Goal: Task Accomplishment & Management: Use online tool/utility

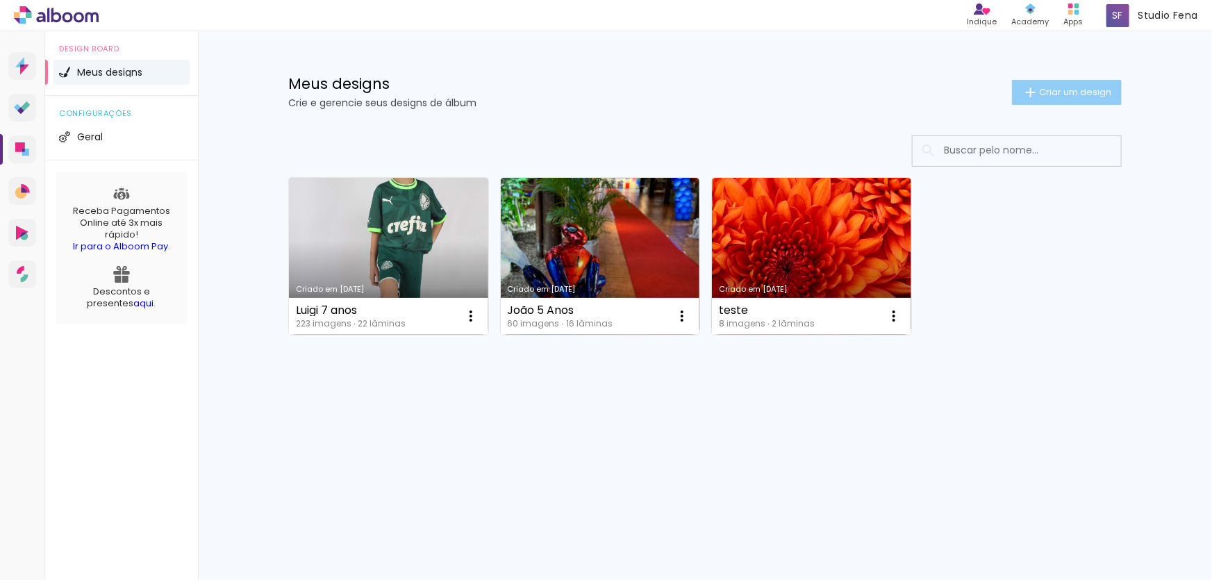
click at [1079, 90] on span "Criar um design" at bounding box center [1075, 92] width 72 height 9
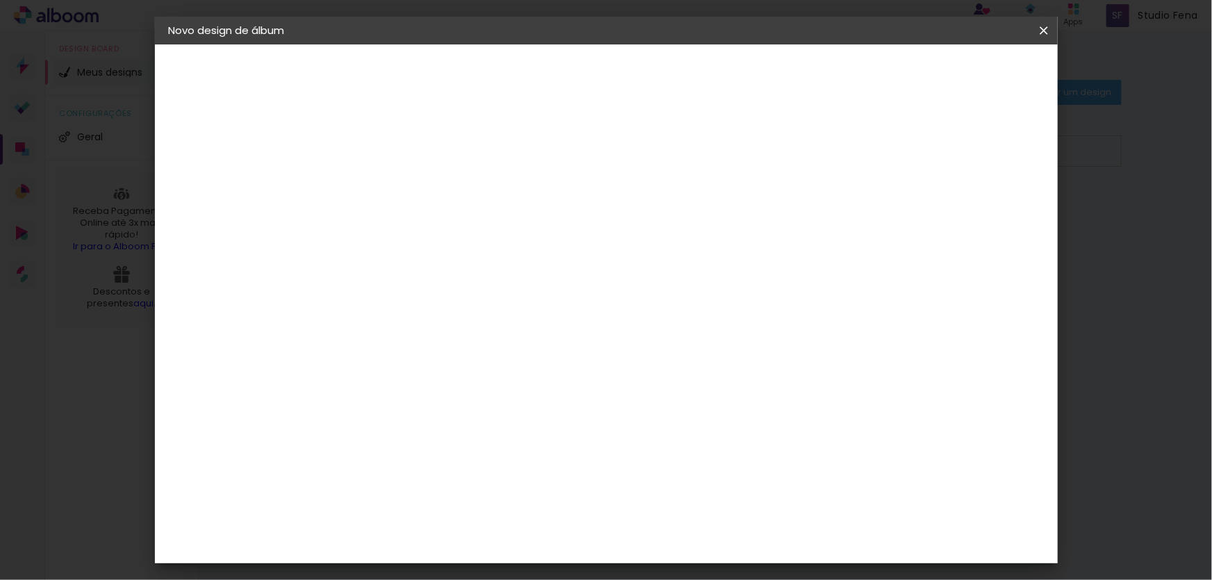
click at [396, 187] on input at bounding box center [396, 187] width 0 height 22
type input "c"
type input "Casamento"
type paper-input "Casamento"
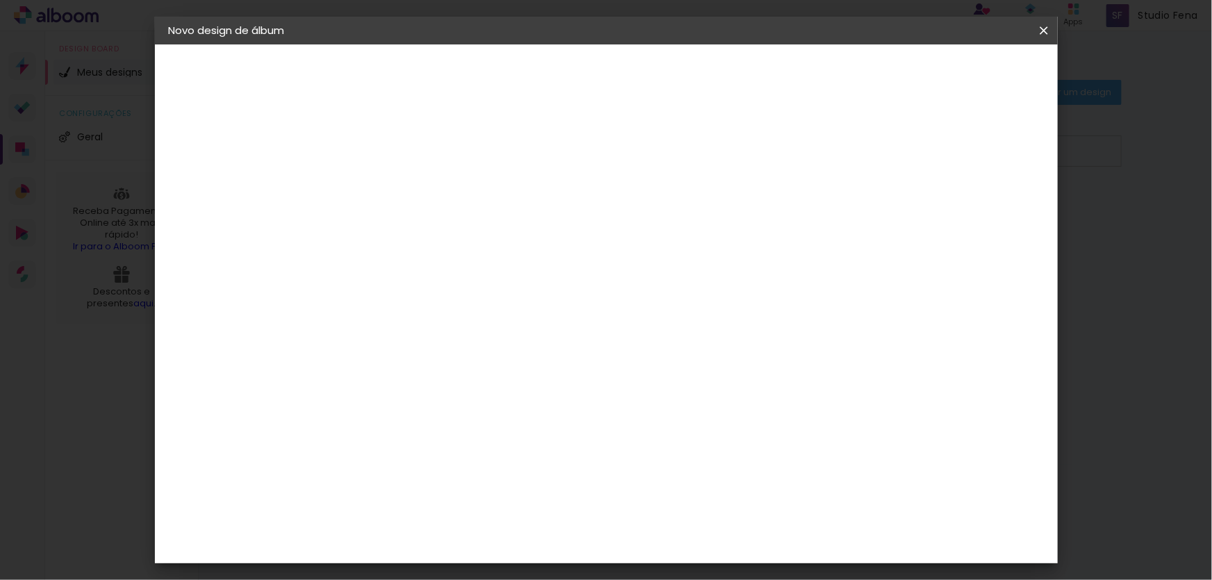
click at [0, 0] on slot "Avançar" at bounding box center [0, 0] width 0 height 0
click at [501, 267] on input at bounding box center [431, 264] width 140 height 17
type input "phot"
type paper-input "phot"
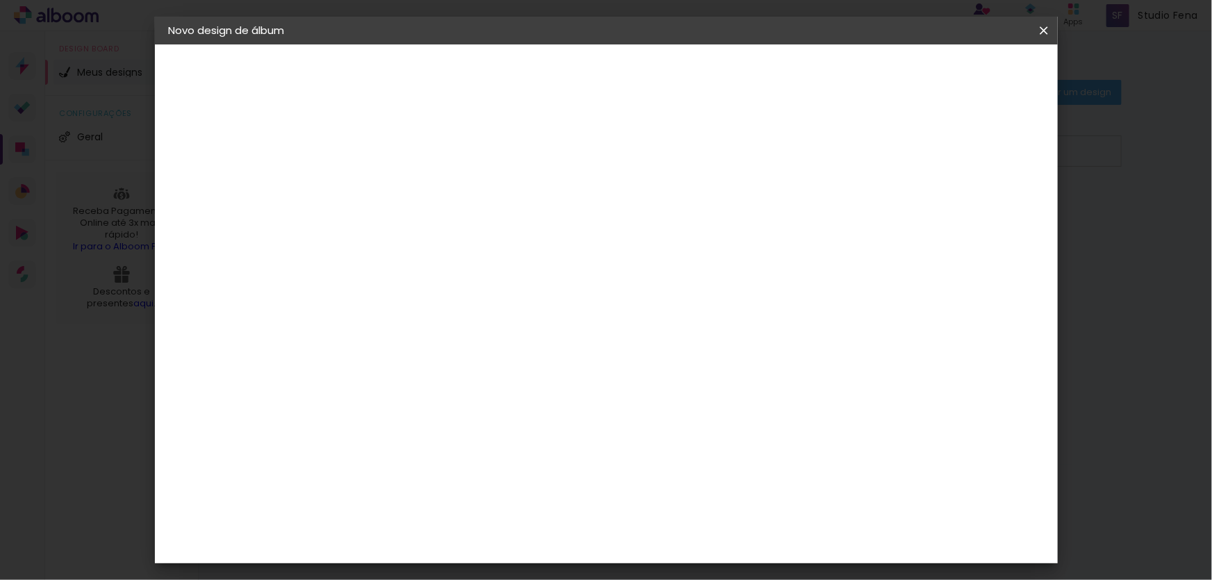
click at [453, 479] on div "Photoalbum Universal" at bounding box center [419, 490] width 67 height 22
click at [454, 479] on div "Photoalbum Universal" at bounding box center [419, 490] width 67 height 22
click at [474, 141] on input "phot" at bounding box center [417, 149] width 113 height 17
type input "p"
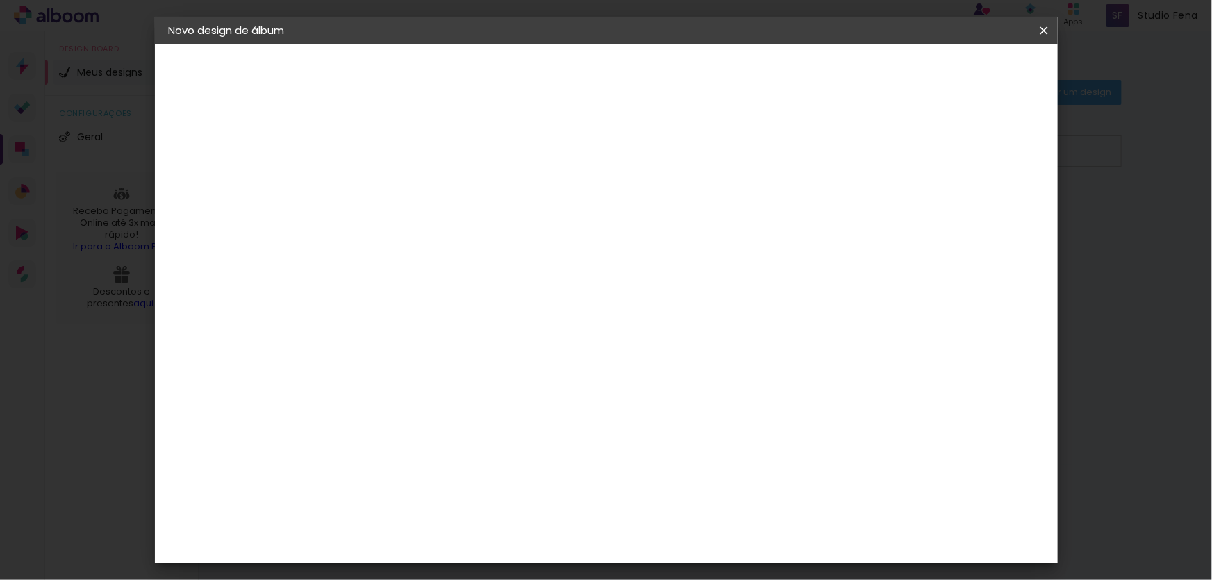
type input "un"
type paper-input "un"
click at [419, 477] on div "Photoalbum Universal" at bounding box center [419, 488] width 67 height 22
click at [0, 0] on slot "Avançar" at bounding box center [0, 0] width 0 height 0
click at [450, 231] on input "text" at bounding box center [423, 242] width 54 height 22
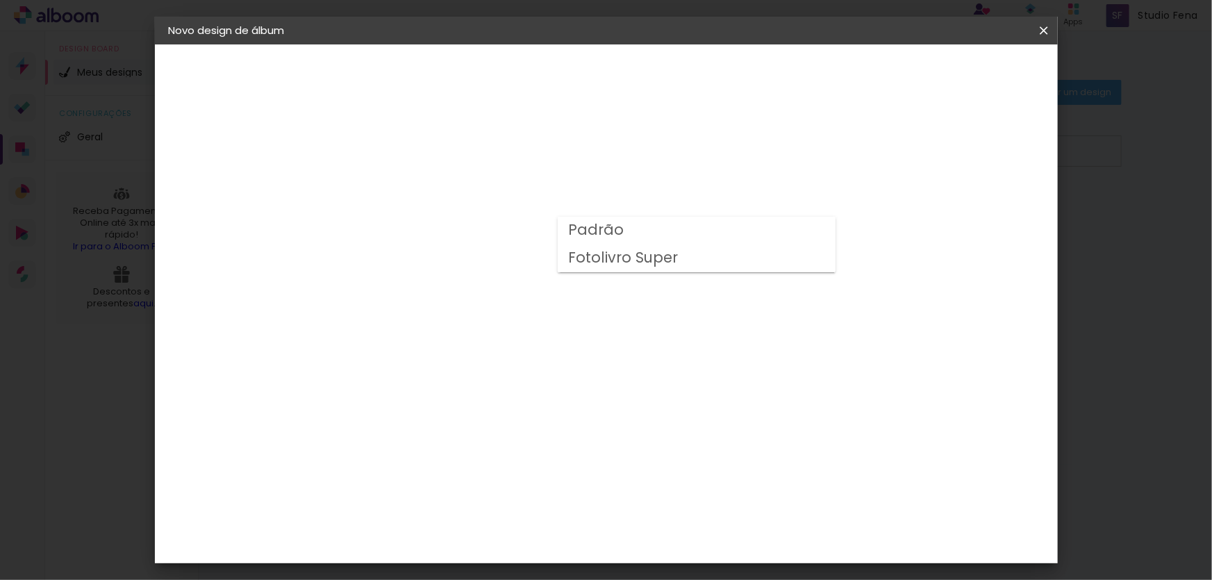
click at [0, 0] on slot "Padrão" at bounding box center [0, 0] width 0 height 0
type input "Padrão"
click at [0, 0] on slot "Avançar" at bounding box center [0, 0] width 0 height 0
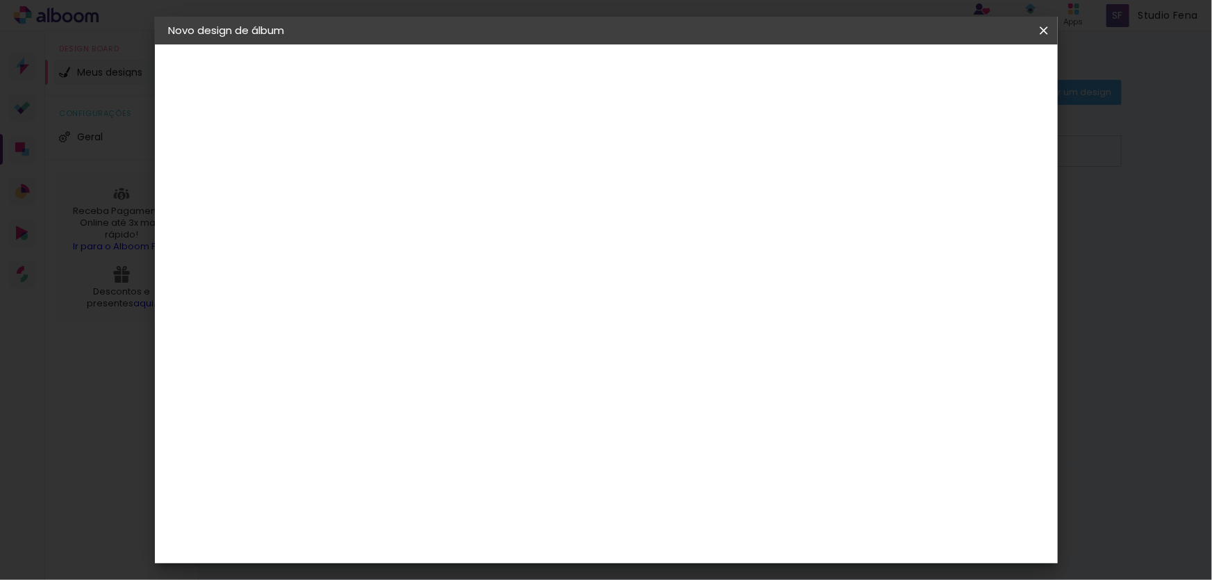
click at [783, 74] on span "Iniciar design" at bounding box center [751, 74] width 63 height 10
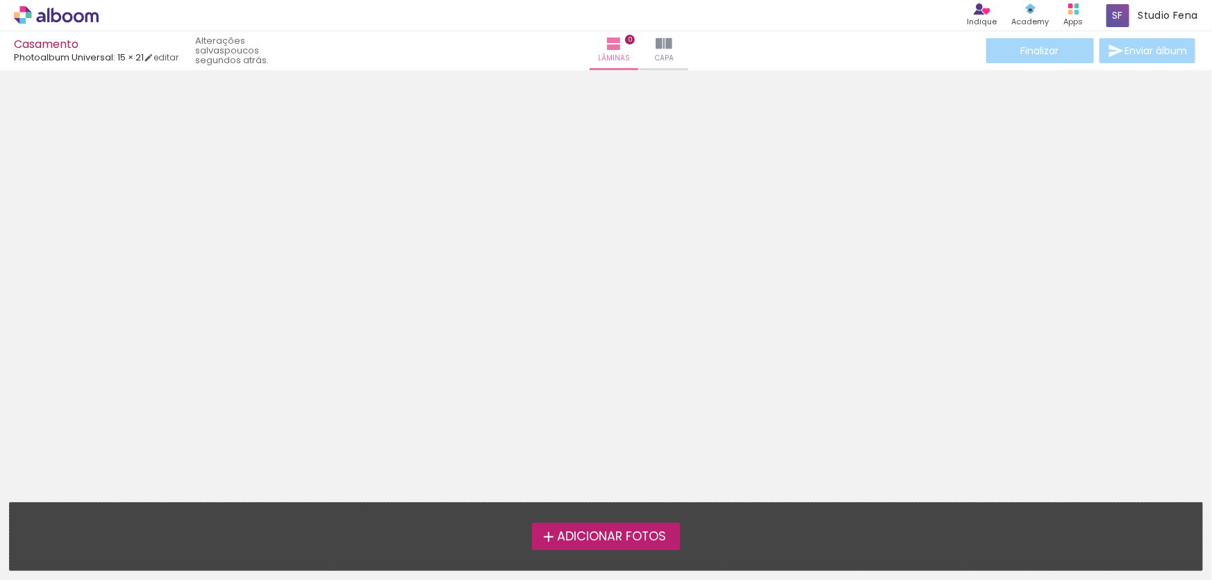
click at [590, 535] on span "Adicionar Fotos" at bounding box center [611, 537] width 109 height 13
click at [0, 0] on input "file" at bounding box center [0, 0] width 0 height 0
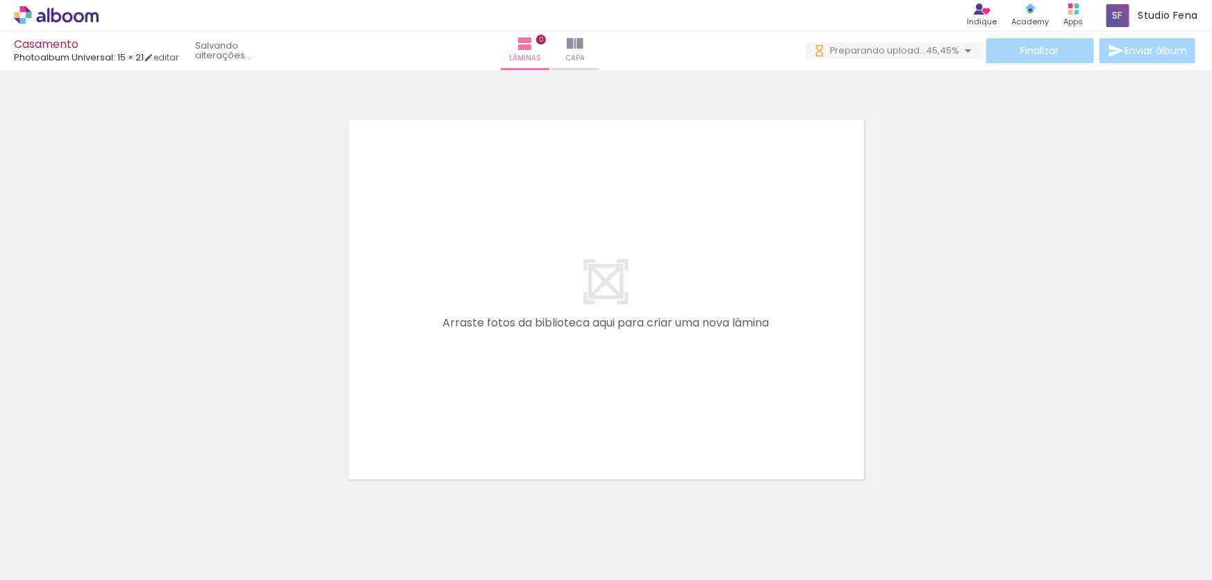
click at [764, 362] on quentale-layouter at bounding box center [606, 299] width 533 height 378
click at [584, 41] on iron-icon at bounding box center [575, 43] width 17 height 17
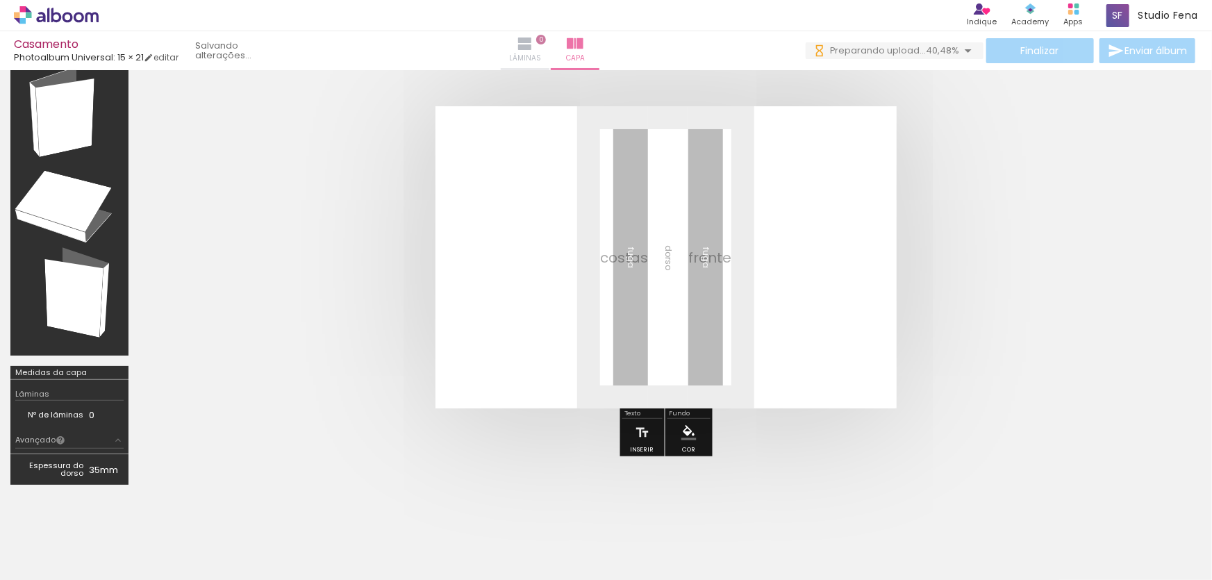
click at [533, 47] on iron-icon at bounding box center [525, 43] width 17 height 17
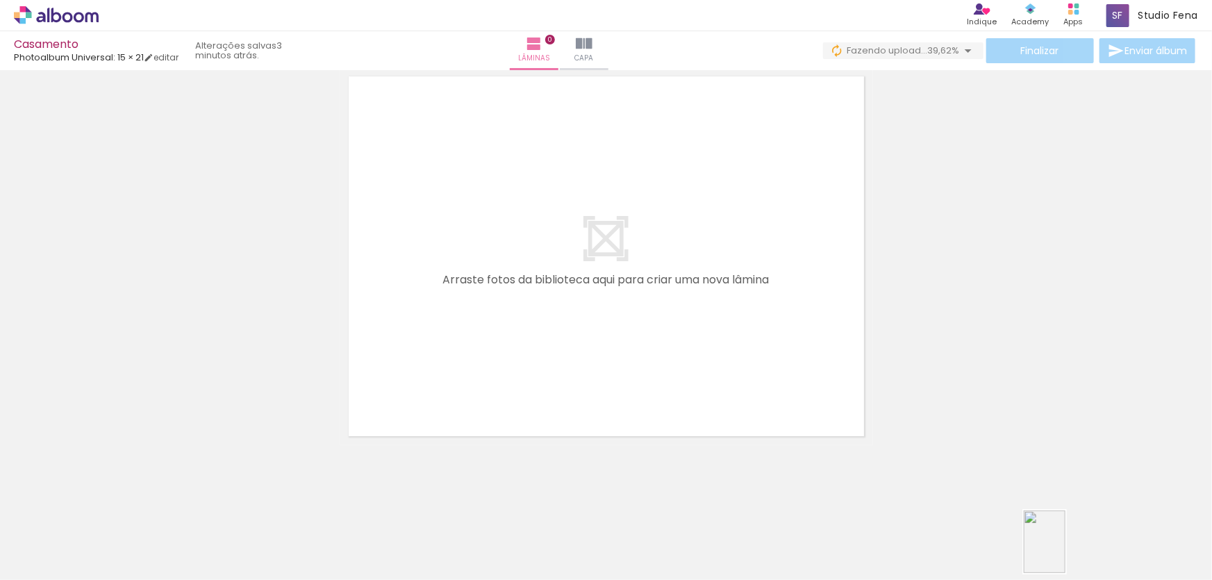
drag, startPoint x: 998, startPoint y: 534, endPoint x: 1066, endPoint y: 550, distance: 69.9
click at [0, 0] on slot at bounding box center [0, 0] width 0 height 0
drag, startPoint x: 861, startPoint y: 442, endPoint x: 826, endPoint y: 422, distance: 40.7
click at [825, 422] on quentale-layouter at bounding box center [606, 256] width 533 height 378
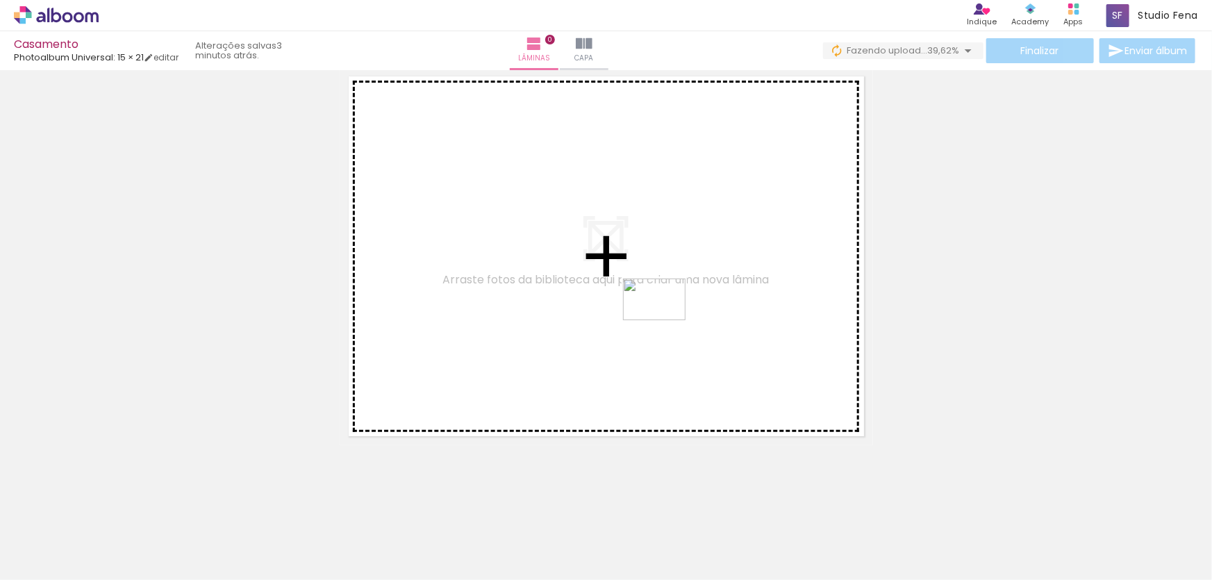
drag, startPoint x: 1167, startPoint y: 538, endPoint x: 665, endPoint y: 320, distance: 547.2
click at [665, 320] on quentale-workspace at bounding box center [606, 290] width 1212 height 580
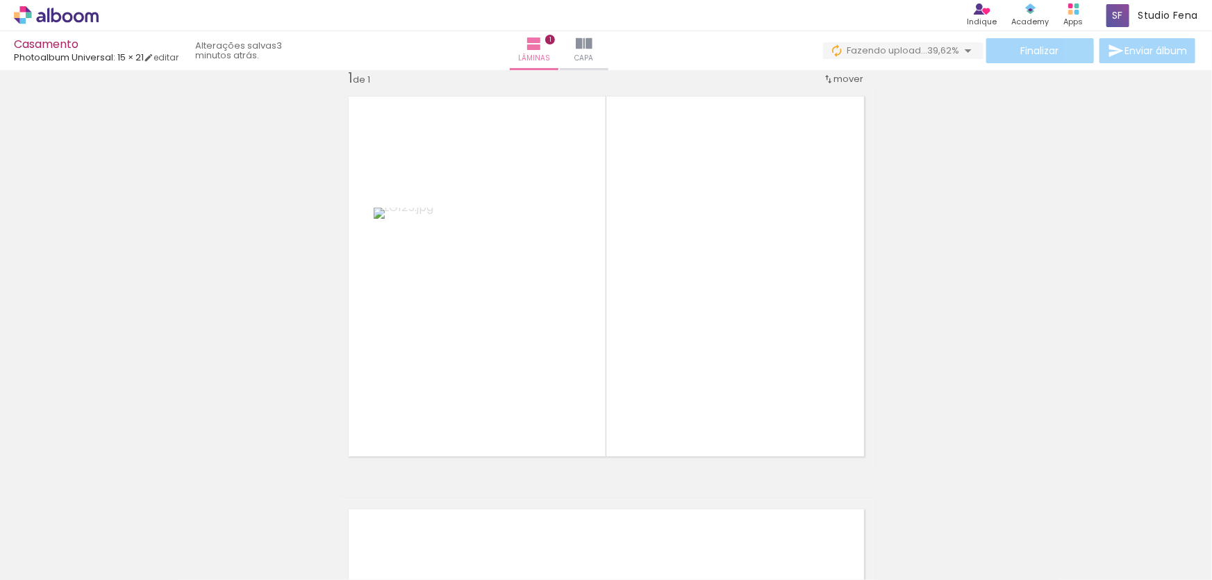
scroll to position [17, 0]
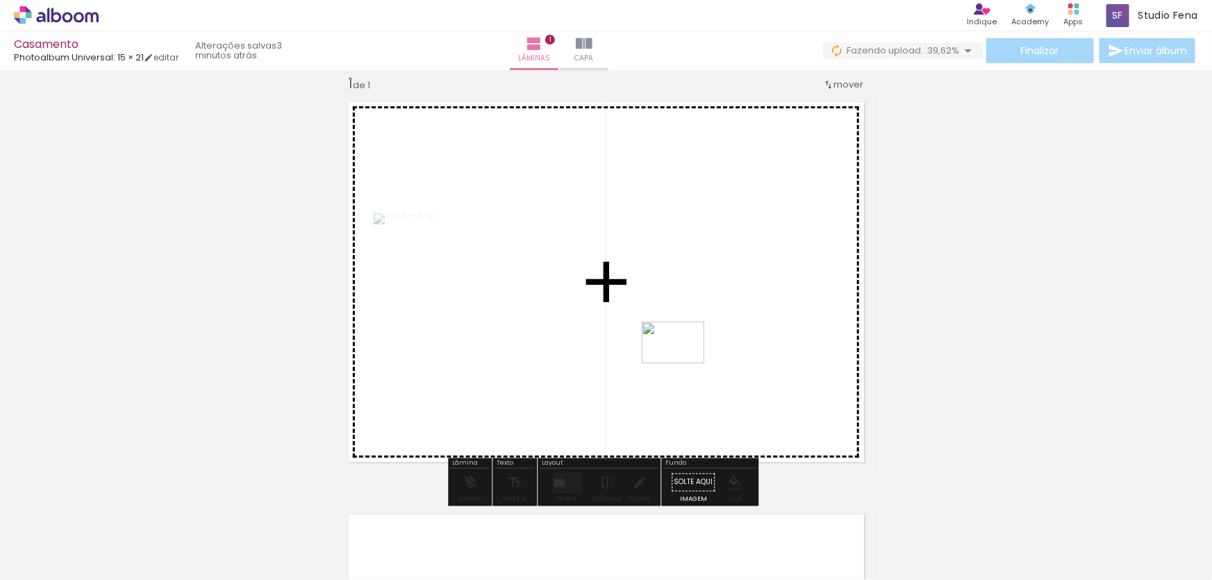
drag, startPoint x: 1092, startPoint y: 545, endPoint x: 672, endPoint y: 358, distance: 459.2
click at [672, 358] on quentale-workspace at bounding box center [606, 290] width 1212 height 580
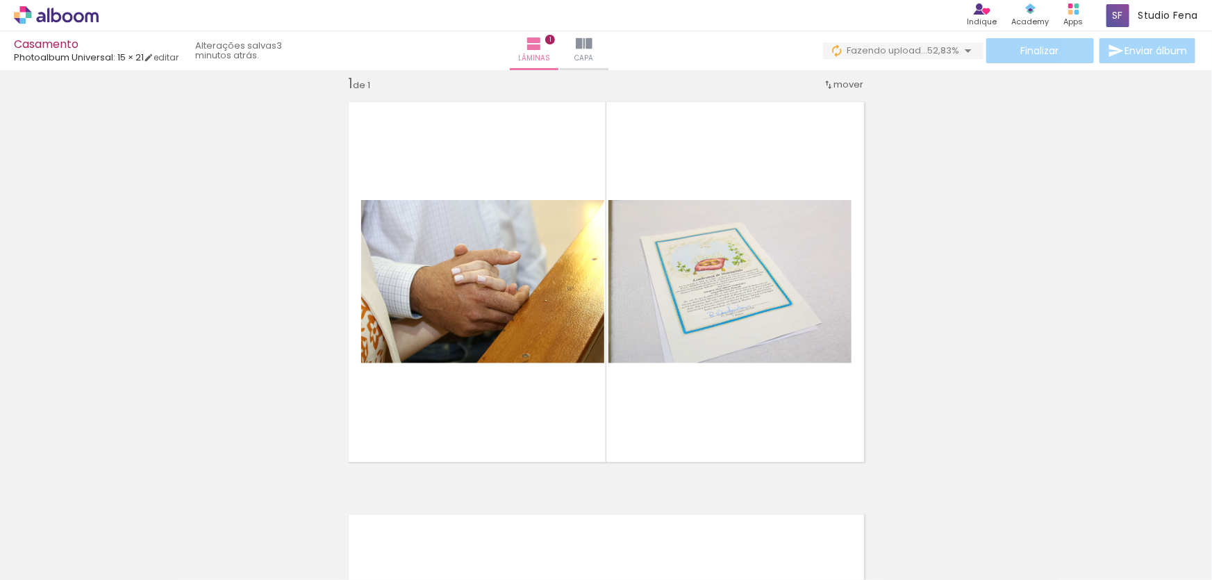
scroll to position [0, 0]
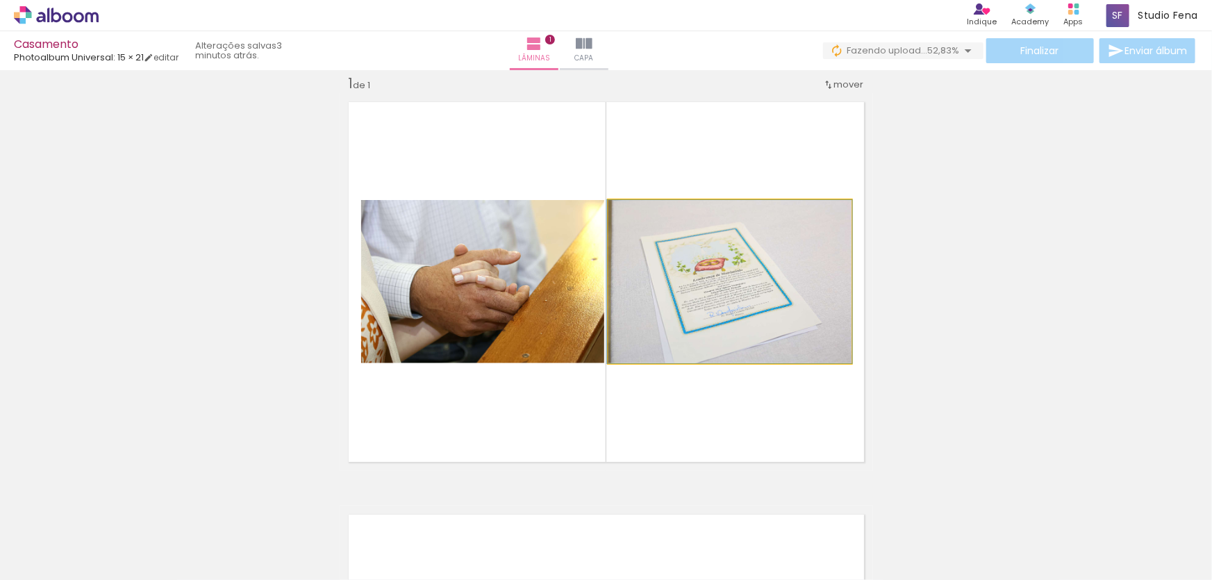
click at [722, 262] on quentale-photo at bounding box center [729, 281] width 243 height 163
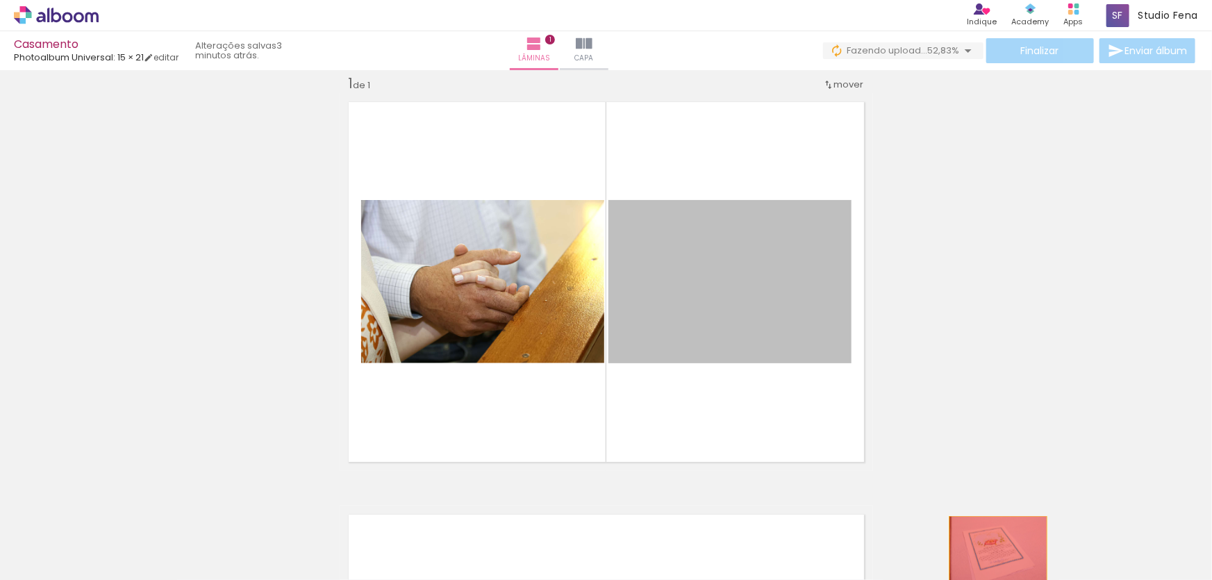
drag, startPoint x: 779, startPoint y: 265, endPoint x: 1002, endPoint y: 553, distance: 363.8
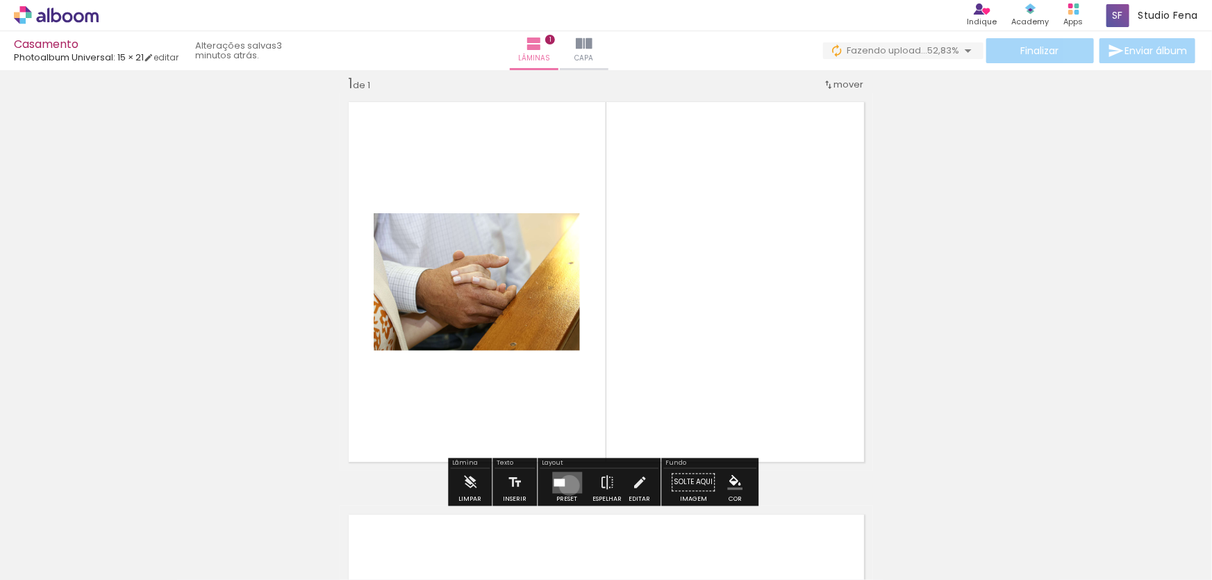
click at [566, 485] on quentale-layouter at bounding box center [567, 483] width 30 height 22
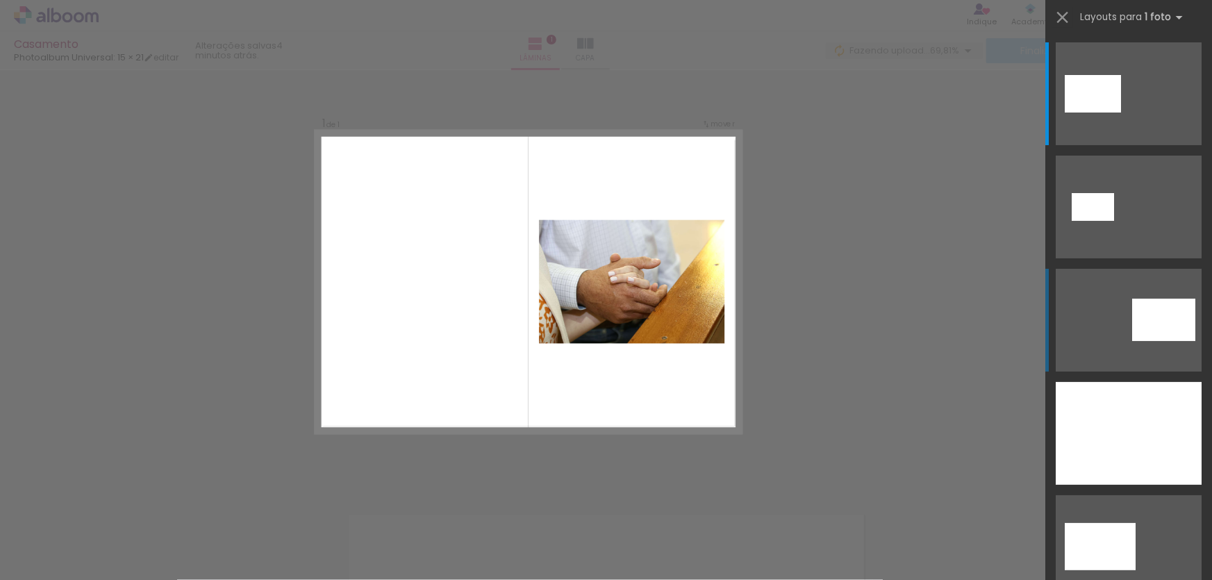
click at [1121, 113] on div at bounding box center [1093, 94] width 56 height 38
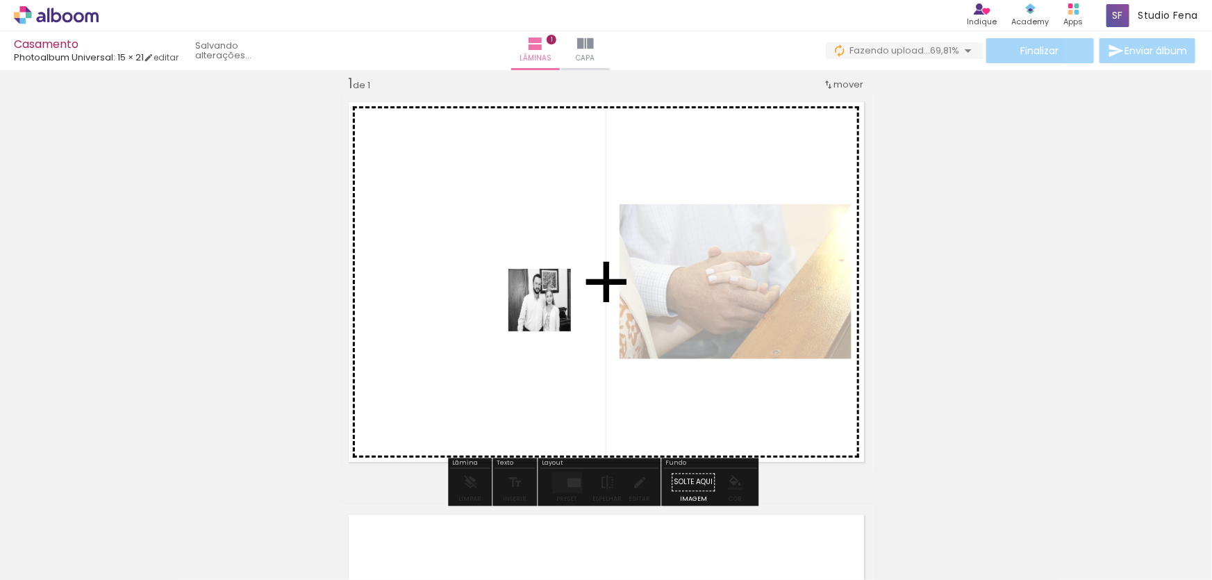
drag, startPoint x: 138, startPoint y: 550, endPoint x: 550, endPoint y: 310, distance: 477.1
click at [550, 310] on quentale-workspace at bounding box center [606, 290] width 1212 height 580
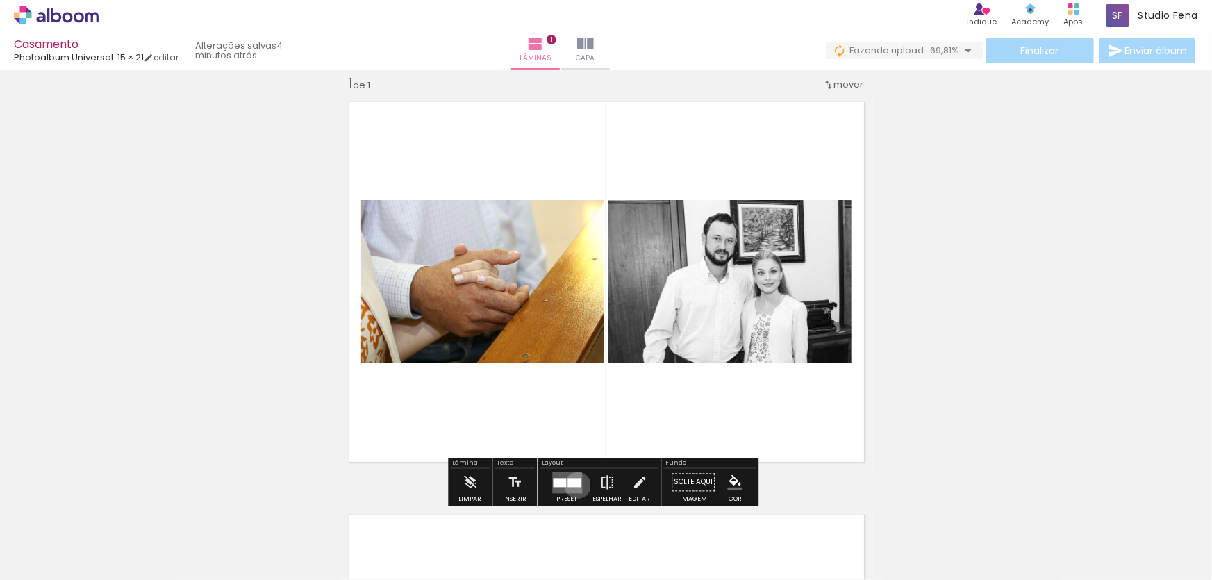
click at [574, 485] on div at bounding box center [573, 482] width 13 height 9
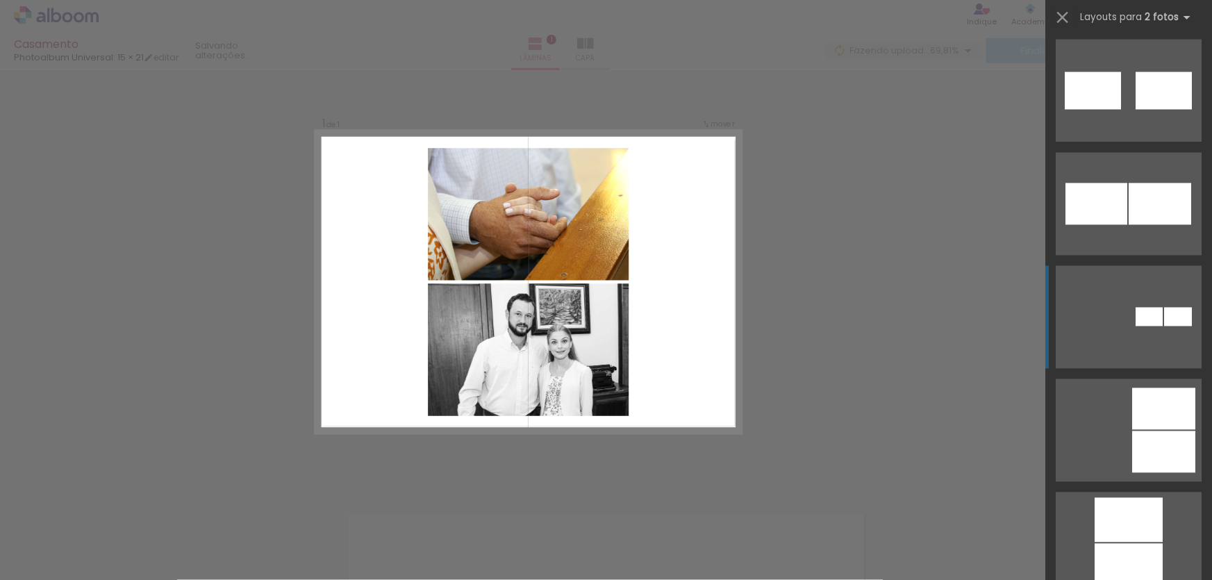
scroll to position [1368, 0]
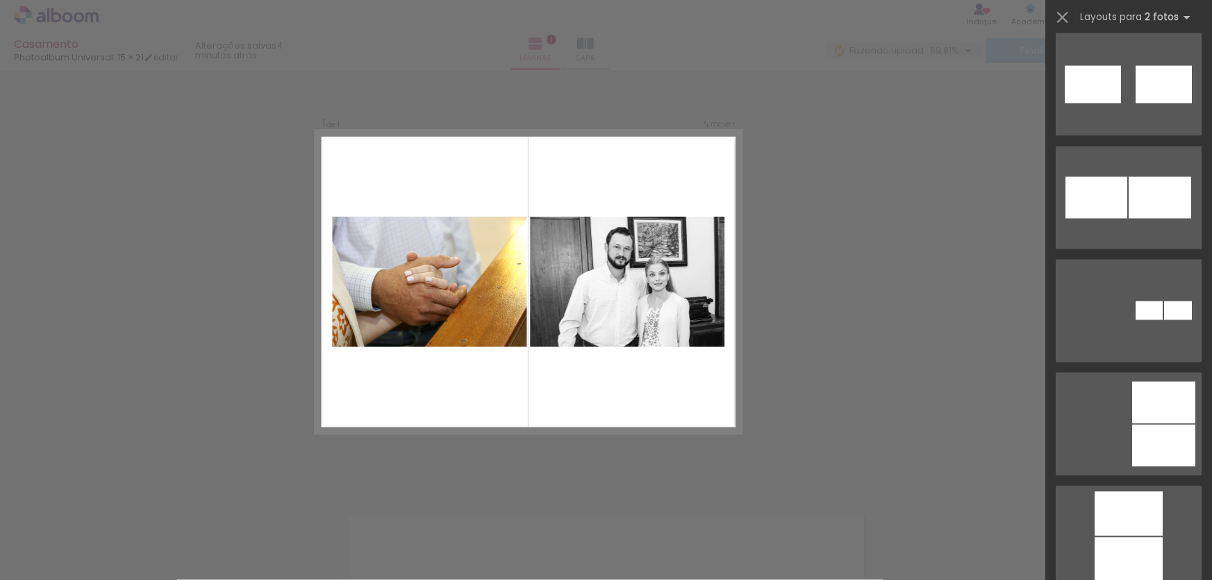
click at [842, 449] on div "Confirmar Cancelar" at bounding box center [606, 482] width 1212 height 858
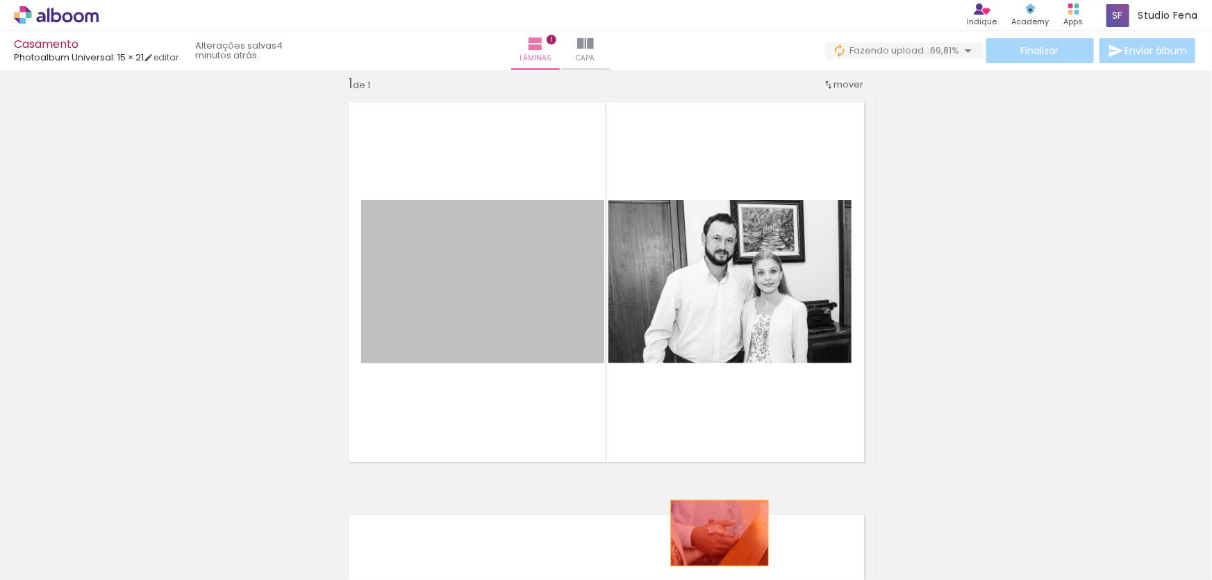
drag, startPoint x: 581, startPoint y: 376, endPoint x: 715, endPoint y: 533, distance: 205.9
click at [715, 533] on quentale-workspace at bounding box center [606, 290] width 1212 height 580
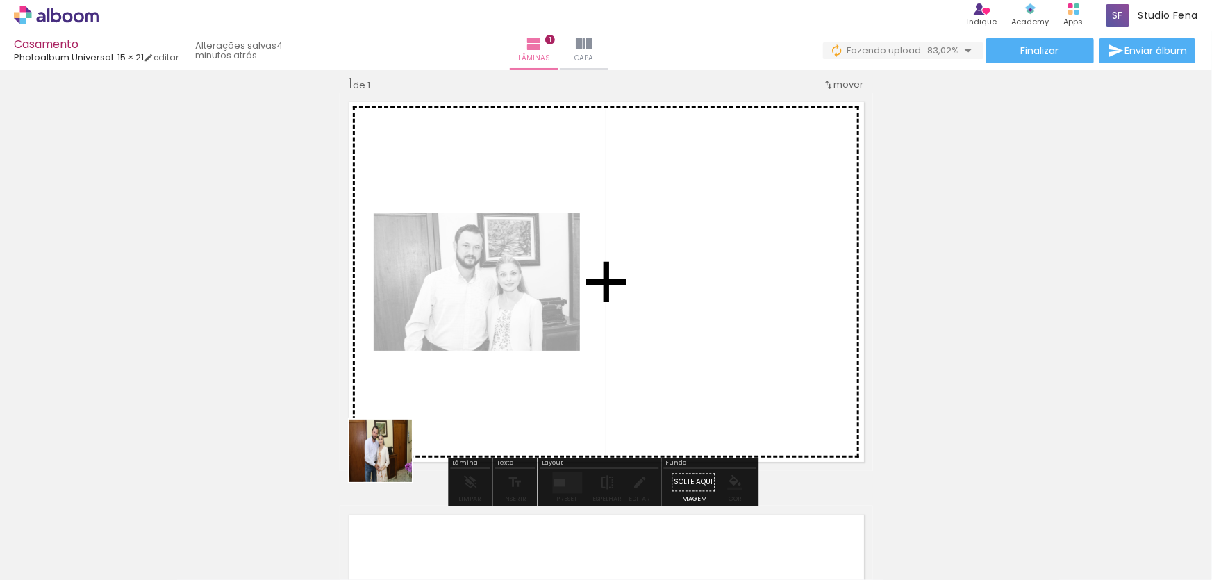
drag, startPoint x: 213, startPoint y: 543, endPoint x: 647, endPoint y: 347, distance: 476.8
click at [647, 347] on quentale-workspace at bounding box center [606, 290] width 1212 height 580
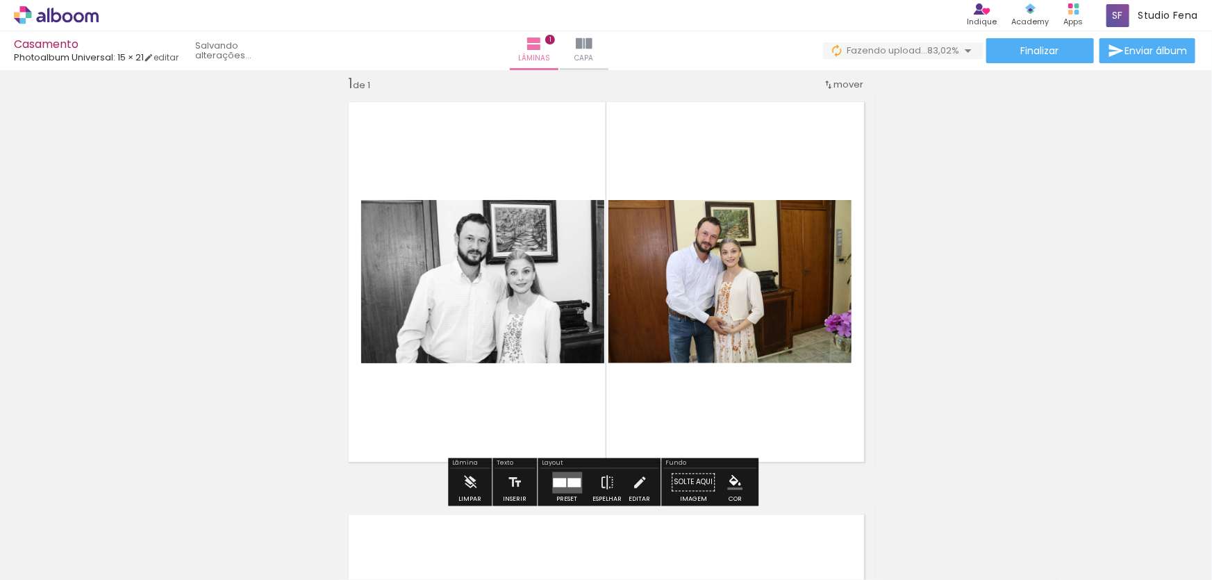
click at [558, 483] on div at bounding box center [559, 482] width 13 height 9
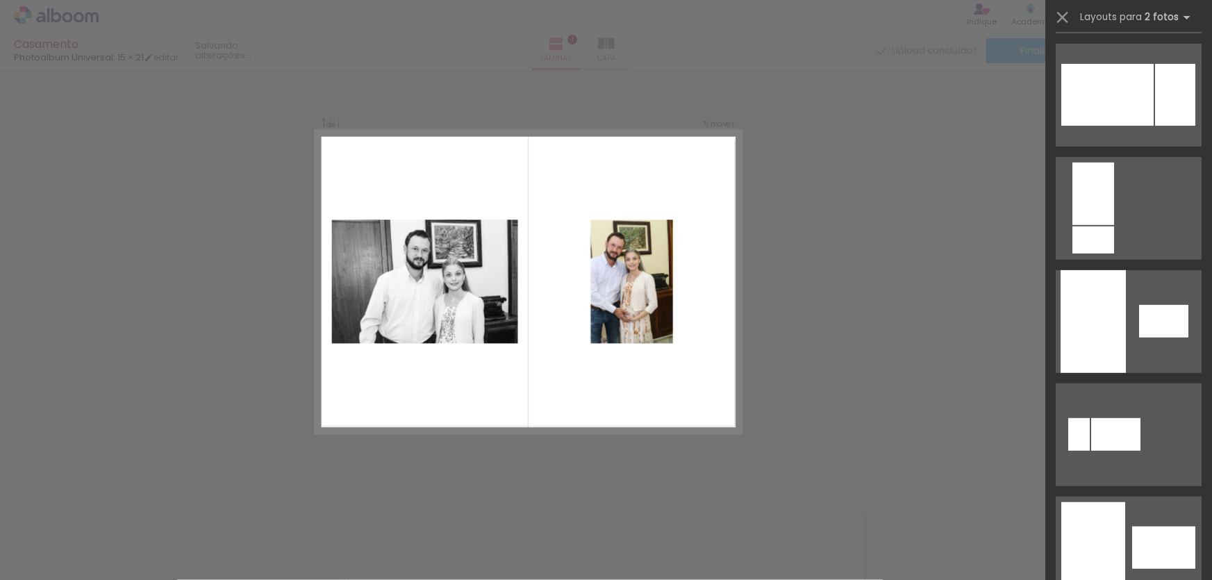
scroll to position [5260, 0]
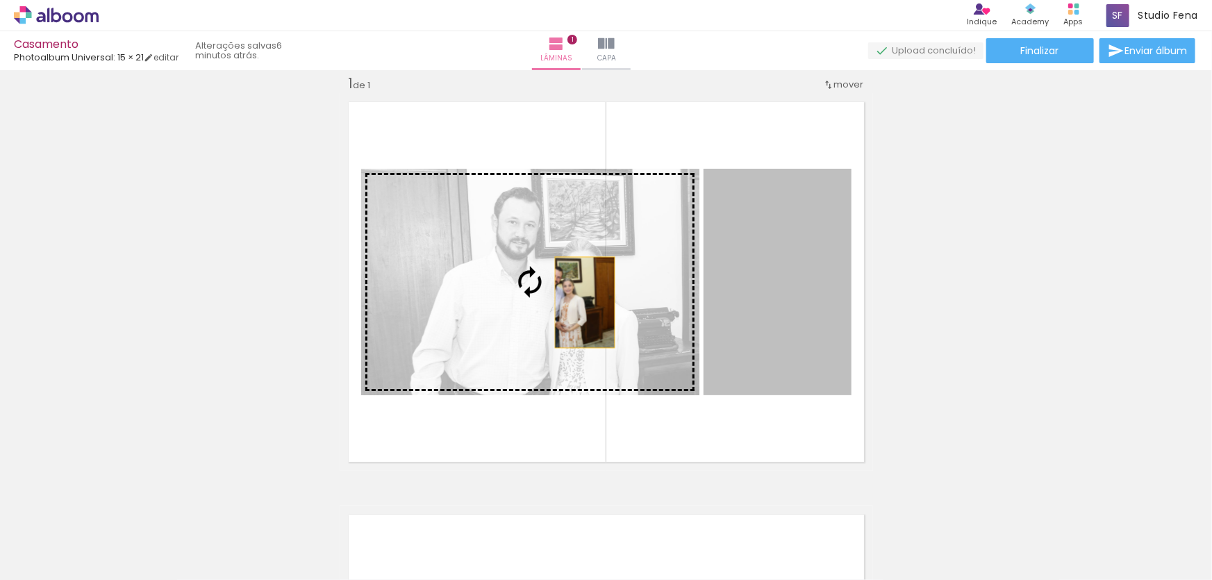
drag, startPoint x: 737, startPoint y: 285, endPoint x: 580, endPoint y: 302, distance: 157.9
click at [0, 0] on slot at bounding box center [0, 0] width 0 height 0
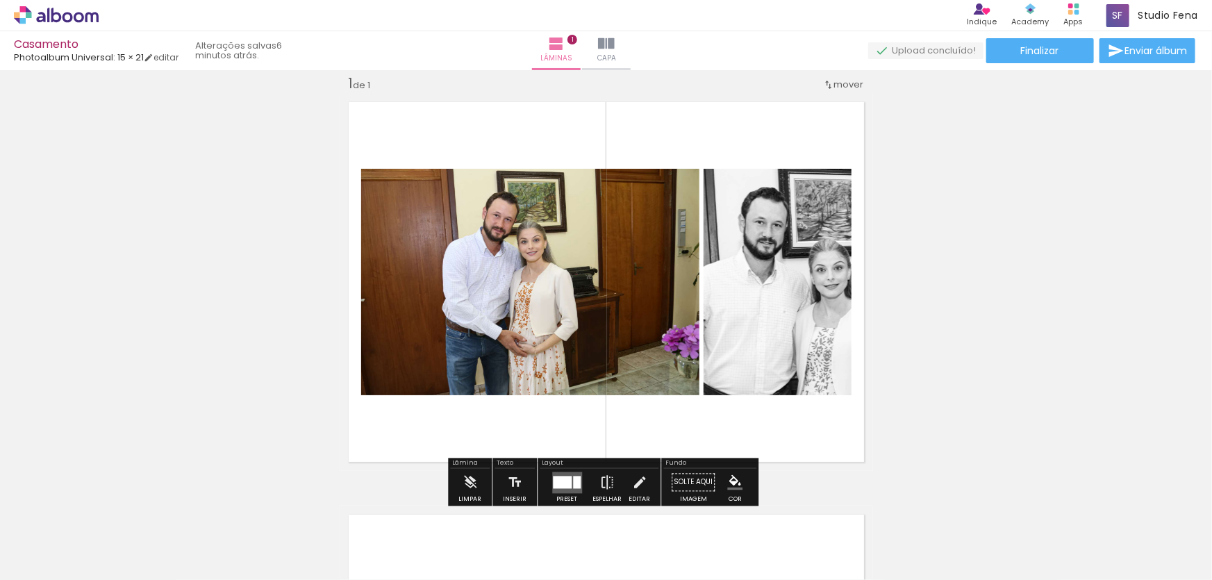
click at [654, 303] on quentale-photo at bounding box center [530, 282] width 338 height 226
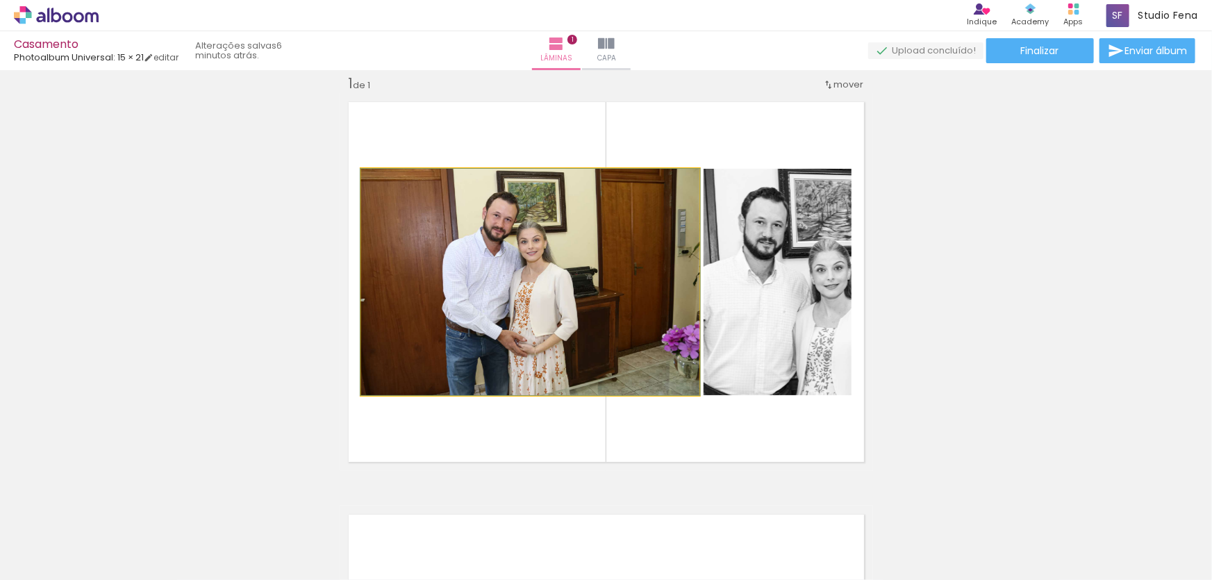
click at [688, 292] on quentale-photo at bounding box center [530, 282] width 338 height 226
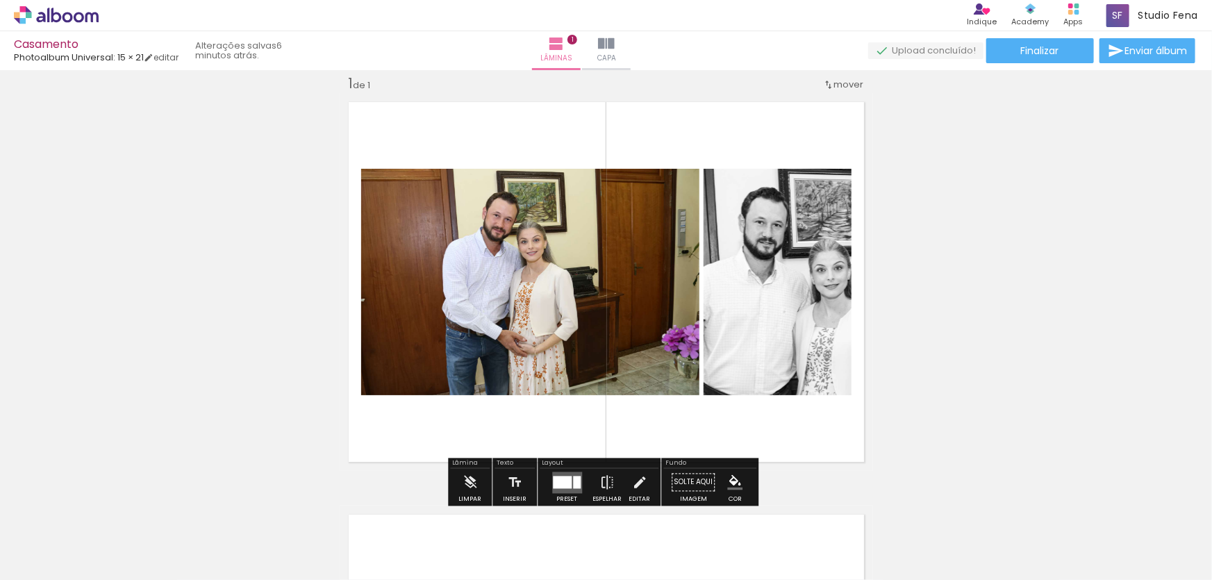
click at [546, 274] on quentale-photo at bounding box center [530, 282] width 338 height 226
click at [638, 485] on iron-icon at bounding box center [639, 483] width 15 height 28
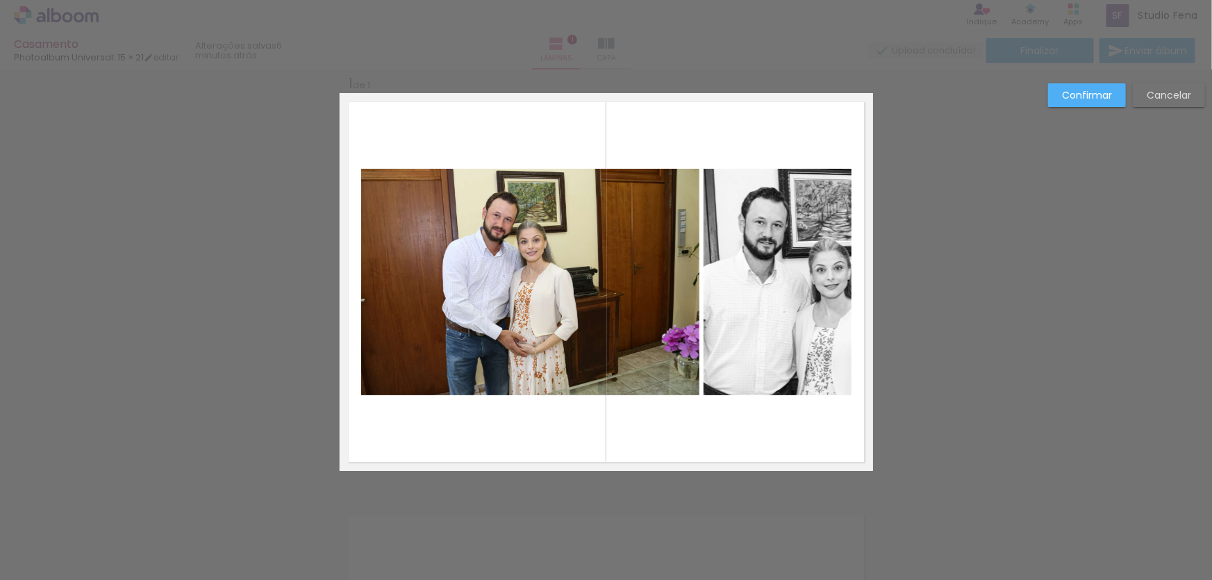
click at [649, 288] on quentale-photo at bounding box center [530, 282] width 338 height 226
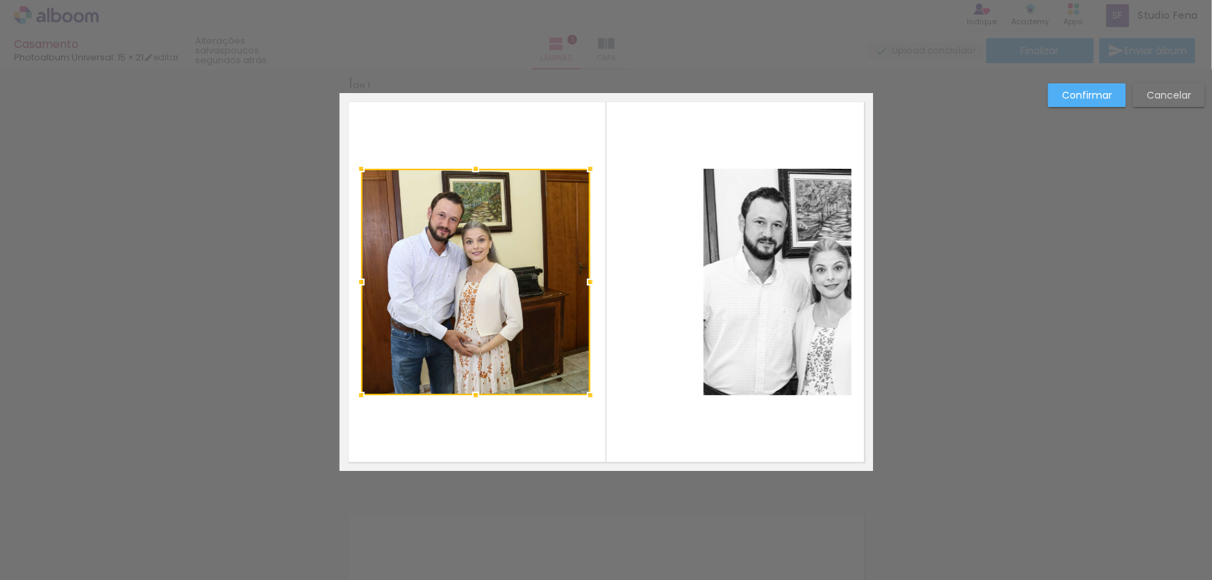
drag, startPoint x: 695, startPoint y: 285, endPoint x: 586, endPoint y: 313, distance: 112.5
click at [586, 313] on album-spread "1 de 1" at bounding box center [606, 282] width 533 height 378
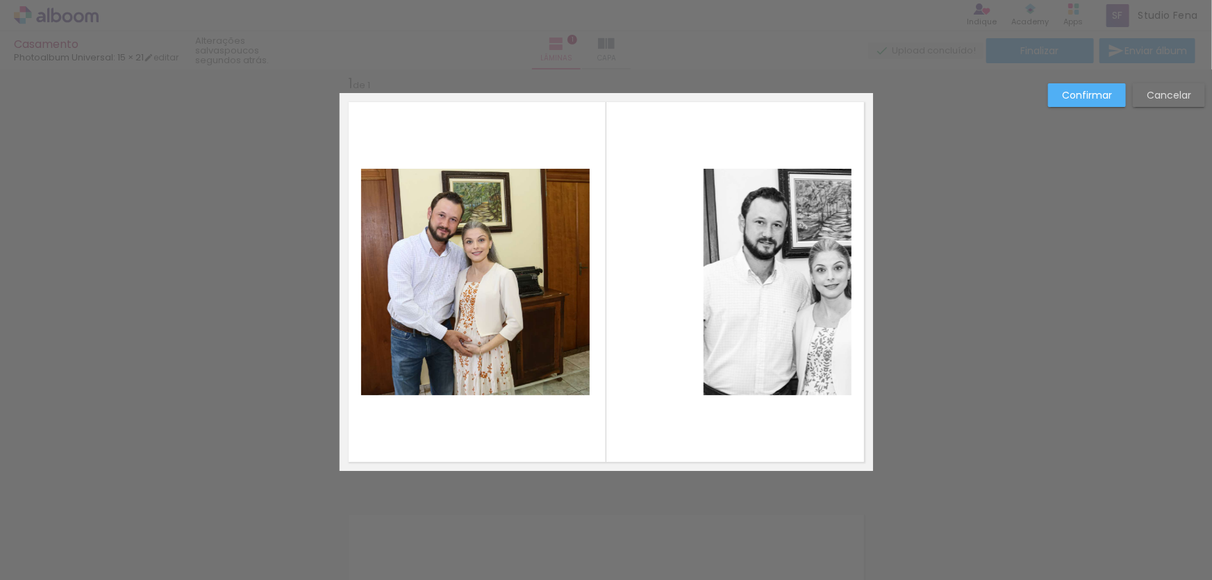
click at [710, 292] on quentale-photo at bounding box center [778, 282] width 148 height 226
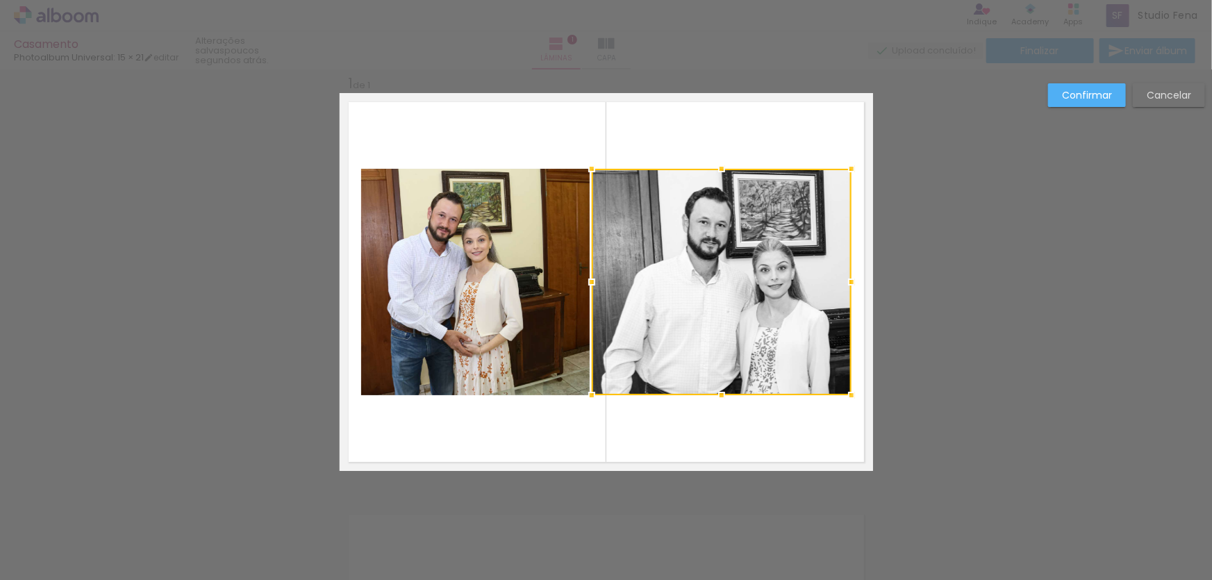
drag, startPoint x: 699, startPoint y: 287, endPoint x: 588, endPoint y: 312, distance: 114.6
click at [592, 312] on div at bounding box center [722, 282] width 260 height 226
click at [542, 305] on quentale-photo at bounding box center [475, 282] width 229 height 226
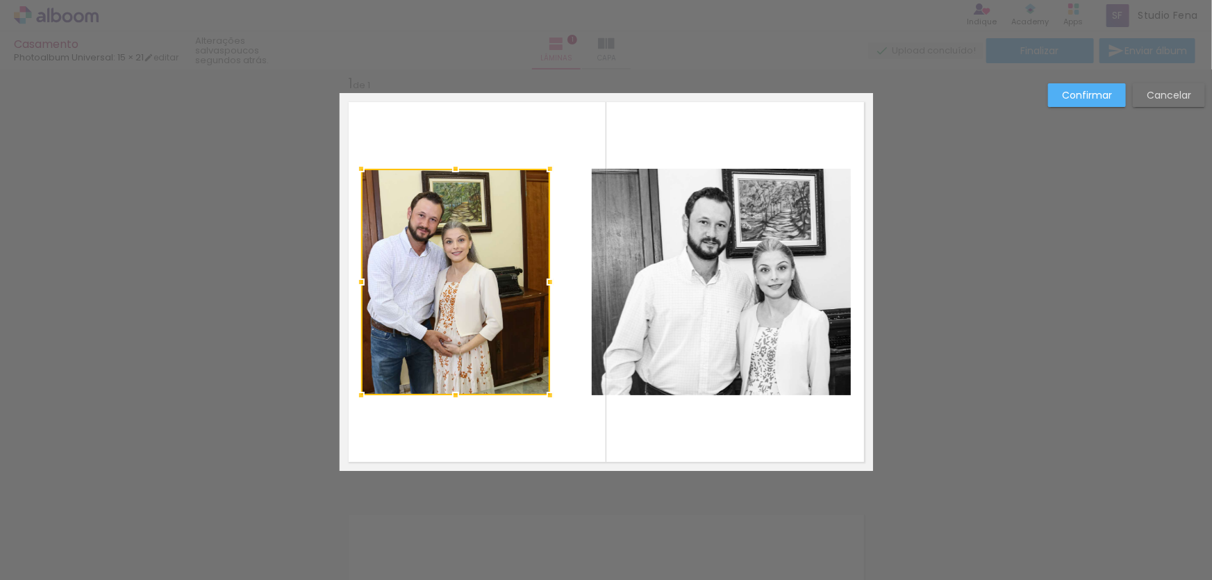
drag, startPoint x: 583, startPoint y: 285, endPoint x: 544, endPoint y: 292, distance: 40.2
click at [544, 292] on div at bounding box center [550, 282] width 28 height 28
click at [440, 312] on div at bounding box center [455, 282] width 189 height 226
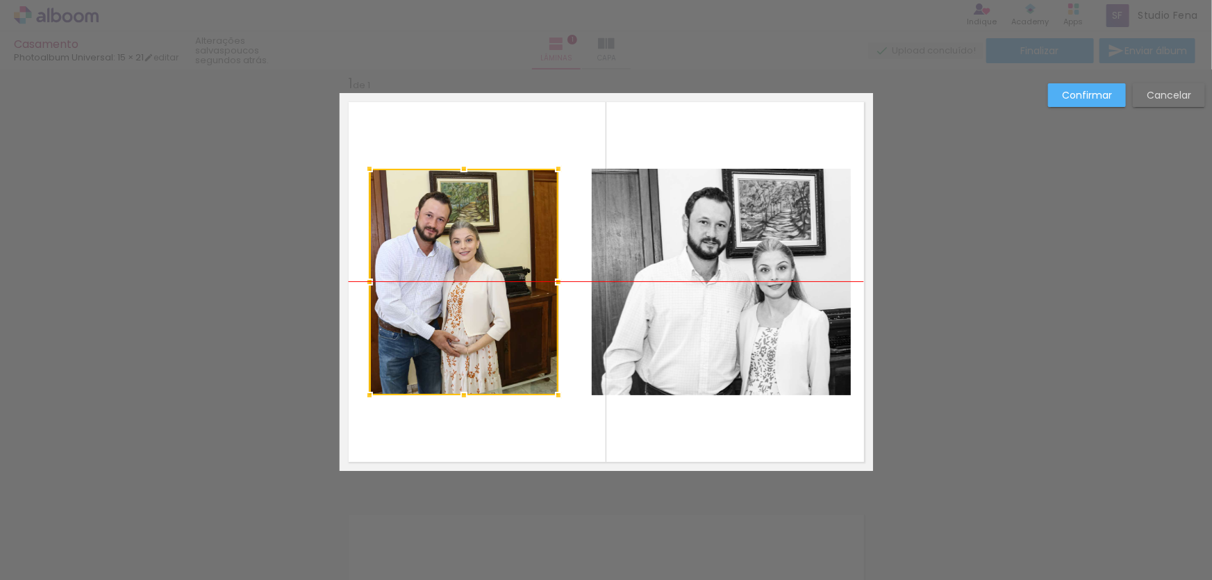
drag, startPoint x: 440, startPoint y: 316, endPoint x: 448, endPoint y: 318, distance: 8.6
click at [448, 318] on div at bounding box center [463, 282] width 189 height 226
click at [472, 264] on div at bounding box center [463, 282] width 189 height 226
click at [576, 226] on quentale-layouter at bounding box center [606, 282] width 533 height 378
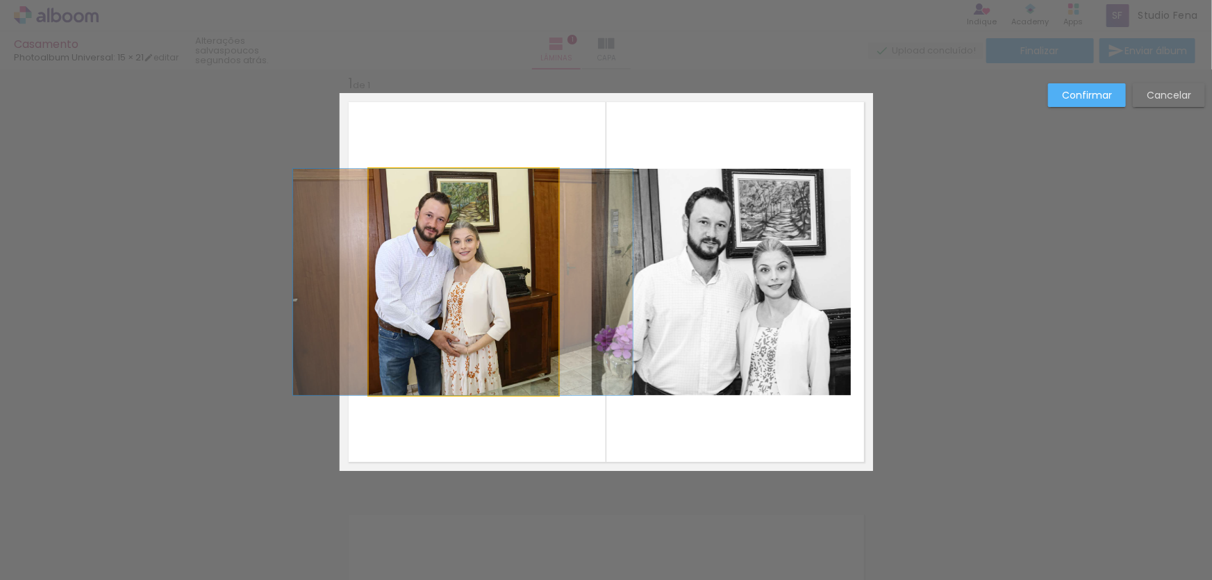
click at [508, 255] on quentale-photo at bounding box center [463, 282] width 189 height 226
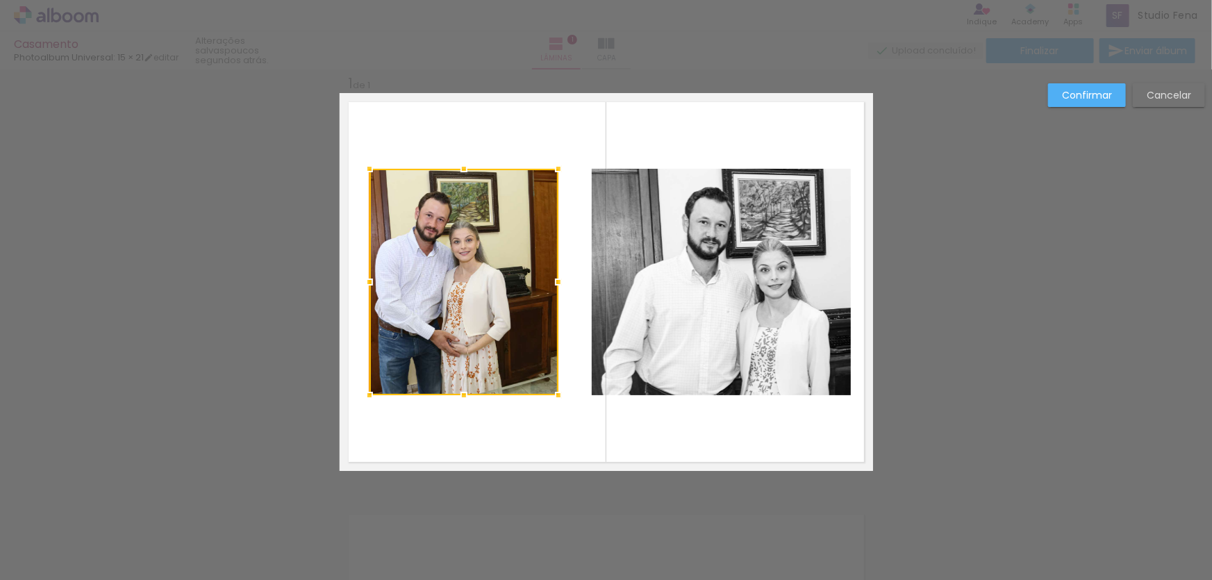
click at [508, 255] on div at bounding box center [463, 282] width 189 height 226
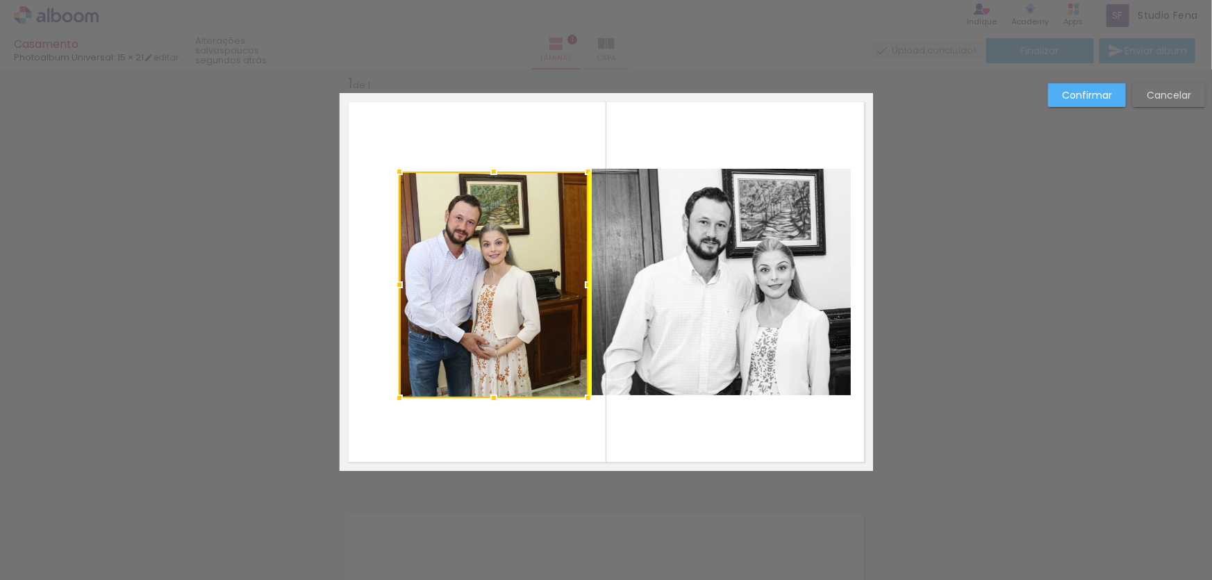
drag, startPoint x: 506, startPoint y: 238, endPoint x: 536, endPoint y: 241, distance: 30.0
click at [536, 241] on div at bounding box center [493, 285] width 189 height 226
click at [519, 126] on quentale-layouter at bounding box center [606, 282] width 533 height 378
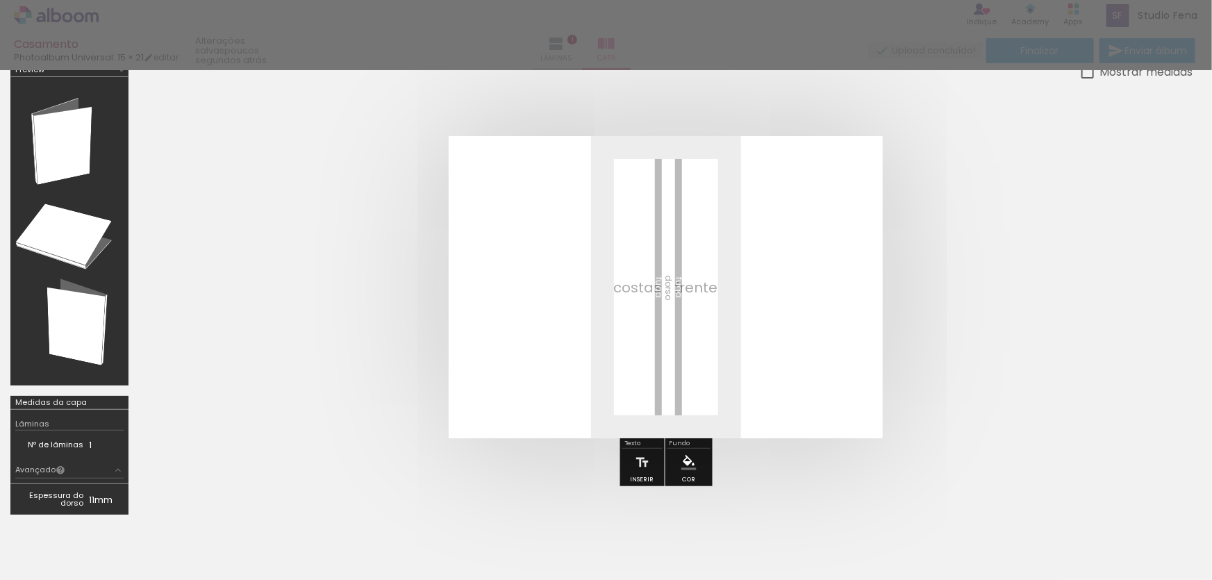
click at [599, 46] on div at bounding box center [606, 35] width 1212 height 70
drag, startPoint x: 731, startPoint y: 272, endPoint x: 690, endPoint y: 213, distance: 71.3
click at [731, 271] on quentale-layouter at bounding box center [666, 287] width 434 height 302
click at [568, 44] on div at bounding box center [606, 35] width 1212 height 70
click at [592, 46] on div at bounding box center [606, 35] width 1212 height 70
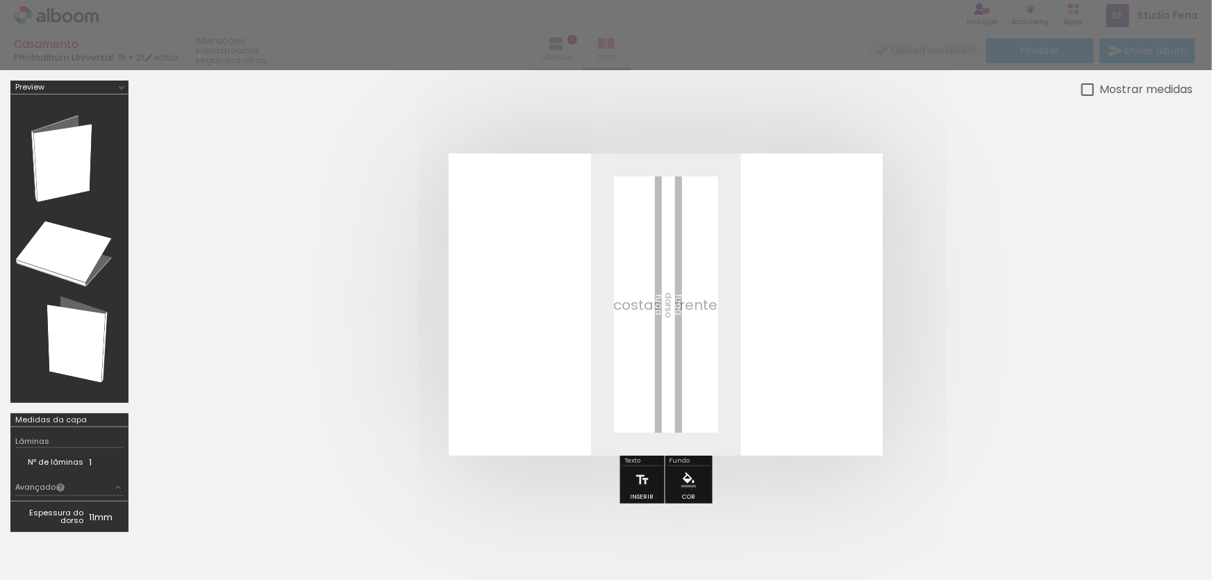
click at [69, 118] on div at bounding box center [69, 248] width 108 height 299
click at [685, 482] on iron-icon "color picker" at bounding box center [688, 479] width 15 height 15
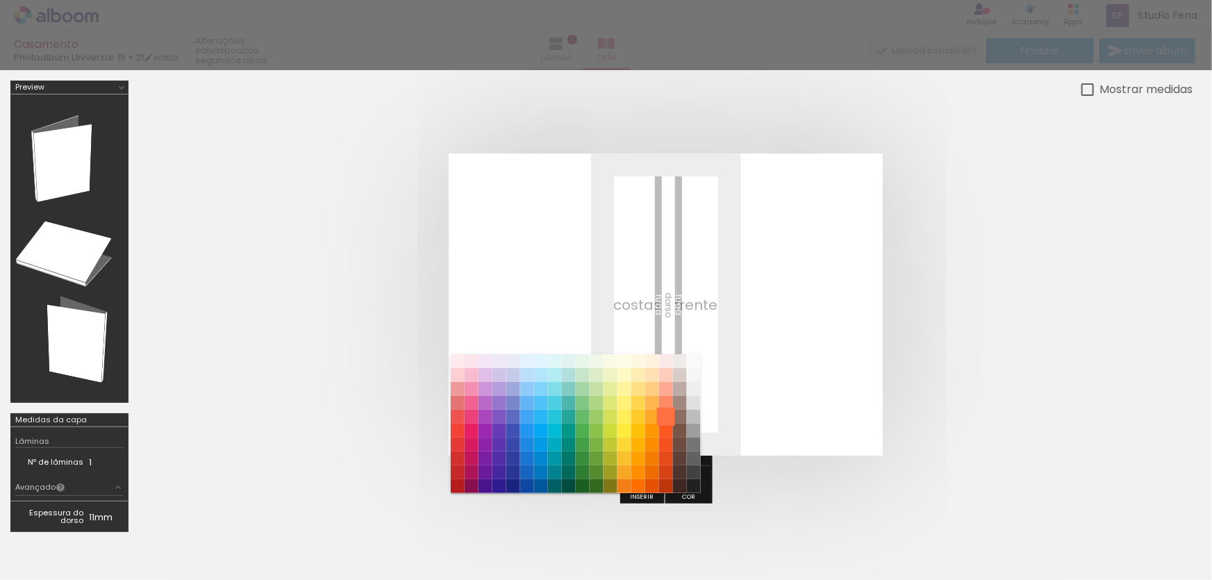
click at [663, 410] on paper-item "#ff7043" at bounding box center [665, 417] width 14 height 14
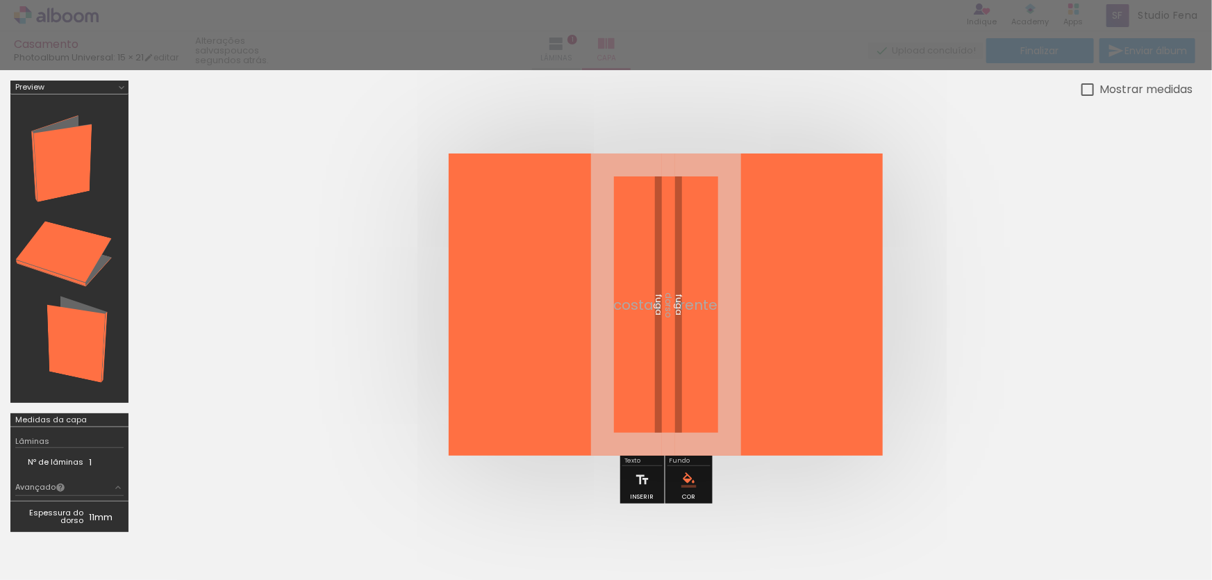
click at [694, 475] on paper-menu-button "#ffebee #ffcdd2 #ef9a9a #e57373 #ef5350 #f44336 #e53935 #d32f2f #c62828 #b71c1c…" at bounding box center [689, 480] width 26 height 26
click at [578, 45] on div at bounding box center [606, 35] width 1212 height 70
click at [124, 209] on iron-collapse at bounding box center [69, 248] width 118 height 308
click at [591, 49] on div at bounding box center [606, 35] width 1212 height 70
click at [0, 0] on slot "Mostrar medidas" at bounding box center [0, 0] width 0 height 0
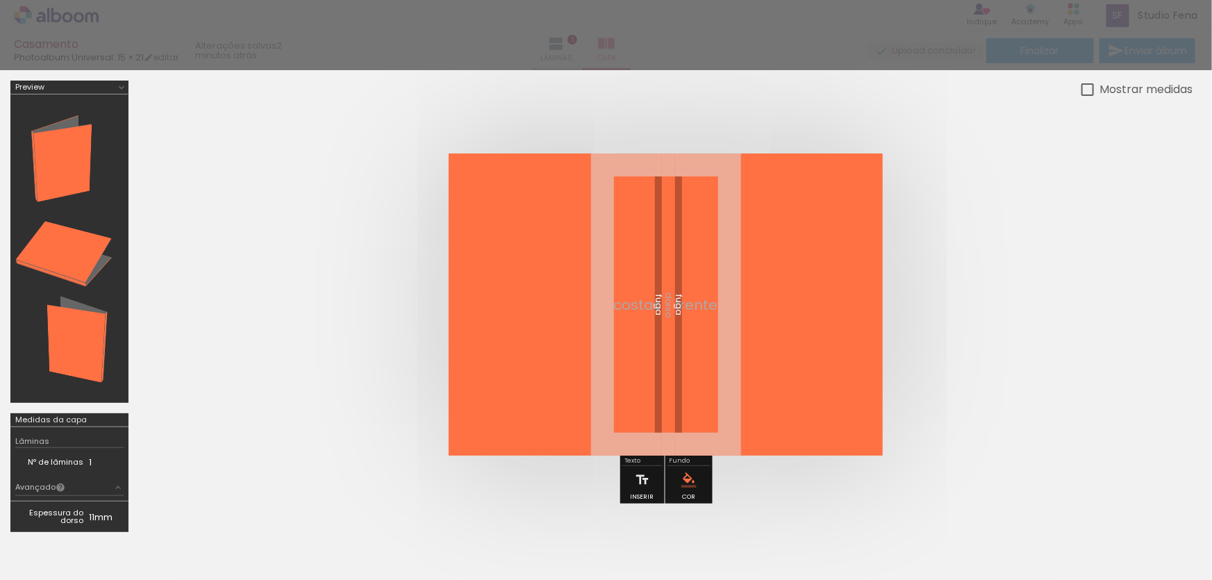
type paper-checkbox "on"
click at [1183, 525] on quentale-cover-editor at bounding box center [666, 312] width 1054 height 462
click at [99, 484] on paper-button "Avançado" at bounding box center [69, 488] width 108 height 16
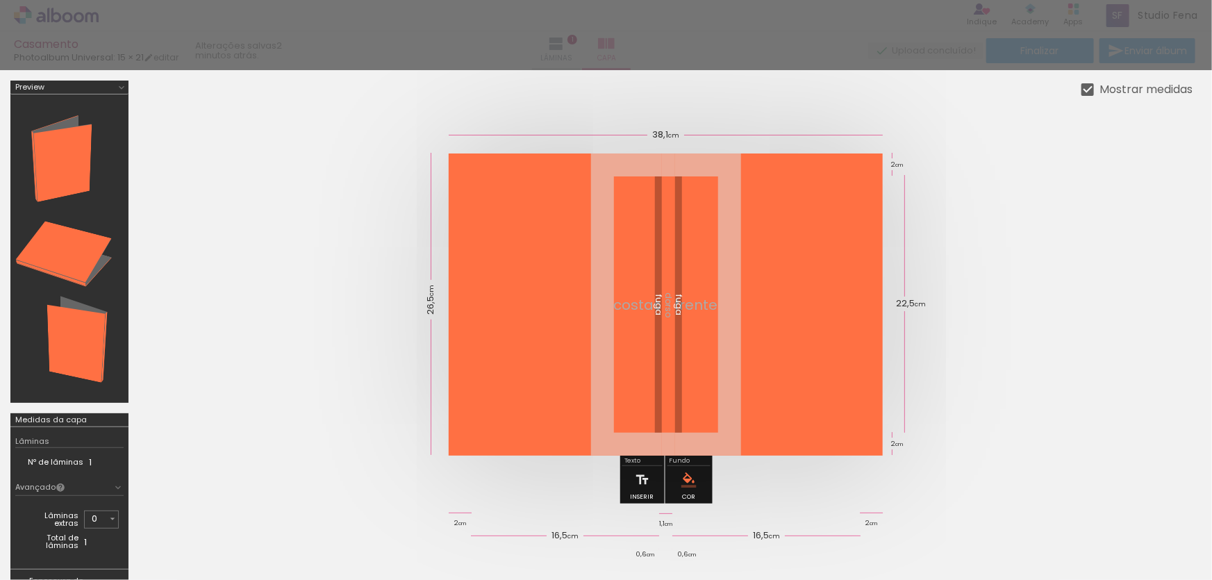
click at [82, 452] on div "Nº de lâminas 1" at bounding box center [69, 462] width 108 height 28
click at [61, 416] on div "Medidas da capa" at bounding box center [51, 420] width 72 height 8
click at [85, 197] on div at bounding box center [69, 248] width 108 height 299
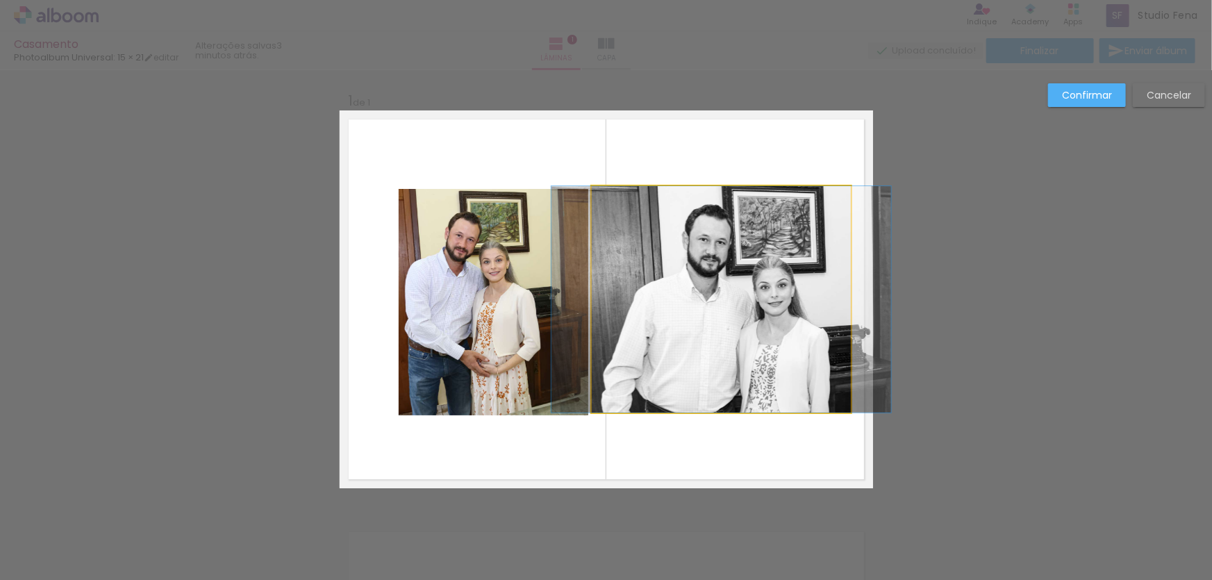
click at [713, 282] on quentale-photo at bounding box center [722, 299] width 260 height 226
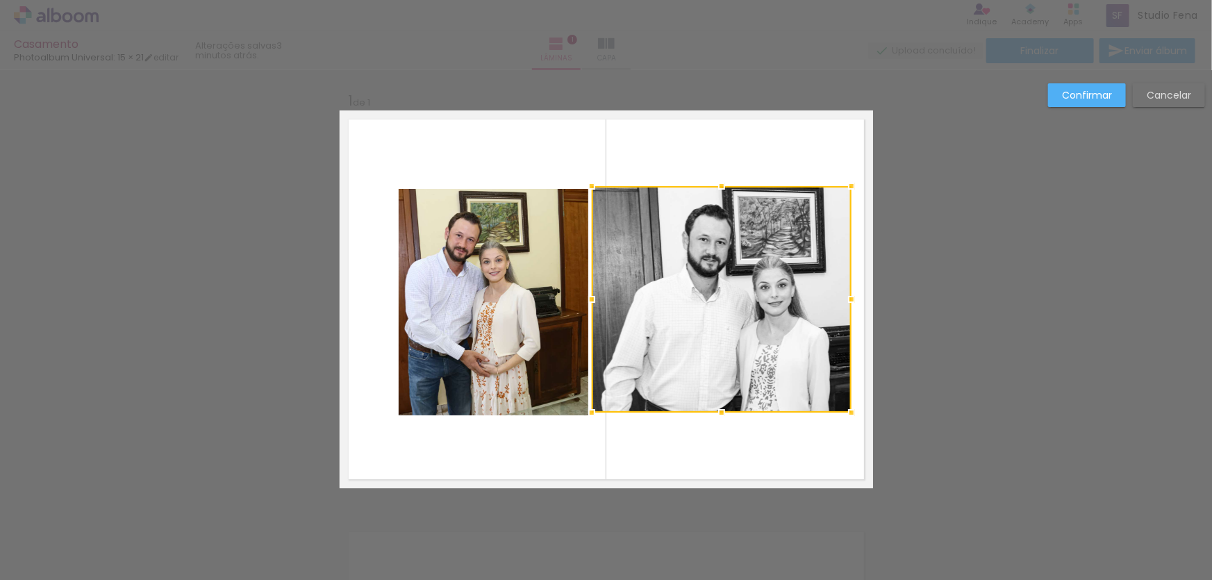
click at [509, 353] on quentale-photo at bounding box center [493, 302] width 189 height 226
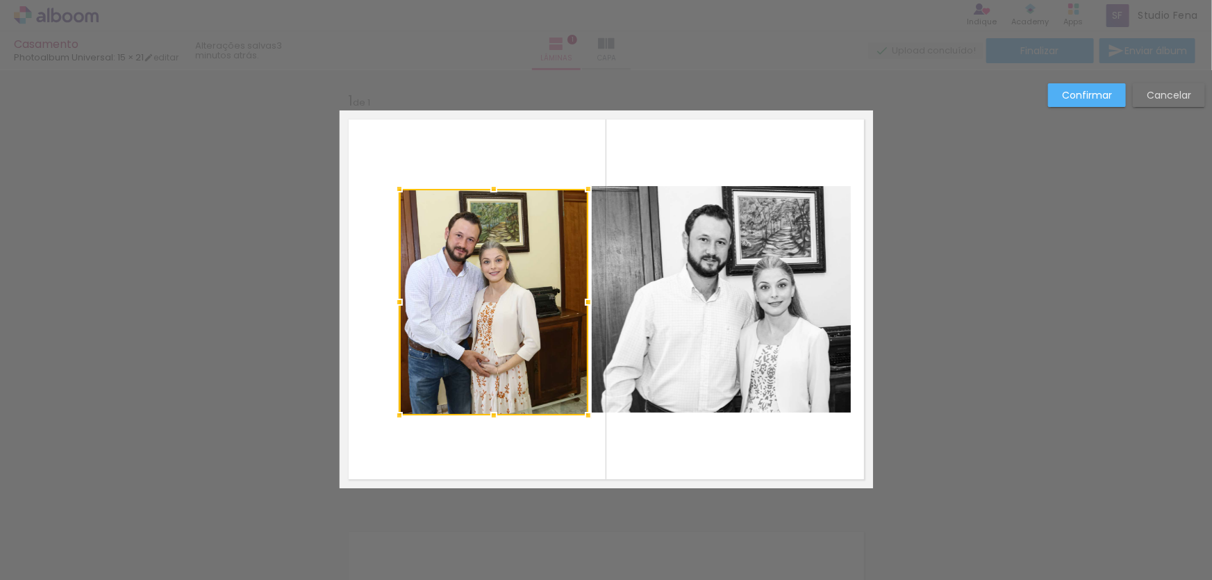
click at [496, 349] on div at bounding box center [493, 302] width 189 height 226
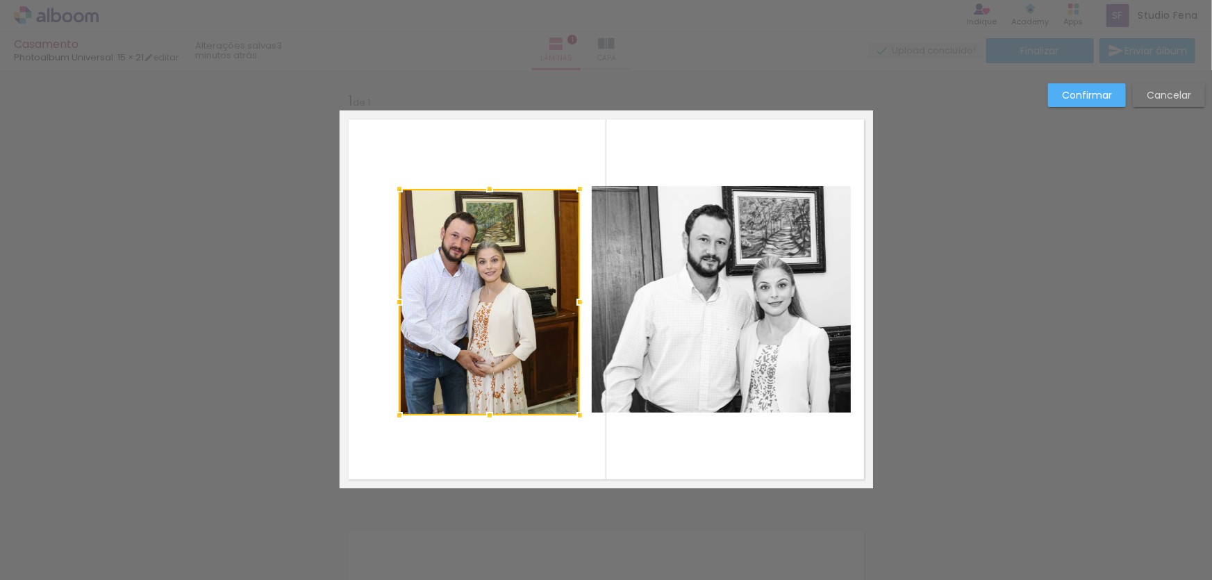
drag, startPoint x: 574, startPoint y: 303, endPoint x: 565, endPoint y: 308, distance: 10.6
click at [566, 308] on div at bounding box center [580, 302] width 28 height 28
click at [577, 294] on div at bounding box center [580, 302] width 28 height 28
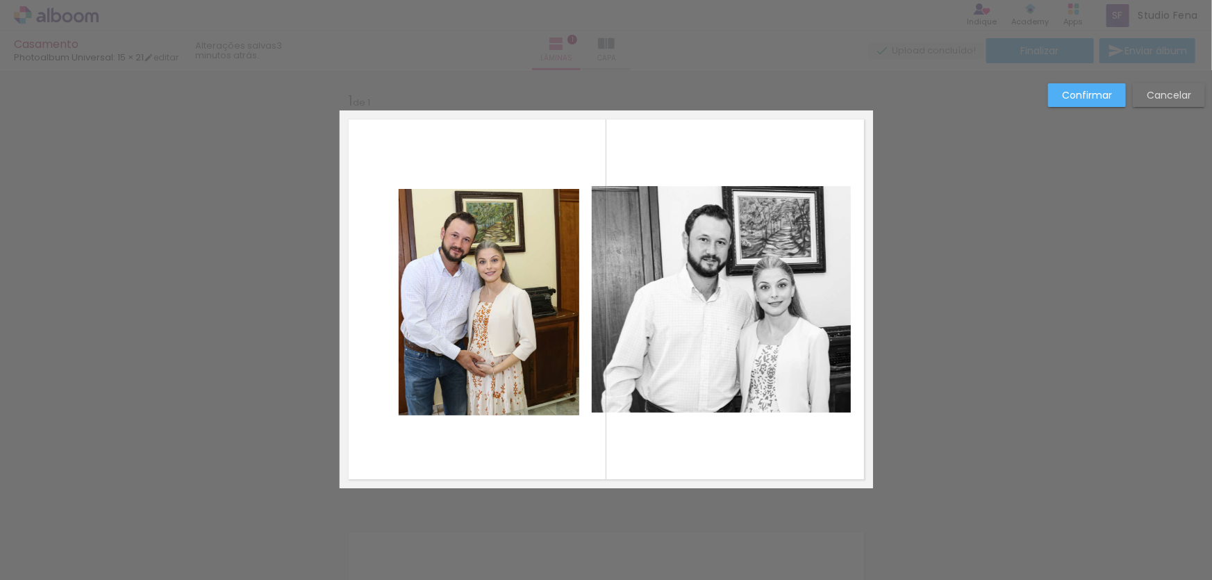
click at [583, 285] on quentale-layouter at bounding box center [606, 299] width 533 height 378
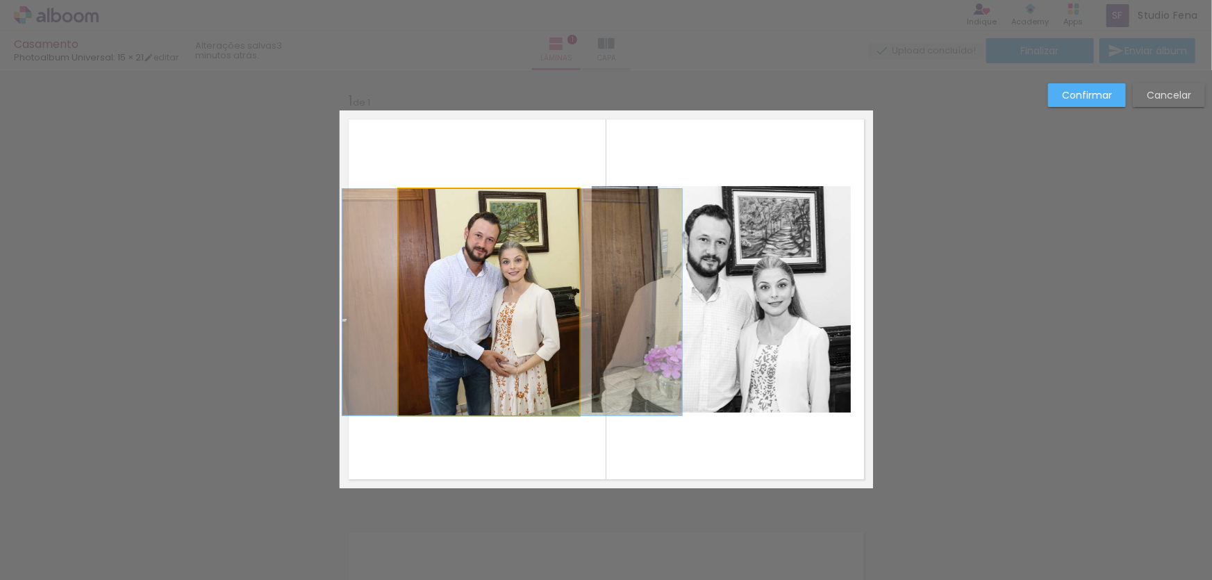
drag, startPoint x: 537, startPoint y: 306, endPoint x: 560, endPoint y: 306, distance: 23.6
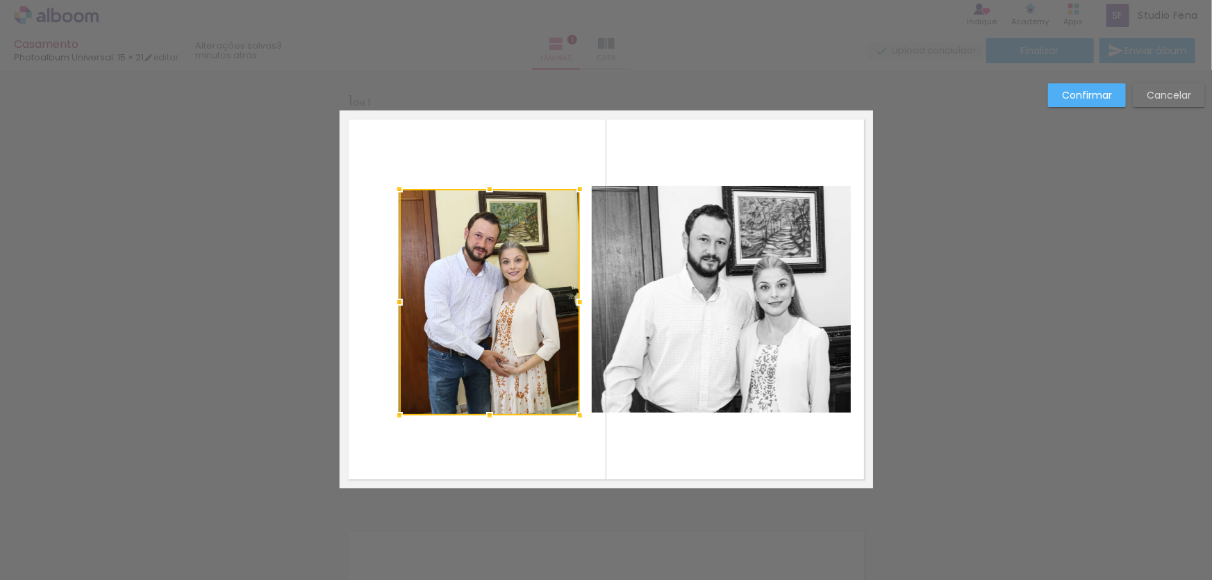
click at [536, 317] on div at bounding box center [489, 302] width 181 height 226
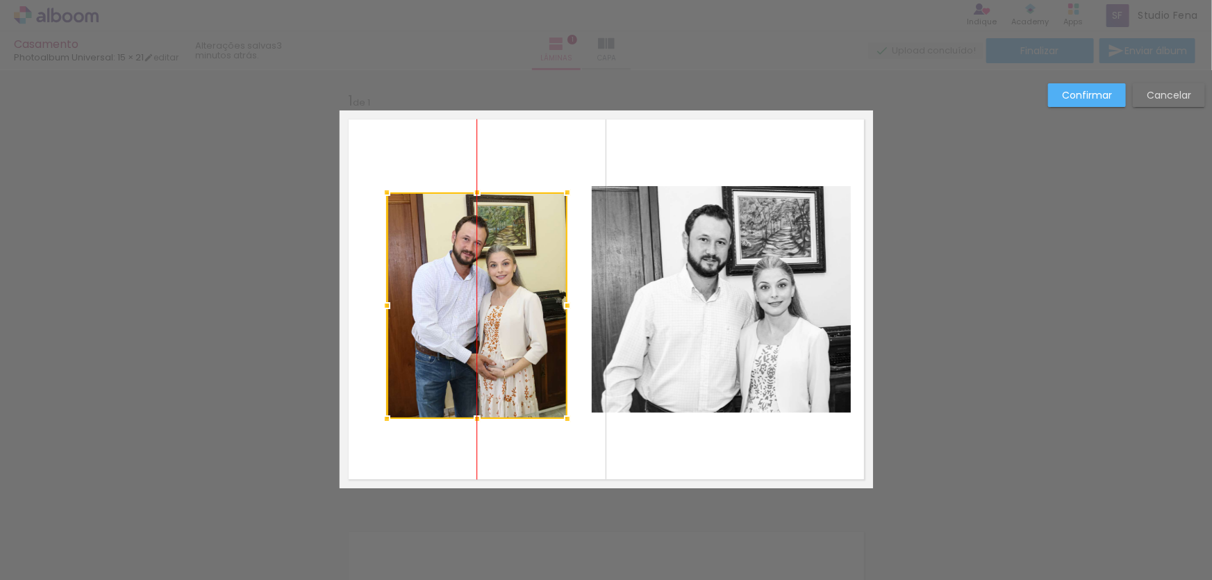
drag, startPoint x: 509, startPoint y: 352, endPoint x: 496, endPoint y: 356, distance: 13.6
click at [496, 356] on div at bounding box center [477, 305] width 181 height 226
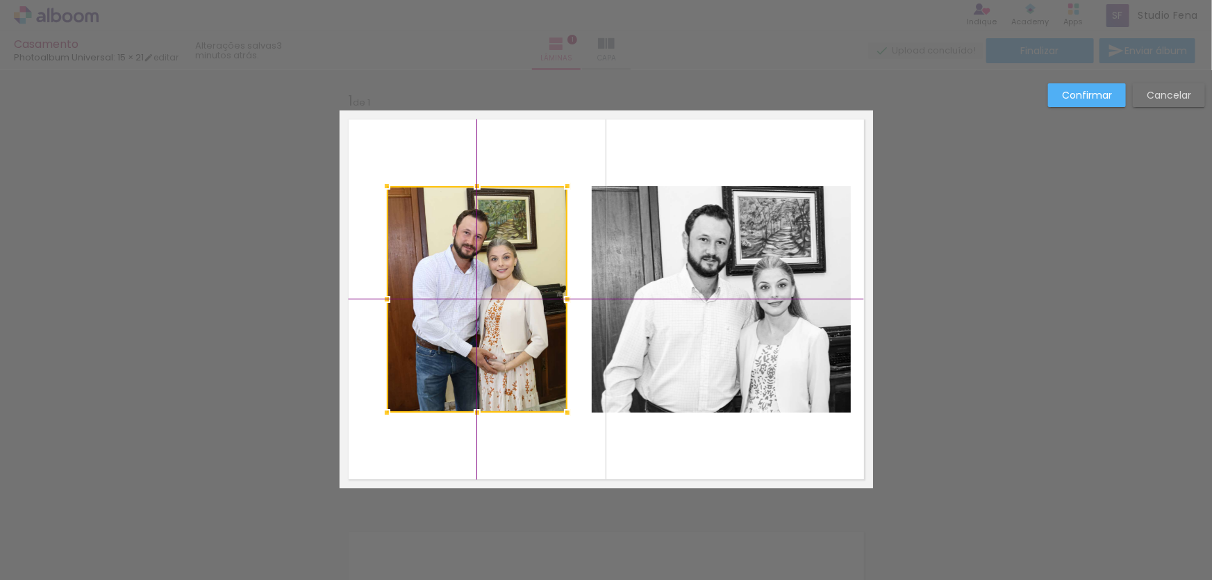
click at [509, 359] on div at bounding box center [477, 299] width 181 height 226
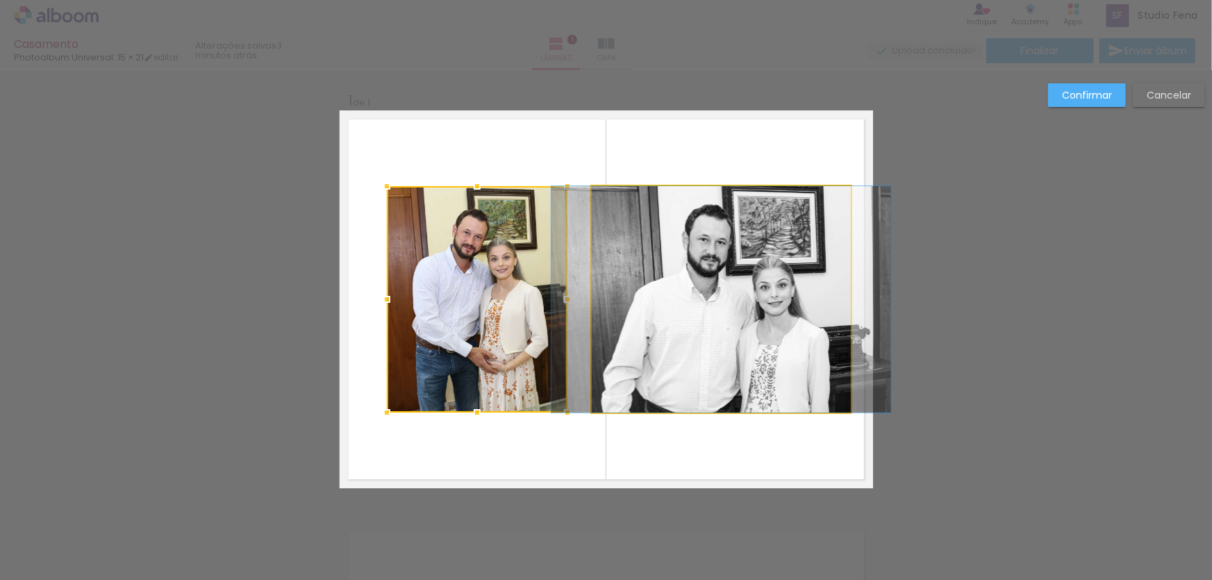
click at [769, 318] on quentale-photo at bounding box center [722, 299] width 260 height 226
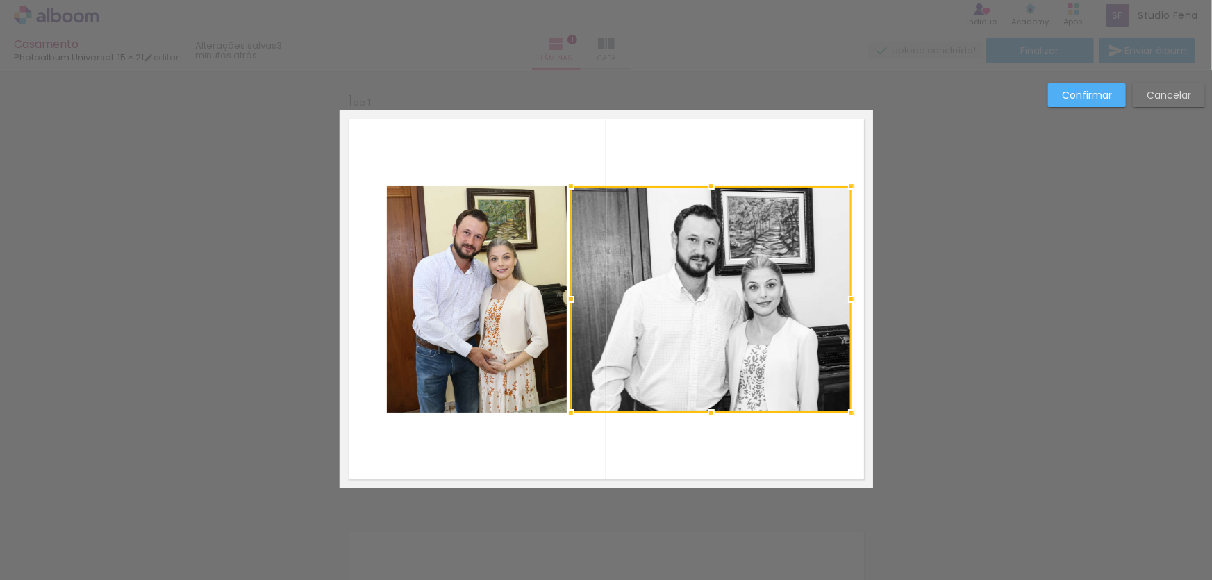
drag, startPoint x: 590, startPoint y: 301, endPoint x: 575, endPoint y: 302, distance: 15.3
click at [575, 302] on div at bounding box center [571, 299] width 28 height 28
click at [778, 434] on quentale-layouter at bounding box center [606, 299] width 533 height 378
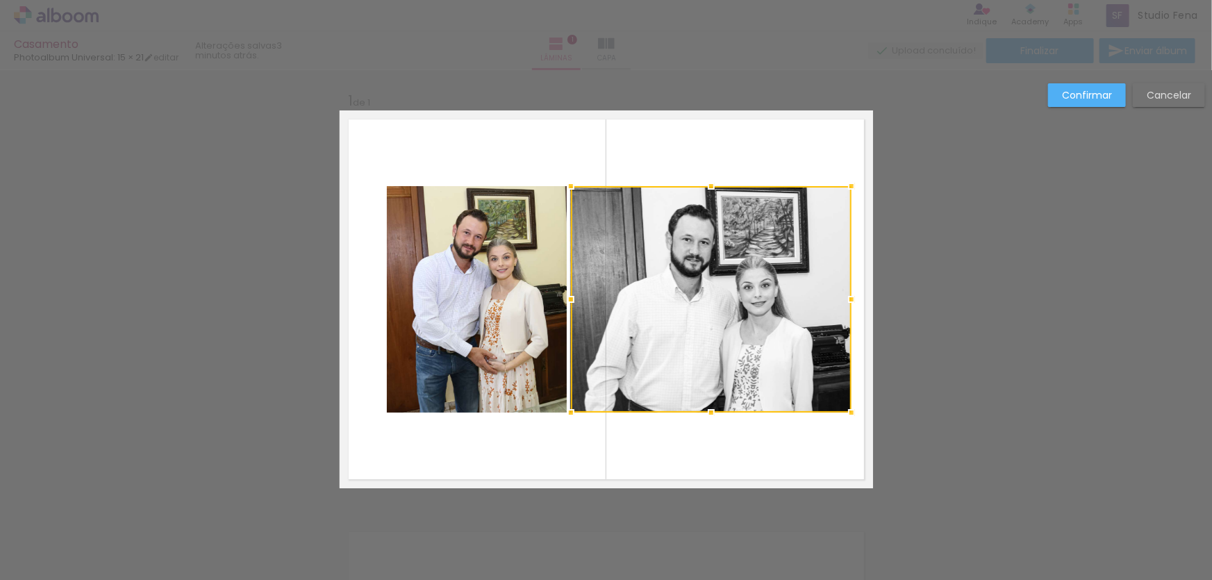
click at [966, 348] on div "Confirmar Cancelar" at bounding box center [606, 499] width 1212 height 858
click at [0, 0] on slot "Confirmar" at bounding box center [0, 0] width 0 height 0
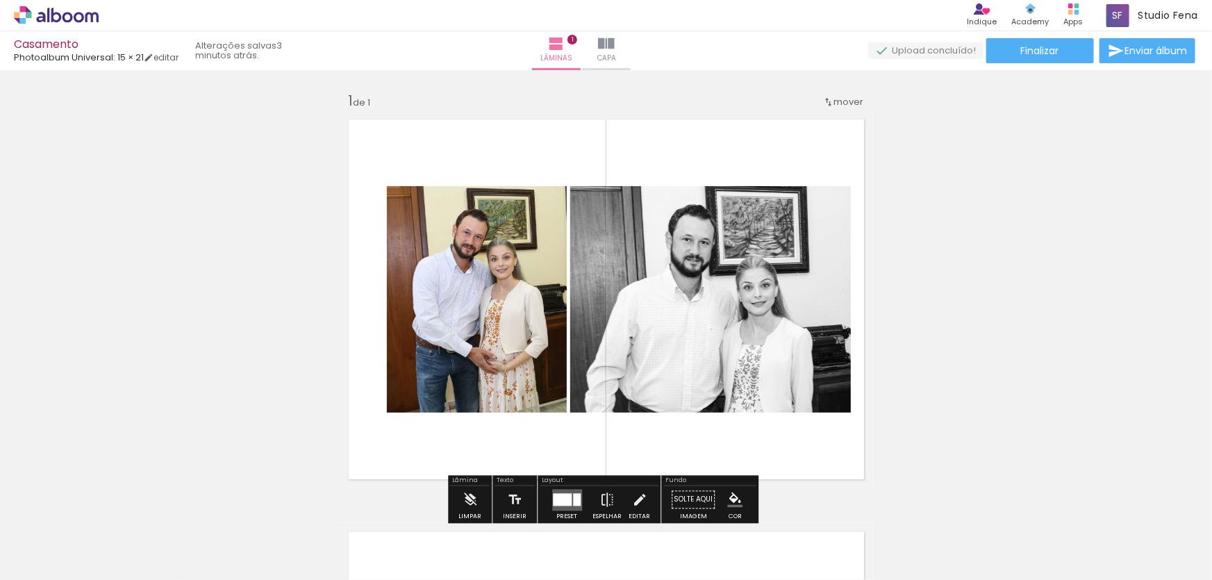
click at [1012, 353] on div "Inserir lâmina 1 de 1" at bounding box center [606, 488] width 1212 height 826
click at [231, 427] on div "Inserir lâmina 1 de 1" at bounding box center [606, 488] width 1212 height 826
click at [924, 408] on div "Inserir lâmina 1 de 1" at bounding box center [606, 488] width 1212 height 826
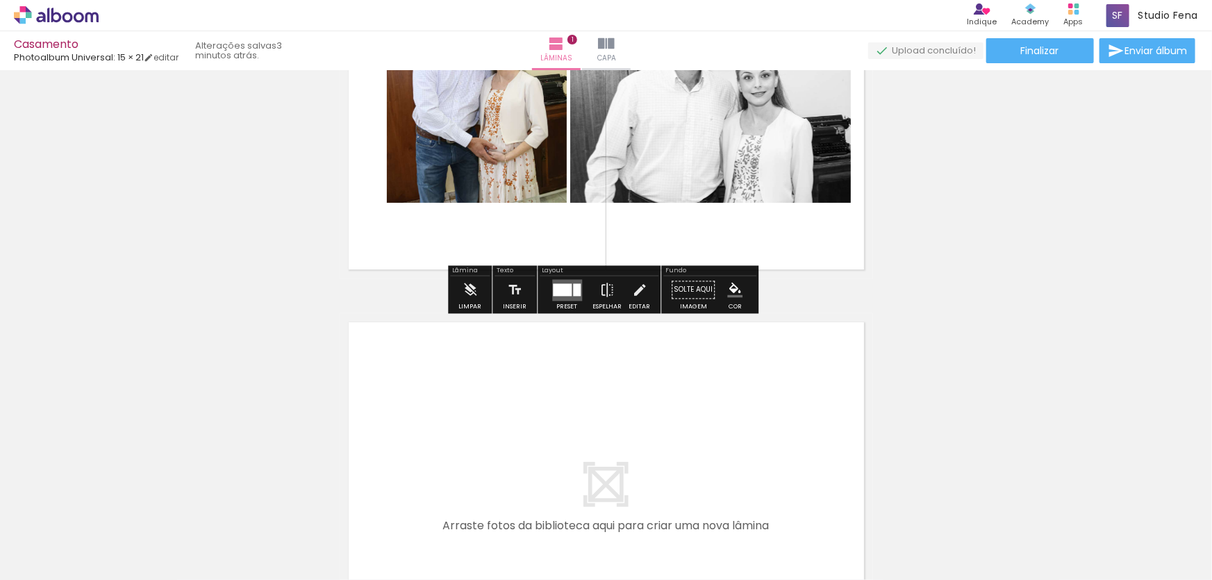
scroll to position [105, 0]
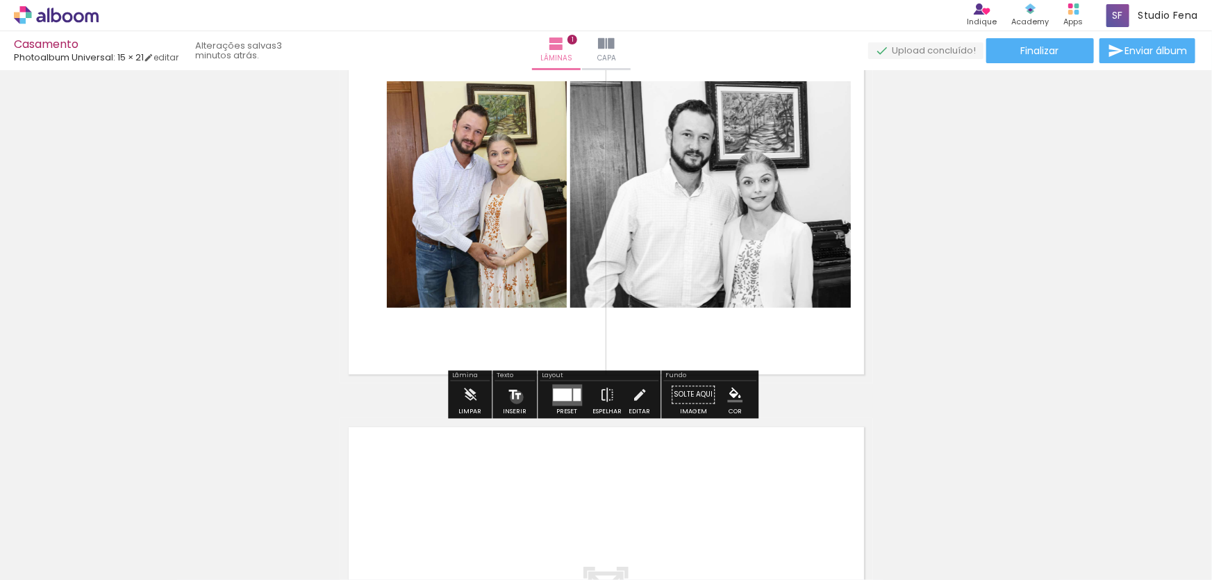
click at [515, 397] on iron-icon at bounding box center [514, 395] width 15 height 28
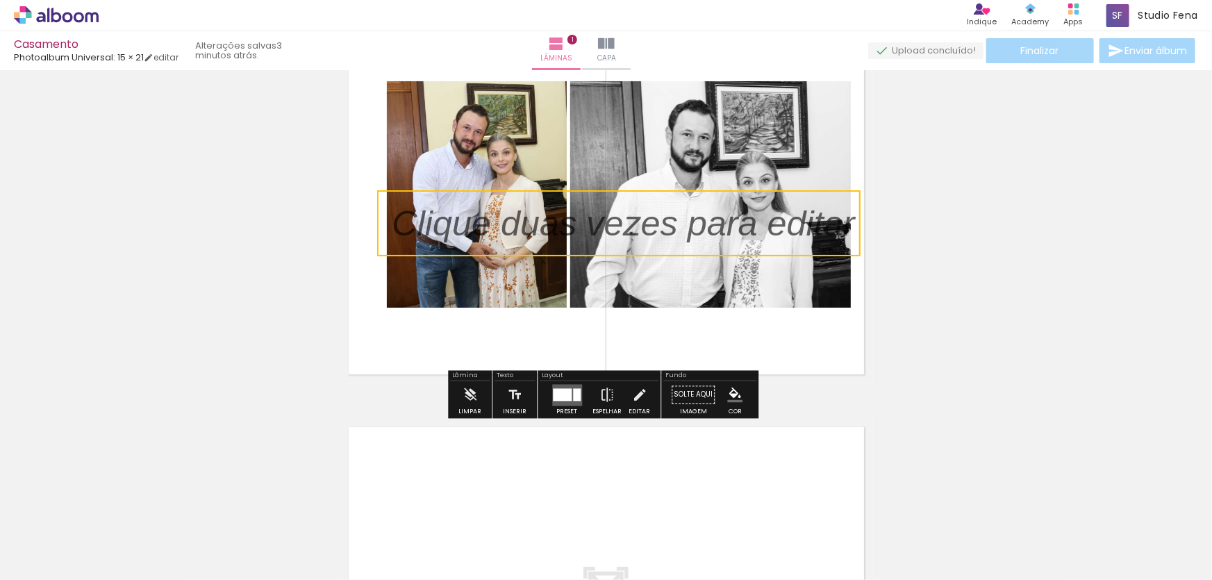
drag, startPoint x: 717, startPoint y: 189, endPoint x: 764, endPoint y: 233, distance: 64.3
click at [764, 233] on quentale-selection at bounding box center [618, 223] width 483 height 66
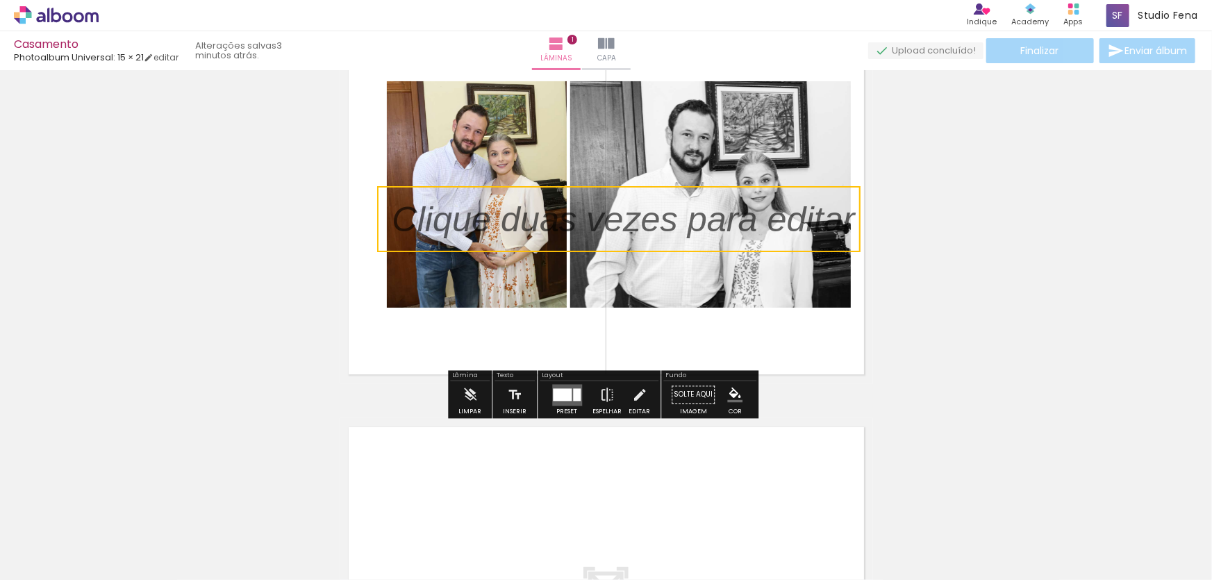
scroll to position [210, 0]
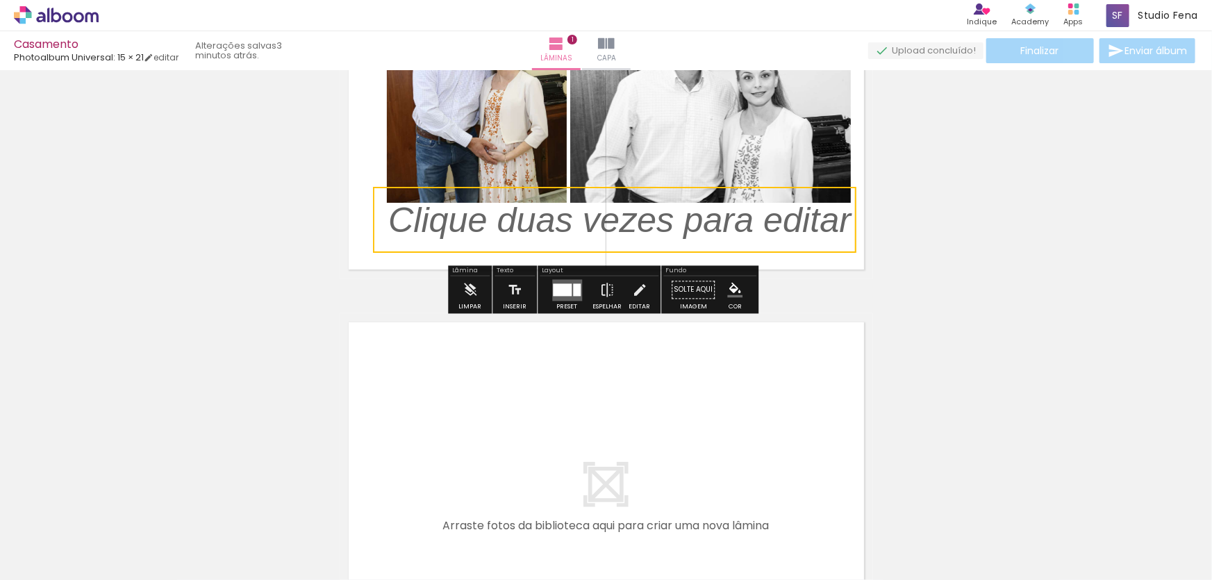
drag, startPoint x: 774, startPoint y: 115, endPoint x: 770, endPoint y: 221, distance: 105.6
click at [770, 221] on quentale-selection at bounding box center [614, 220] width 483 height 66
type input "Sans Serif"
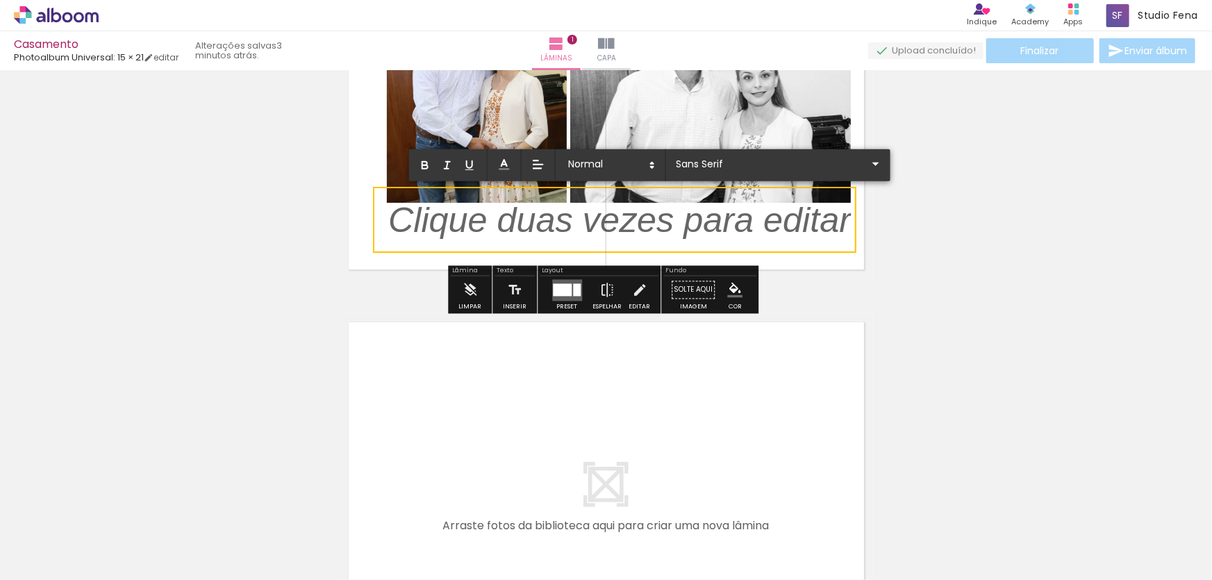
click at [770, 221] on p at bounding box center [619, 228] width 463 height 50
click at [655, 226] on p at bounding box center [619, 228] width 463 height 50
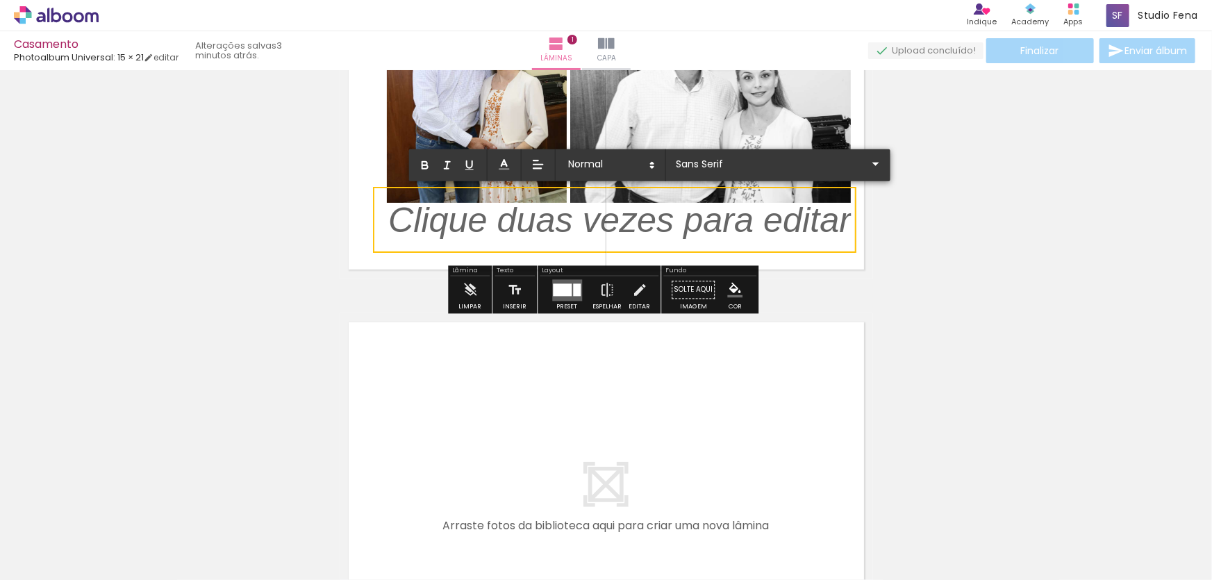
click at [655, 226] on p at bounding box center [619, 228] width 463 height 50
drag, startPoint x: 717, startPoint y: 224, endPoint x: 349, endPoint y: 219, distance: 368.8
click at [349, 219] on album-spread "1 de 1" at bounding box center [606, 90] width 533 height 378
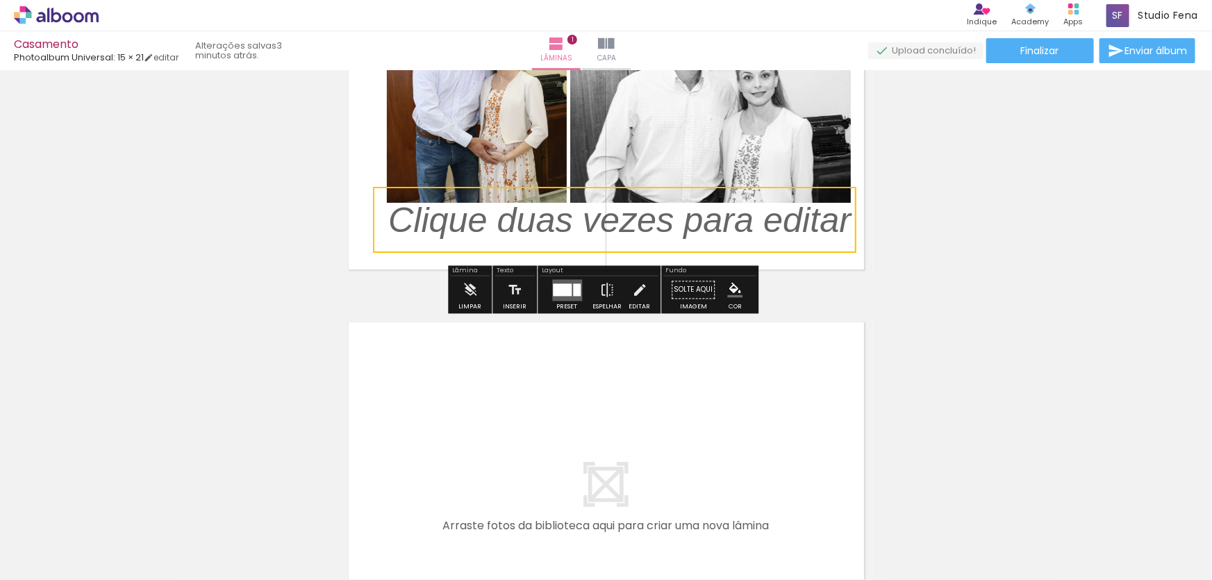
click at [481, 219] on quentale-selection at bounding box center [614, 220] width 483 height 66
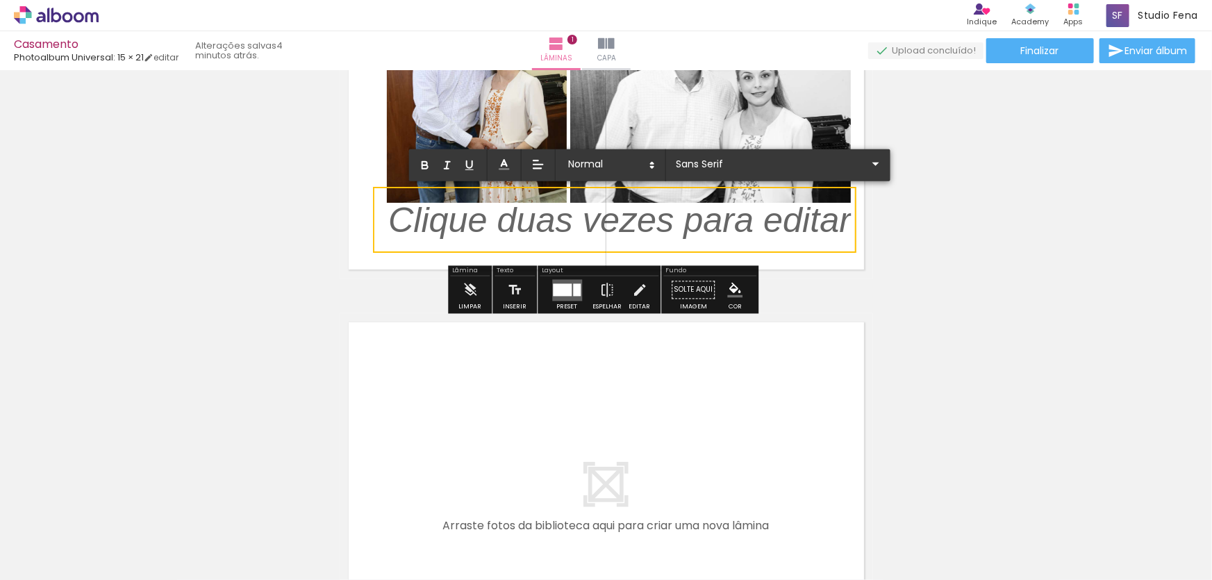
click at [481, 219] on p at bounding box center [619, 228] width 463 height 50
click at [503, 169] on line at bounding box center [503, 169] width 9 height 0
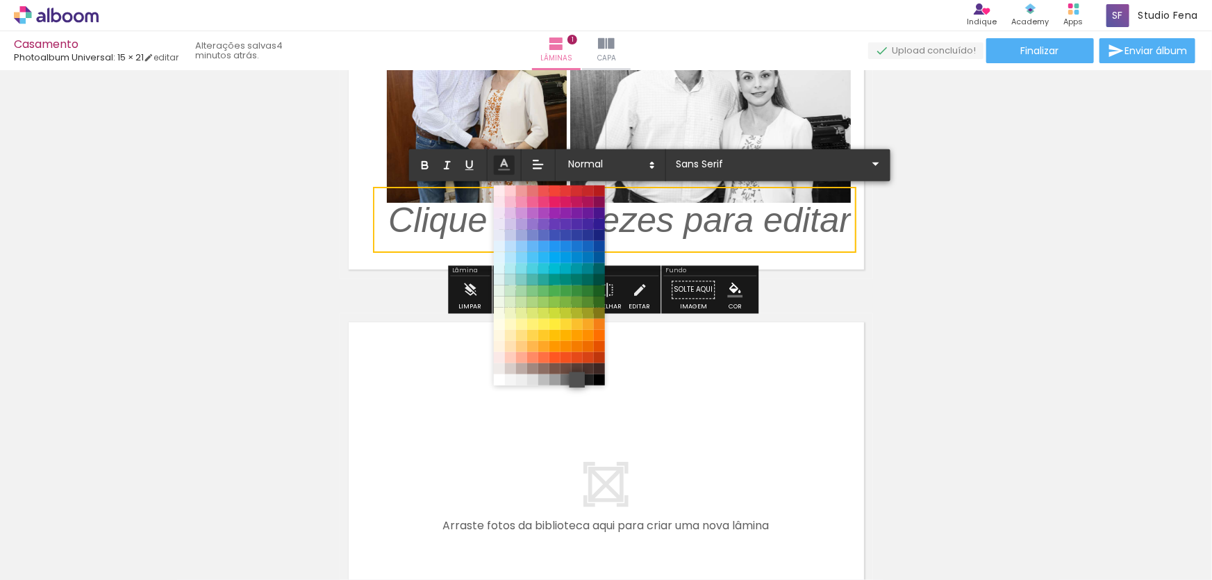
click at [577, 380] on span at bounding box center [576, 379] width 15 height 15
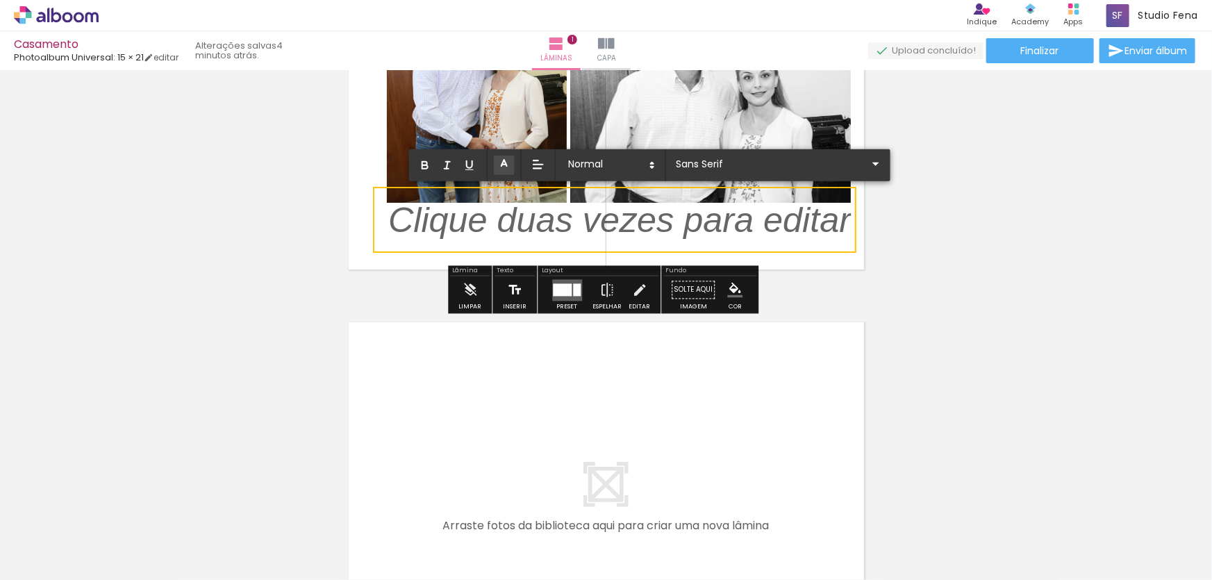
scroll to position [3, 0]
click at [438, 229] on p "﻿" at bounding box center [619, 226] width 463 height 50
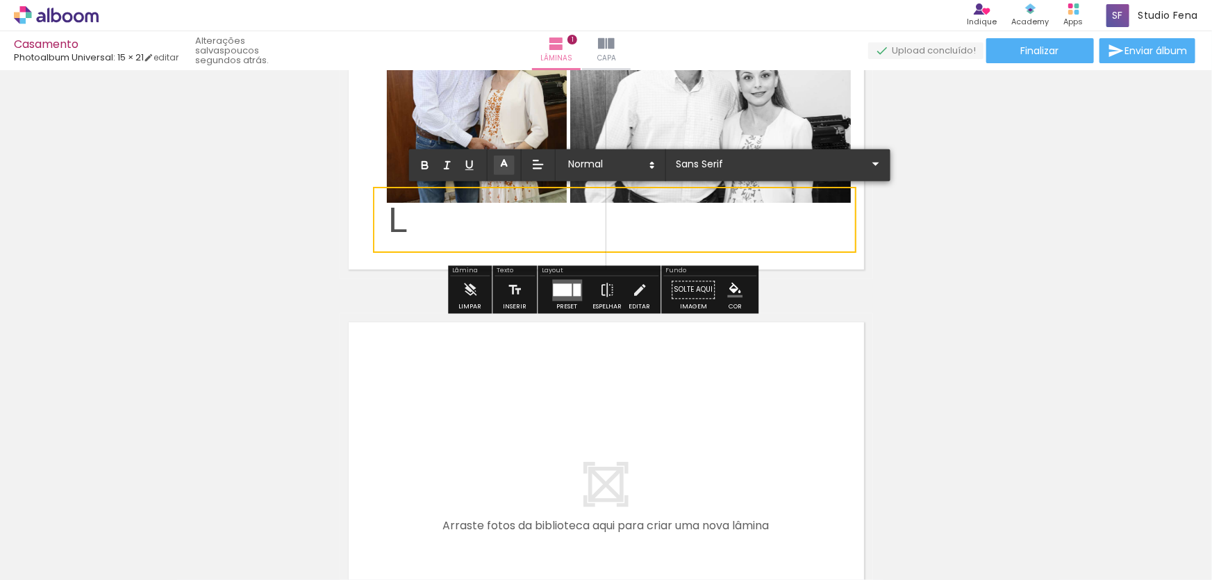
scroll to position [0, 0]
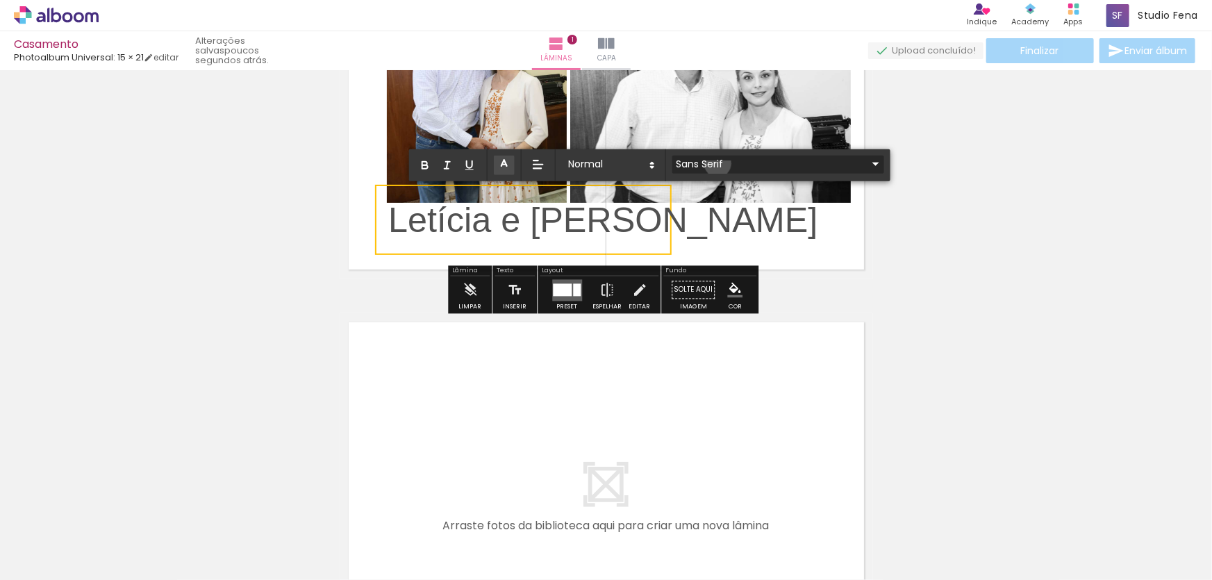
click at [717, 163] on input "Sans Serif" at bounding box center [769, 163] width 195 height 15
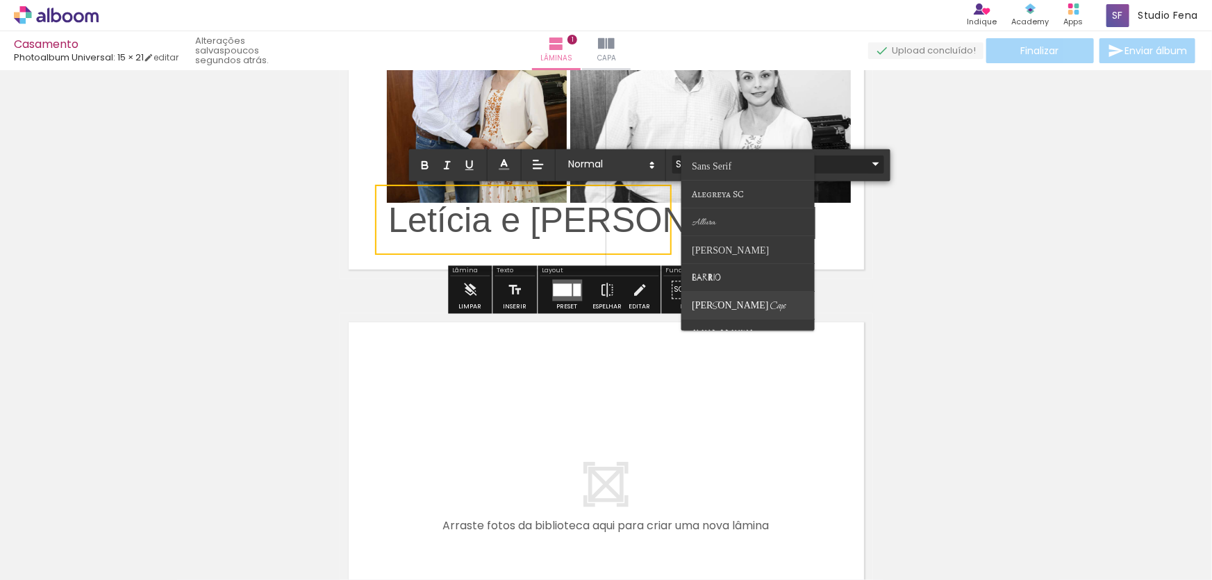
click at [727, 172] on span "[PERSON_NAME] Caps" at bounding box center [712, 166] width 40 height 10
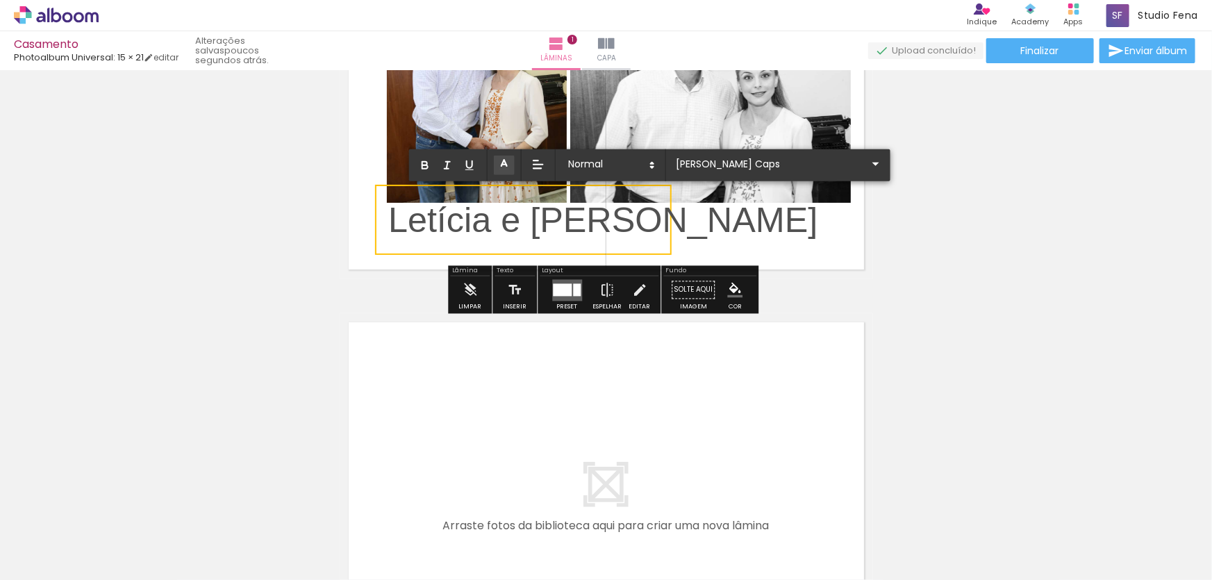
drag, startPoint x: 660, startPoint y: 224, endPoint x: 376, endPoint y: 222, distance: 283.4
click at [376, 222] on div "Inserir lâmina 1 de 1" at bounding box center [606, 278] width 1212 height 826
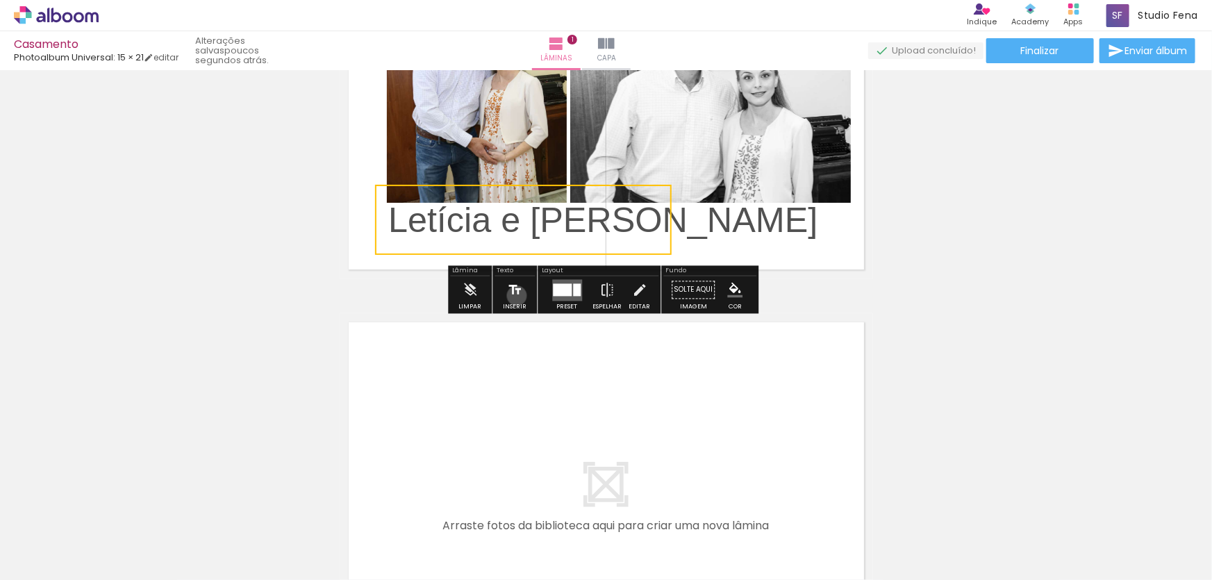
click at [515, 295] on iron-icon at bounding box center [514, 290] width 15 height 28
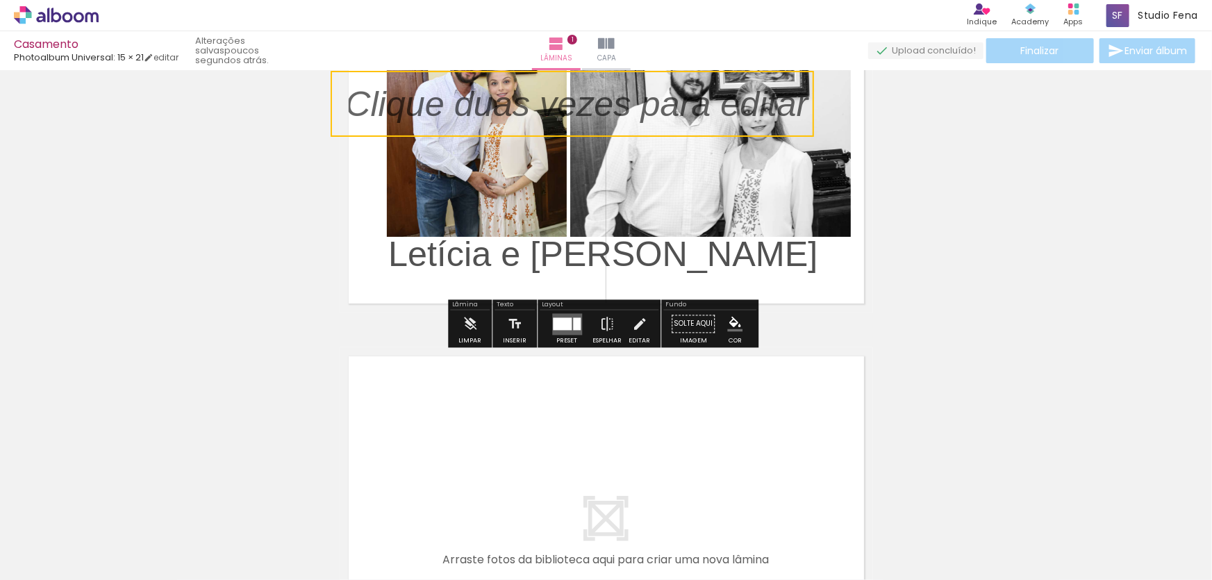
scroll to position [71, 0]
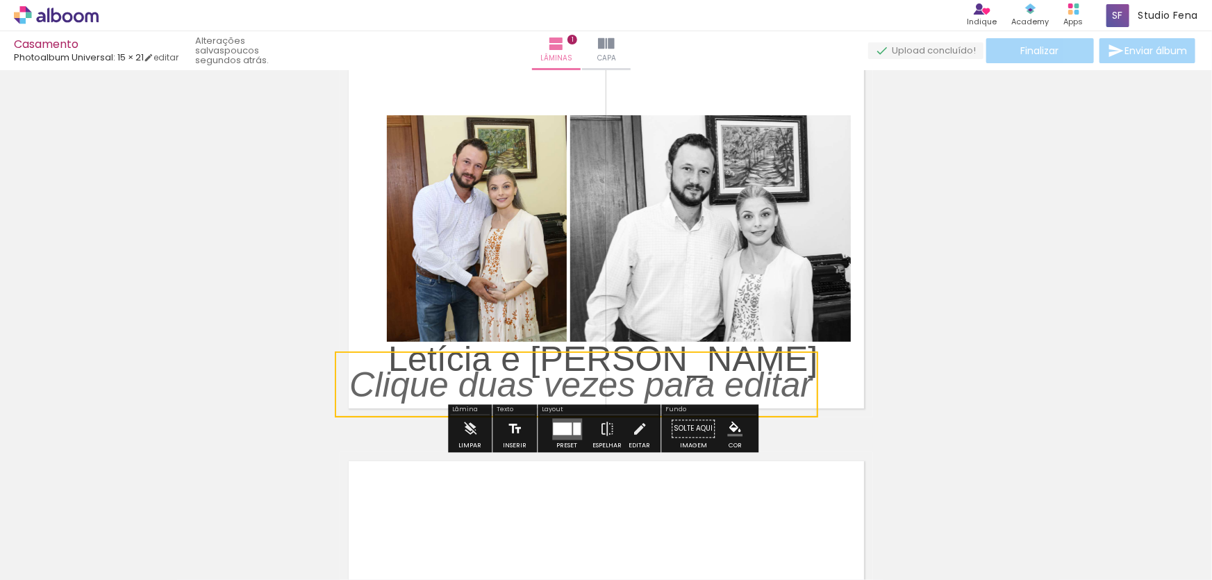
drag, startPoint x: 694, startPoint y: 216, endPoint x: 522, endPoint y: 438, distance: 281.0
click at [522, 438] on div "Inserir lâmina 1 de 1" at bounding box center [606, 417] width 1212 height 826
click at [474, 430] on iron-icon at bounding box center [470, 429] width 15 height 28
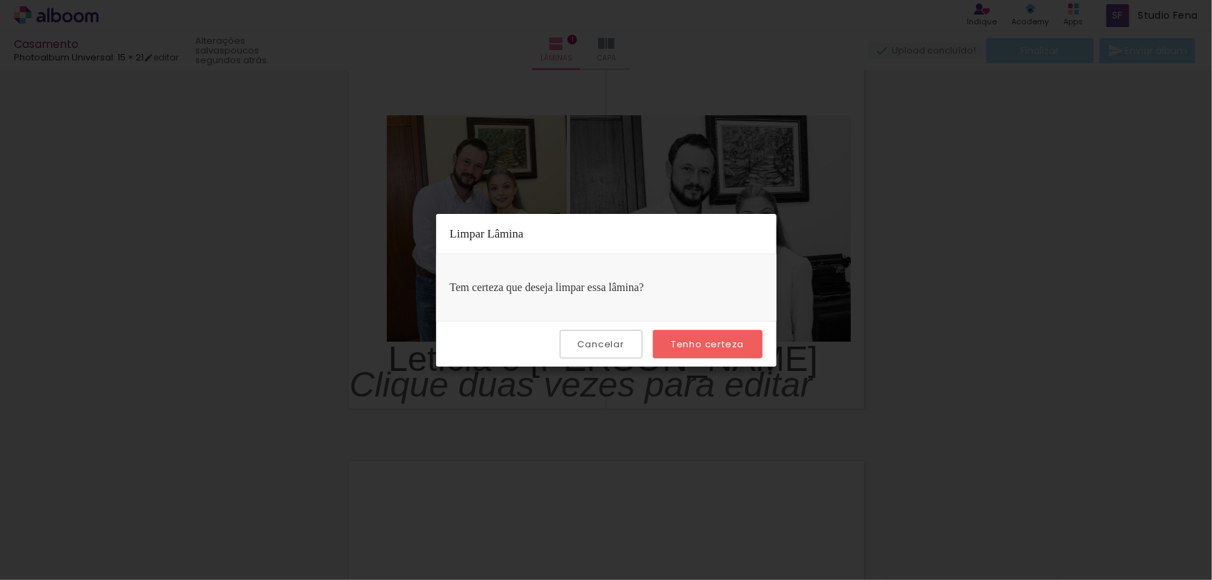
click at [0, 0] on slot "Cancelar" at bounding box center [0, 0] width 0 height 0
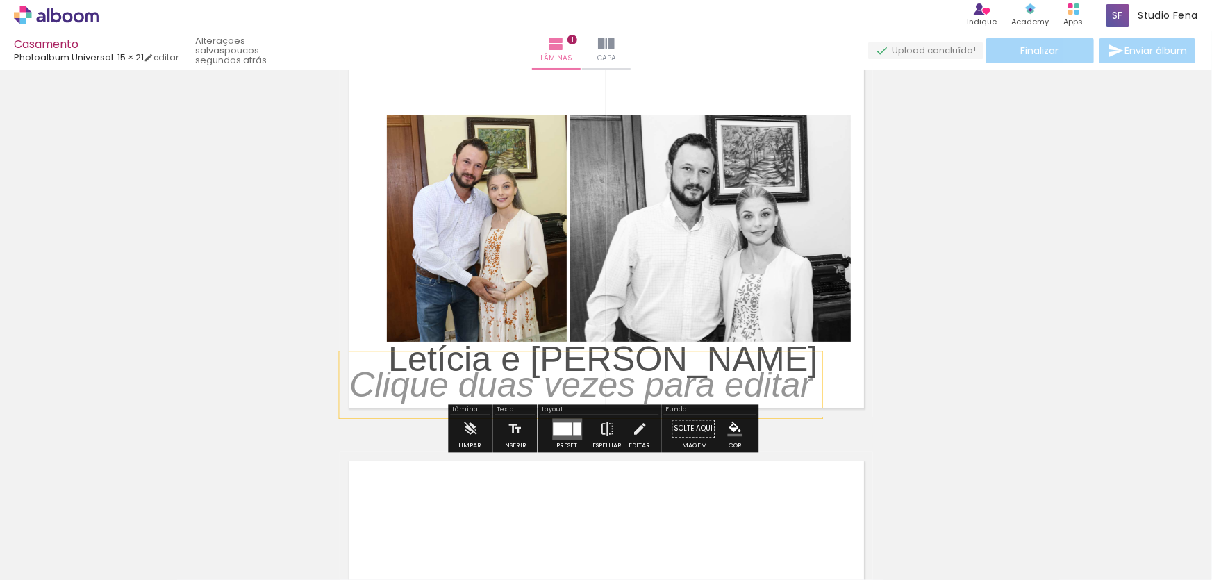
click at [590, 352] on div at bounding box center [580, 384] width 483 height 67
click at [632, 426] on iron-icon at bounding box center [639, 429] width 15 height 28
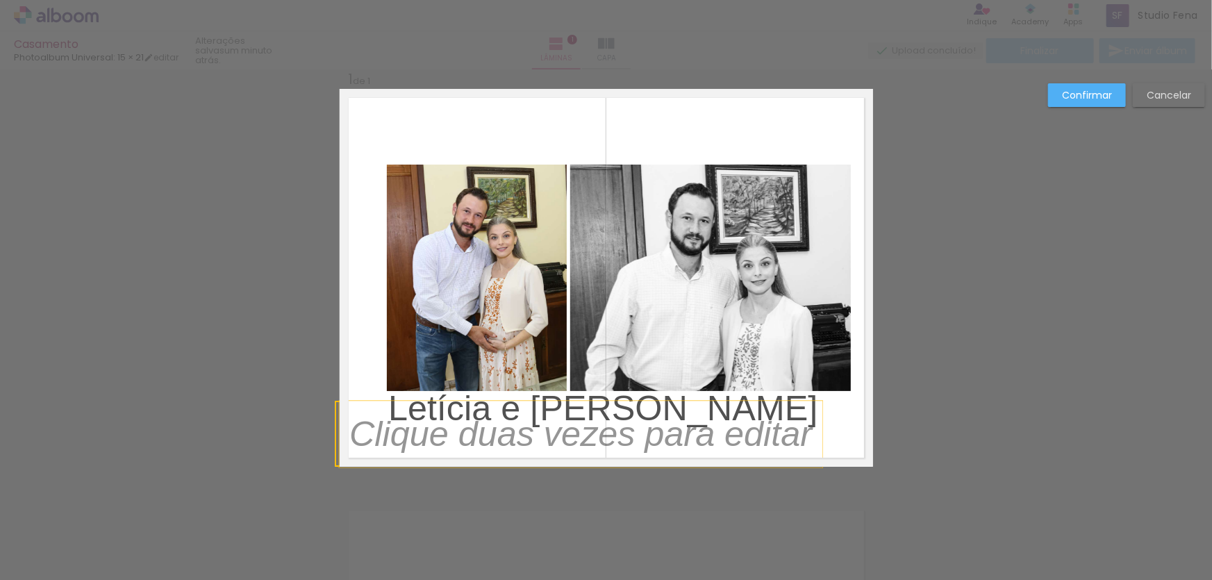
scroll to position [17, 0]
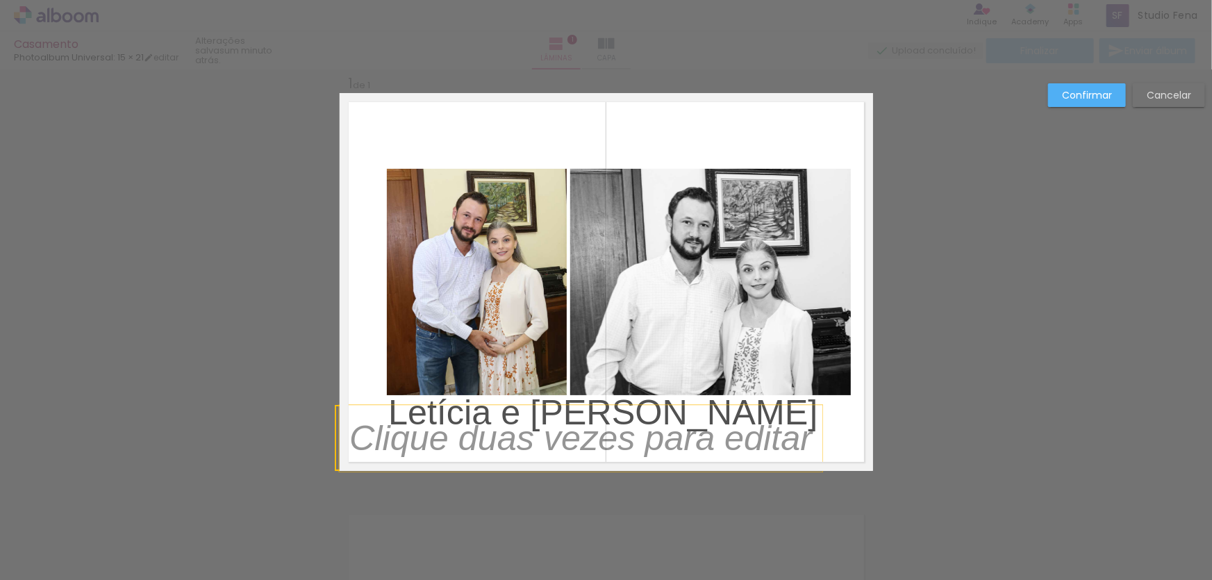
click at [607, 417] on p at bounding box center [590, 438] width 483 height 50
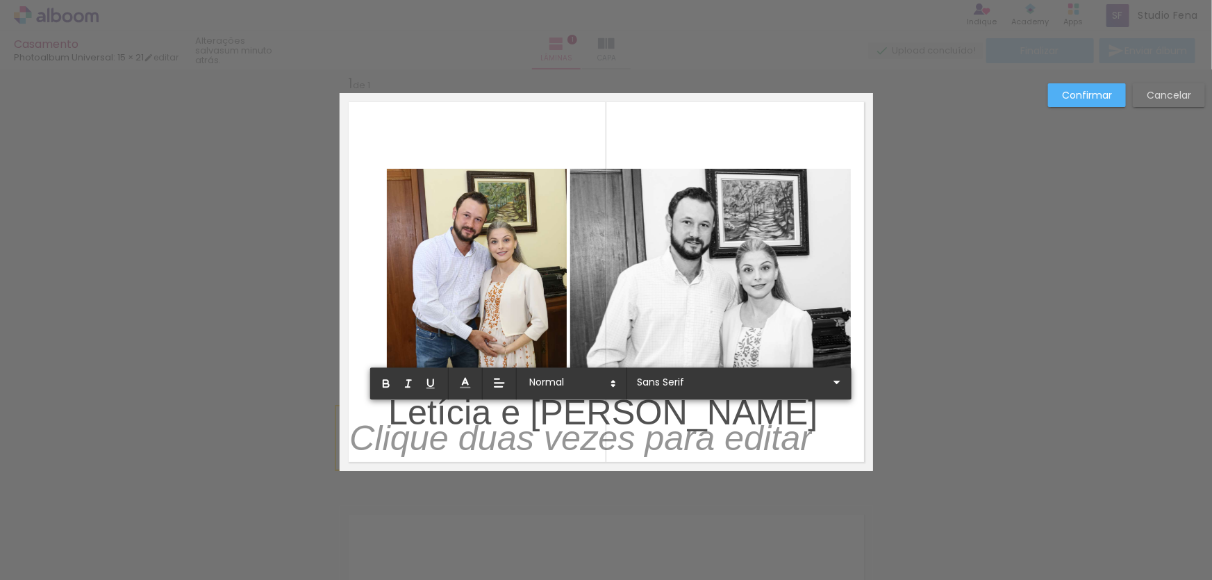
click at [525, 444] on p at bounding box center [580, 447] width 463 height 50
click at [829, 384] on iron-icon at bounding box center [837, 382] width 17 height 17
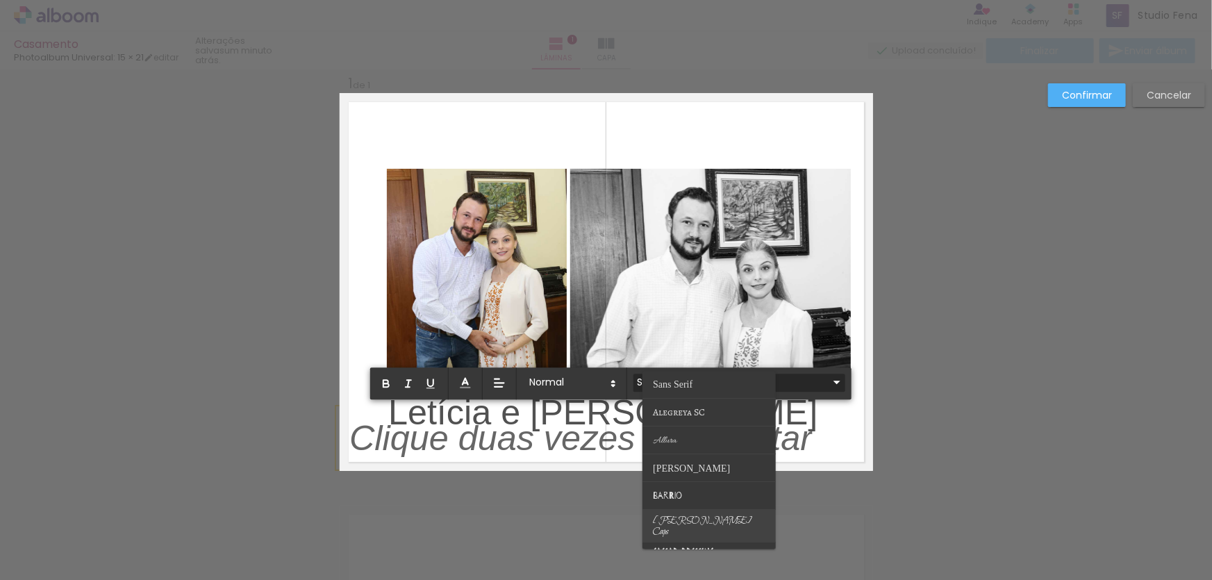
click at [688, 514] on paper-item at bounding box center [708, 526] width 133 height 33
type input "[PERSON_NAME] Caps"
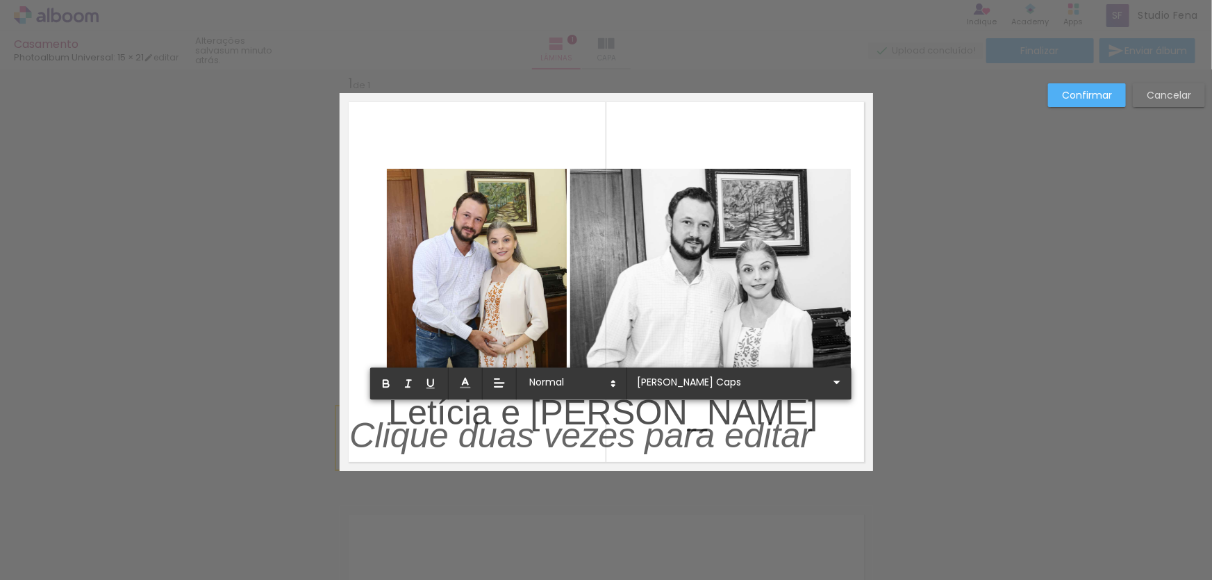
click at [649, 415] on div "﻿" at bounding box center [580, 435] width 463 height 50
drag, startPoint x: 649, startPoint y: 415, endPoint x: 565, endPoint y: 458, distance: 94.1
click at [567, 459] on div "﻿" at bounding box center [580, 435] width 463 height 50
click at [1088, 317] on div "Confirmar Cancelar" at bounding box center [606, 482] width 1212 height 858
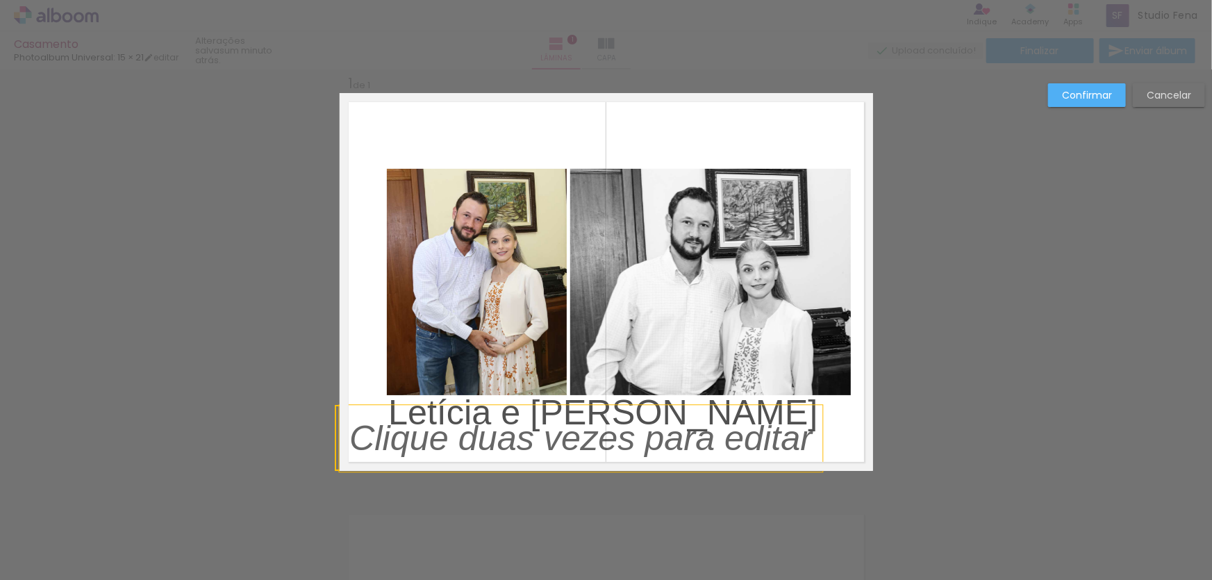
click at [699, 445] on p "﻿" at bounding box center [590, 440] width 483 height 54
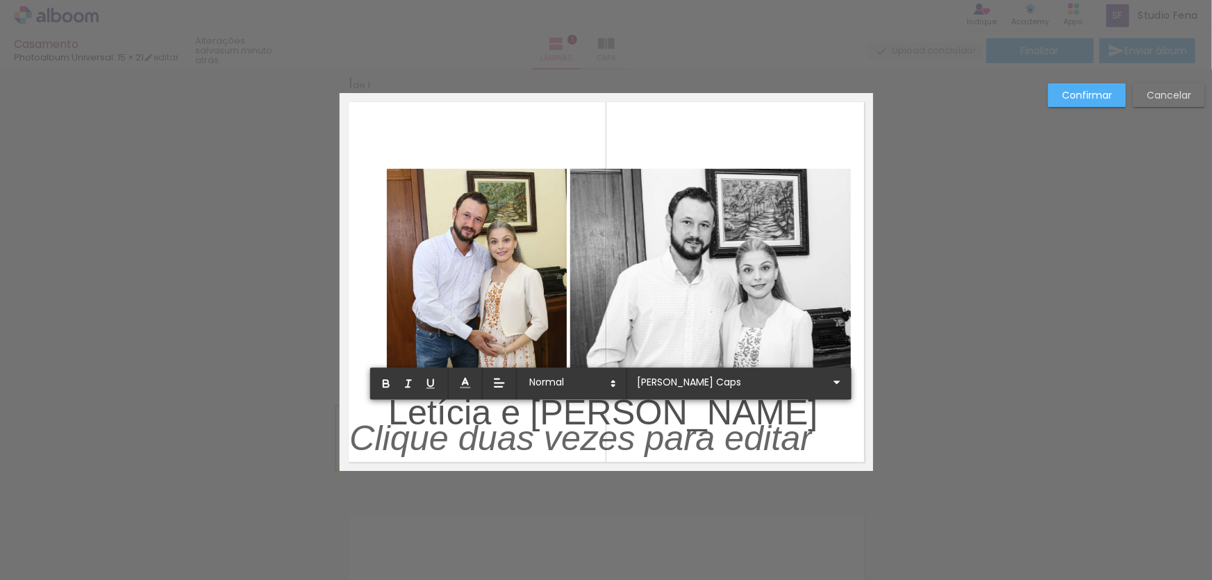
drag, startPoint x: 727, startPoint y: 447, endPoint x: 358, endPoint y: 460, distance: 369.0
click at [242, 514] on div "Inserir lâmina 1 de 1 Confirmar Cancelar" at bounding box center [606, 482] width 1212 height 858
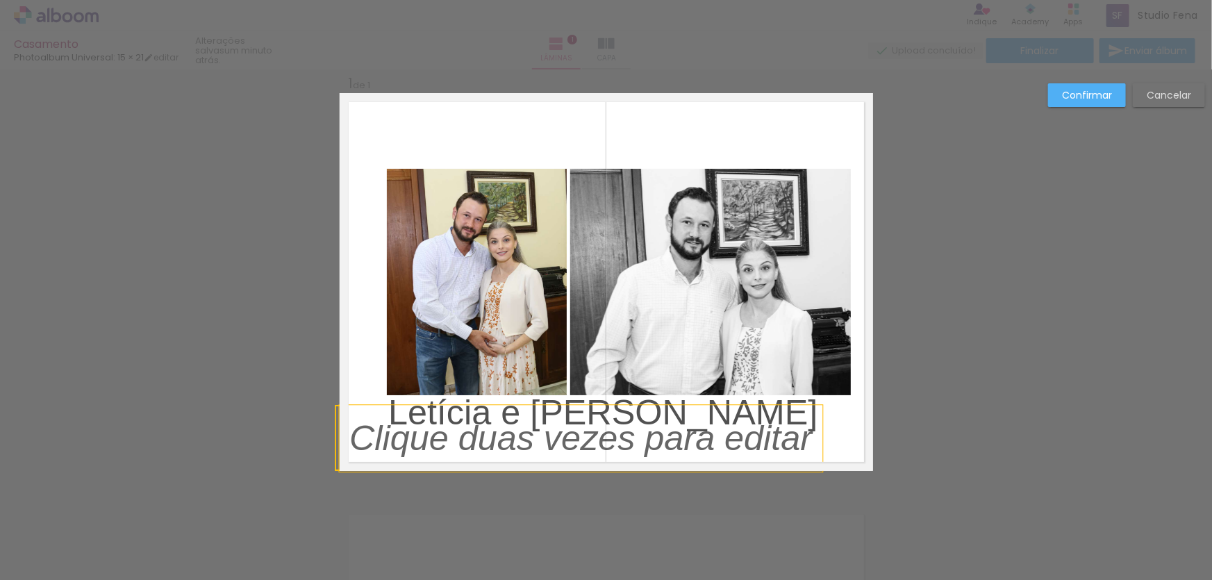
click at [382, 448] on p "﻿" at bounding box center [590, 440] width 483 height 54
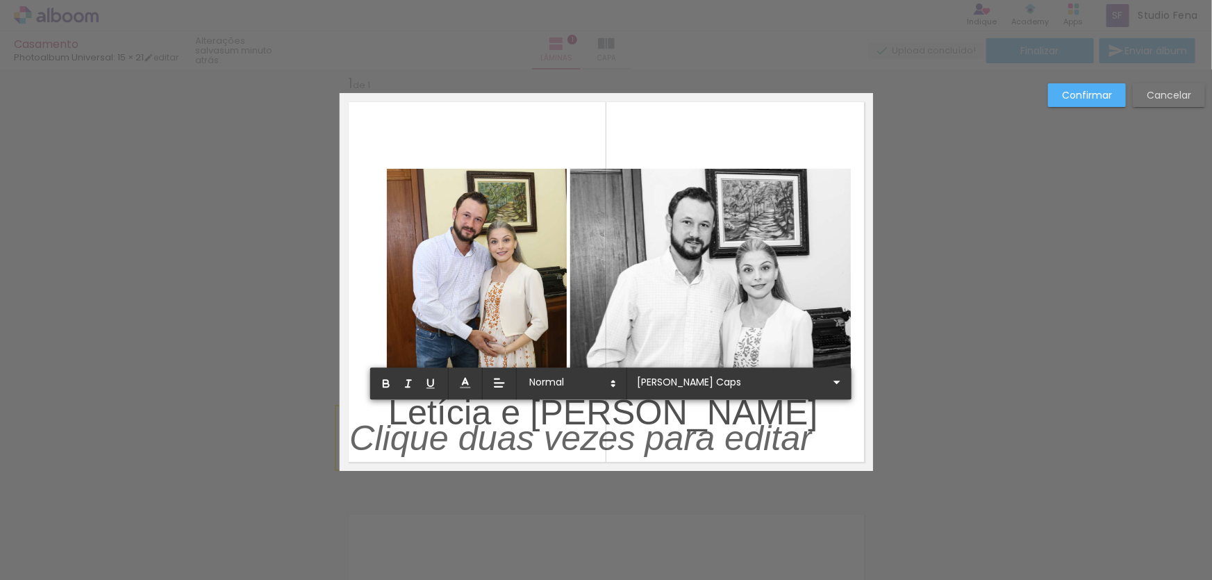
click at [1115, 92] on paper-button "Confirmar" at bounding box center [1087, 95] width 78 height 24
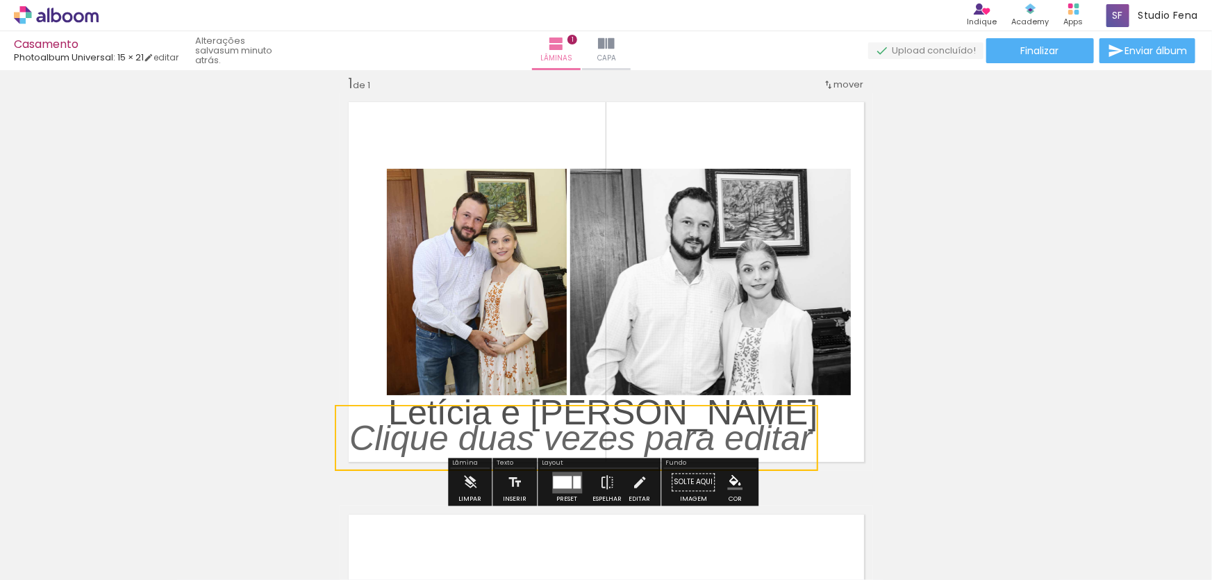
click at [663, 433] on quentale-selection at bounding box center [576, 438] width 483 height 66
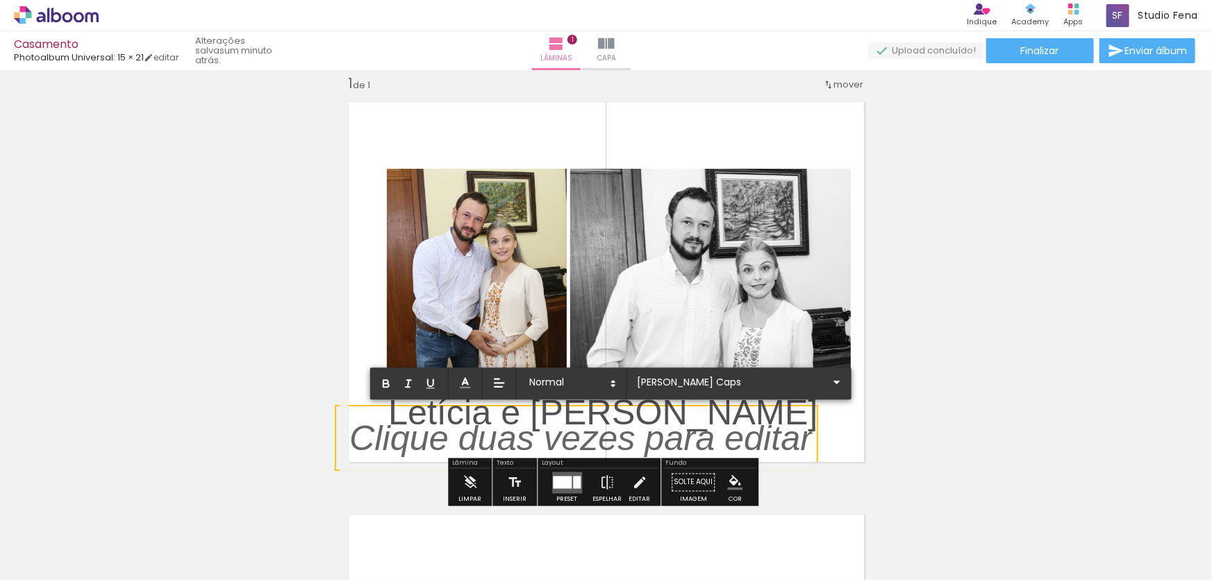
click at [1012, 326] on div "Inserir lâmina 1 de 1" at bounding box center [606, 471] width 1212 height 826
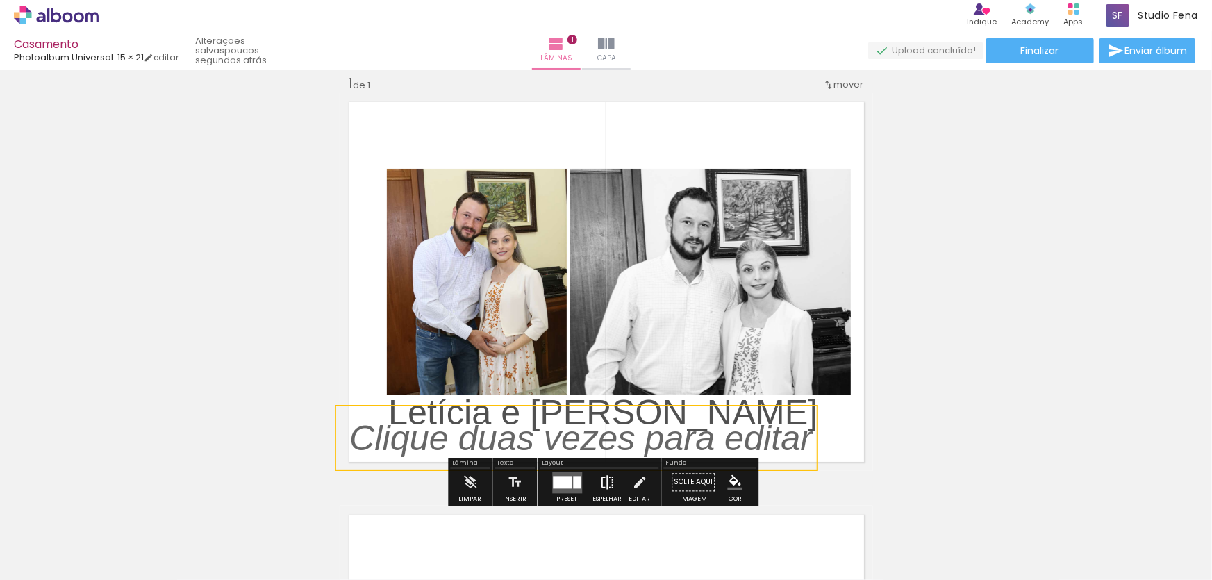
click at [609, 482] on iron-icon at bounding box center [606, 483] width 15 height 28
click at [566, 476] on div at bounding box center [562, 482] width 19 height 13
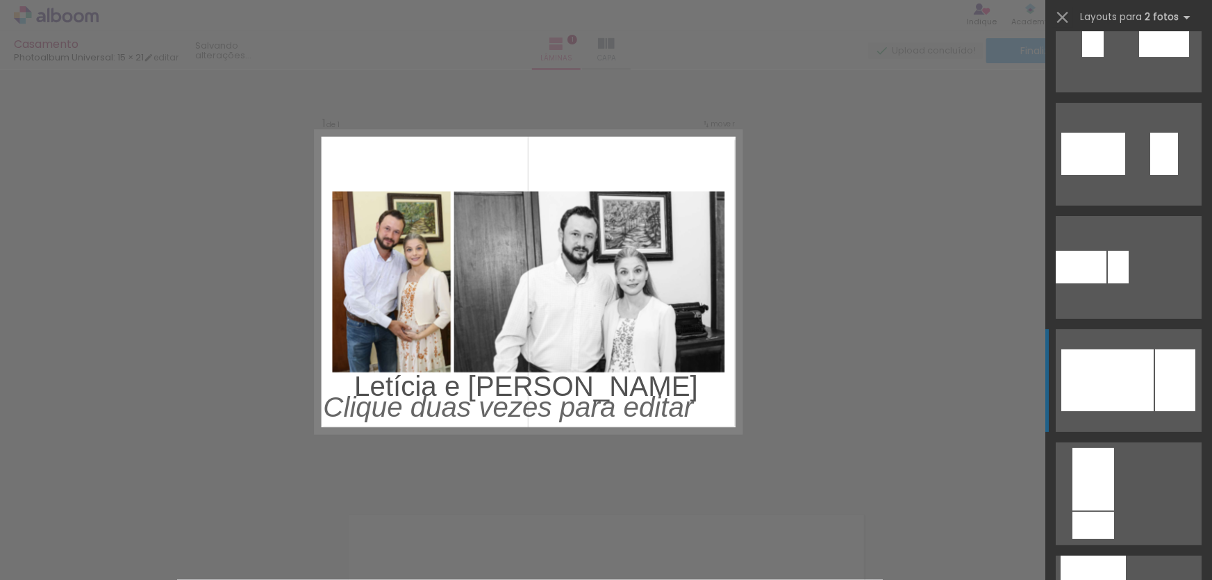
scroll to position [5547, 0]
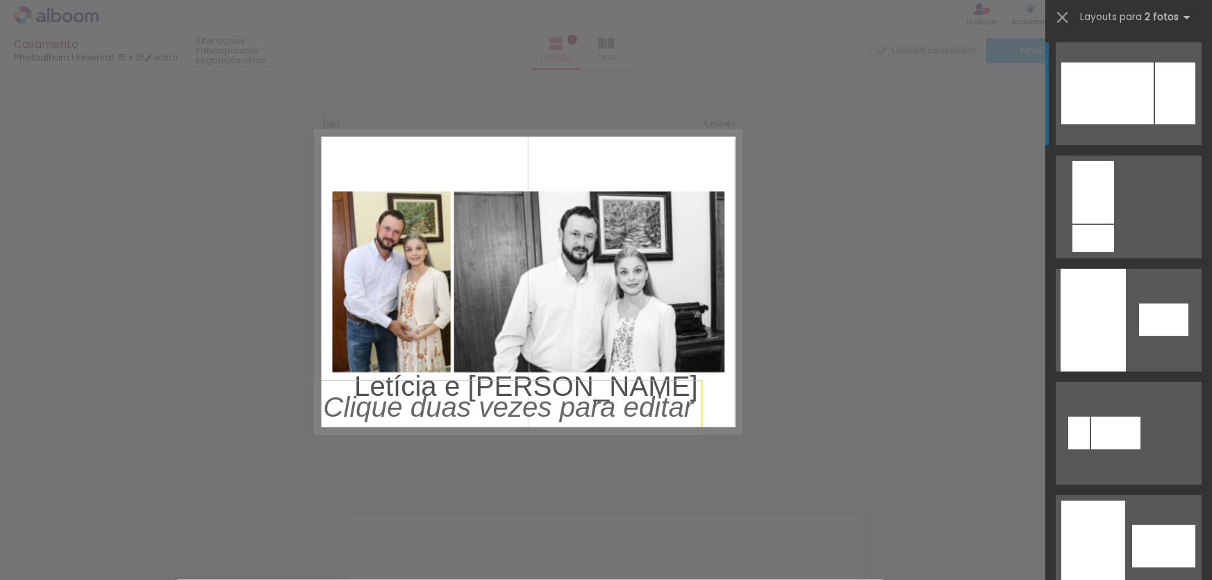
click at [592, 404] on p "﻿" at bounding box center [516, 409] width 387 height 43
click at [563, 382] on div at bounding box center [508, 407] width 387 height 53
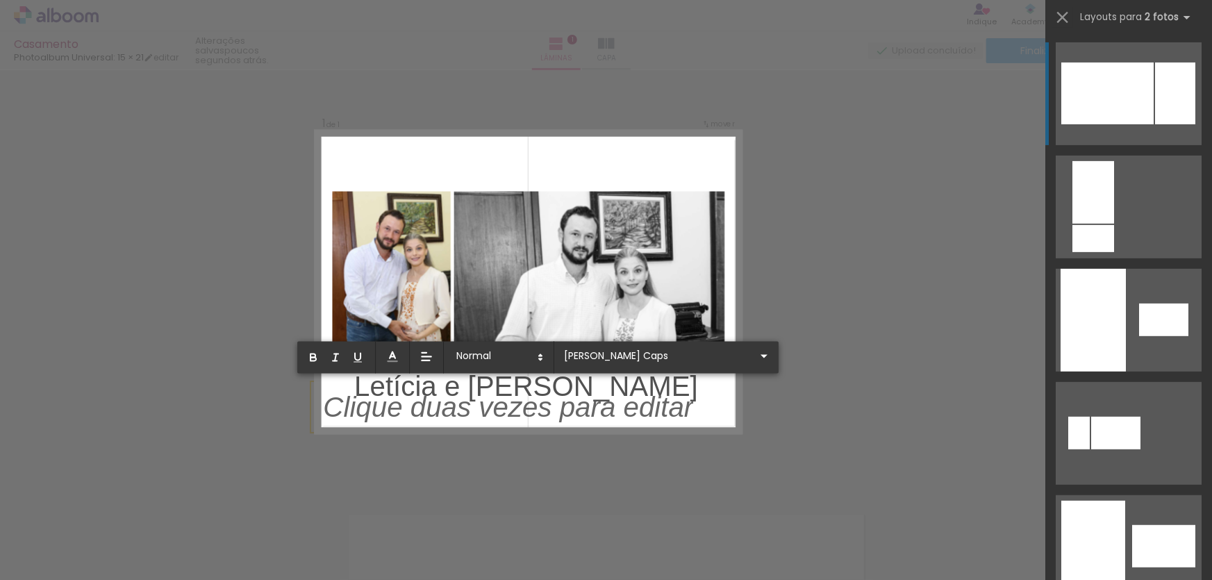
click at [910, 374] on div "Confirmar Cancelar" at bounding box center [606, 482] width 1212 height 858
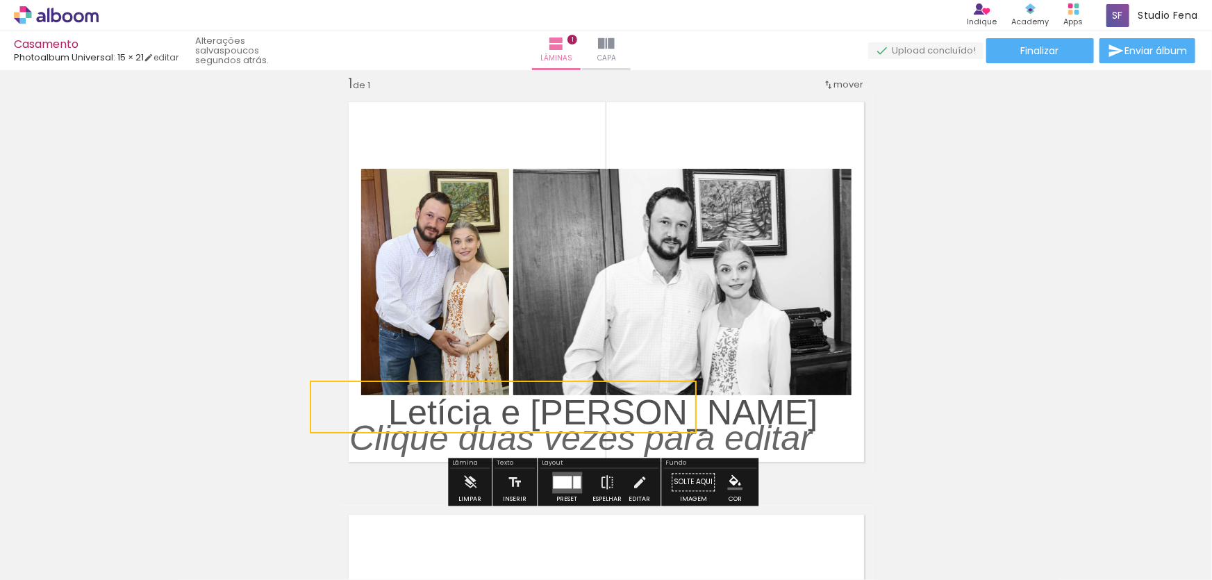
click at [156, 189] on div "Inserir lâmina 1 de 1" at bounding box center [606, 471] width 1212 height 826
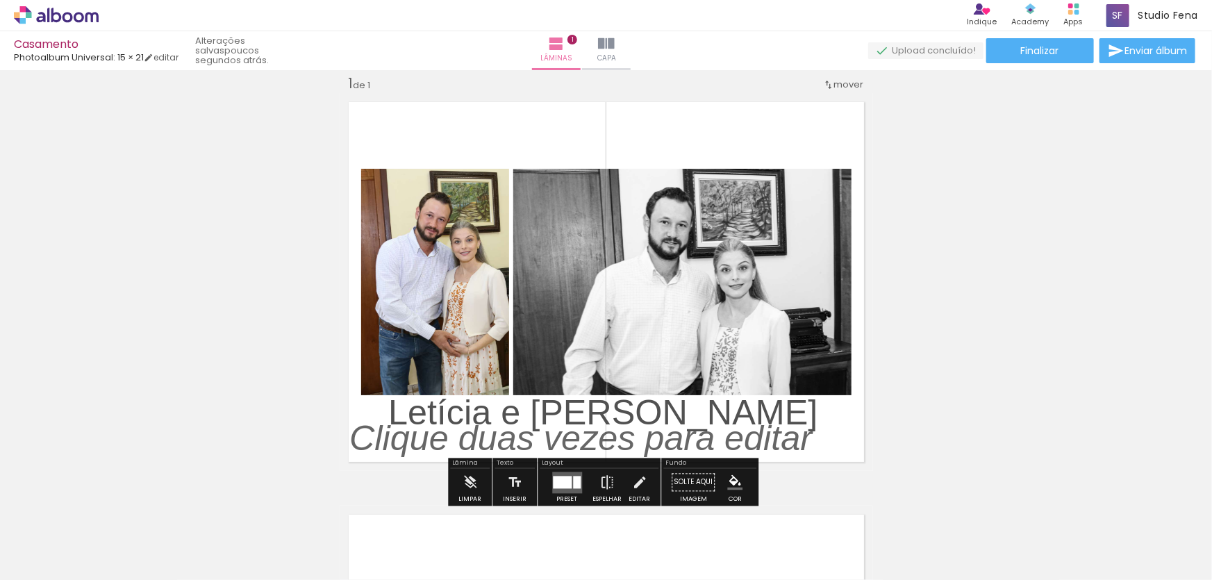
drag, startPoint x: 897, startPoint y: 360, endPoint x: 915, endPoint y: 352, distance: 19.6
click at [897, 359] on div "Inserir lâmina 1 de 1" at bounding box center [606, 471] width 1212 height 826
click at [513, 483] on iron-icon at bounding box center [514, 483] width 15 height 28
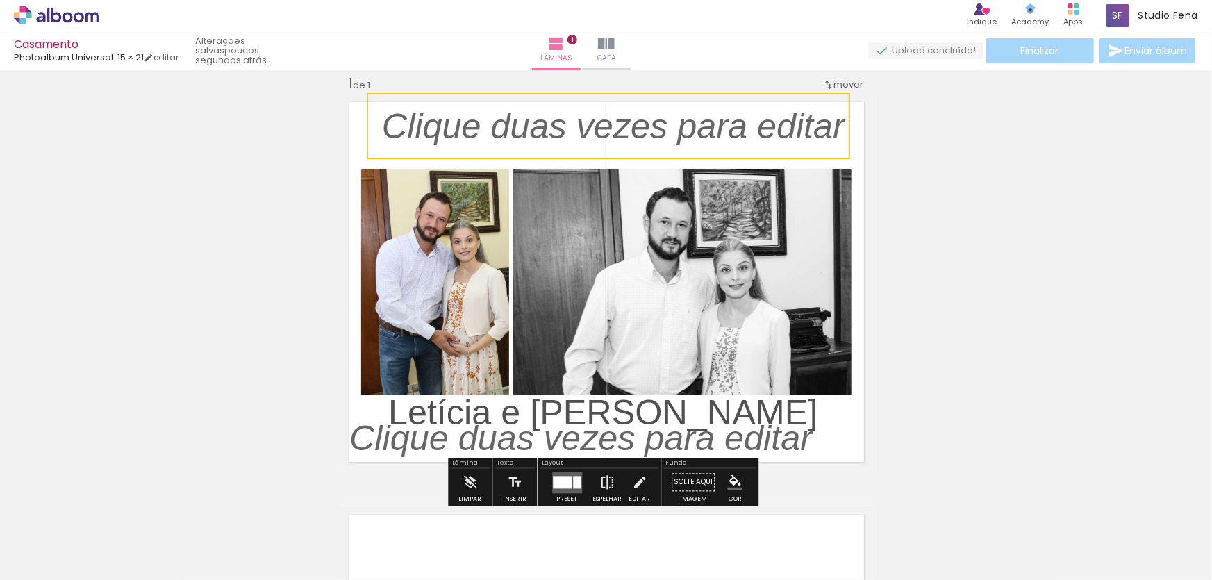
drag, startPoint x: 774, startPoint y: 275, endPoint x: 811, endPoint y: 102, distance: 176.8
click at [811, 102] on quentale-selection at bounding box center [608, 126] width 483 height 66
click at [472, 485] on iron-icon at bounding box center [470, 483] width 15 height 28
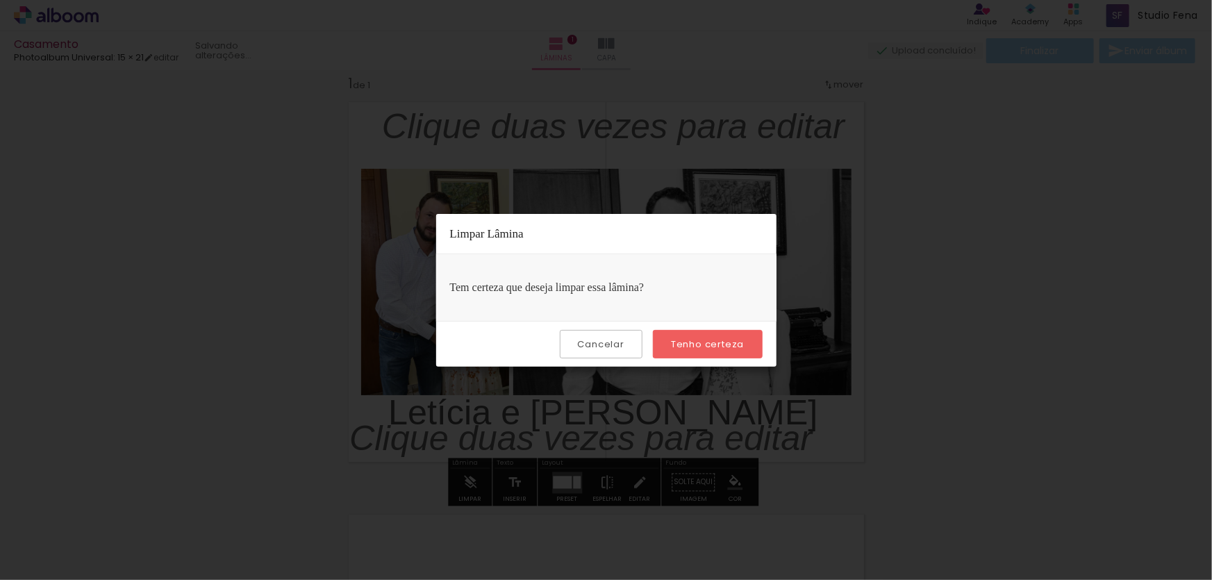
click at [0, 0] on slot "Cancelar" at bounding box center [0, 0] width 0 height 0
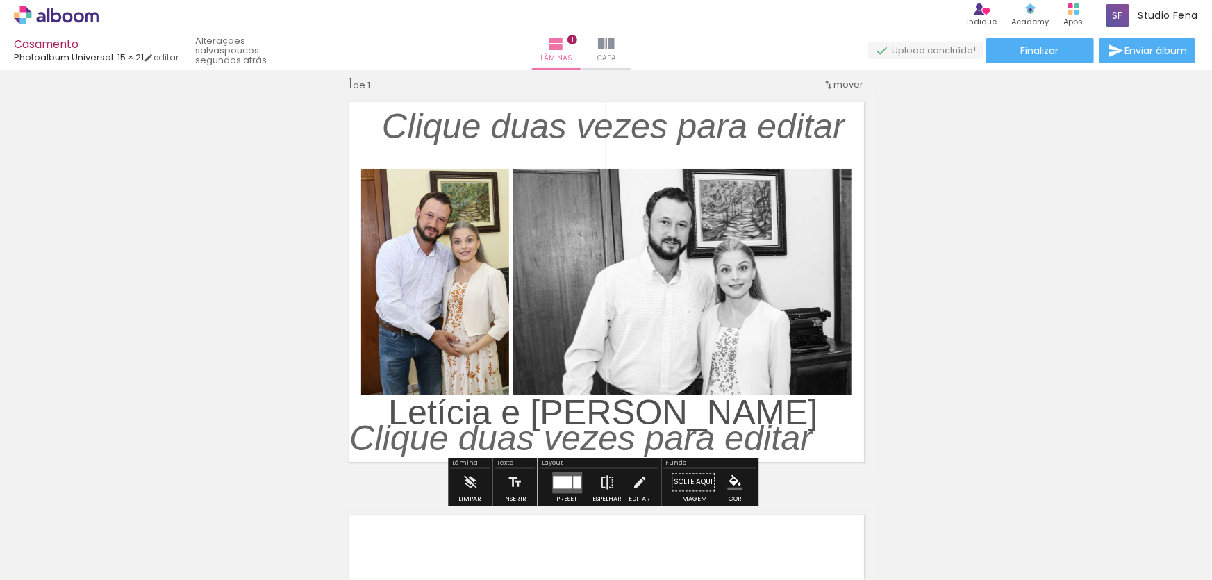
click at [1070, 181] on div "Inserir lâmina 1 de 1" at bounding box center [606, 471] width 1212 height 826
click at [896, 147] on div "Inserir lâmina 1 de 1" at bounding box center [606, 471] width 1212 height 826
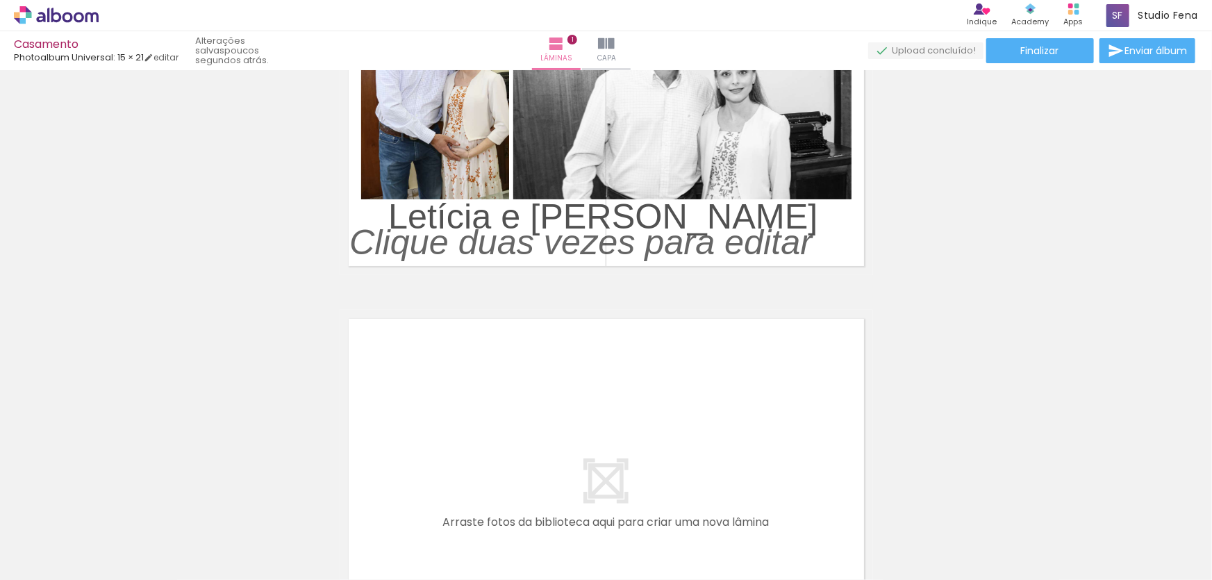
scroll to position [228, 0]
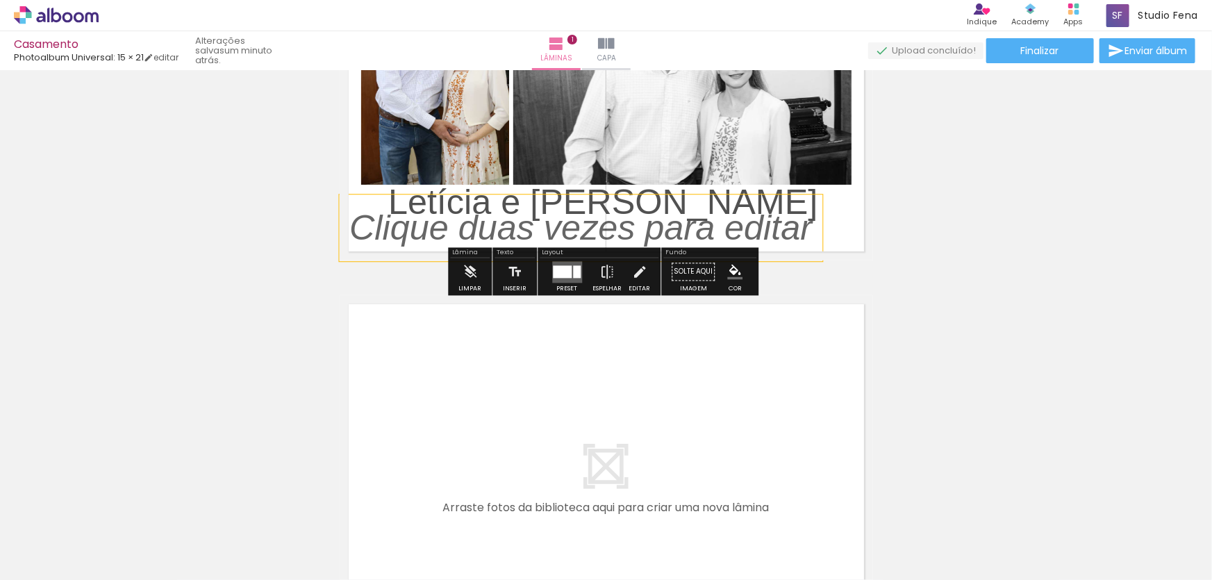
click at [708, 229] on p at bounding box center [590, 228] width 483 height 50
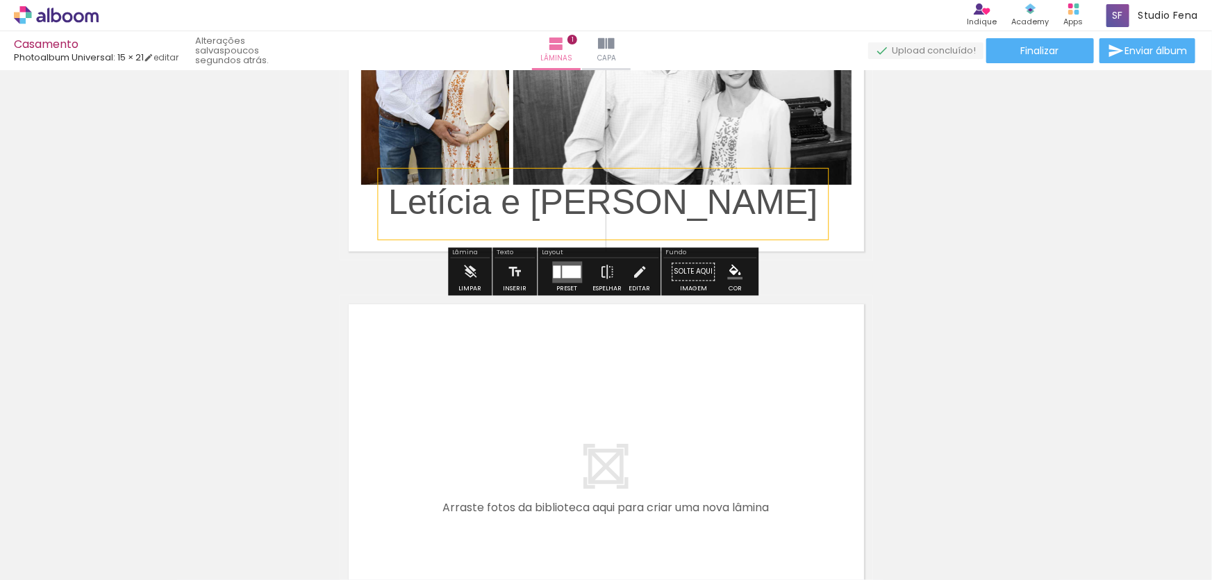
click at [659, 197] on span "Letícia e Giovanni" at bounding box center [603, 202] width 430 height 40
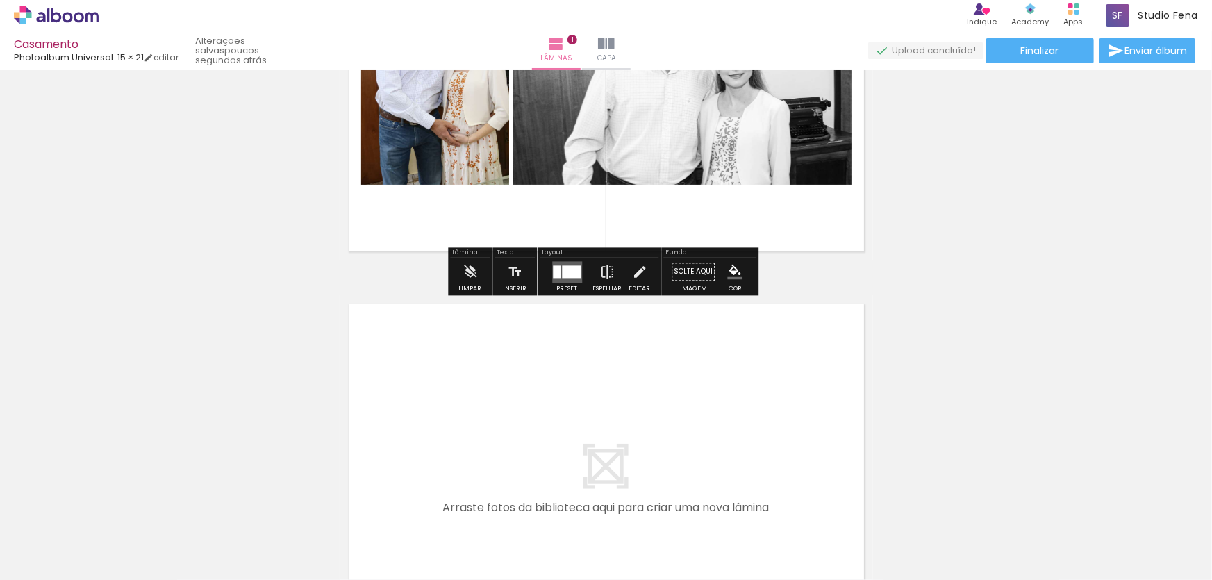
click at [958, 243] on div "Inserir lâmina 1 de 1" at bounding box center [606, 260] width 1212 height 826
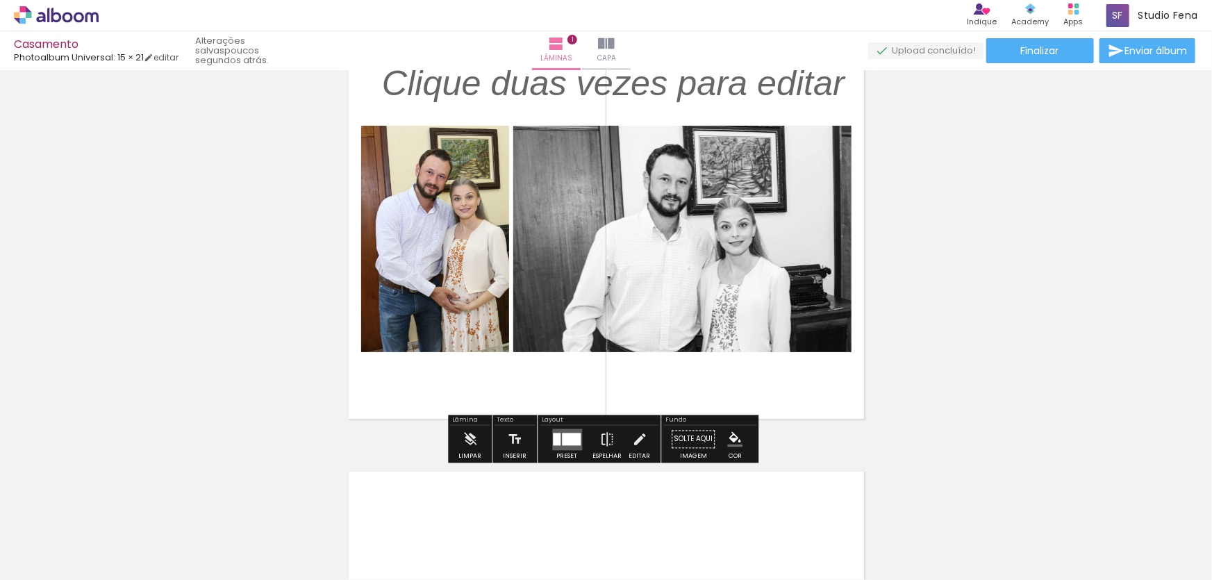
scroll to position [17, 0]
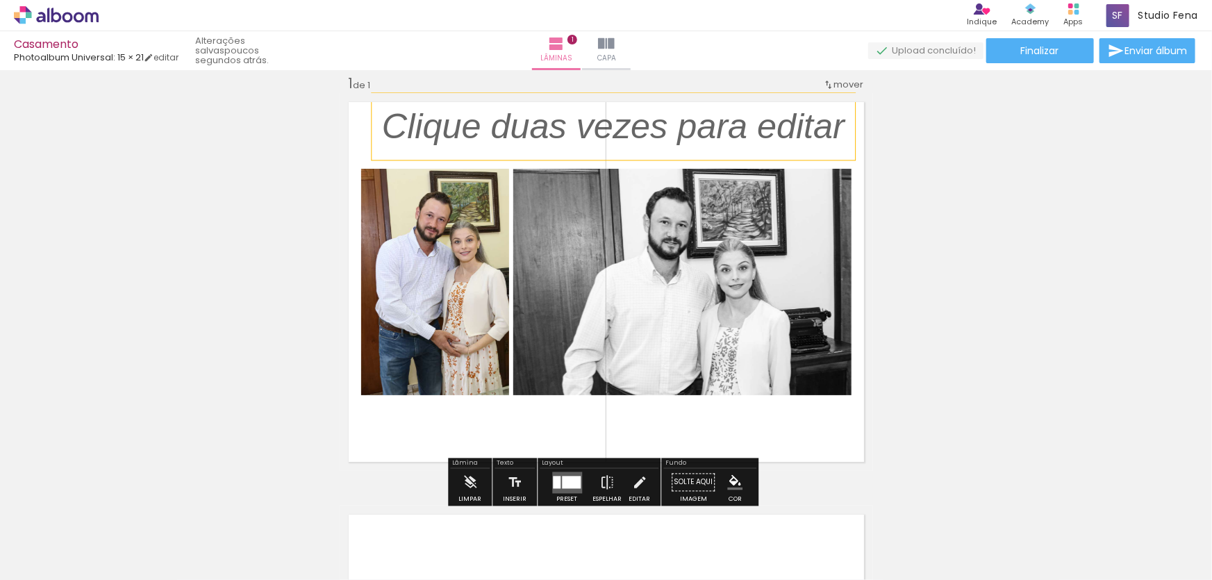
click at [795, 136] on p at bounding box center [623, 126] width 483 height 50
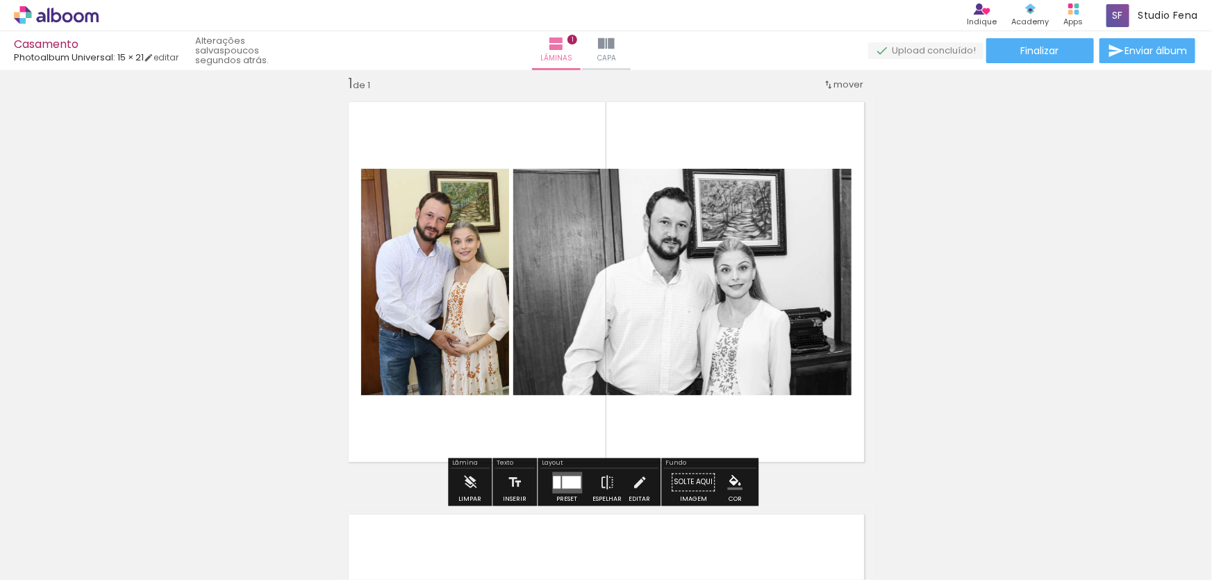
click at [967, 229] on div "Inserir lâmina 1 de 1" at bounding box center [606, 471] width 1212 height 826
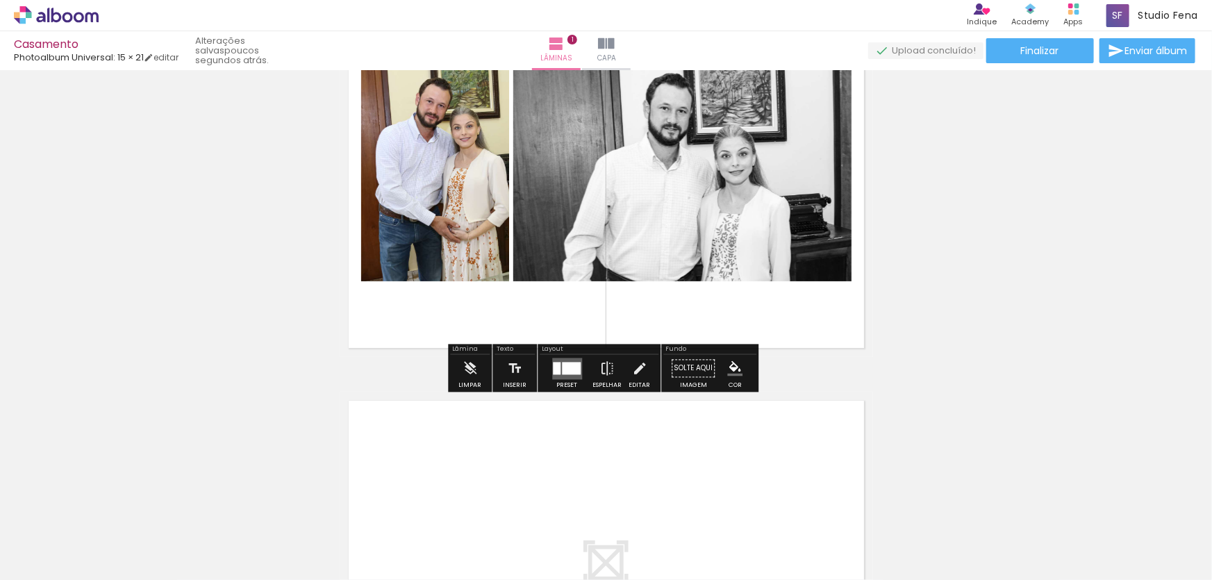
scroll to position [228, 0]
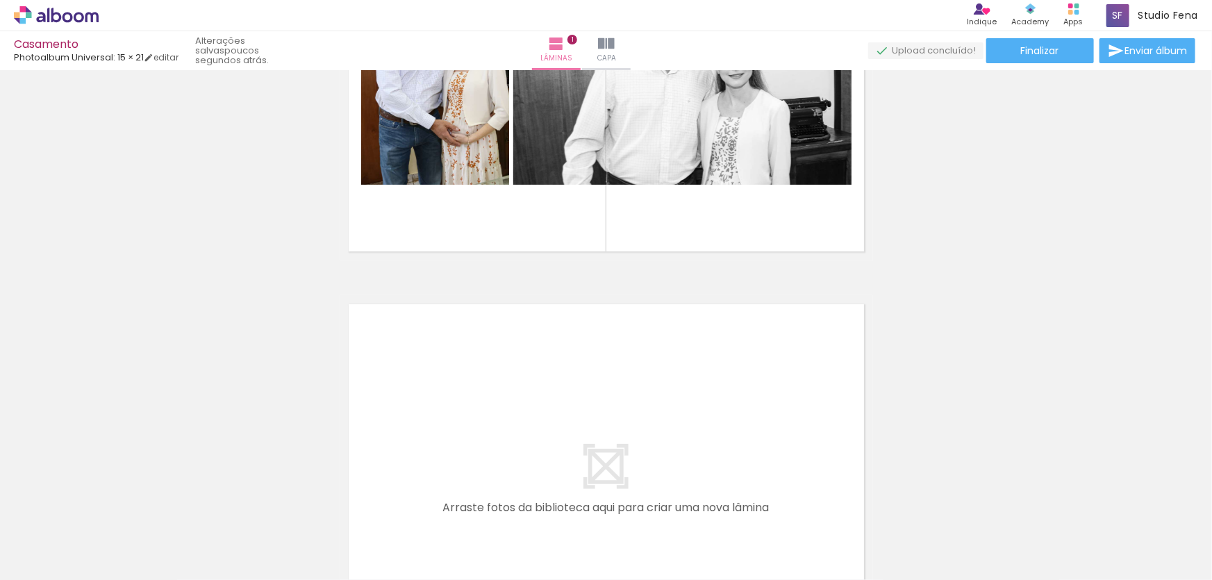
click at [940, 313] on div "Inserir lâmina 1 de 1" at bounding box center [606, 260] width 1212 height 826
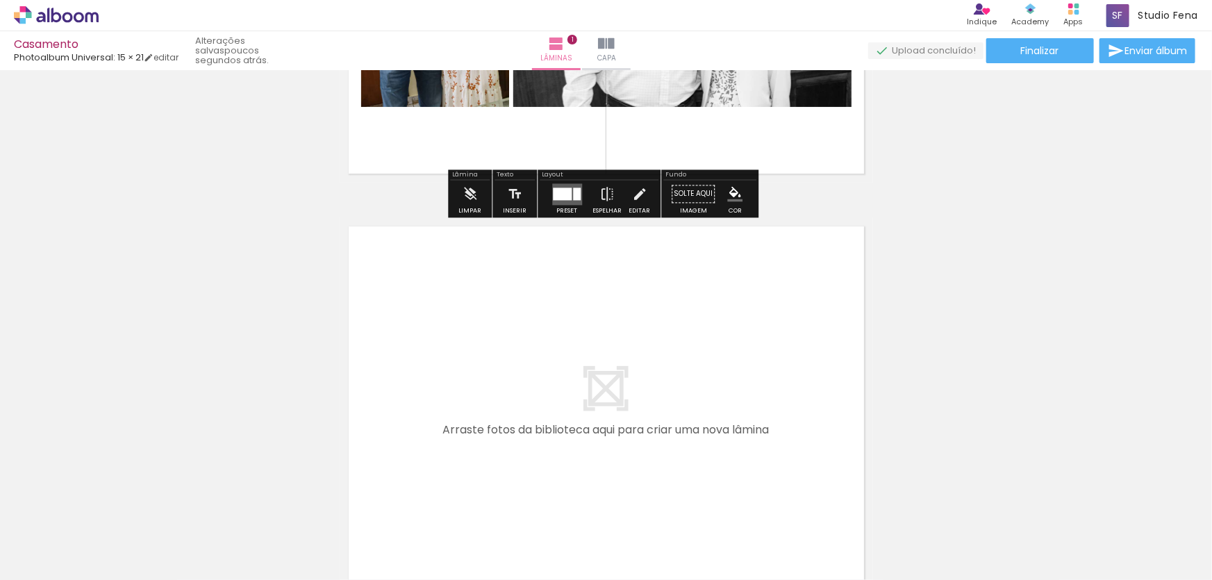
scroll to position [333, 0]
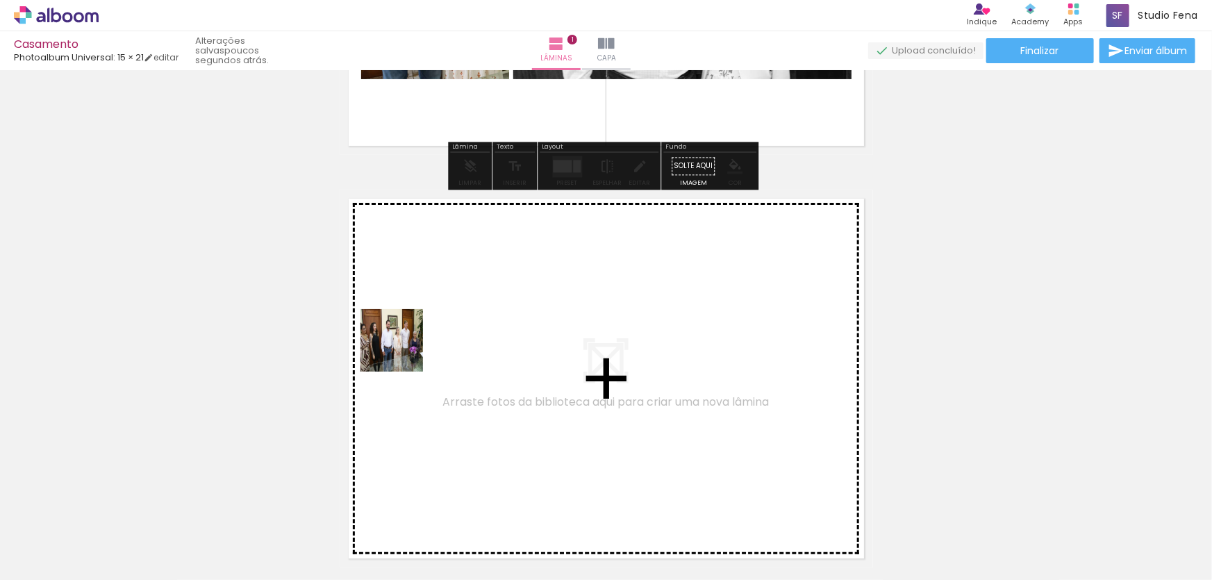
drag, startPoint x: 314, startPoint y: 535, endPoint x: 465, endPoint y: 286, distance: 291.3
click at [465, 286] on quentale-workspace at bounding box center [606, 290] width 1212 height 580
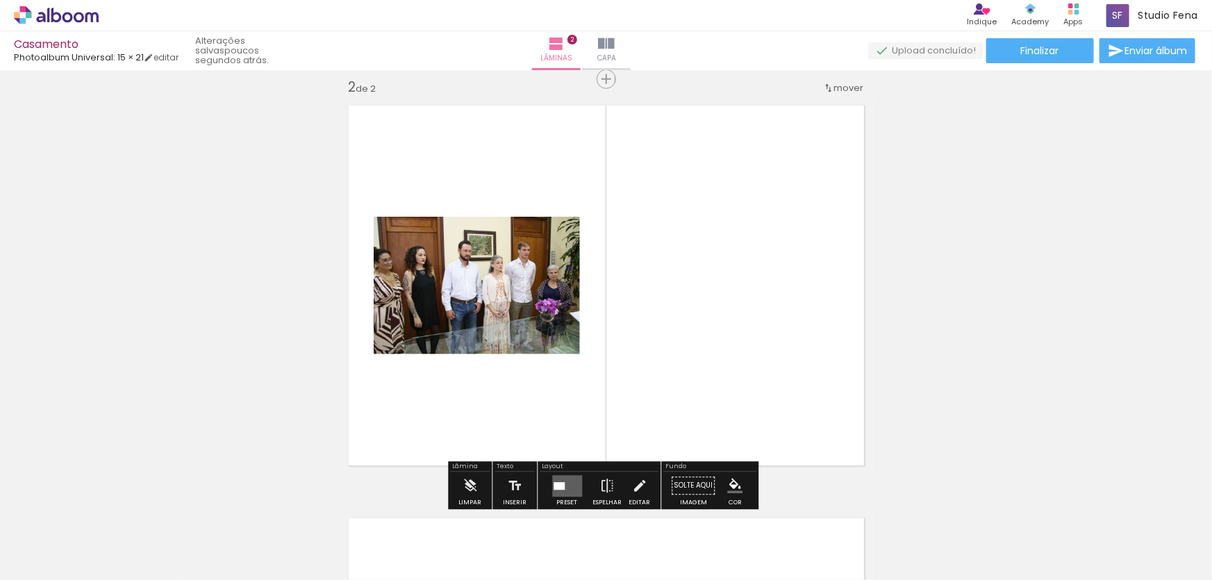
scroll to position [430, 0]
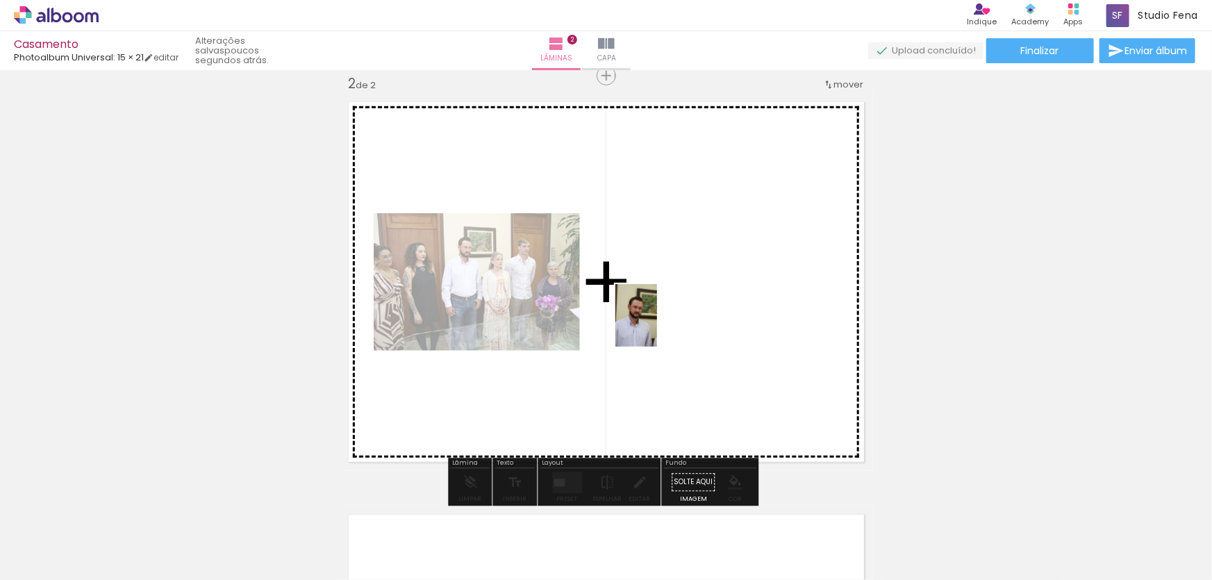
drag, startPoint x: 377, startPoint y: 543, endPoint x: 743, endPoint y: 326, distance: 425.7
click at [743, 326] on quentale-workspace at bounding box center [606, 290] width 1212 height 580
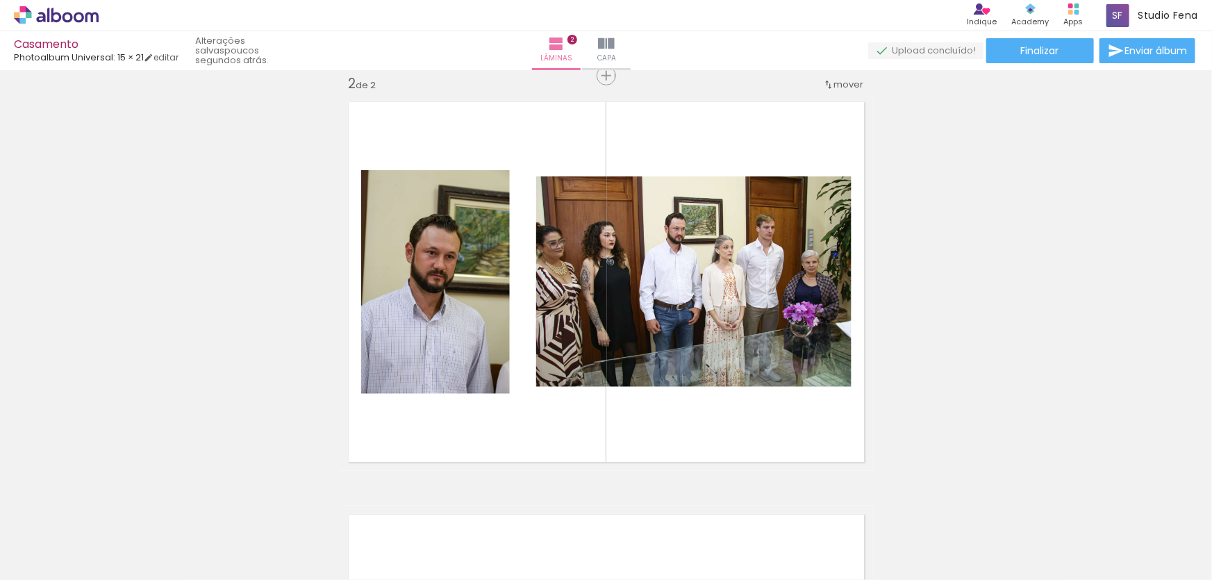
scroll to position [5547, 0]
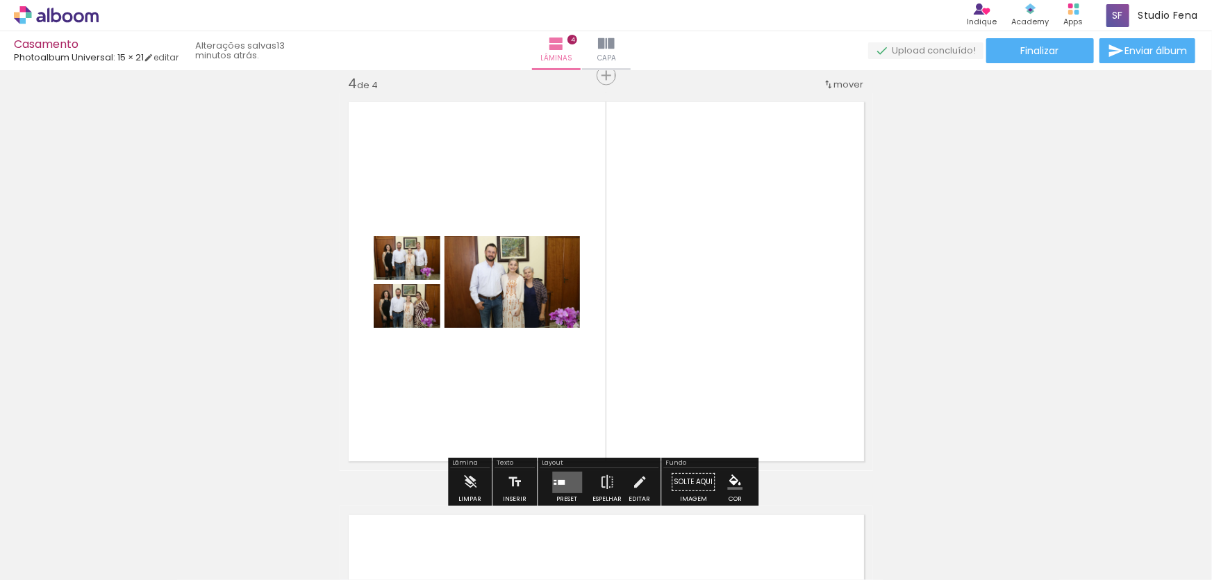
scroll to position [1578, 0]
click at [560, 485] on quentale-layouter at bounding box center [567, 483] width 30 height 22
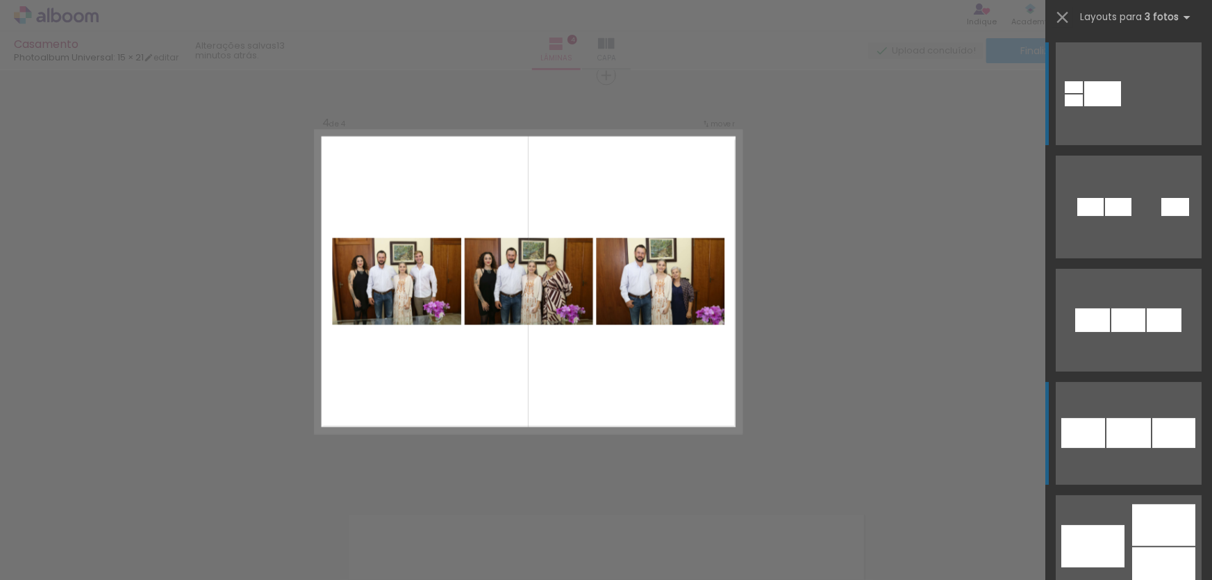
scroll to position [210, 0]
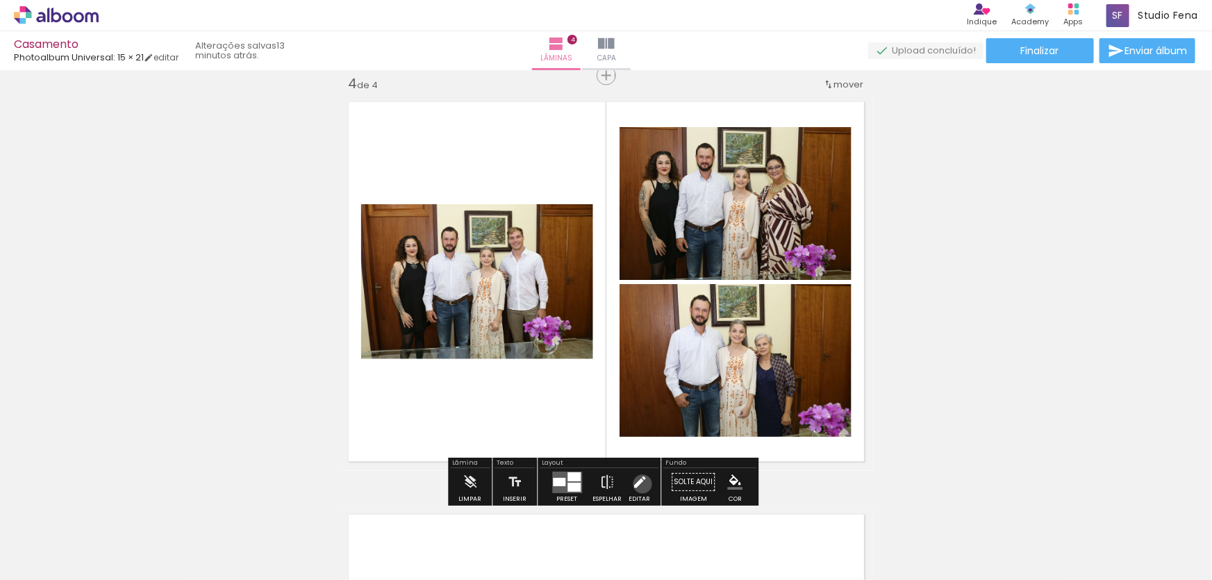
click at [639, 484] on iron-icon at bounding box center [639, 483] width 15 height 28
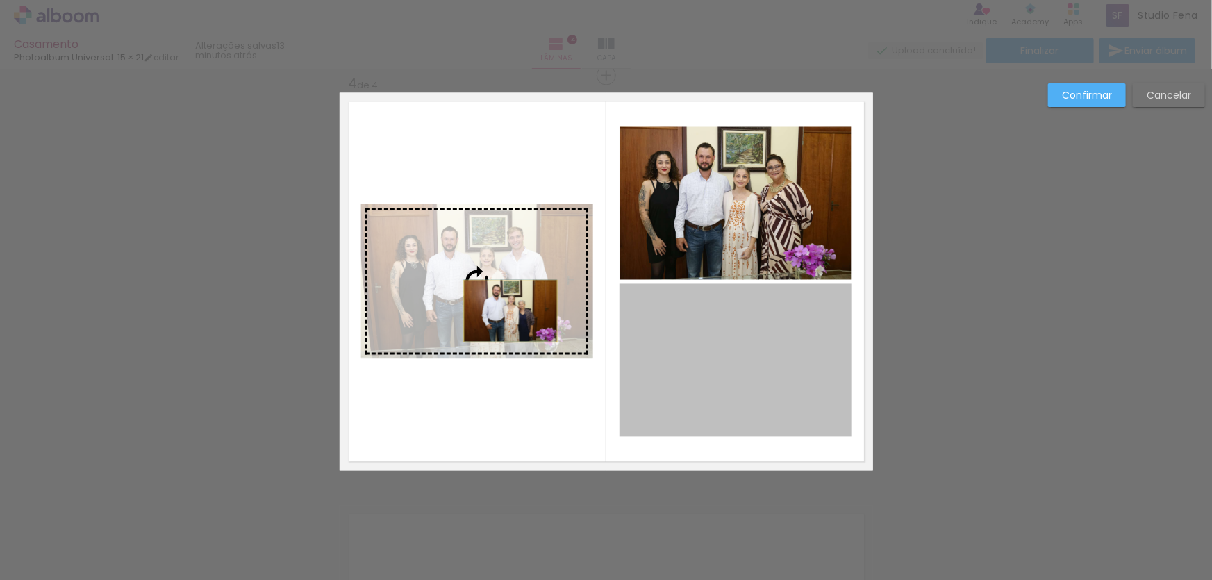
drag, startPoint x: 760, startPoint y: 403, endPoint x: 506, endPoint y: 311, distance: 270.2
click at [0, 0] on slot at bounding box center [0, 0] width 0 height 0
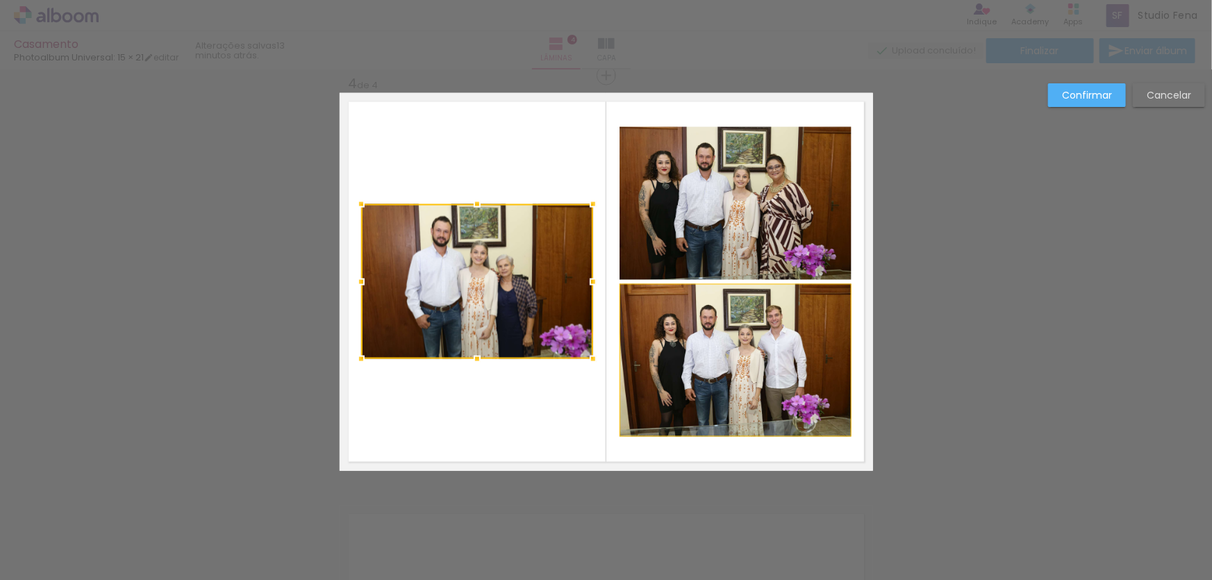
click at [0, 0] on slot "Confirmar" at bounding box center [0, 0] width 0 height 0
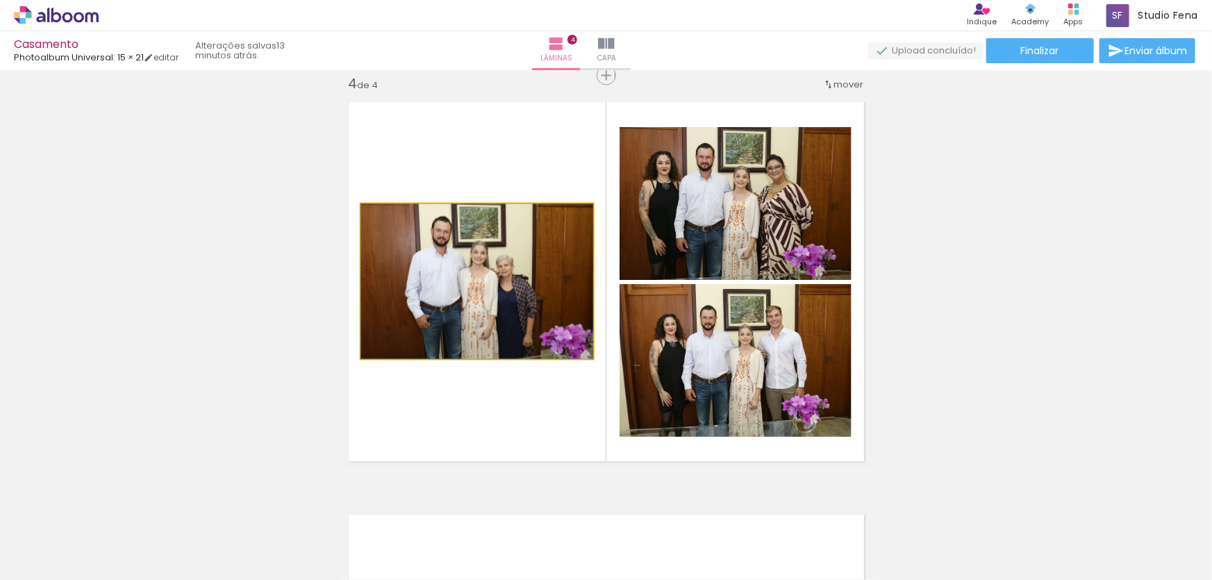
click at [488, 326] on quentale-photo at bounding box center [477, 281] width 232 height 155
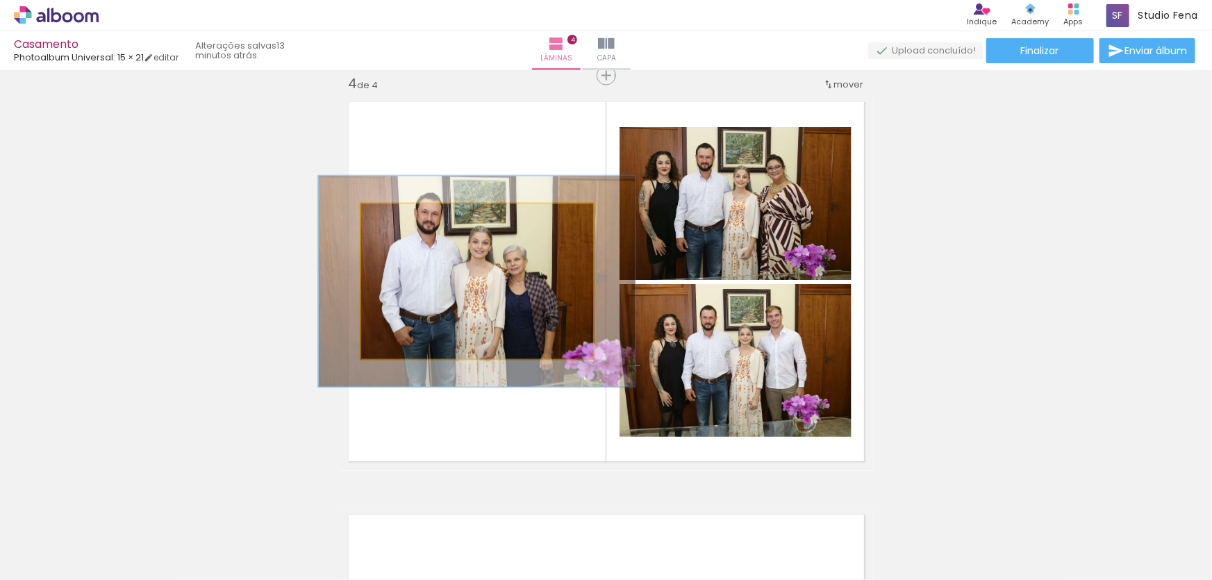
drag, startPoint x: 393, startPoint y: 224, endPoint x: 410, endPoint y: 222, distance: 17.4
click at [410, 222] on div at bounding box center [410, 219] width 22 height 22
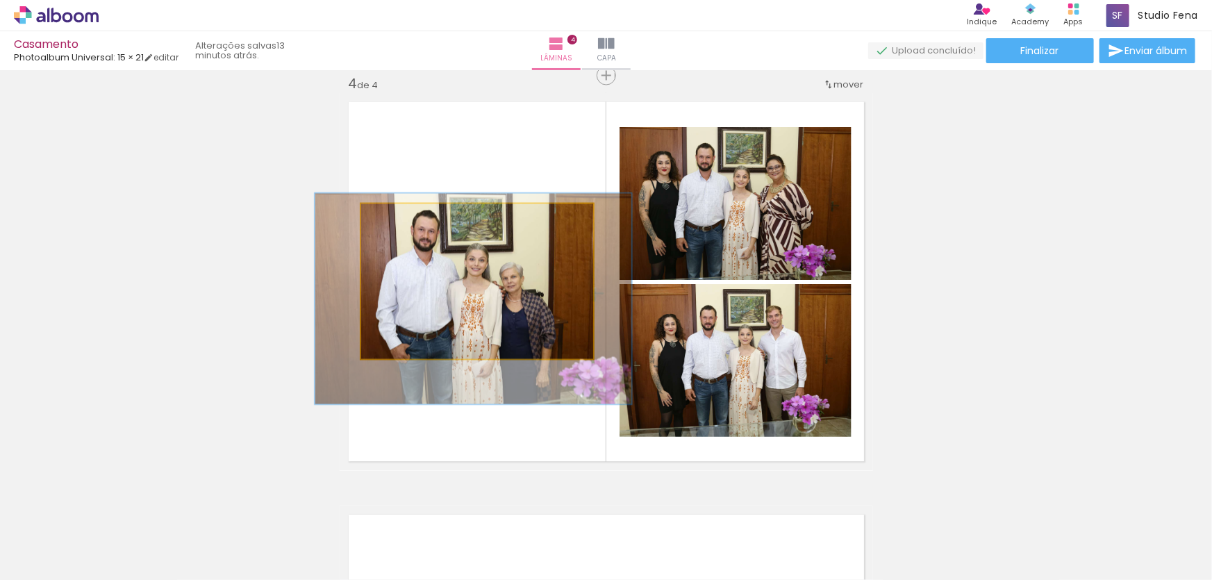
drag, startPoint x: 491, startPoint y: 306, endPoint x: 488, endPoint y: 322, distance: 16.9
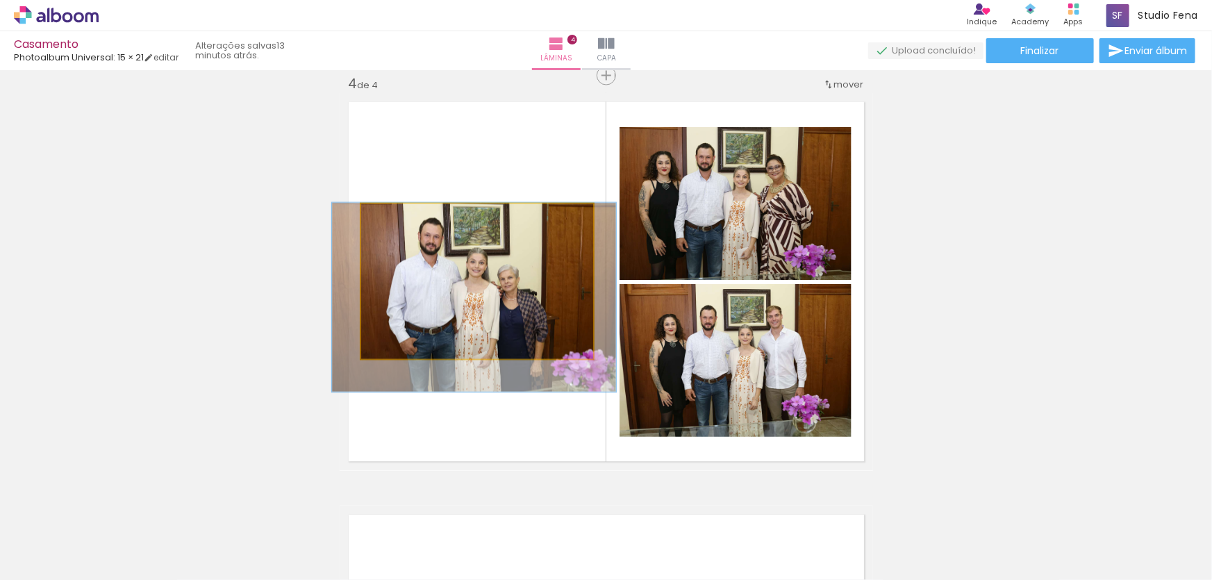
drag, startPoint x: 406, startPoint y: 223, endPoint x: 398, endPoint y: 223, distance: 7.6
type paper-slider "122"
click at [398, 223] on div at bounding box center [405, 219] width 22 height 22
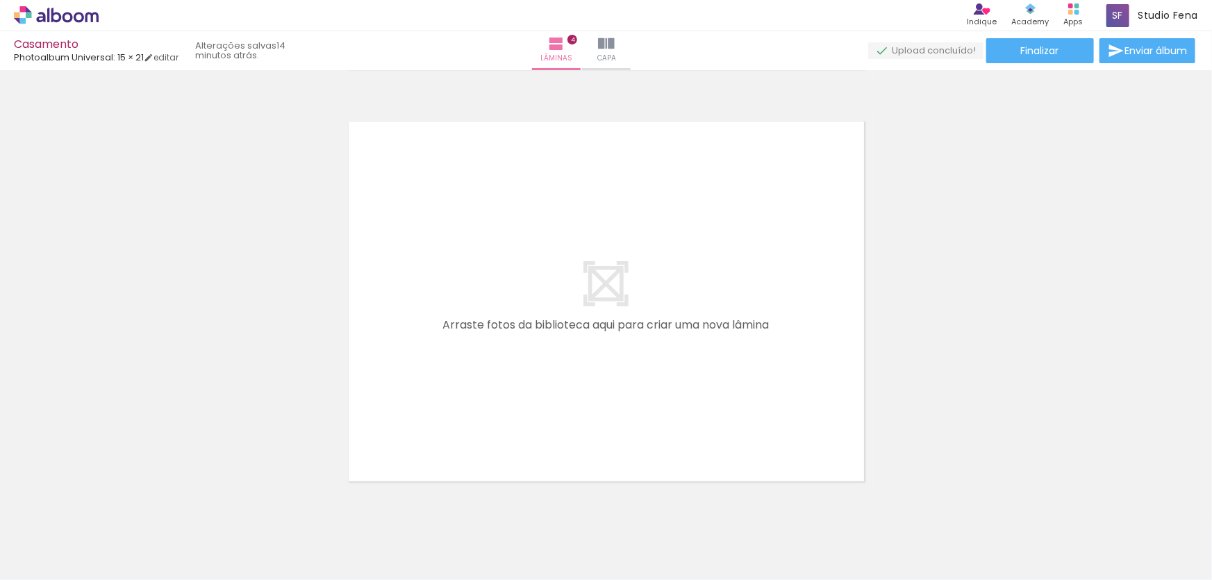
scroll to position [1675, 0]
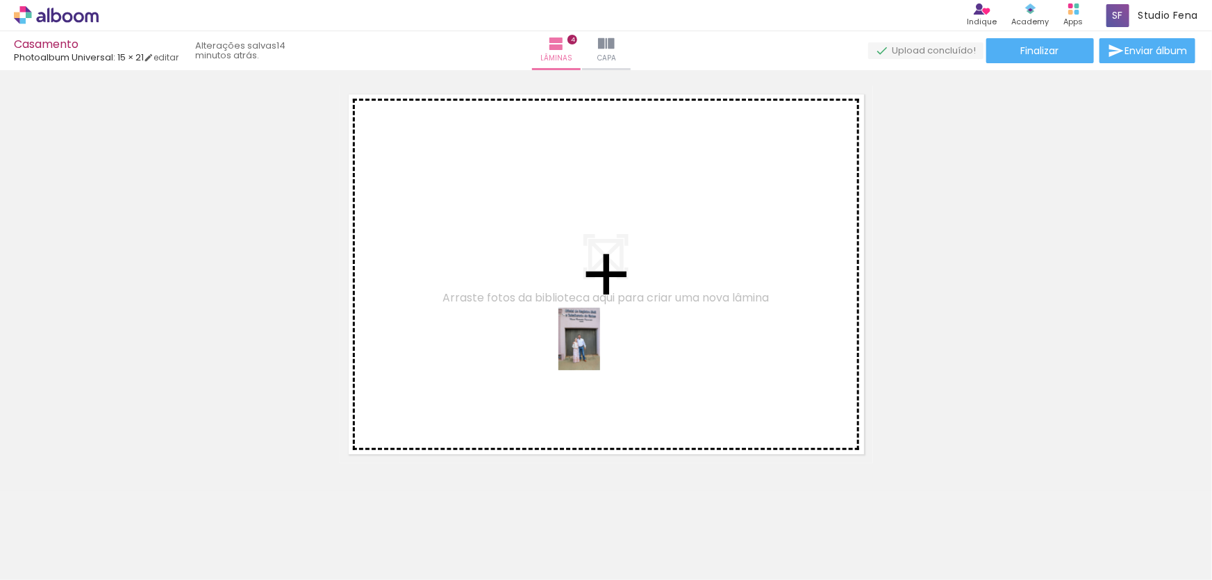
drag, startPoint x: 924, startPoint y: 549, endPoint x: 600, endPoint y: 349, distance: 380.5
click at [600, 349] on quentale-workspace at bounding box center [606, 290] width 1212 height 580
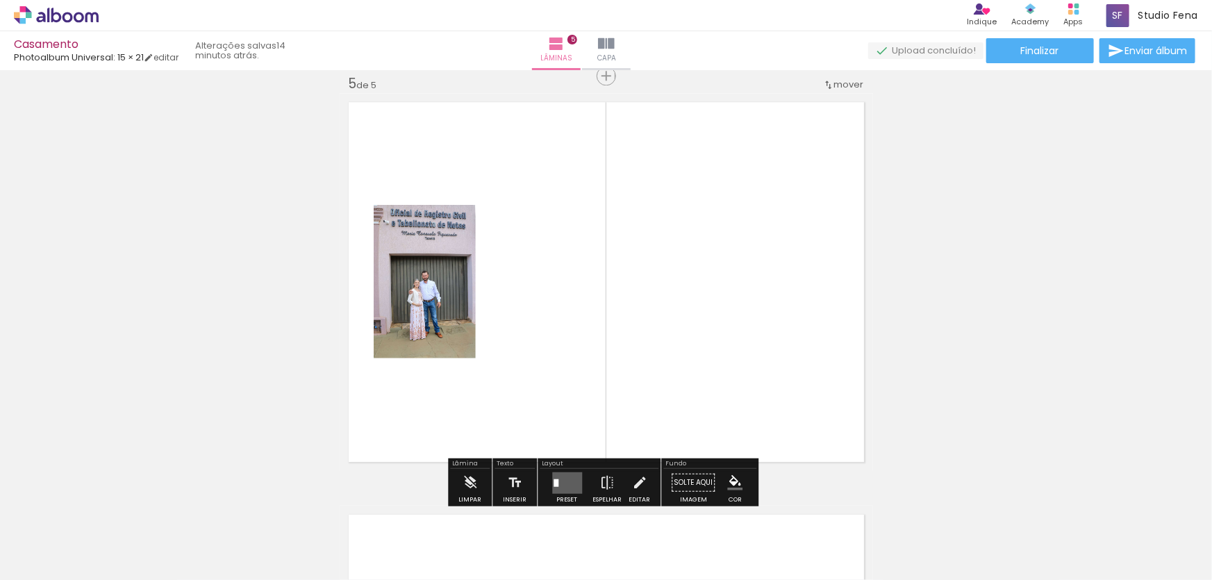
scroll to position [1667, 0]
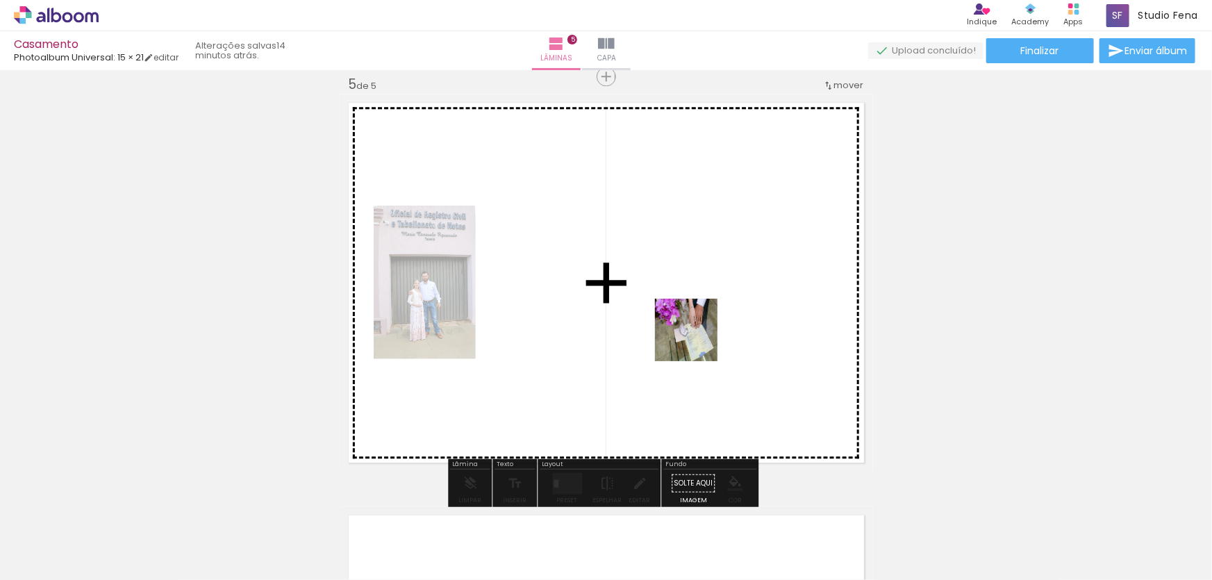
drag, startPoint x: 826, startPoint y: 523, endPoint x: 655, endPoint y: 278, distance: 299.2
click at [655, 278] on quentale-workspace at bounding box center [606, 290] width 1212 height 580
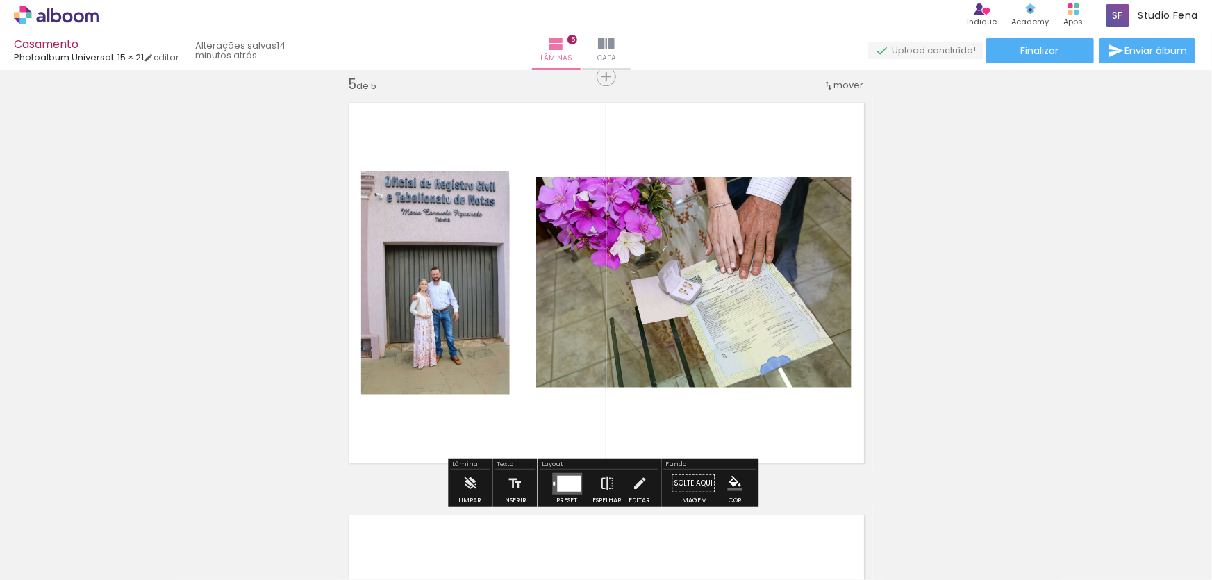
click at [570, 485] on div at bounding box center [569, 483] width 24 height 16
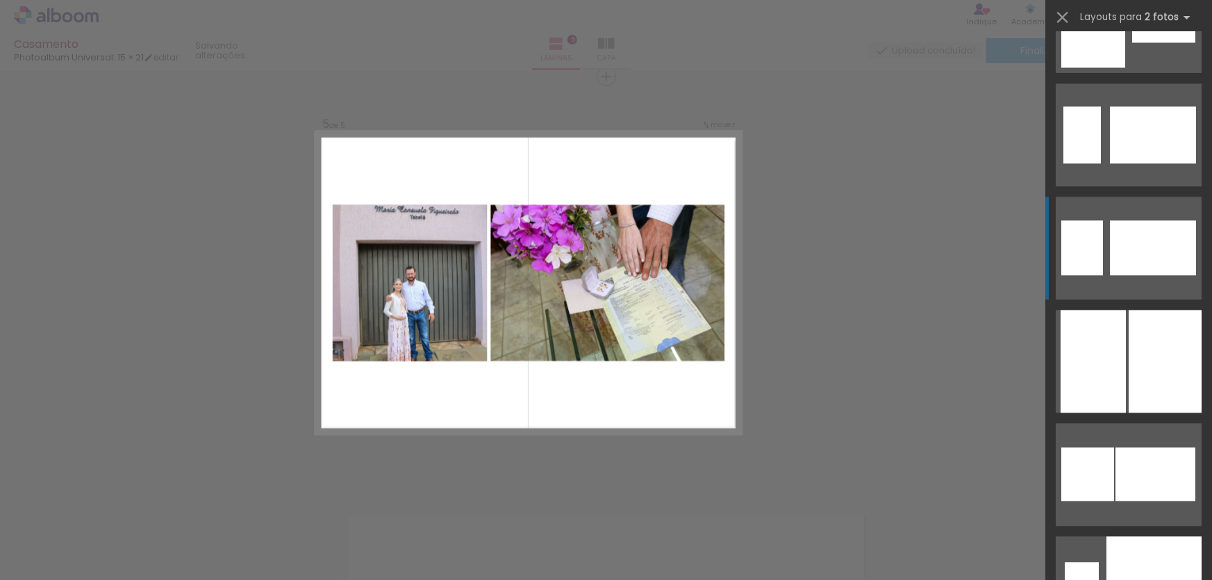
scroll to position [1473, 0]
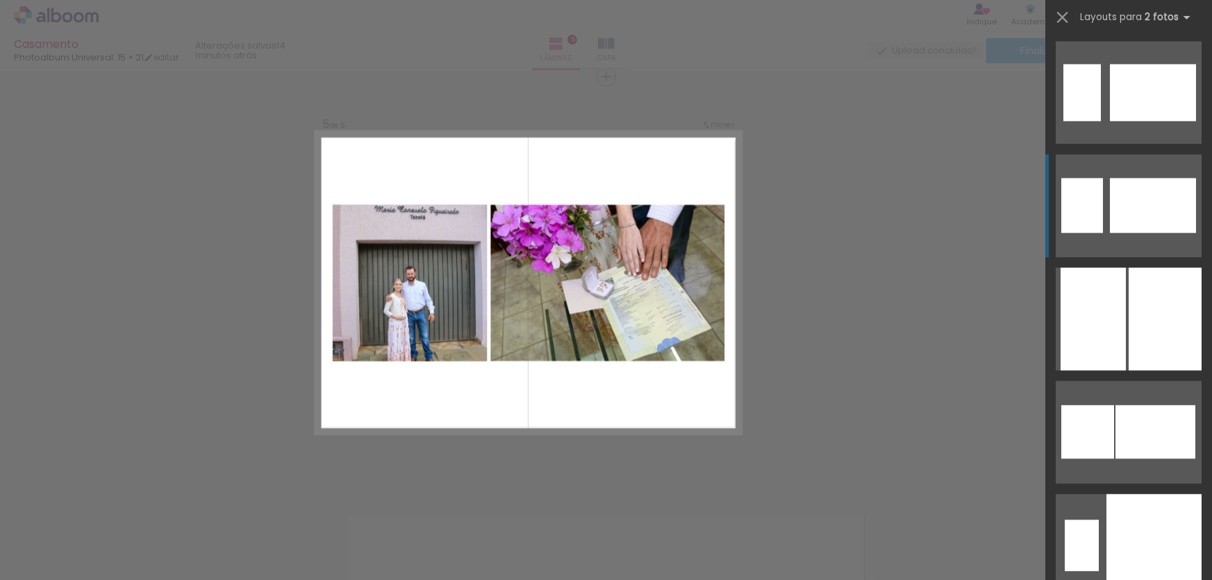
click at [1122, 144] on quentale-layouter at bounding box center [1129, 92] width 146 height 103
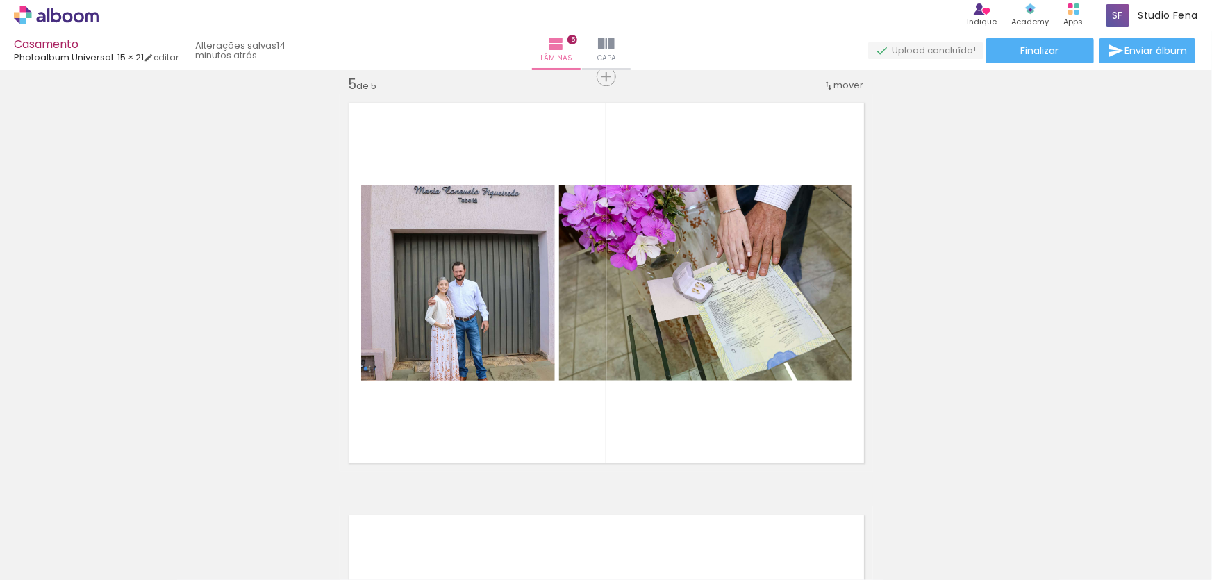
scroll to position [1473, 0]
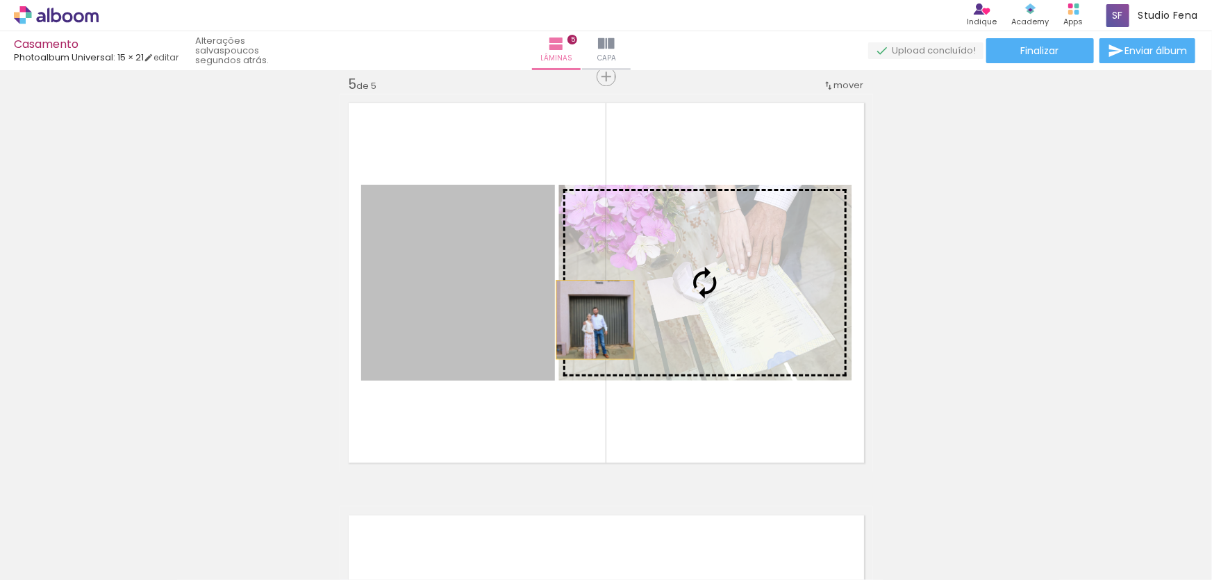
drag, startPoint x: 491, startPoint y: 329, endPoint x: 590, endPoint y: 319, distance: 99.9
click at [0, 0] on slot at bounding box center [0, 0] width 0 height 0
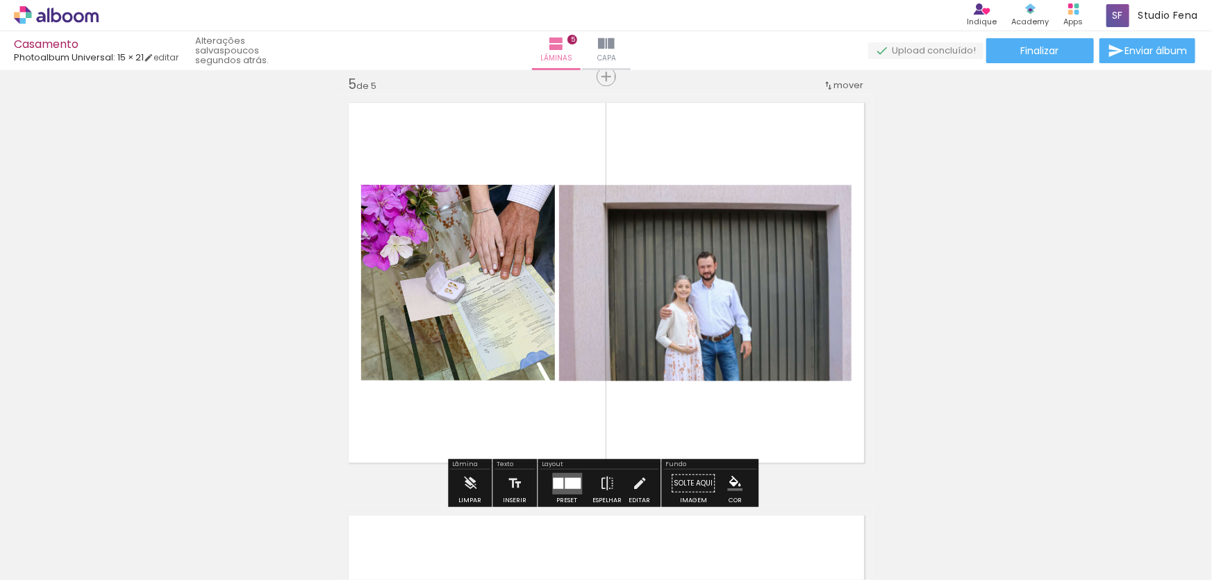
click at [569, 478] on div at bounding box center [573, 482] width 16 height 11
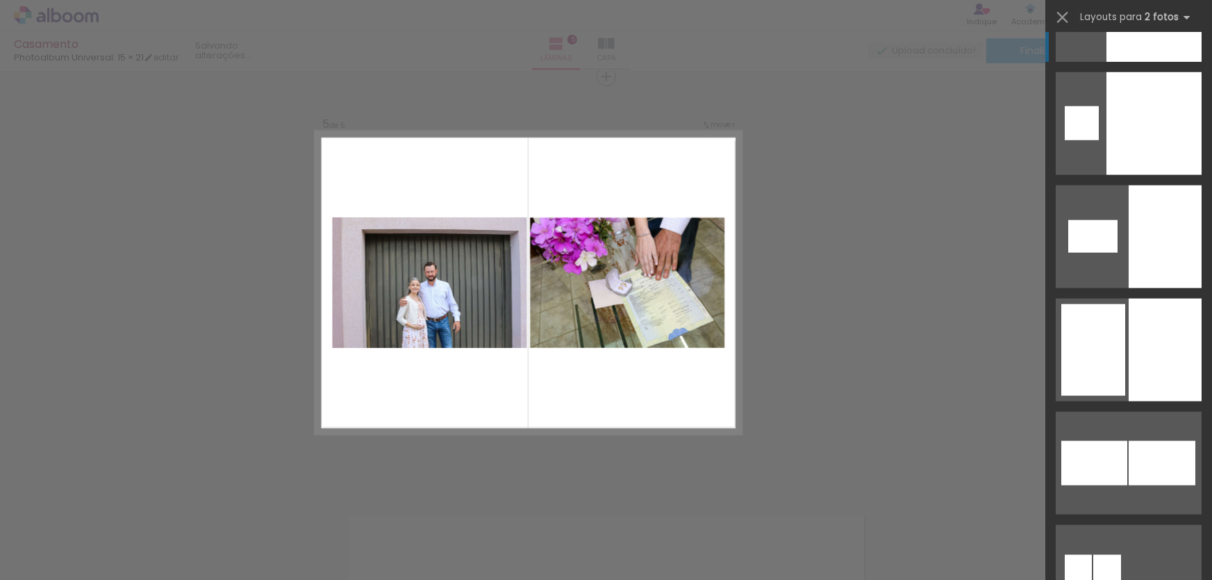
scroll to position [3389, 0]
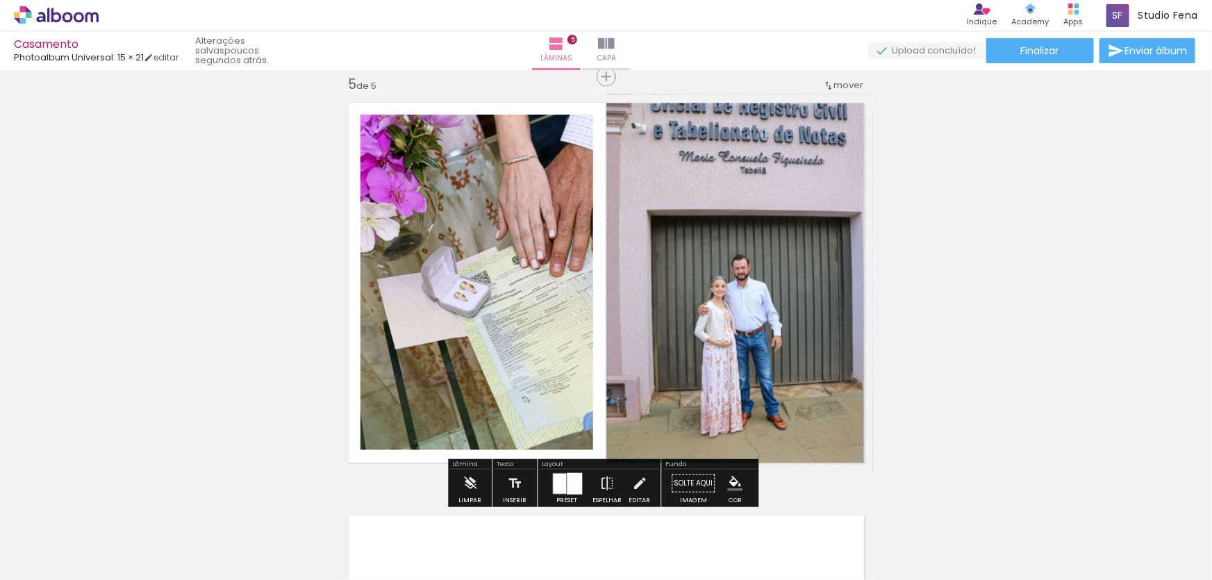
click at [795, 269] on quentale-photo at bounding box center [739, 283] width 267 height 378
click at [733, 283] on quentale-photo at bounding box center [739, 283] width 267 height 378
click at [637, 481] on iron-icon at bounding box center [639, 483] width 15 height 28
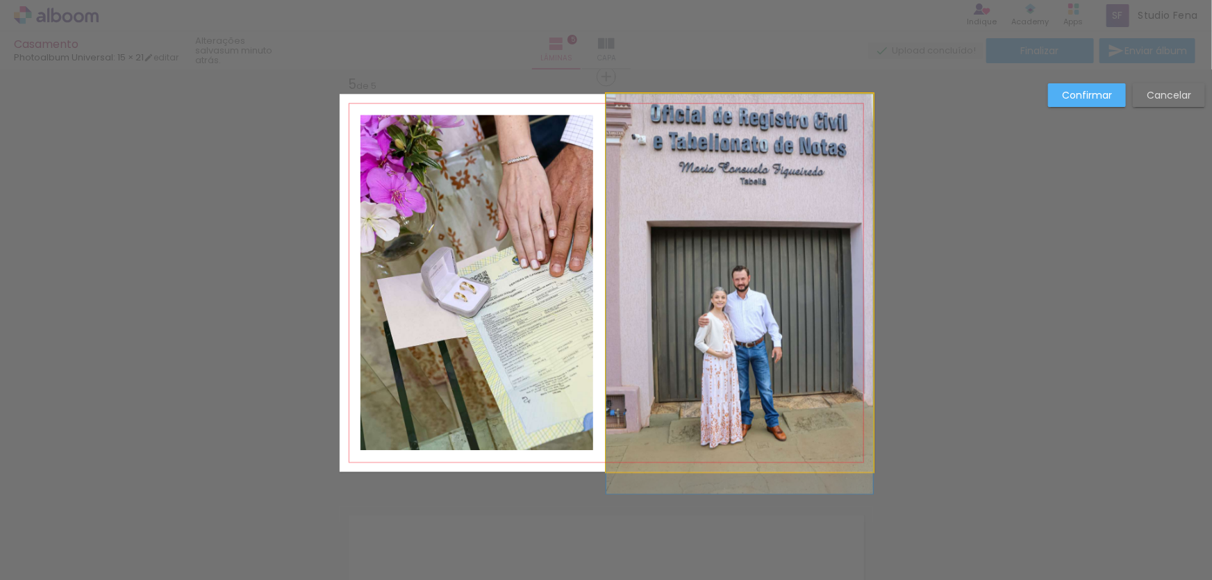
drag, startPoint x: 827, startPoint y: 191, endPoint x: 831, endPoint y: 267, distance: 76.5
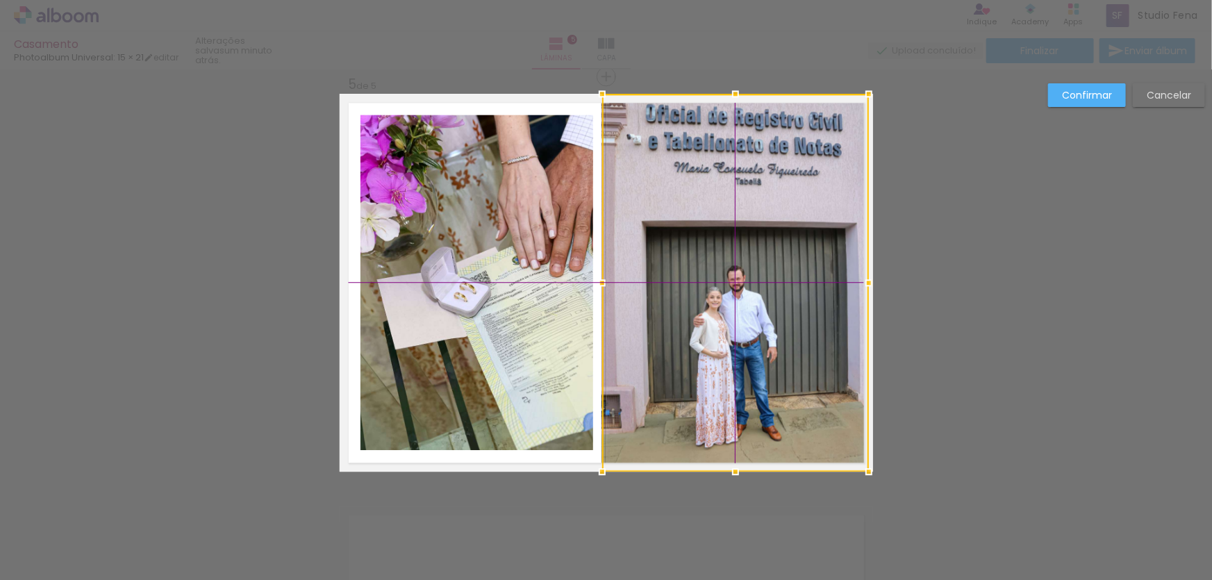
drag, startPoint x: 785, startPoint y: 333, endPoint x: 790, endPoint y: 353, distance: 21.4
click at [790, 353] on div at bounding box center [735, 283] width 267 height 378
click at [510, 310] on quentale-photo at bounding box center [476, 282] width 233 height 335
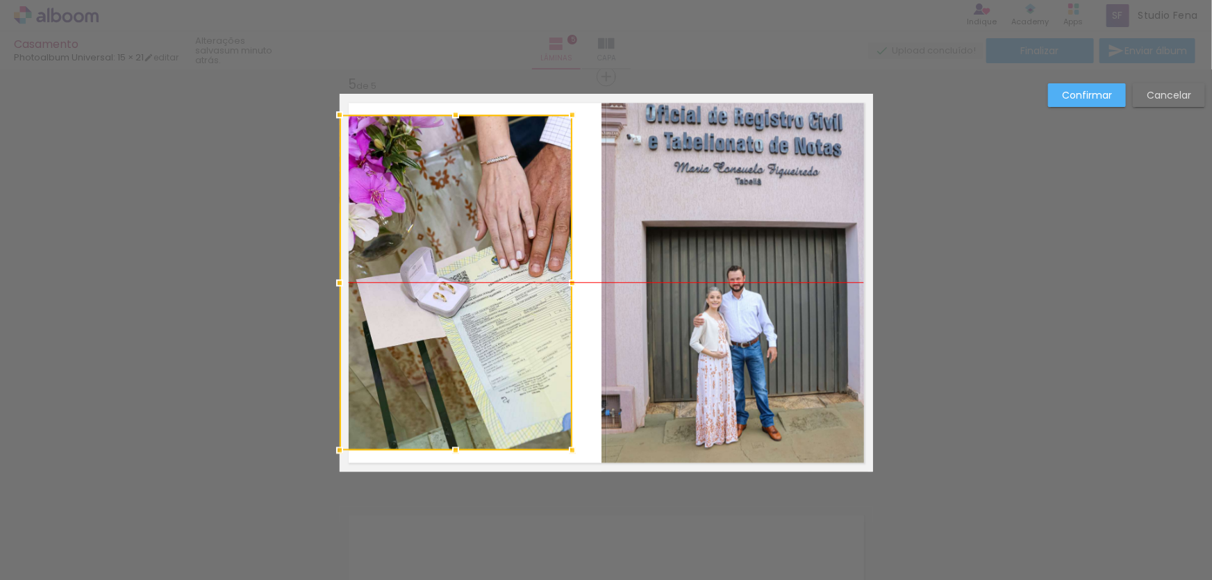
drag, startPoint x: 510, startPoint y: 310, endPoint x: 481, endPoint y: 310, distance: 29.2
click at [481, 310] on div at bounding box center [456, 282] width 233 height 335
click at [0, 0] on slot "Cancelar" at bounding box center [0, 0] width 0 height 0
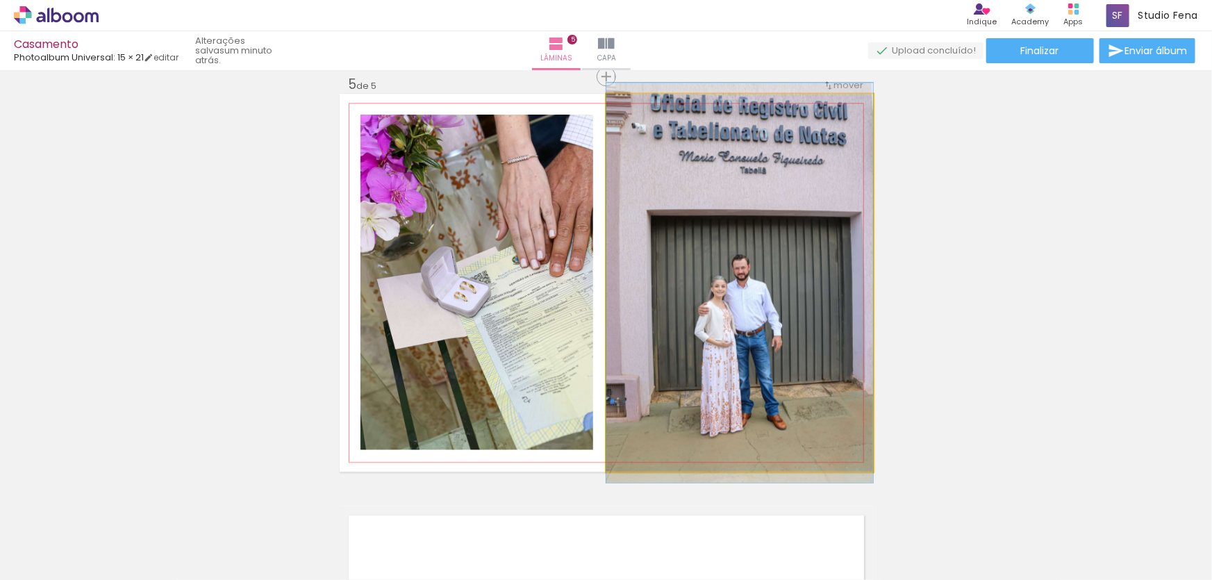
click at [750, 301] on quentale-photo at bounding box center [739, 283] width 267 height 378
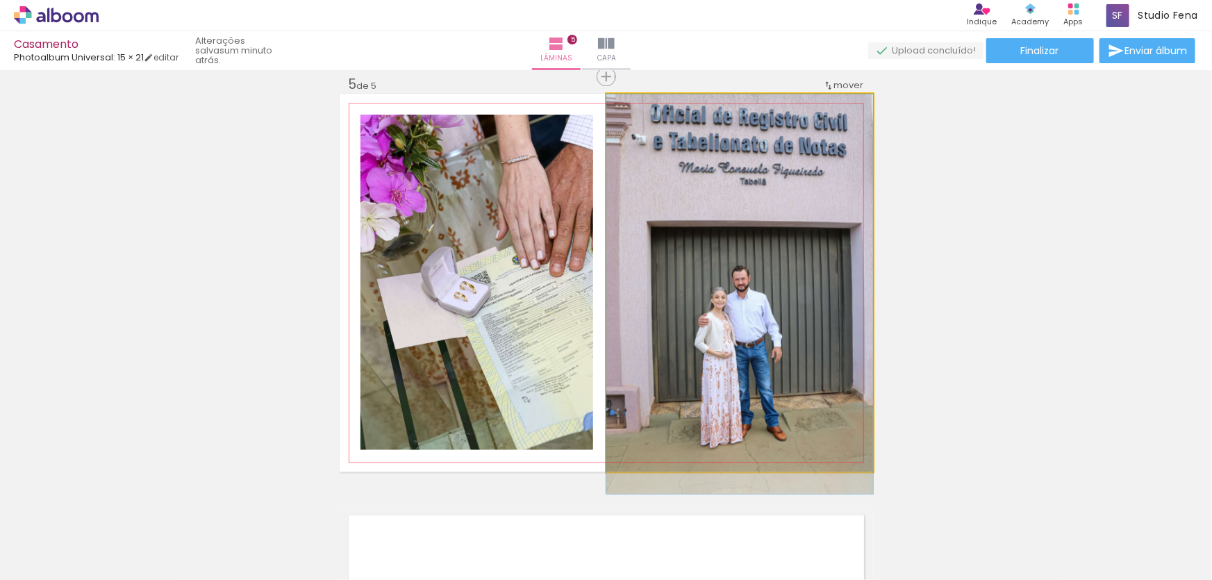
drag, startPoint x: 753, startPoint y: 204, endPoint x: 752, endPoint y: 230, distance: 25.7
drag, startPoint x: 752, startPoint y: 230, endPoint x: 743, endPoint y: 259, distance: 30.5
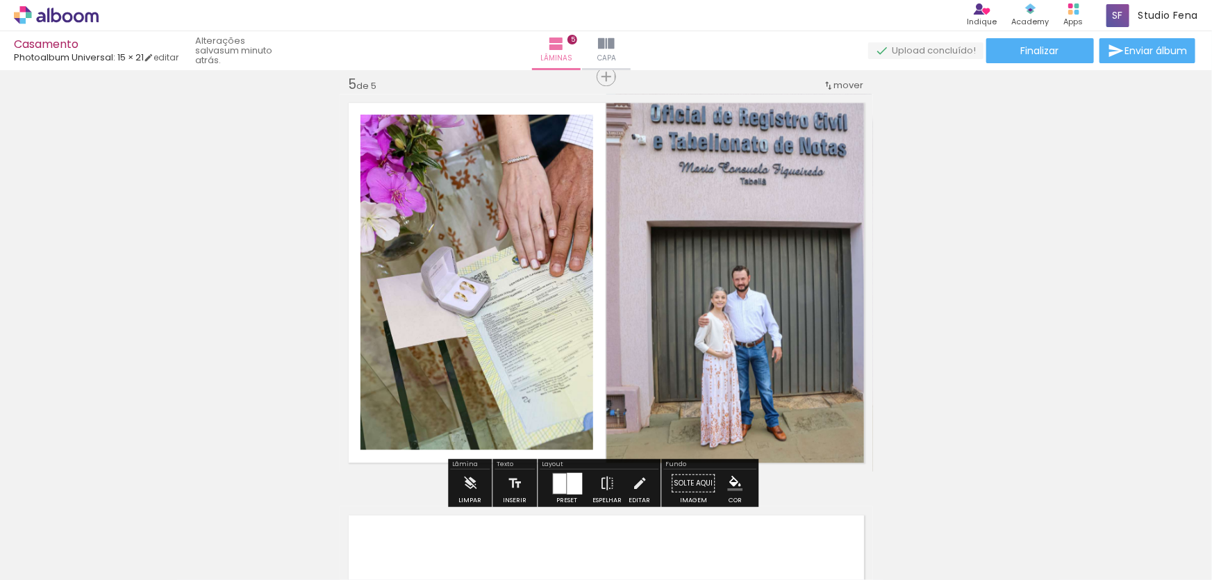
click at [424, 261] on quentale-photo at bounding box center [476, 282] width 233 height 335
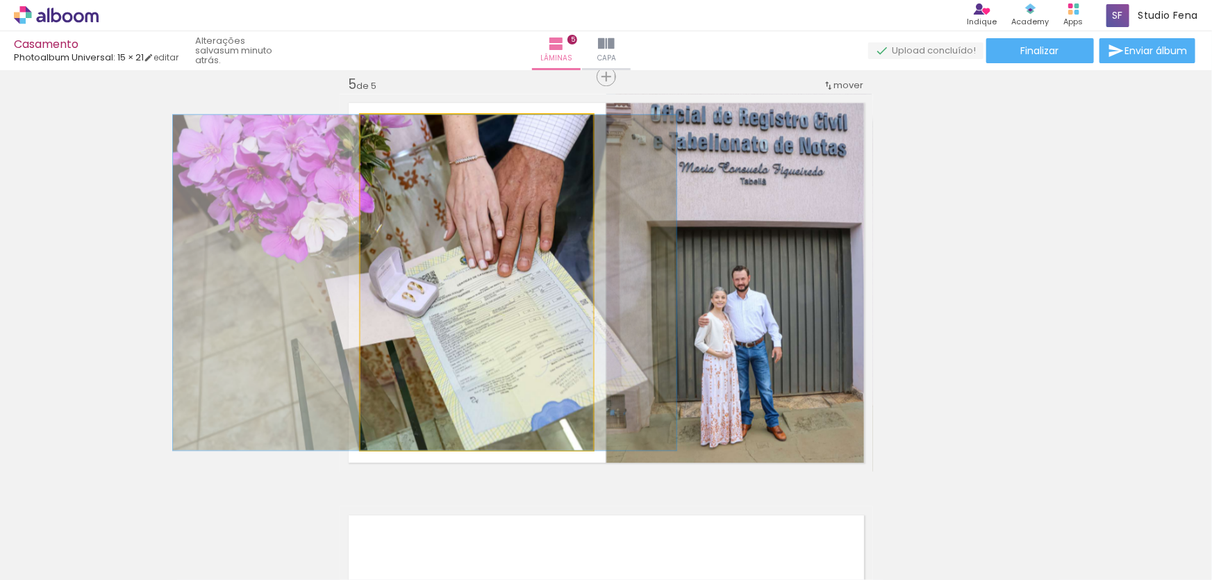
drag, startPoint x: 424, startPoint y: 261, endPoint x: 372, endPoint y: 256, distance: 52.3
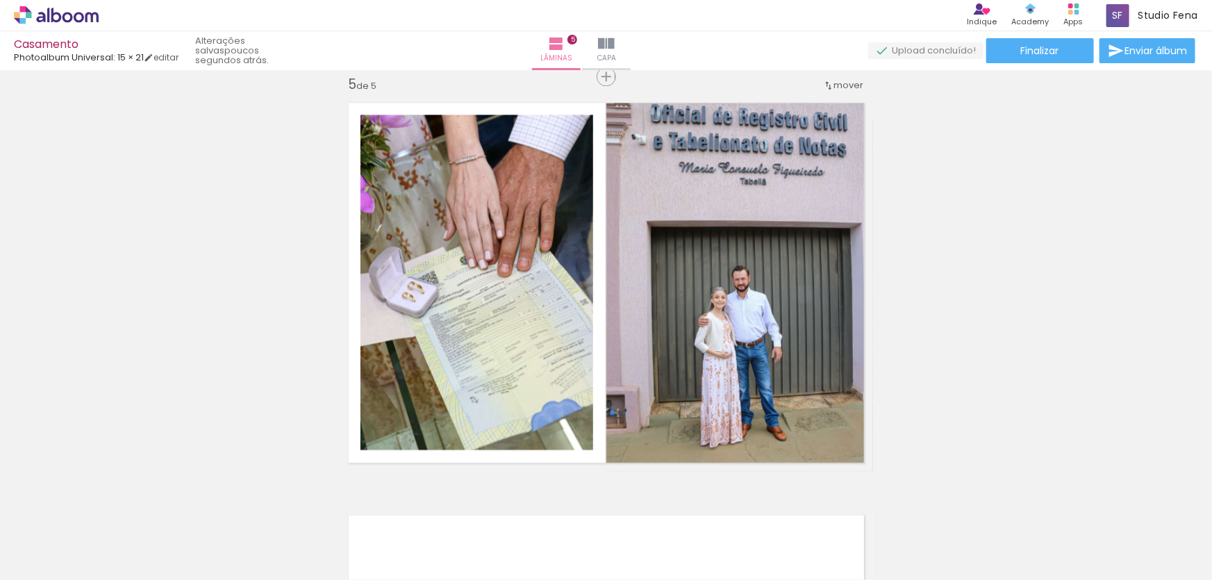
scroll to position [3389, 0]
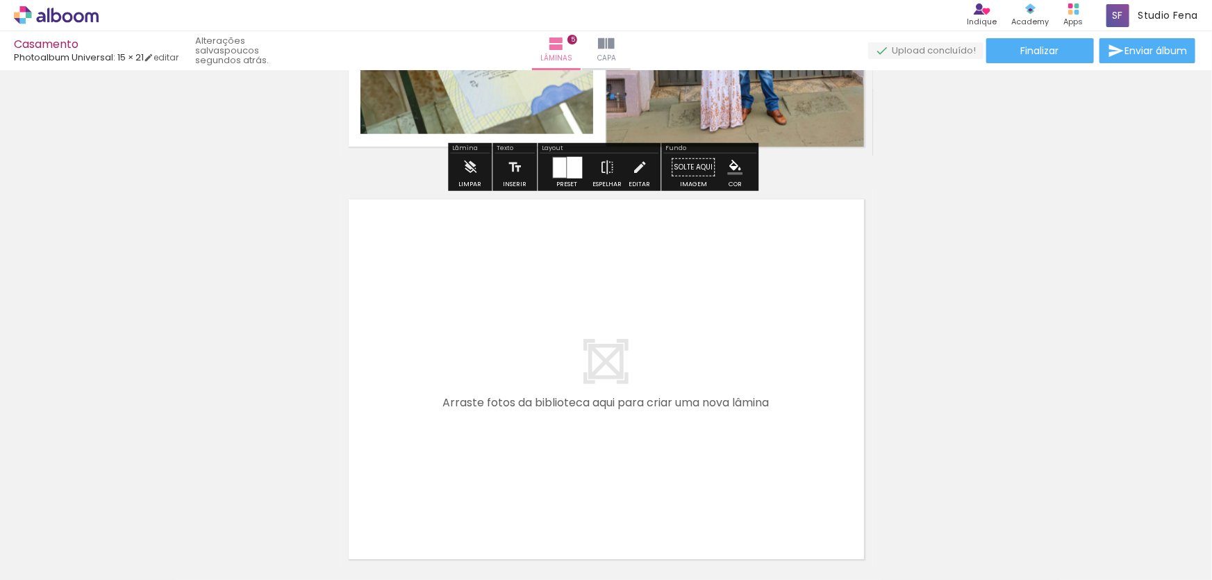
scroll to position [2088, 0]
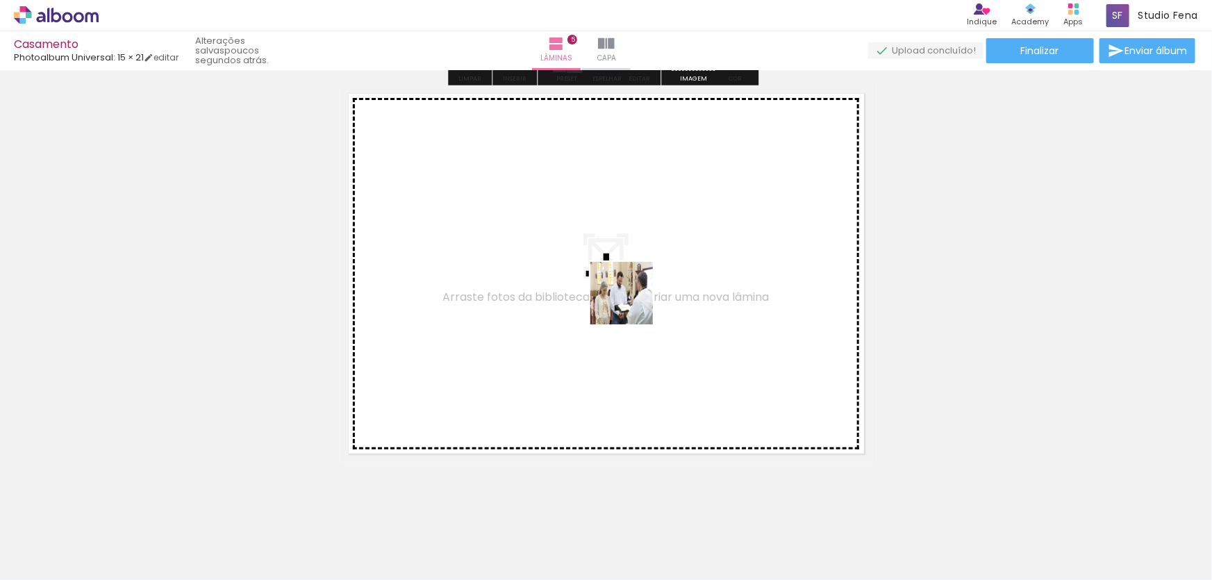
drag, startPoint x: 990, startPoint y: 535, endPoint x: 632, endPoint y: 303, distance: 427.3
click at [632, 303] on quentale-workspace at bounding box center [606, 290] width 1212 height 580
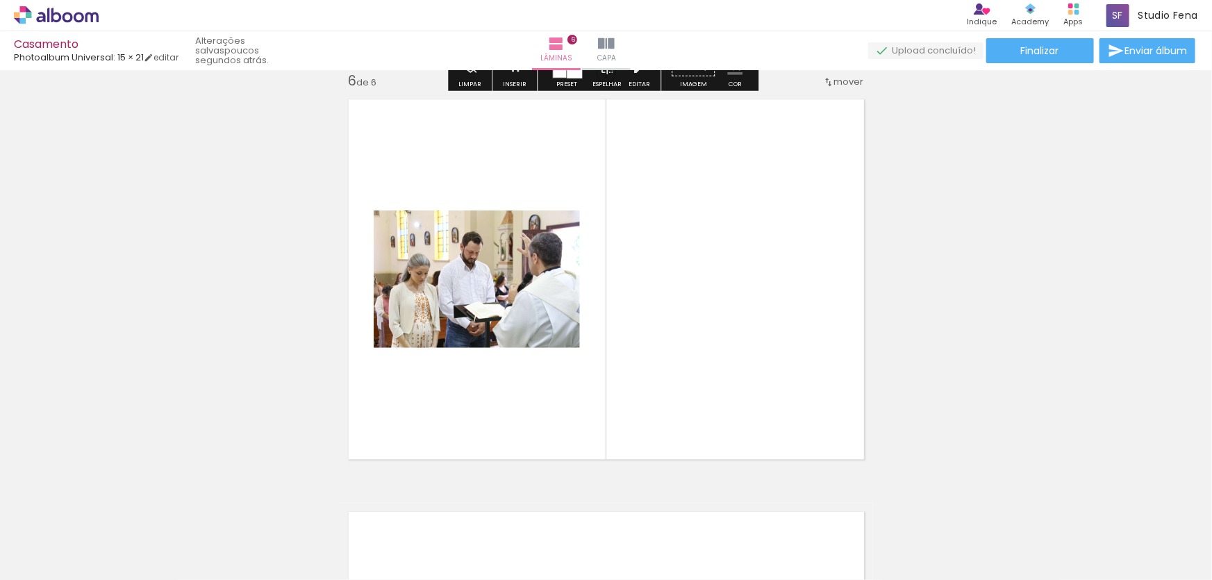
scroll to position [2080, 0]
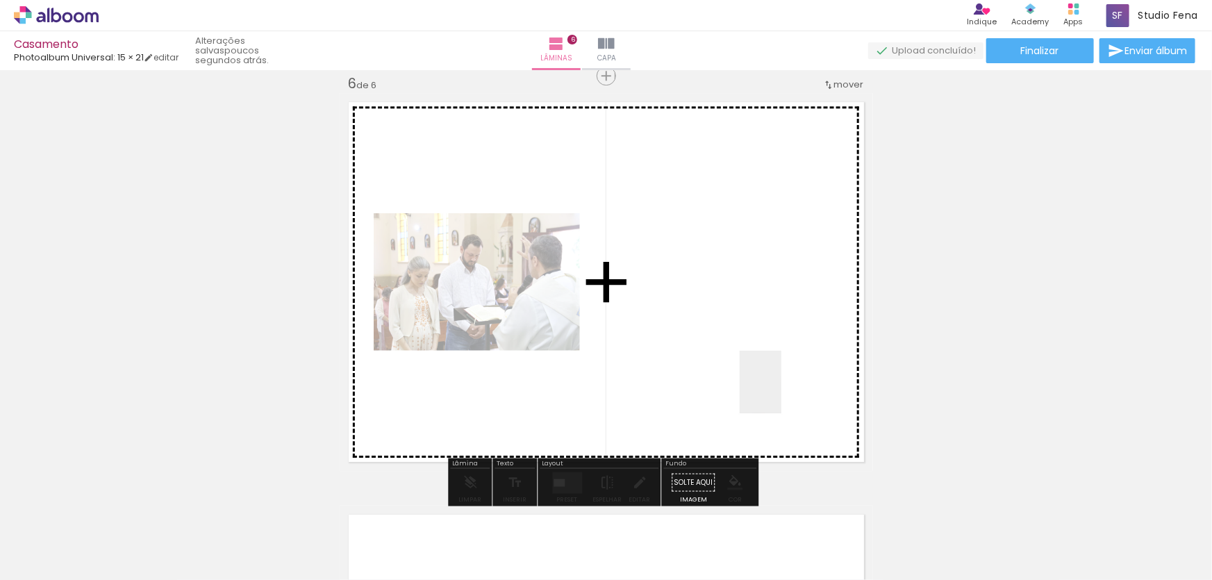
drag, startPoint x: 1075, startPoint y: 548, endPoint x: 743, endPoint y: 361, distance: 380.9
click at [751, 365] on quentale-workspace at bounding box center [606, 290] width 1212 height 580
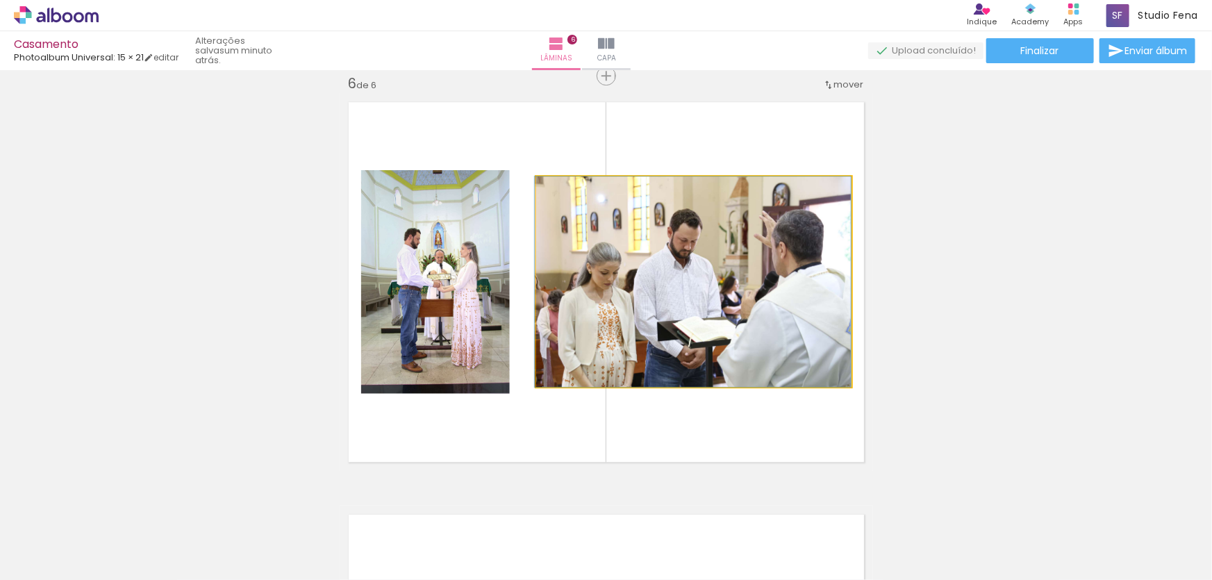
drag, startPoint x: 629, startPoint y: 290, endPoint x: 617, endPoint y: 286, distance: 11.9
drag, startPoint x: 665, startPoint y: 287, endPoint x: 649, endPoint y: 287, distance: 16.7
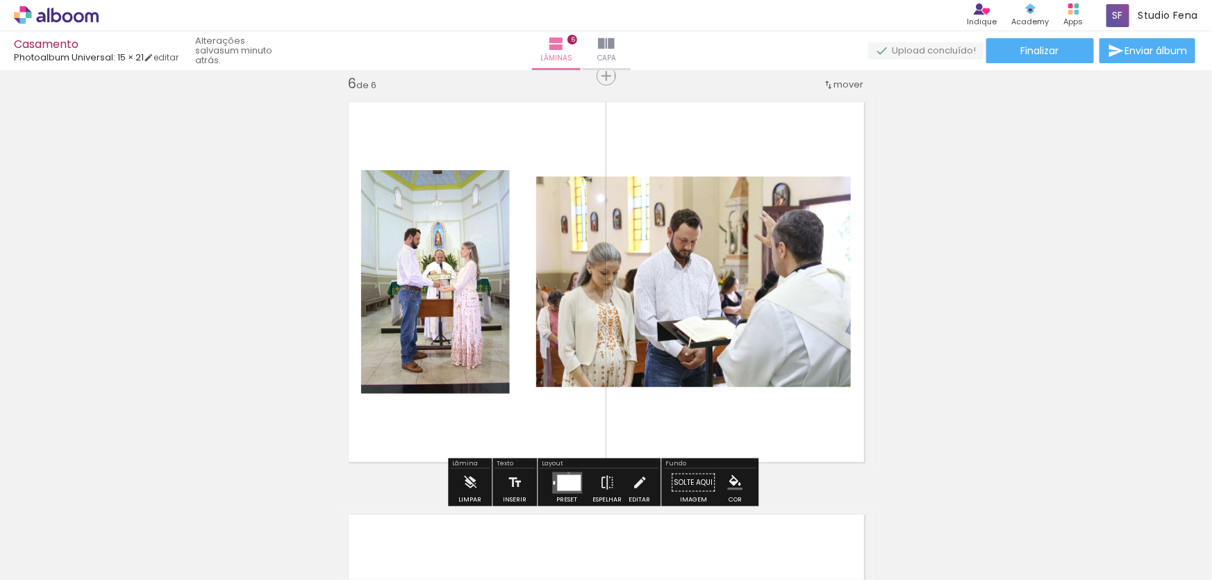
click at [565, 472] on quentale-layouter at bounding box center [567, 483] width 30 height 22
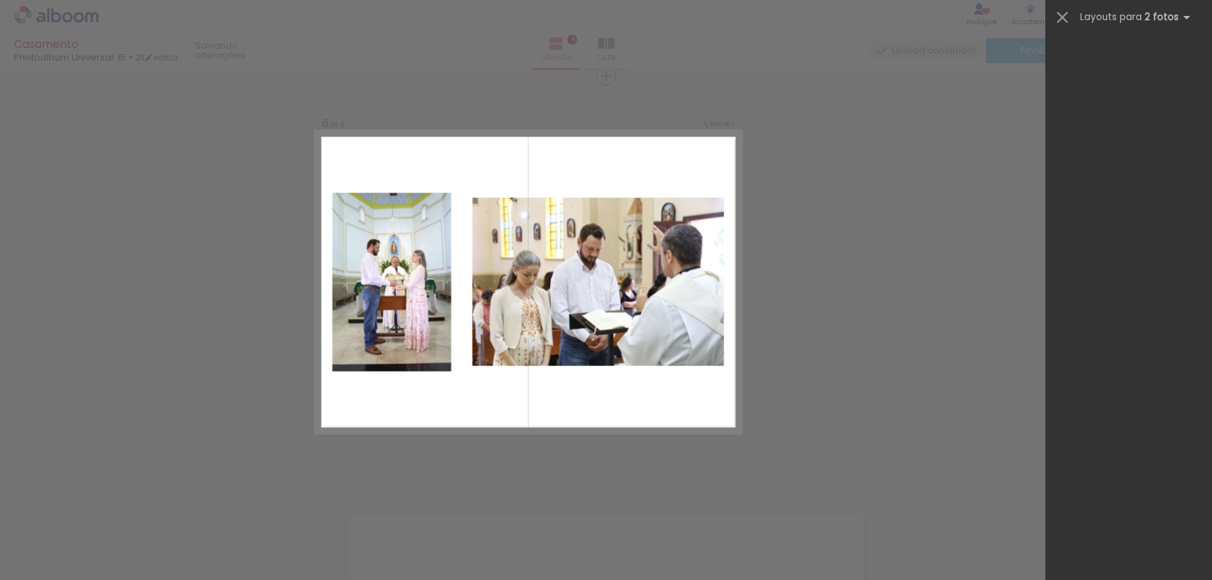
scroll to position [0, 0]
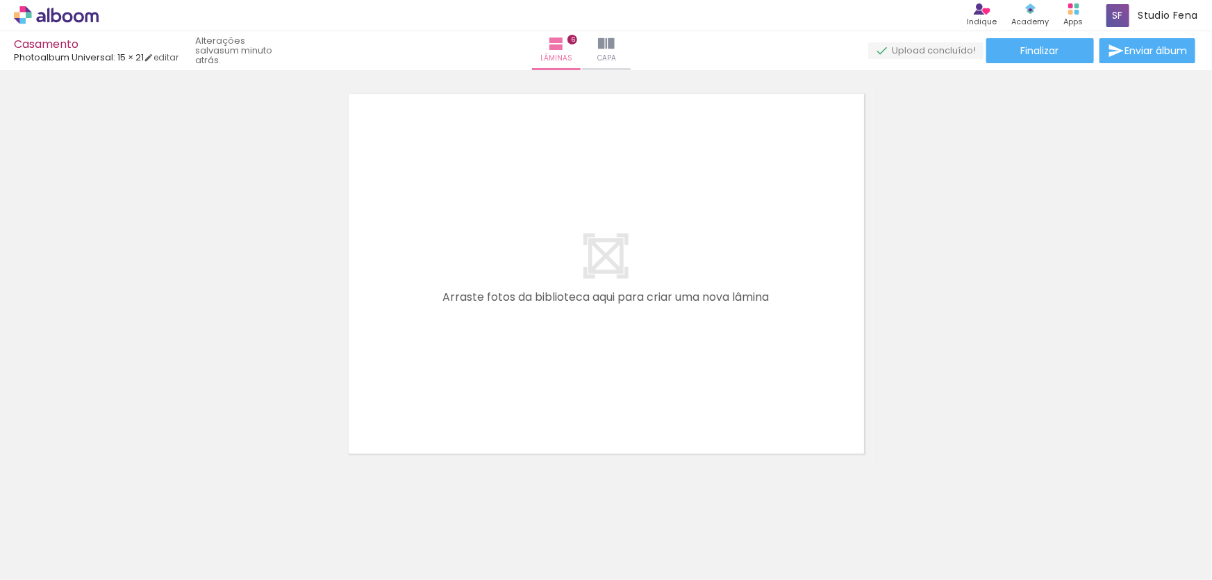
scroll to position [0, 424]
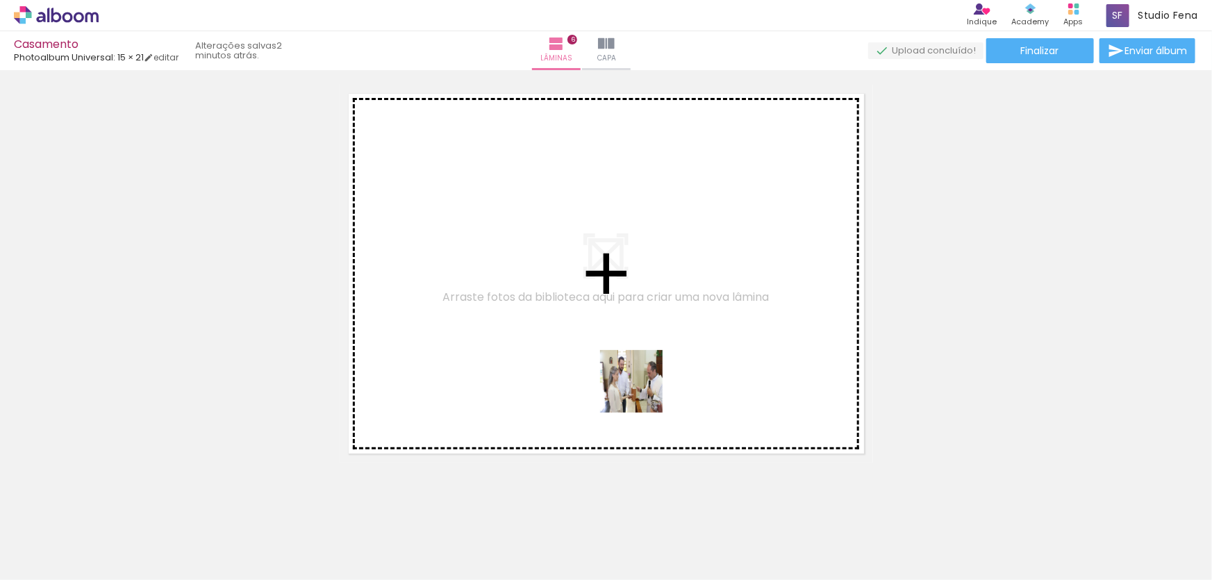
drag, startPoint x: 752, startPoint y: 542, endPoint x: 617, endPoint y: 353, distance: 231.5
click at [617, 353] on quentale-workspace at bounding box center [606, 290] width 1212 height 580
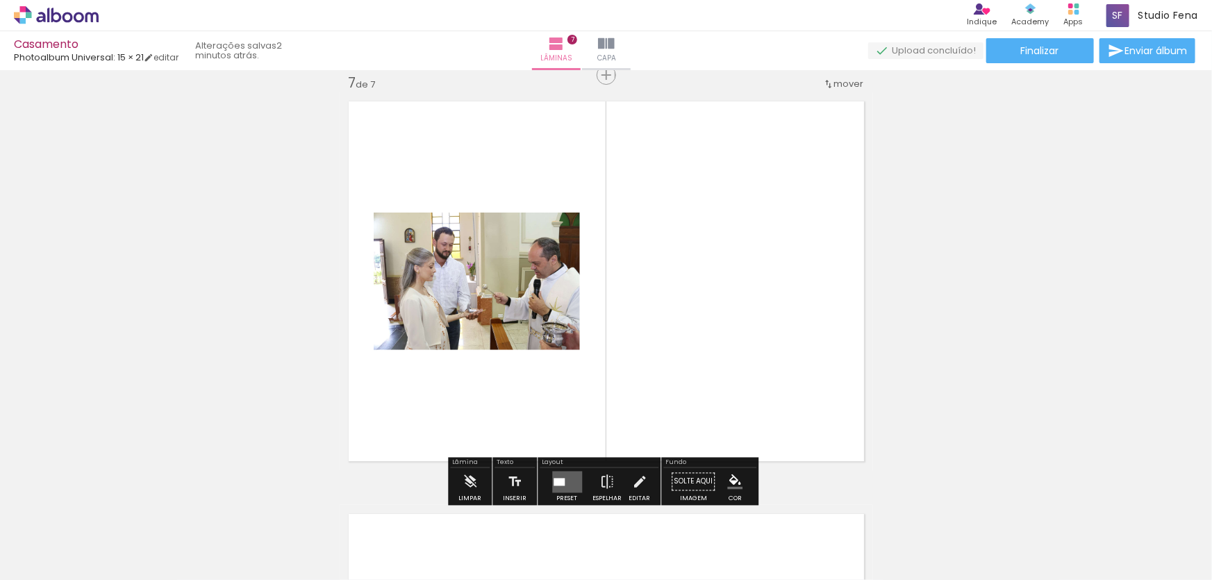
scroll to position [2493, 0]
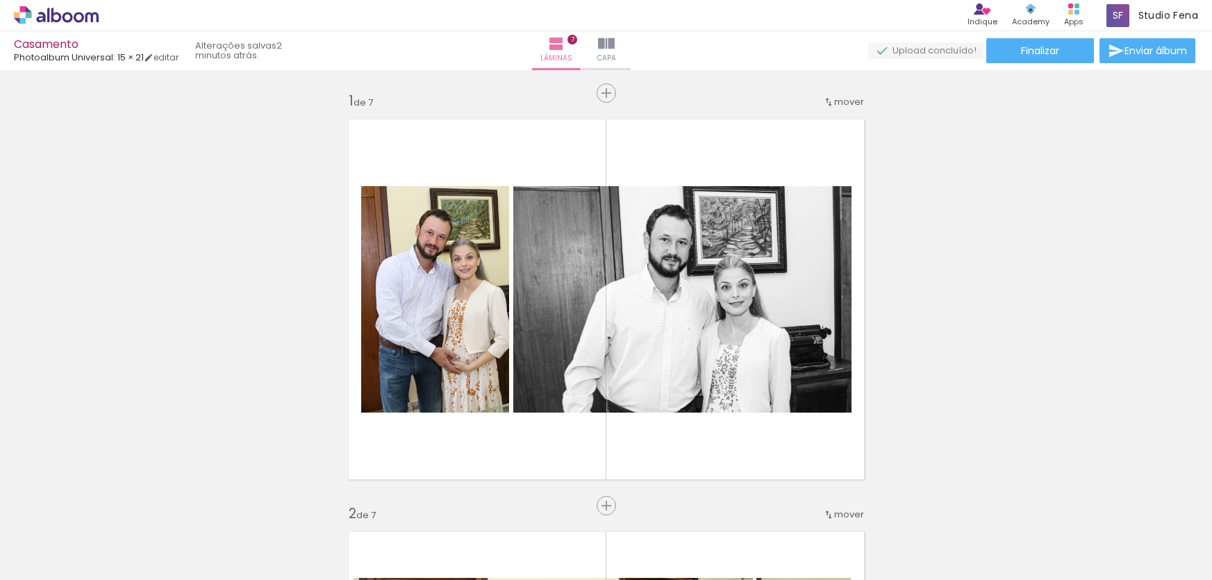
drag, startPoint x: 0, startPoint y: 0, endPoint x: 777, endPoint y: 448, distance: 897.0
click at [704, 342] on quentale-workspace at bounding box center [606, 290] width 1212 height 580
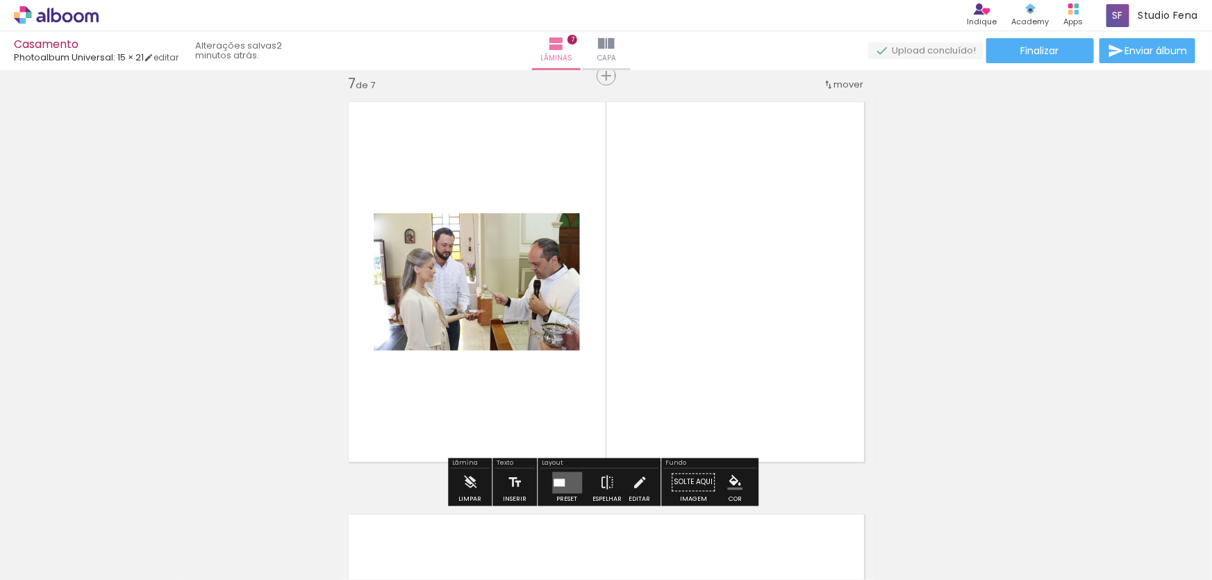
scroll to position [0, 424]
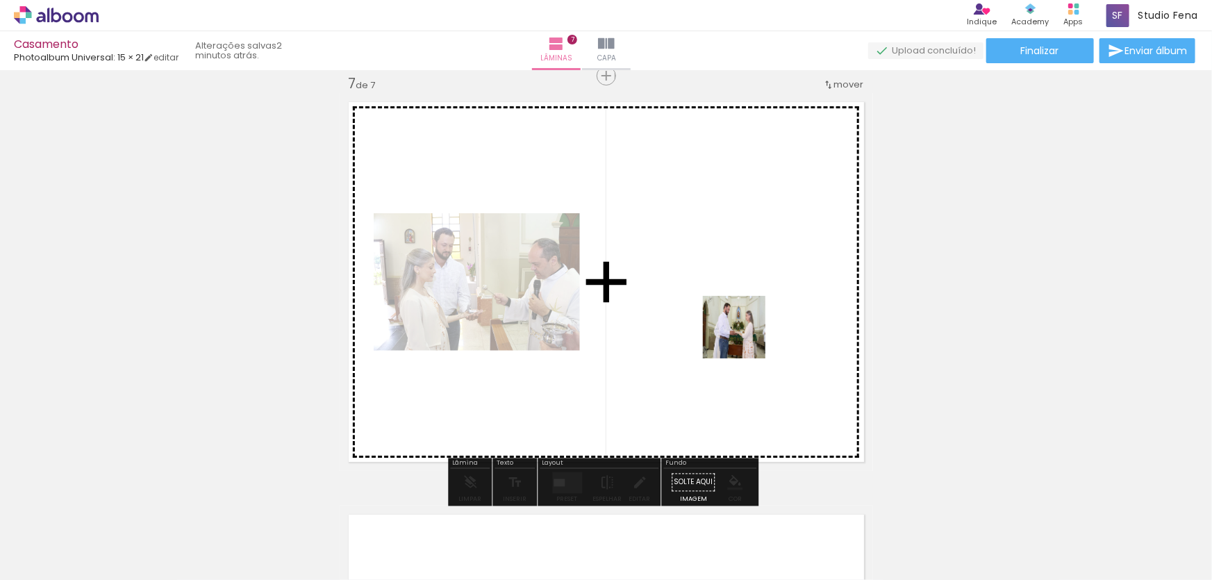
drag, startPoint x: 824, startPoint y: 541, endPoint x: 847, endPoint y: 511, distance: 38.1
click at [729, 286] on quentale-workspace at bounding box center [606, 290] width 1212 height 580
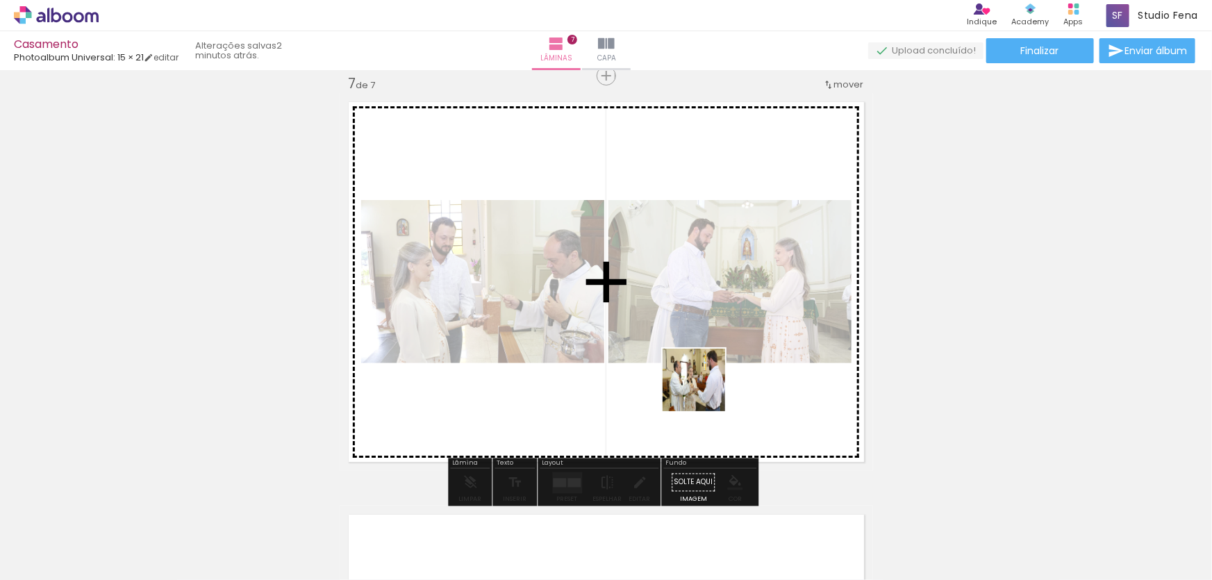
drag, startPoint x: 886, startPoint y: 546, endPoint x: 704, endPoint y: 390, distance: 239.4
click at [704, 390] on quentale-workspace at bounding box center [606, 290] width 1212 height 580
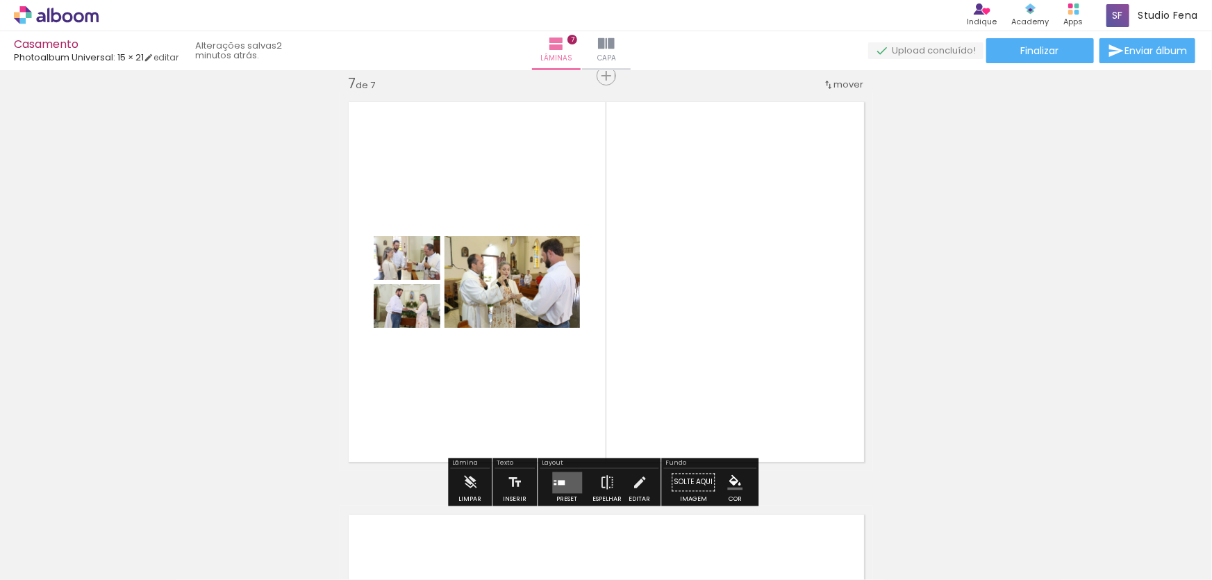
click at [561, 367] on quentale-layouter at bounding box center [606, 282] width 533 height 378
click at [559, 480] on div at bounding box center [561, 482] width 7 height 5
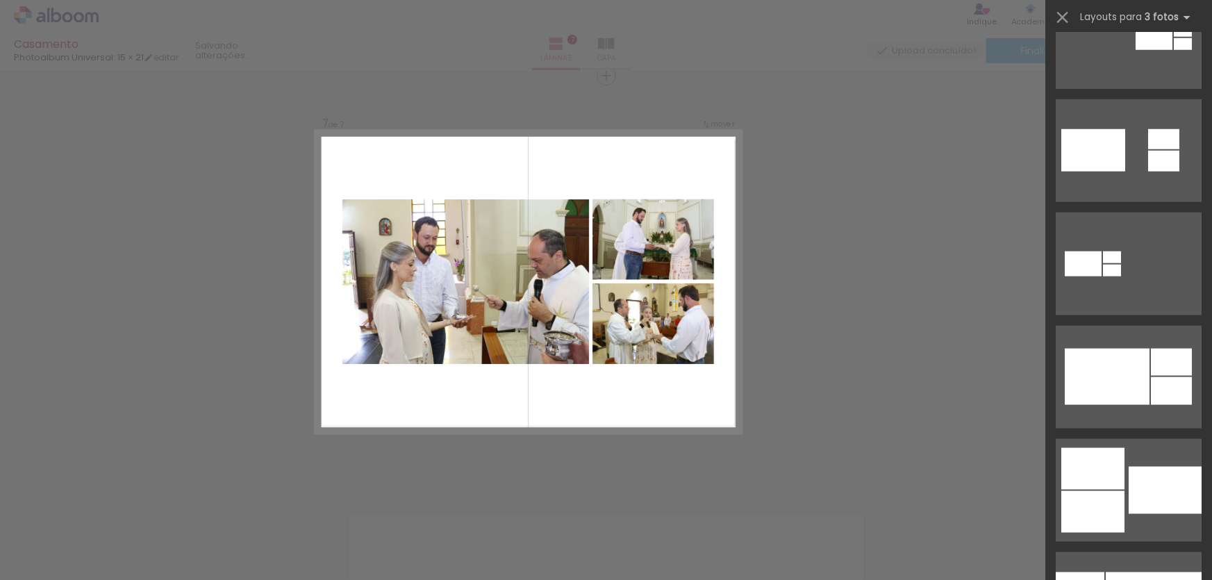
scroll to position [736, 0]
click at [1123, 403] on div at bounding box center [1107, 376] width 85 height 56
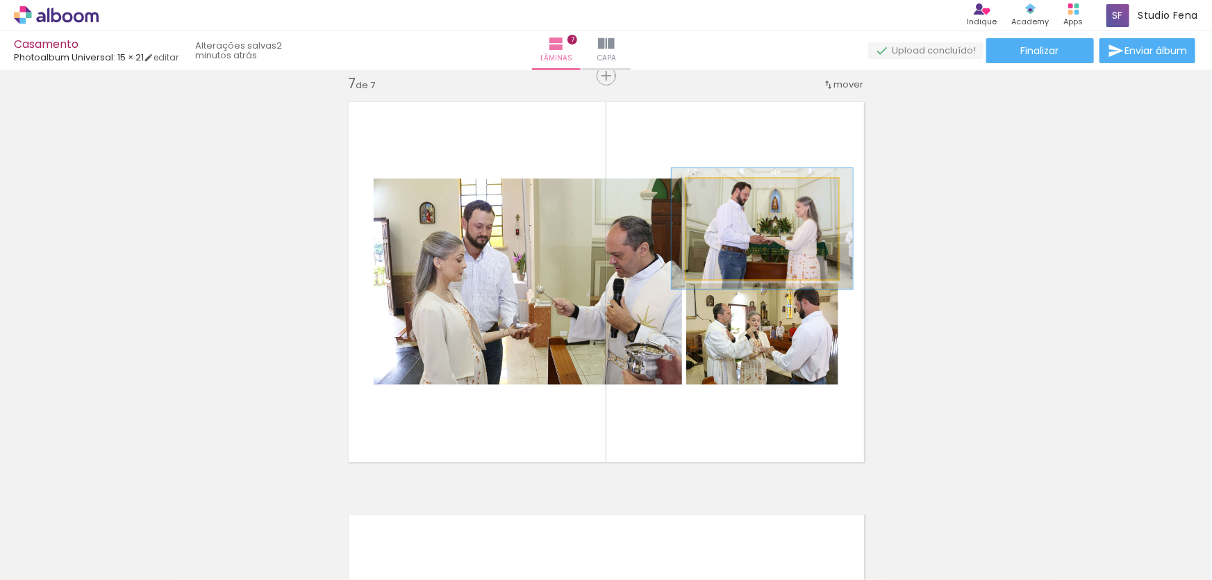
drag, startPoint x: 718, startPoint y: 195, endPoint x: 727, endPoint y: 194, distance: 9.1
type paper-slider "119"
click at [727, 194] on div at bounding box center [728, 193] width 22 height 22
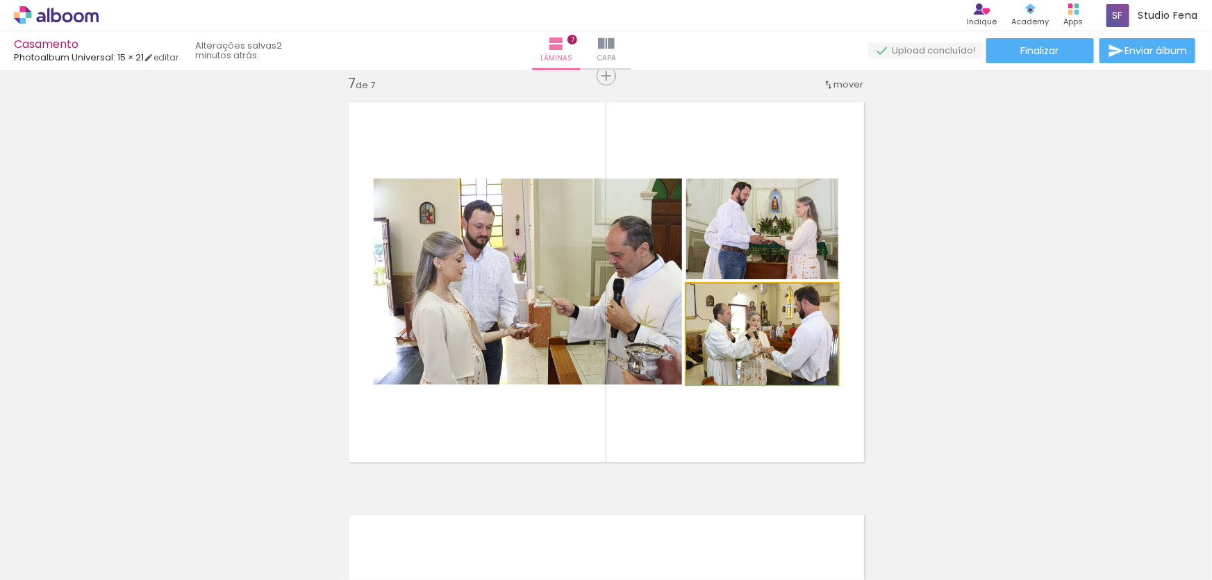
click at [709, 351] on quentale-photo at bounding box center [762, 333] width 152 height 101
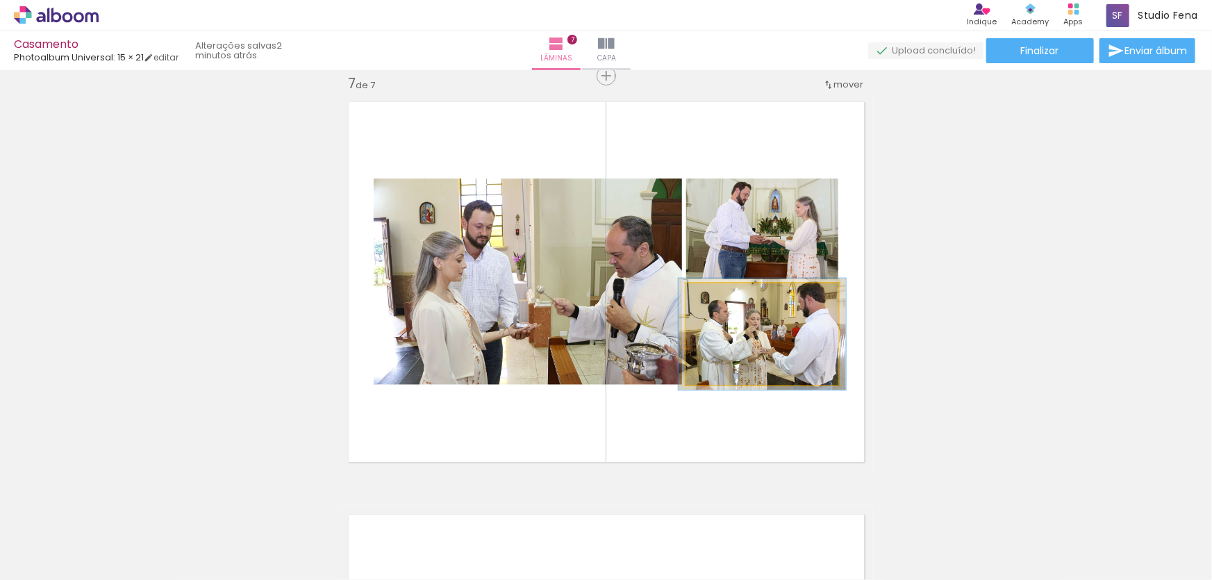
type paper-slider "110"
click at [722, 299] on div at bounding box center [723, 298] width 22 height 22
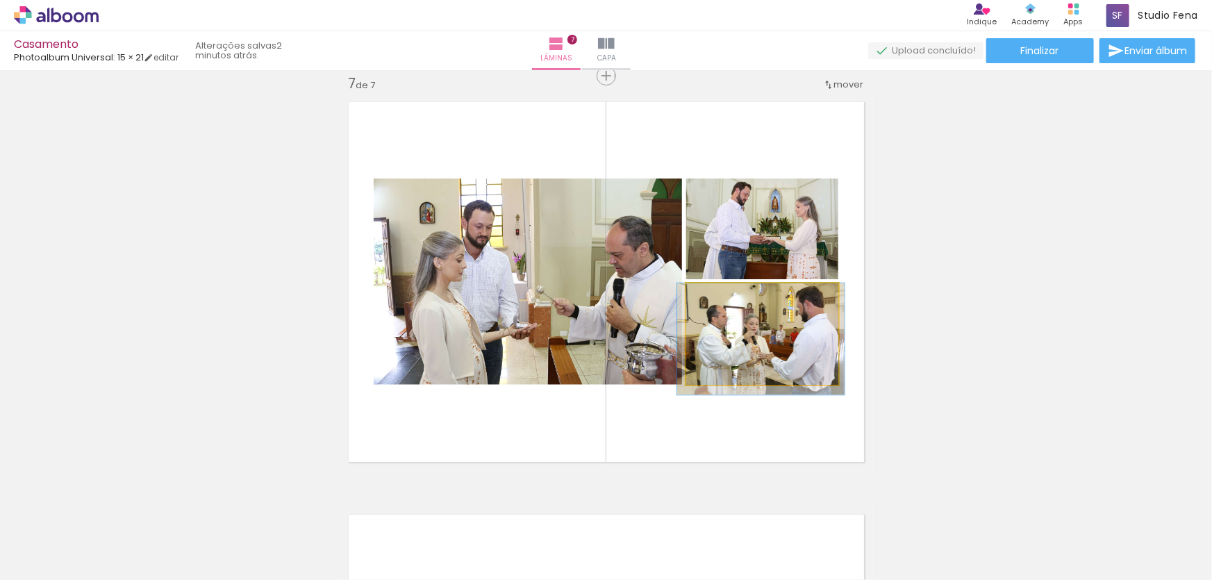
drag, startPoint x: 779, startPoint y: 358, endPoint x: 778, endPoint y: 367, distance: 9.1
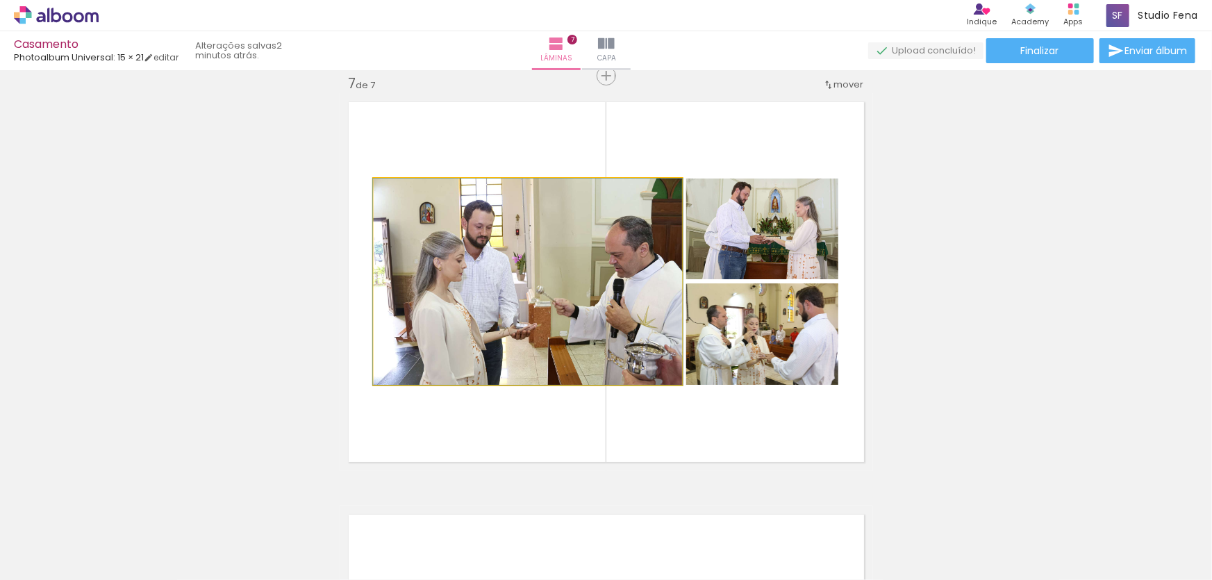
click at [558, 297] on quentale-photo at bounding box center [528, 281] width 308 height 206
drag, startPoint x: 563, startPoint y: 319, endPoint x: 545, endPoint y: 319, distance: 18.1
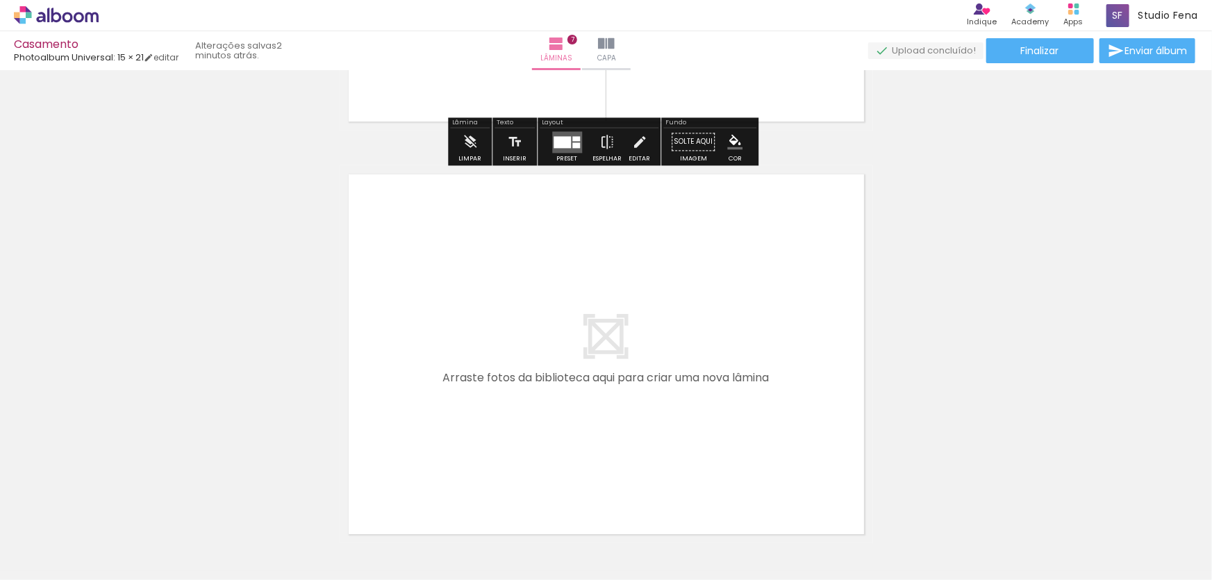
scroll to position [2913, 0]
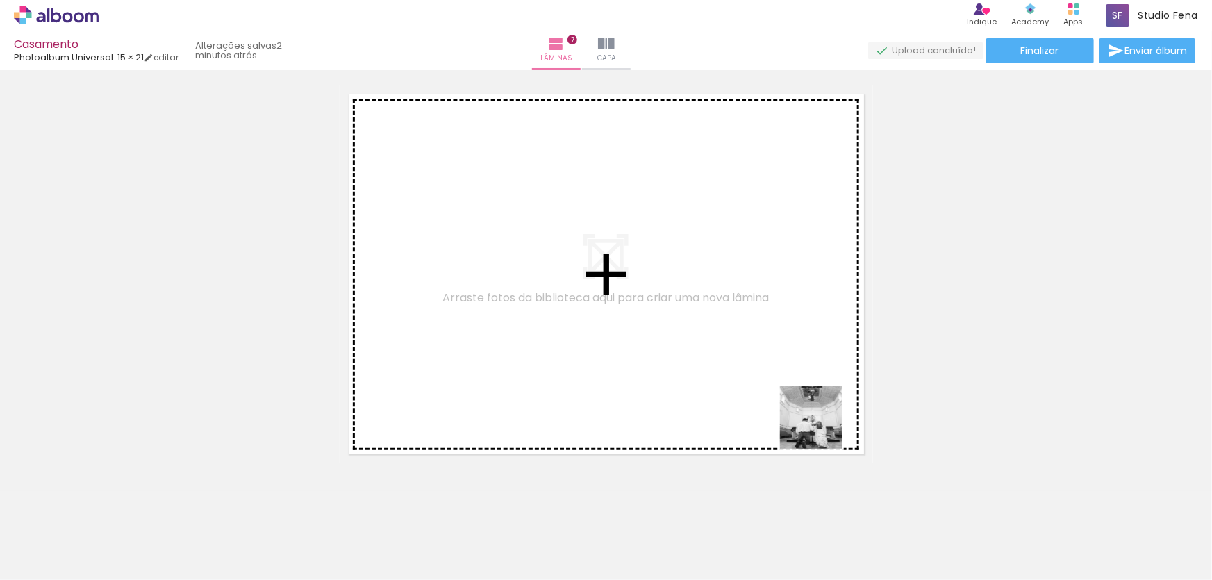
drag, startPoint x: 972, startPoint y: 550, endPoint x: 735, endPoint y: 367, distance: 298.5
click at [735, 367] on quentale-workspace at bounding box center [606, 290] width 1212 height 580
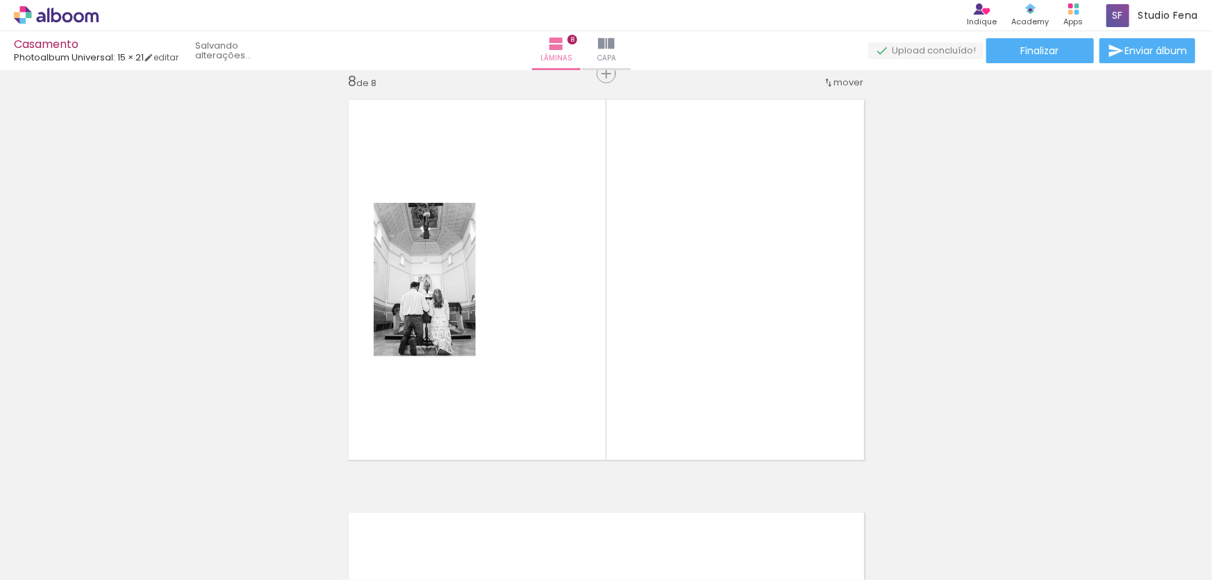
scroll to position [2905, 0]
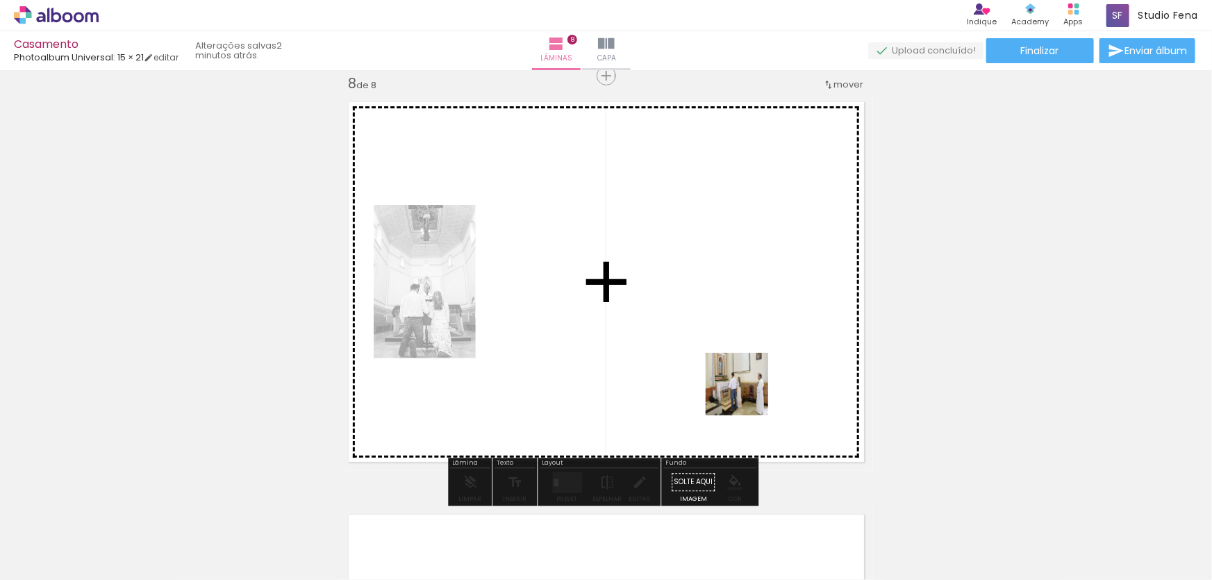
drag, startPoint x: 1035, startPoint y: 547, endPoint x: 706, endPoint y: 367, distance: 375.1
click at [706, 367] on quentale-workspace at bounding box center [606, 290] width 1212 height 580
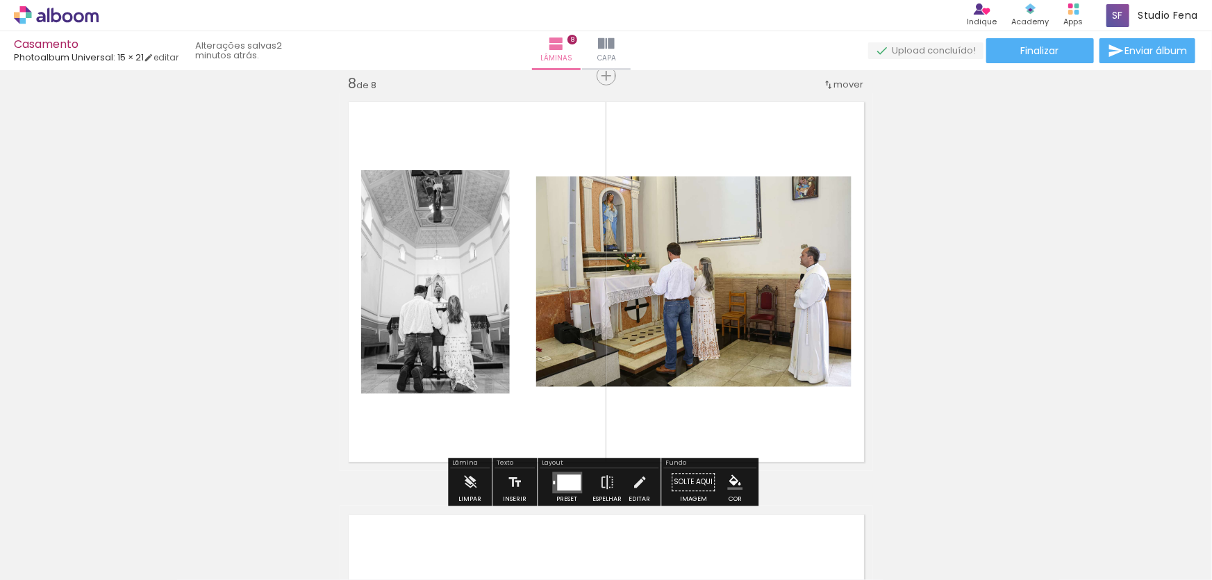
click at [565, 479] on div at bounding box center [569, 482] width 24 height 16
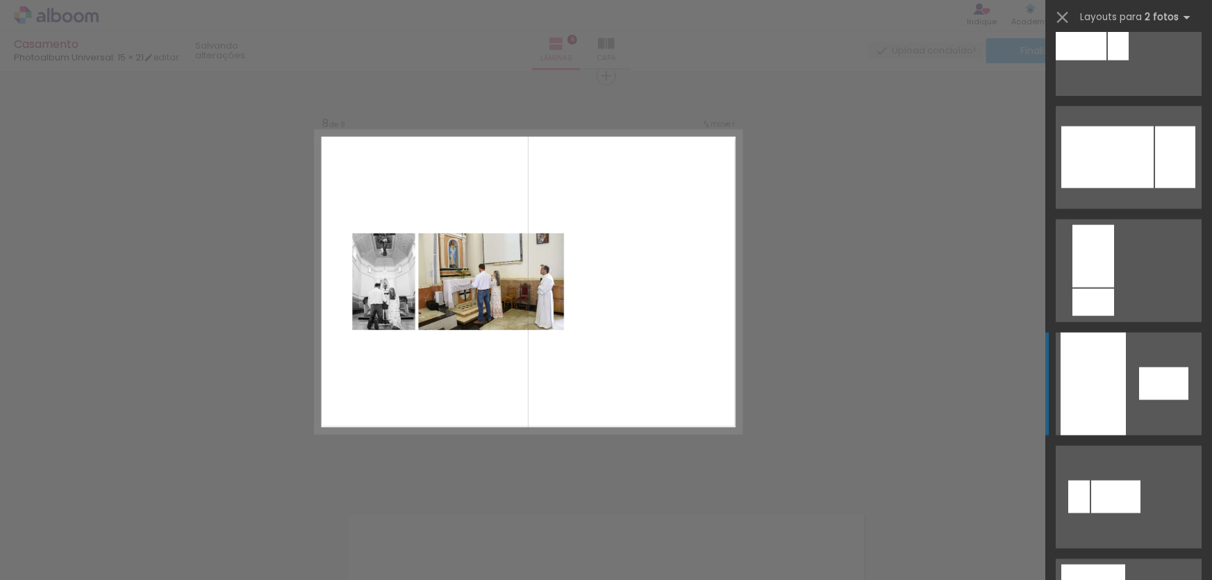
scroll to position [947, 0]
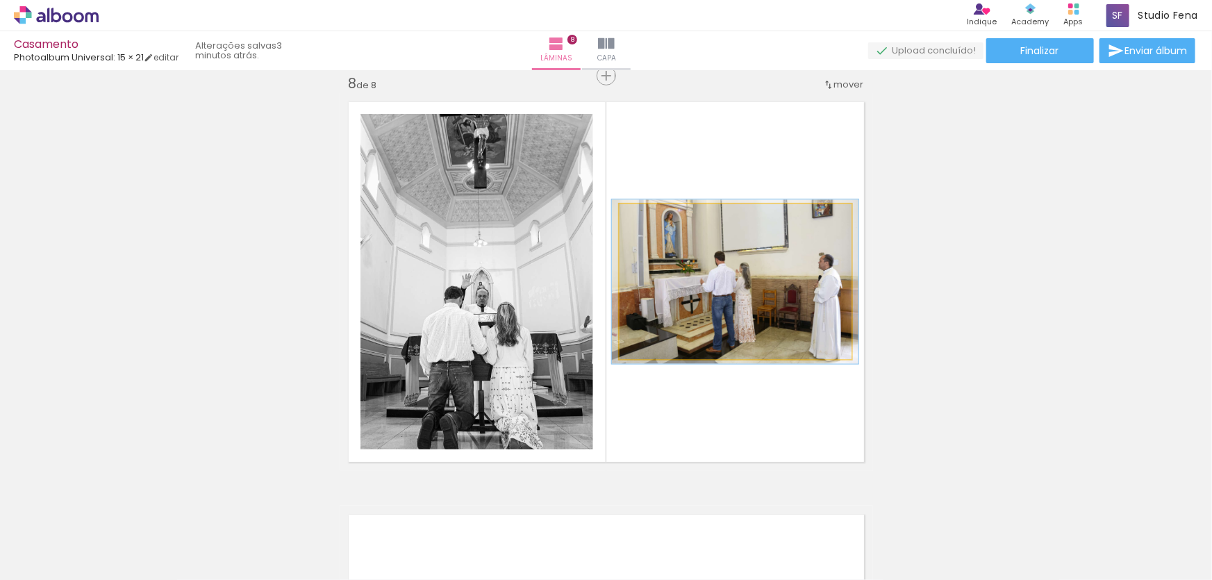
type paper-slider "106"
click at [653, 222] on div at bounding box center [655, 219] width 22 height 22
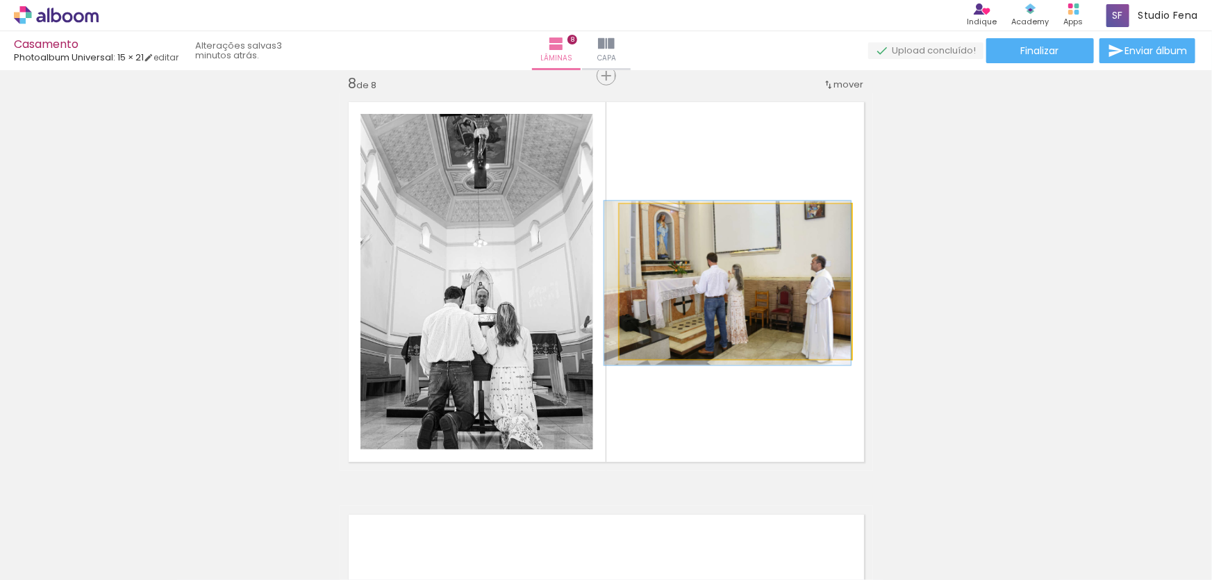
drag, startPoint x: 699, startPoint y: 267, endPoint x: 679, endPoint y: 269, distance: 20.9
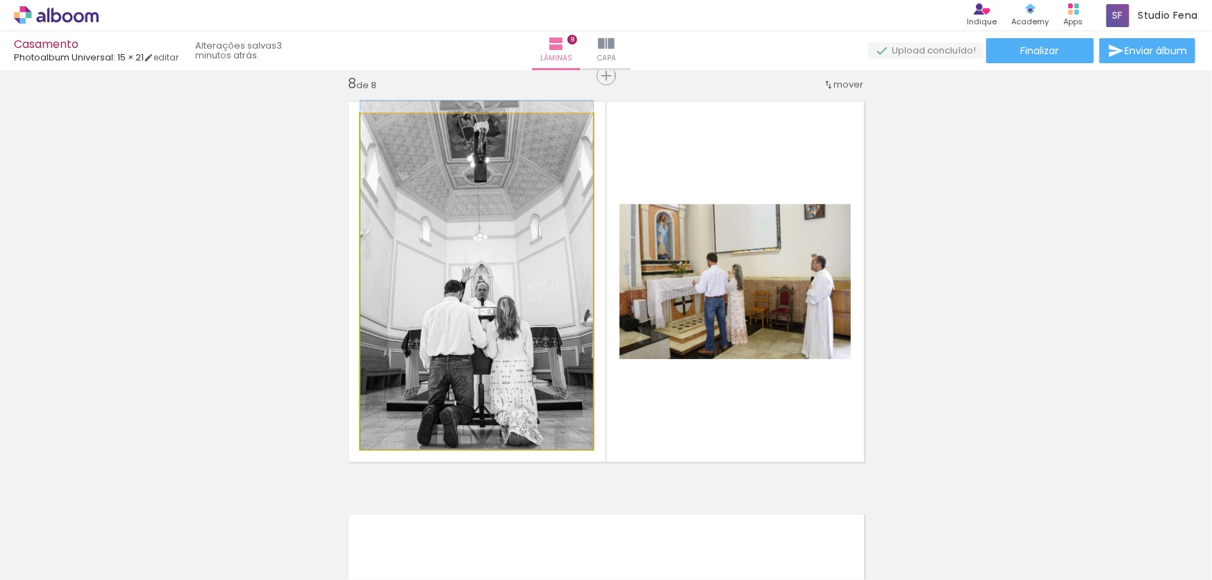
drag, startPoint x: 456, startPoint y: 301, endPoint x: 444, endPoint y: 273, distance: 30.8
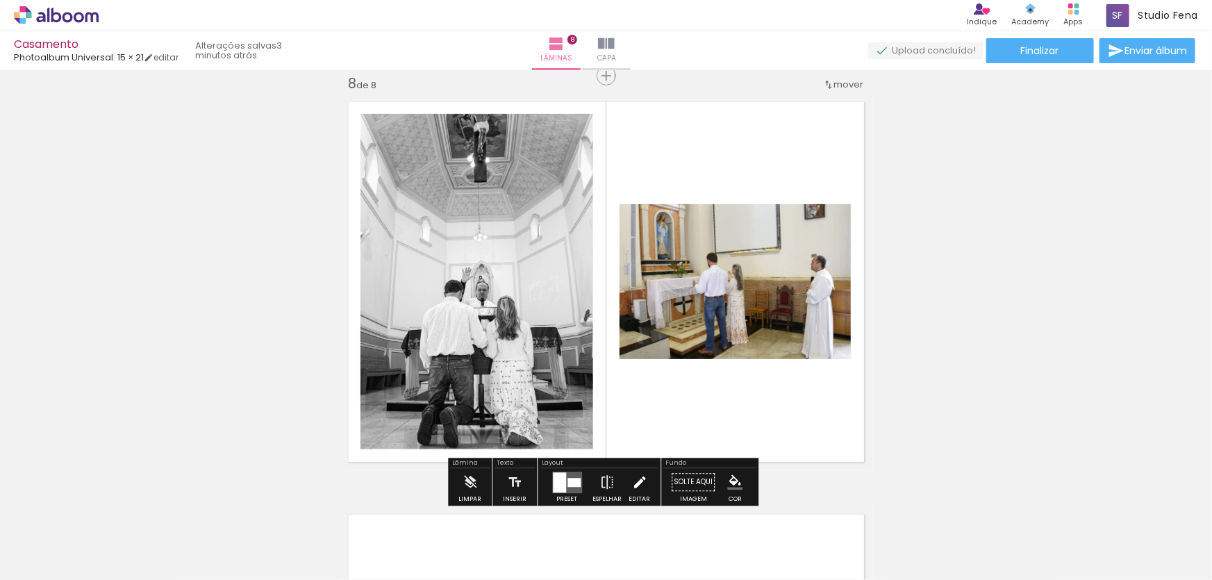
click at [635, 476] on iron-icon at bounding box center [639, 482] width 15 height 28
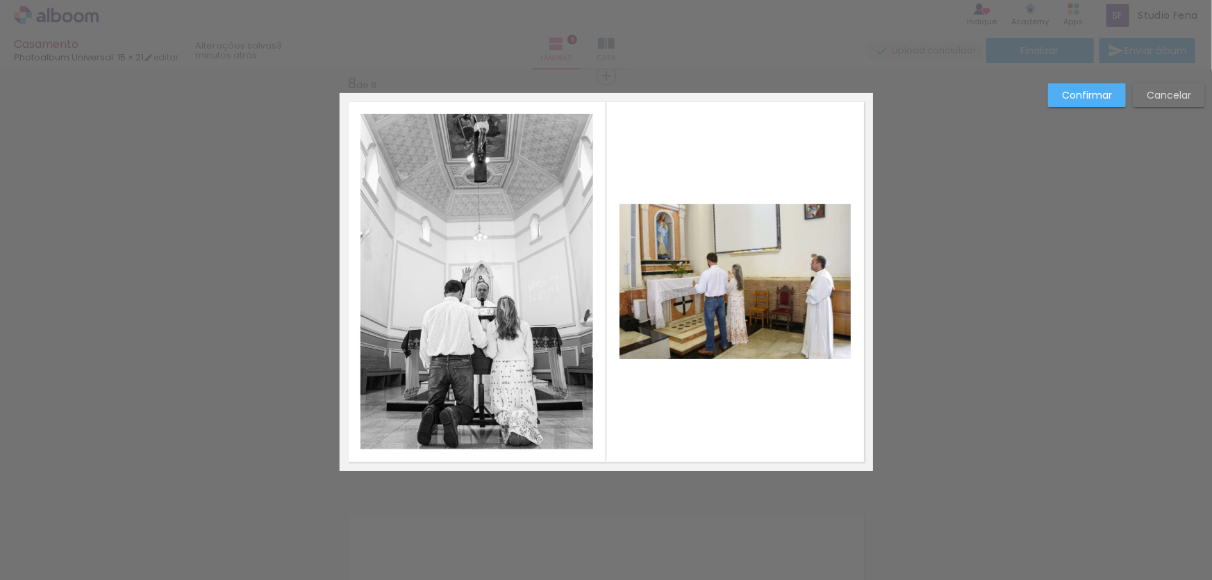
click at [449, 179] on quentale-photo at bounding box center [476, 281] width 233 height 335
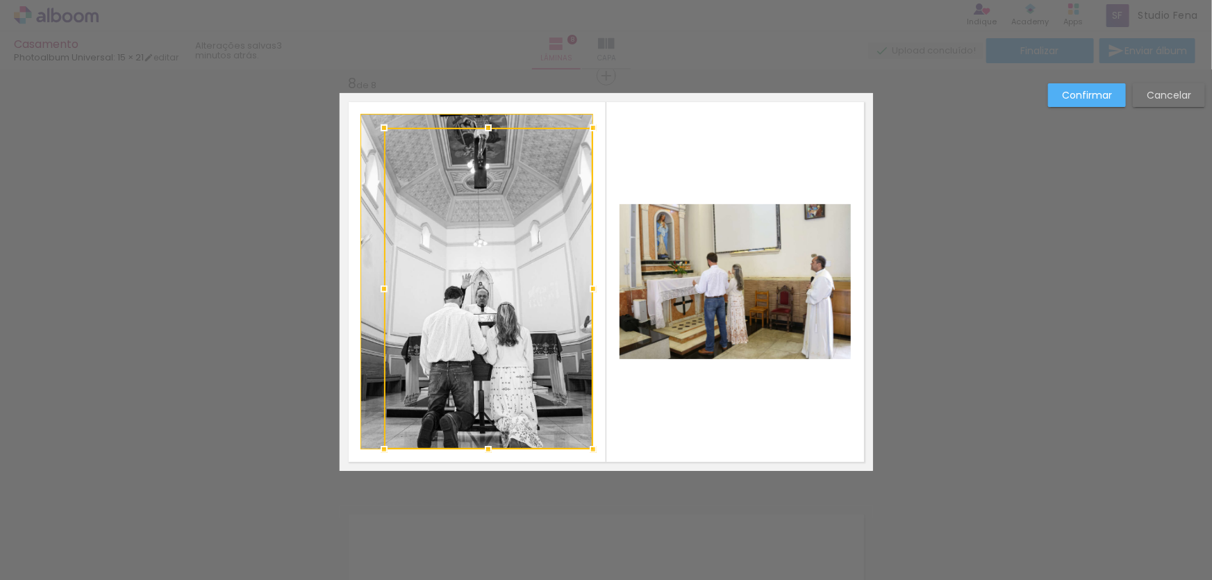
drag, startPoint x: 357, startPoint y: 115, endPoint x: 389, endPoint y: 129, distance: 34.8
click at [389, 129] on div at bounding box center [384, 128] width 28 height 28
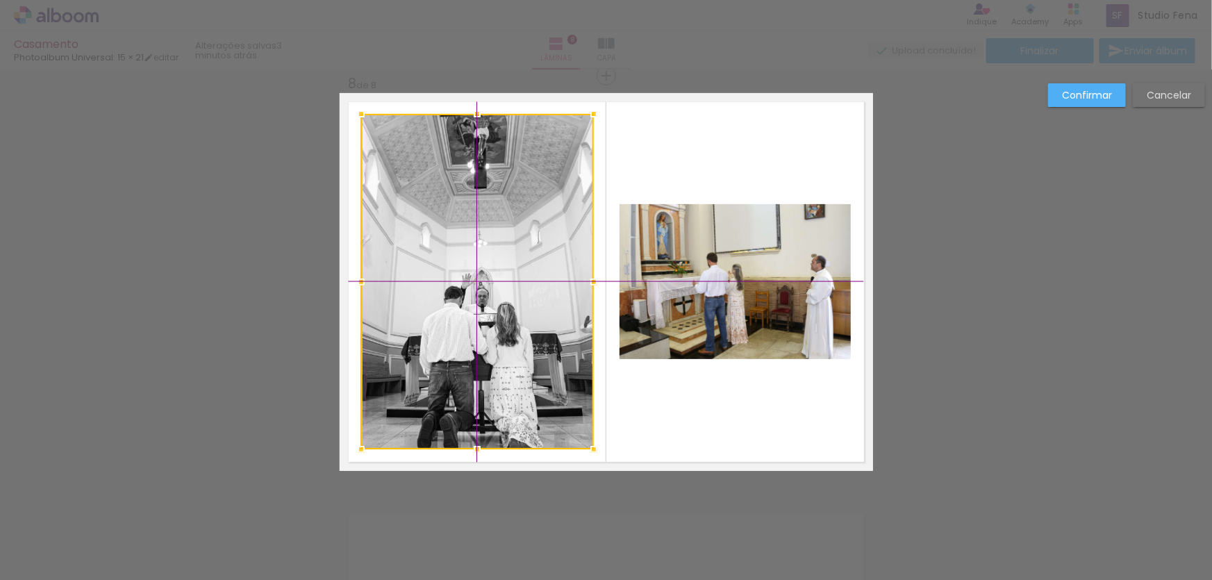
click at [519, 288] on div at bounding box center [477, 281] width 233 height 335
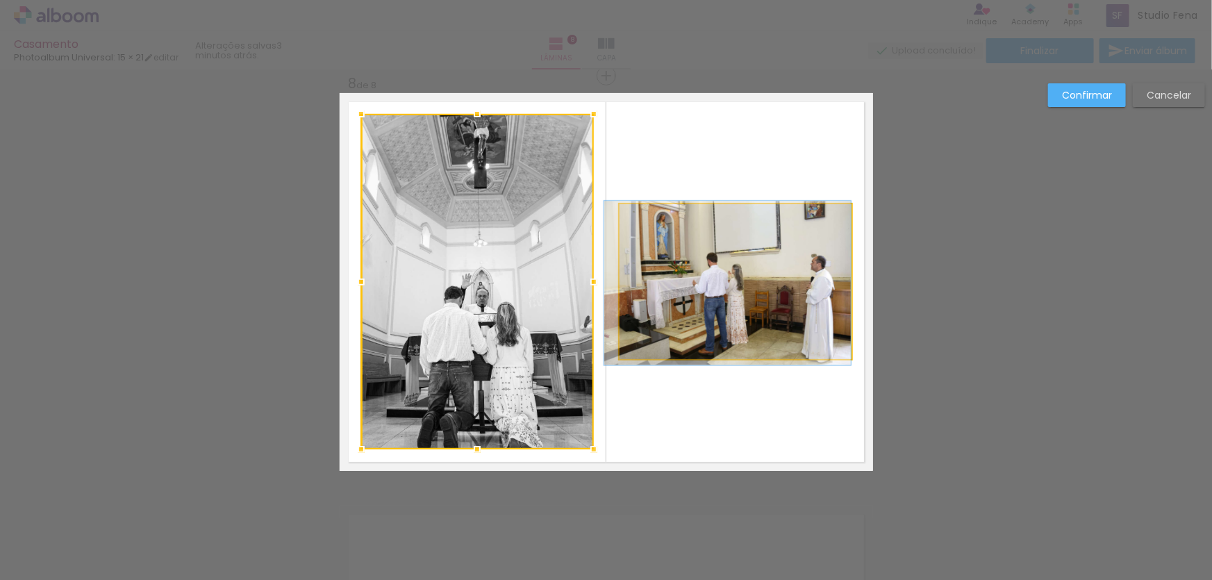
click at [764, 278] on quentale-photo at bounding box center [735, 281] width 232 height 155
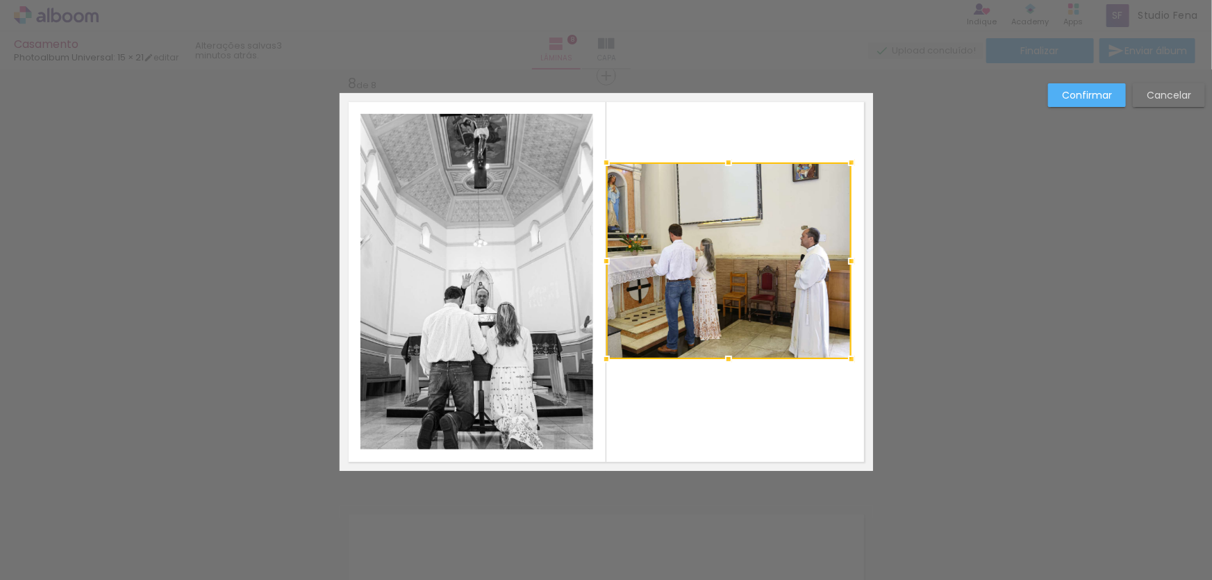
drag, startPoint x: 613, startPoint y: 201, endPoint x: 603, endPoint y: 156, distance: 46.3
click at [603, 156] on div at bounding box center [606, 163] width 28 height 28
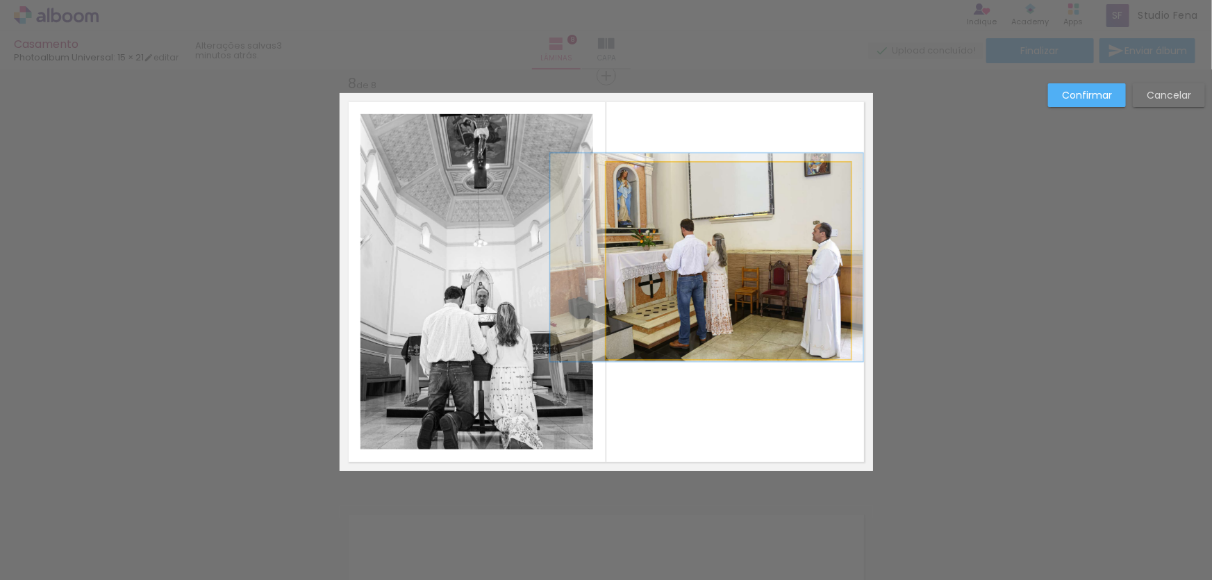
drag, startPoint x: 673, startPoint y: 249, endPoint x: 685, endPoint y: 244, distance: 12.8
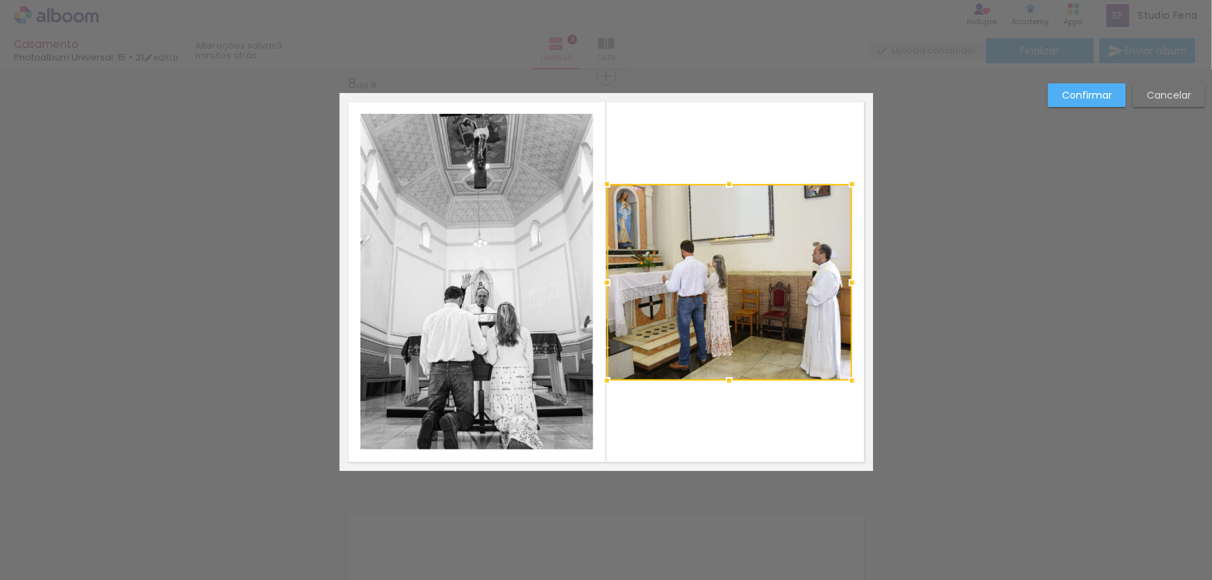
drag, startPoint x: 742, startPoint y: 324, endPoint x: 742, endPoint y: 344, distance: 20.2
click at [742, 344] on div at bounding box center [729, 282] width 245 height 197
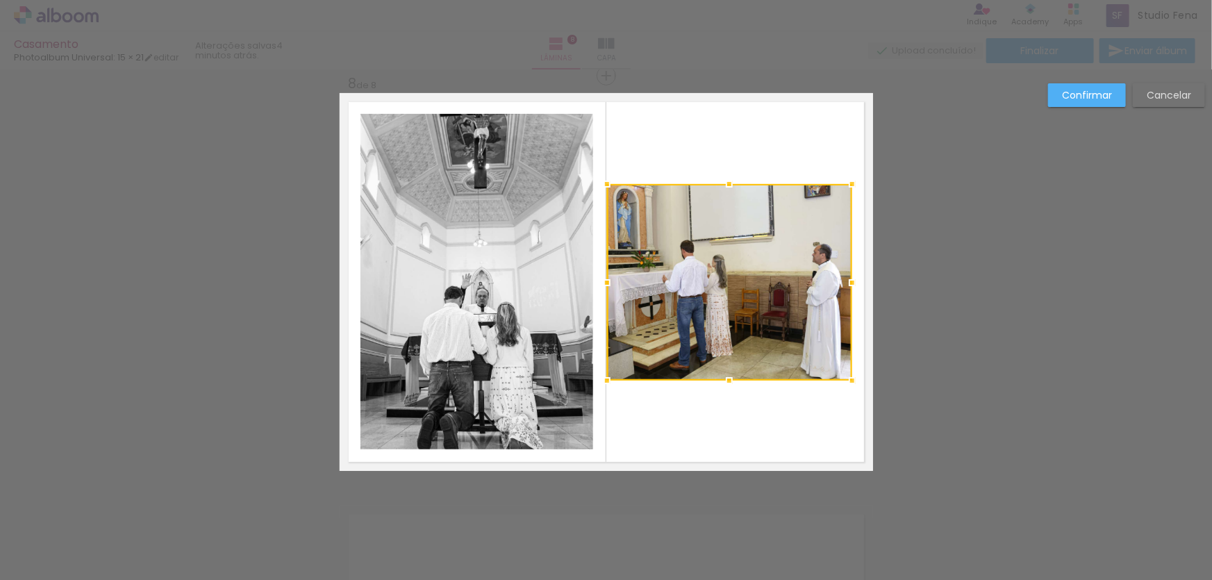
click at [0, 0] on slot "Confirmar" at bounding box center [0, 0] width 0 height 0
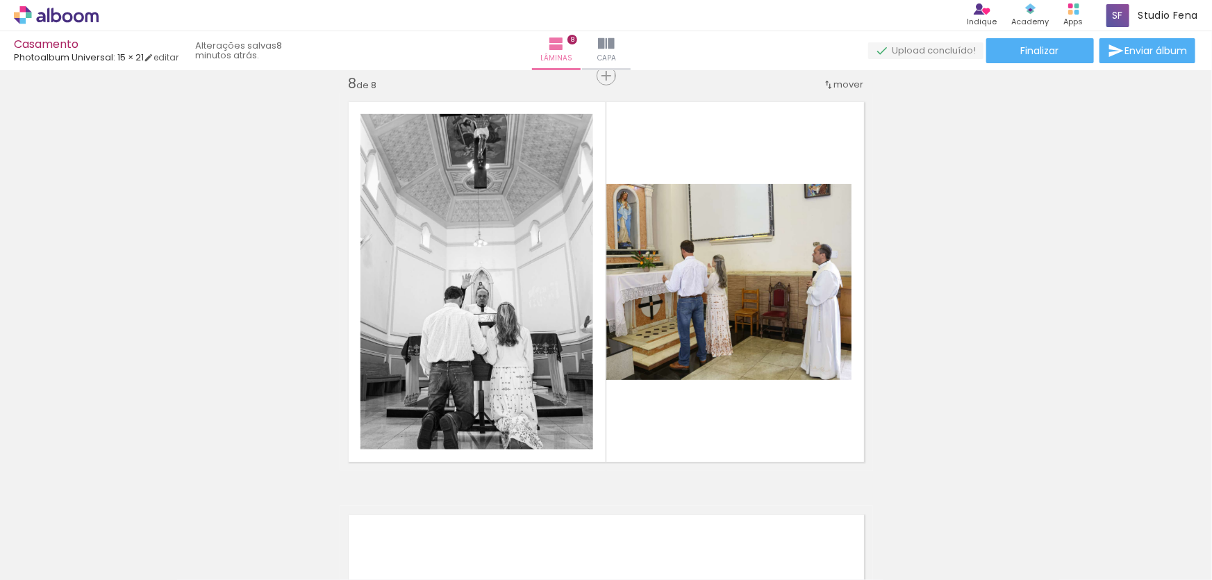
scroll to position [0, 424]
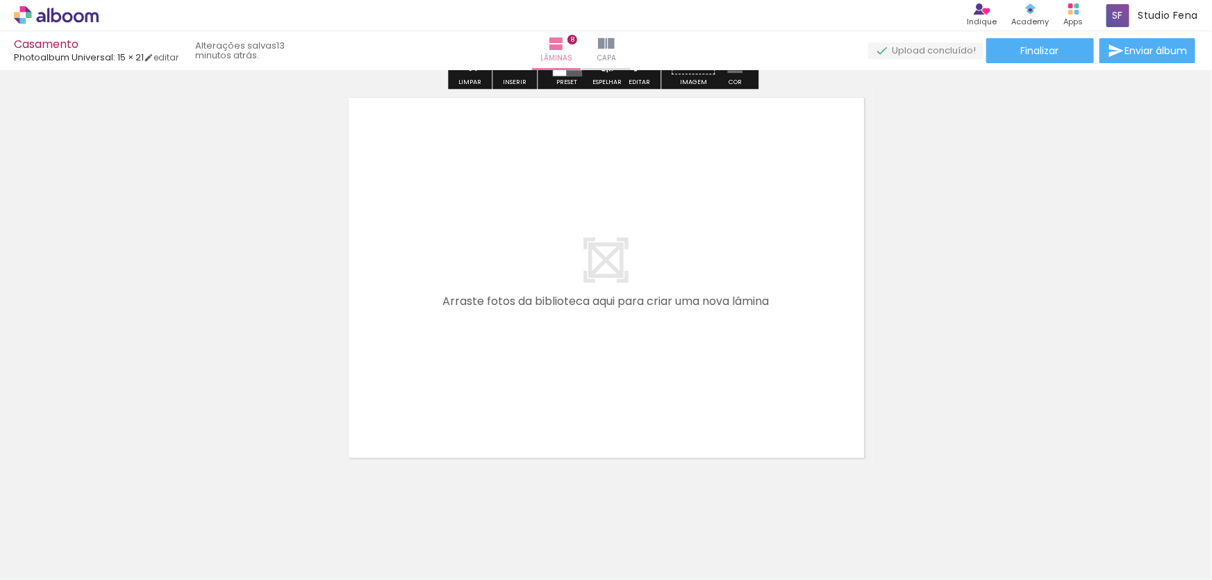
scroll to position [3327, 0]
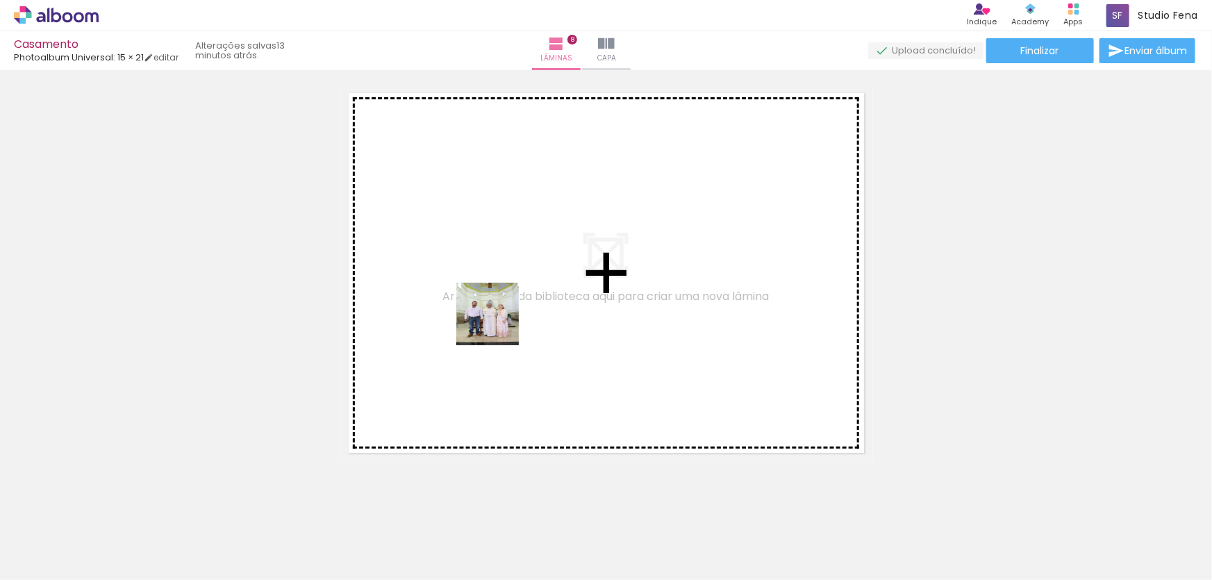
drag, startPoint x: 480, startPoint y: 542, endPoint x: 498, endPoint y: 324, distance: 218.1
click at [498, 324] on quentale-workspace at bounding box center [606, 290] width 1212 height 580
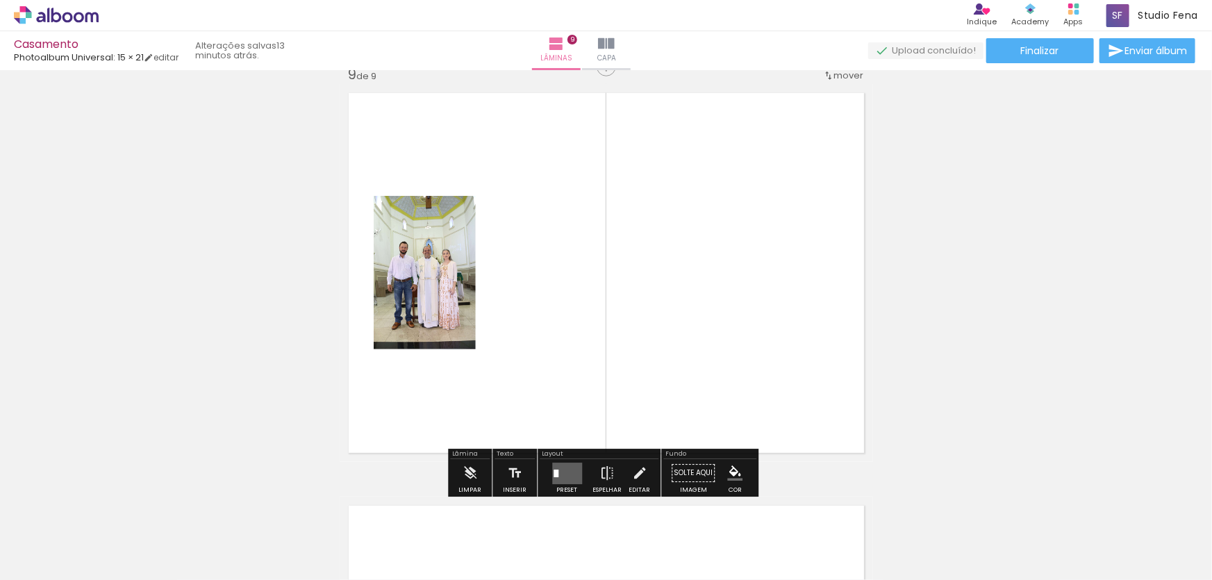
scroll to position [3318, 0]
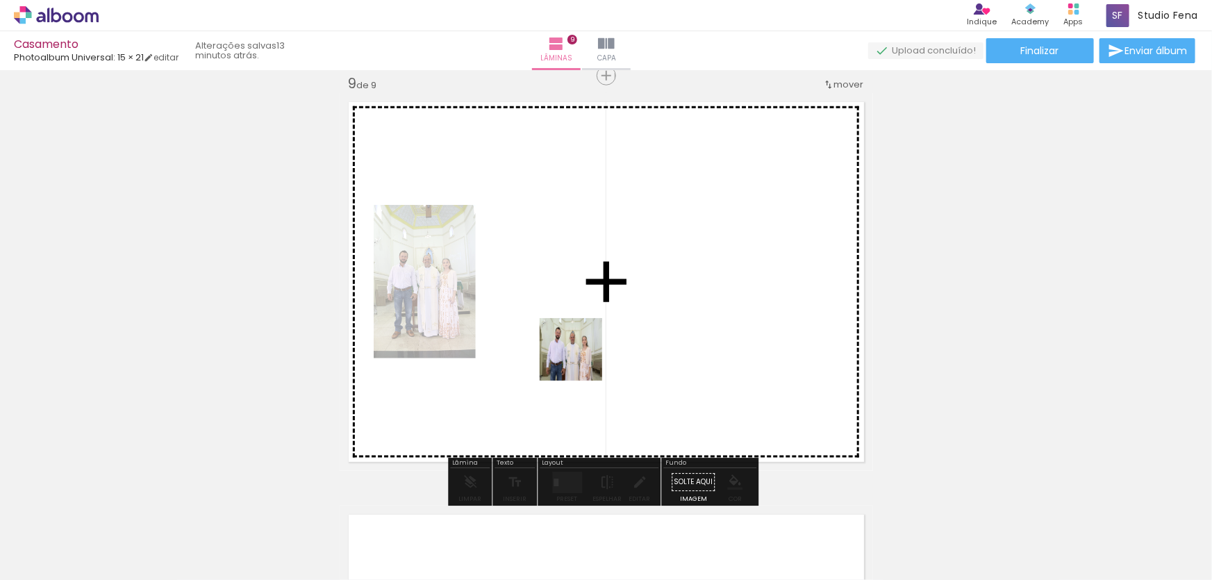
drag, startPoint x: 565, startPoint y: 453, endPoint x: 589, endPoint y: 314, distance: 141.0
click at [589, 314] on quentale-workspace at bounding box center [606, 290] width 1212 height 580
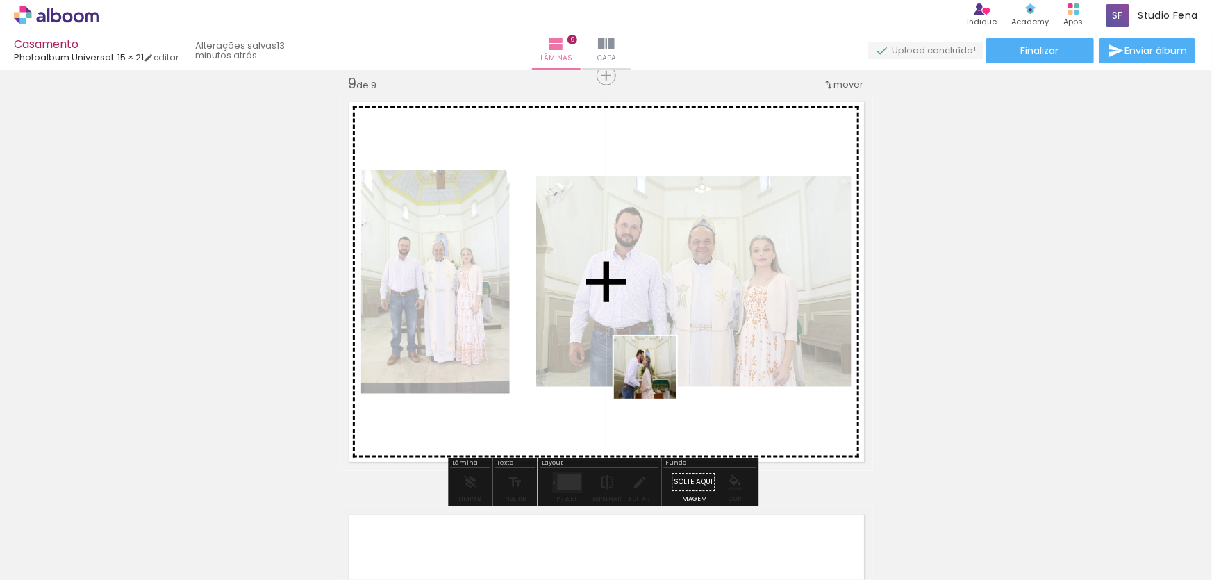
drag, startPoint x: 638, startPoint y: 532, endPoint x: 656, endPoint y: 378, distance: 155.2
click at [656, 378] on quentale-workspace at bounding box center [606, 290] width 1212 height 580
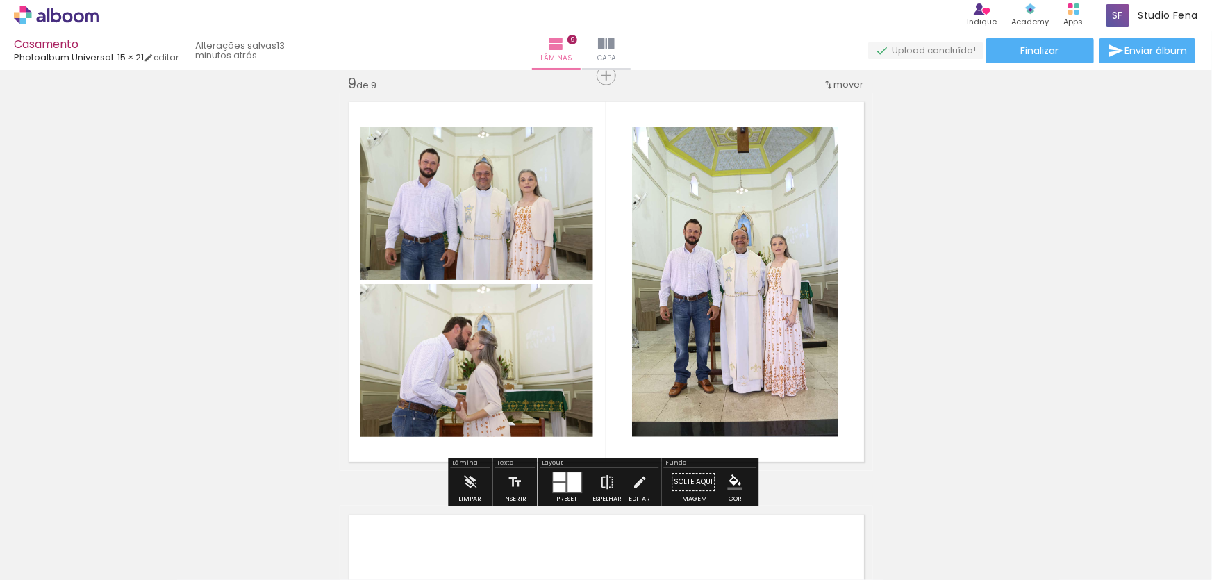
click at [573, 481] on div at bounding box center [573, 481] width 13 height 19
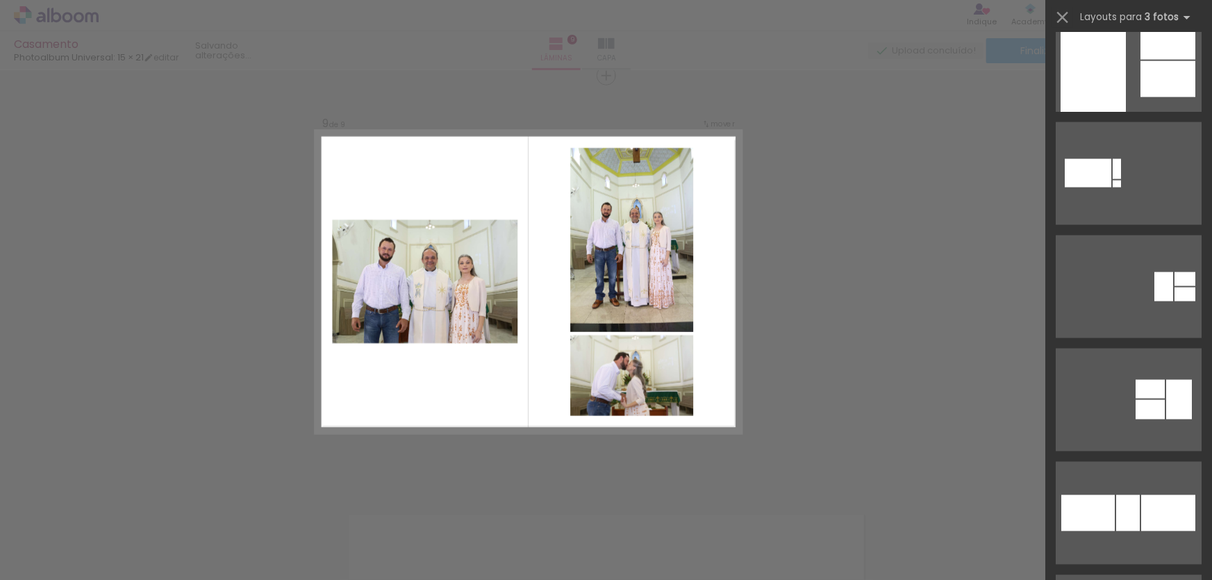
scroll to position [1263, 0]
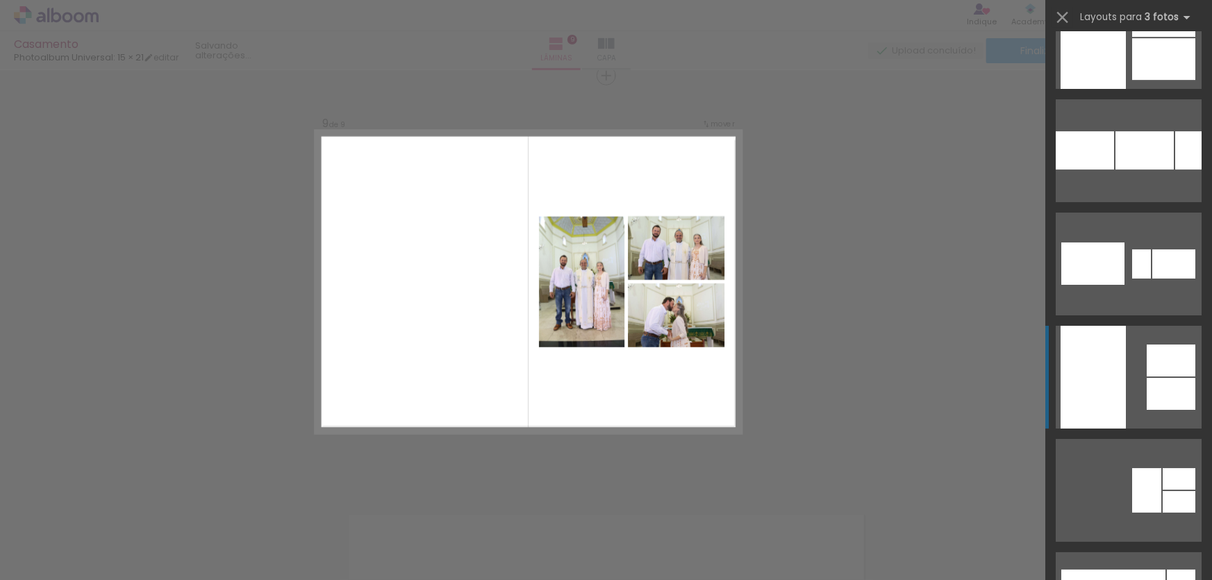
scroll to position [2525, 0]
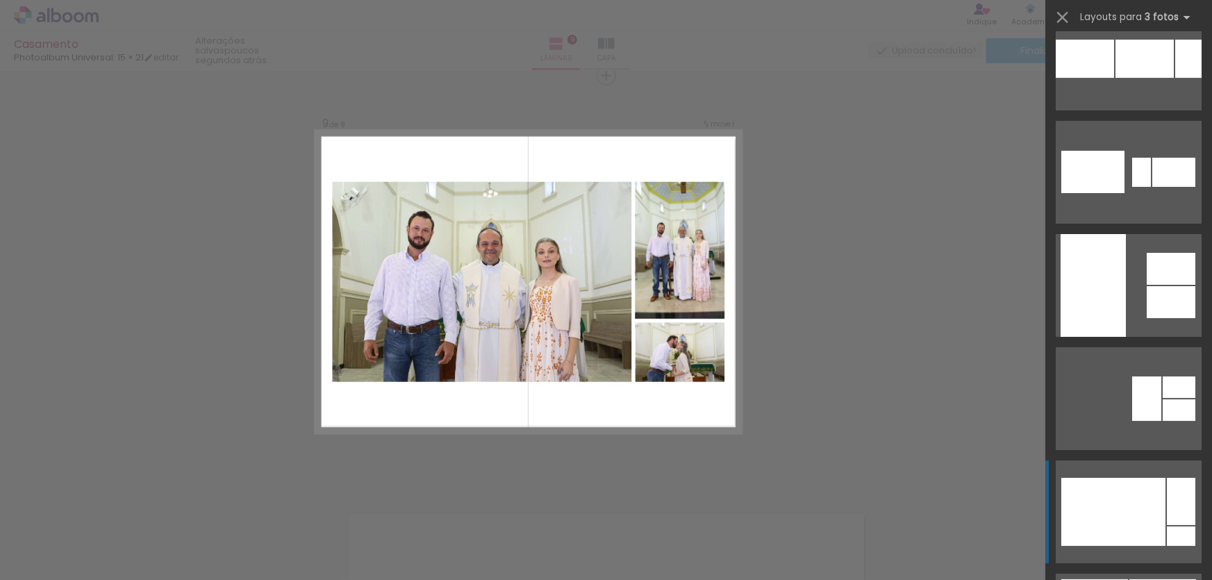
click at [1144, 502] on div at bounding box center [1113, 512] width 104 height 68
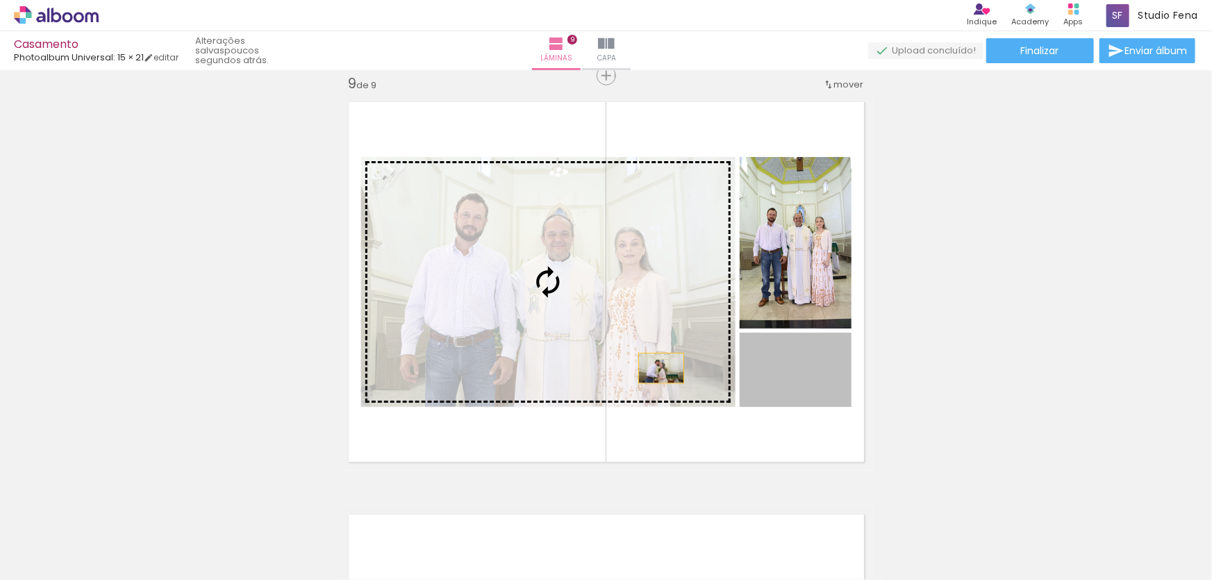
drag, startPoint x: 803, startPoint y: 392, endPoint x: 656, endPoint y: 368, distance: 148.5
click at [0, 0] on slot at bounding box center [0, 0] width 0 height 0
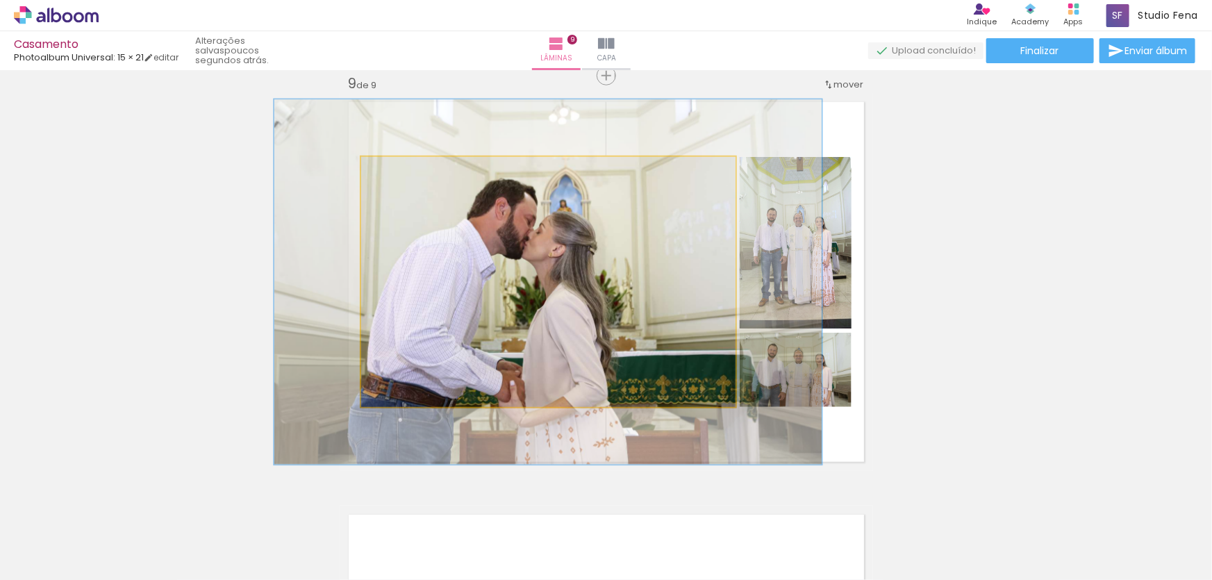
drag, startPoint x: 389, startPoint y: 172, endPoint x: 411, endPoint y: 178, distance: 23.3
click at [411, 178] on div at bounding box center [415, 171] width 22 height 22
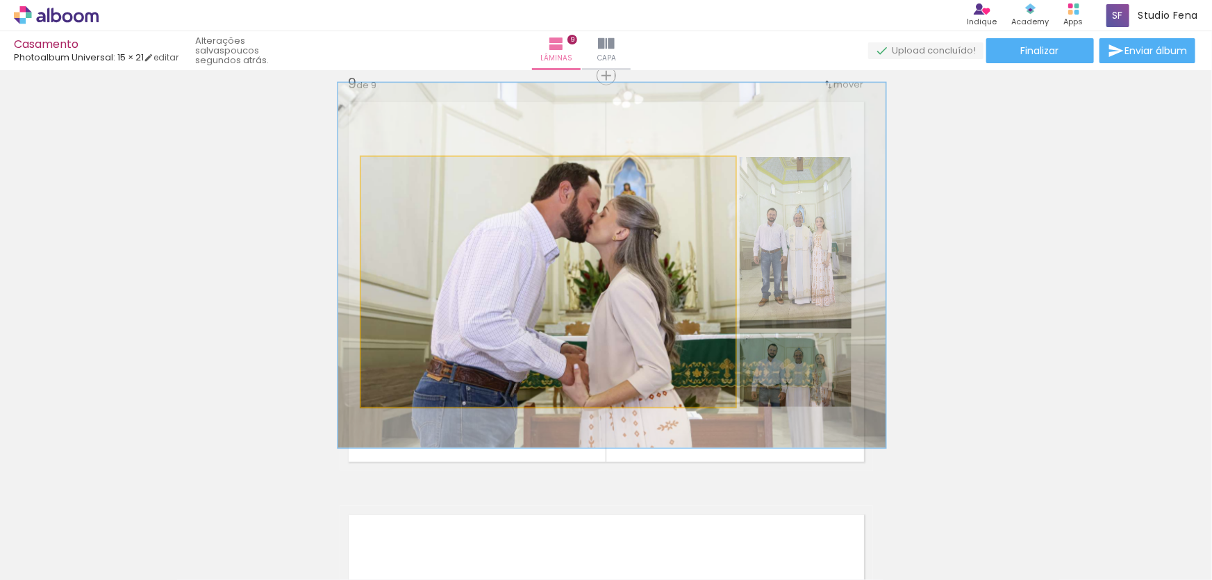
drag, startPoint x: 485, startPoint y: 314, endPoint x: 543, endPoint y: 298, distance: 59.8
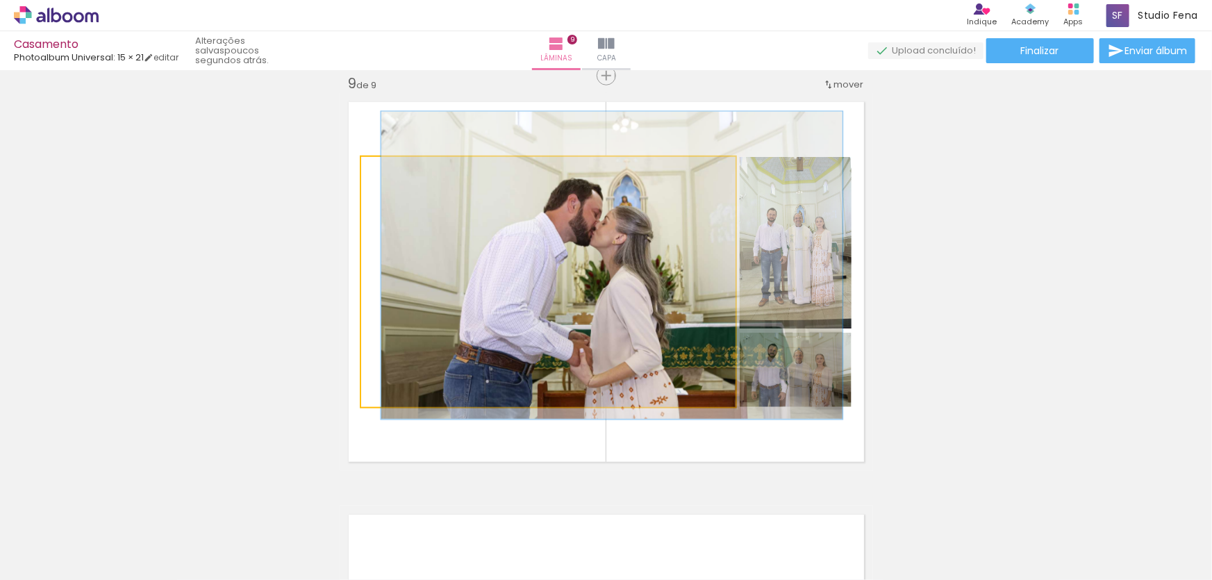
drag, startPoint x: 415, startPoint y: 178, endPoint x: 403, endPoint y: 185, distance: 14.3
type paper-slider "123"
click at [403, 185] on quentale-photo at bounding box center [548, 282] width 374 height 250
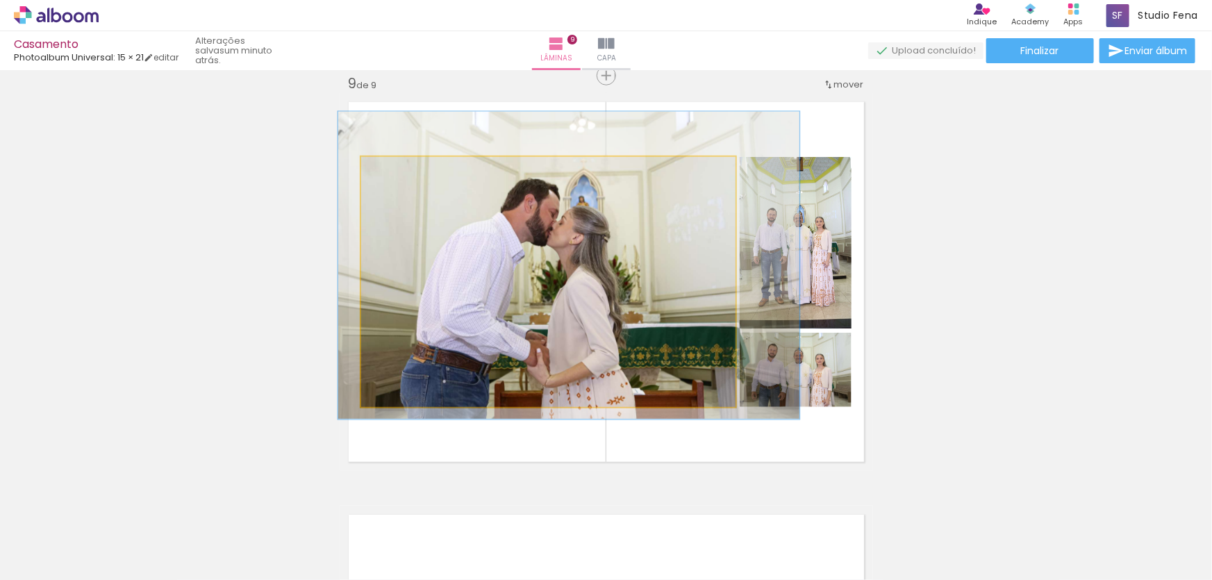
drag, startPoint x: 666, startPoint y: 335, endPoint x: 623, endPoint y: 335, distance: 43.1
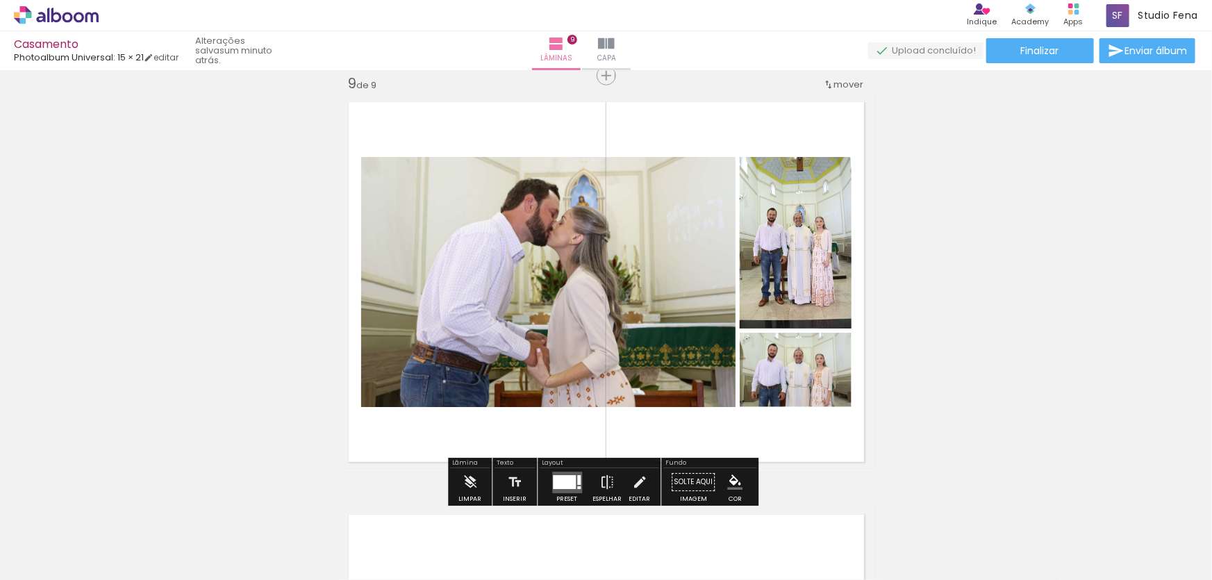
scroll to position [0, 1070]
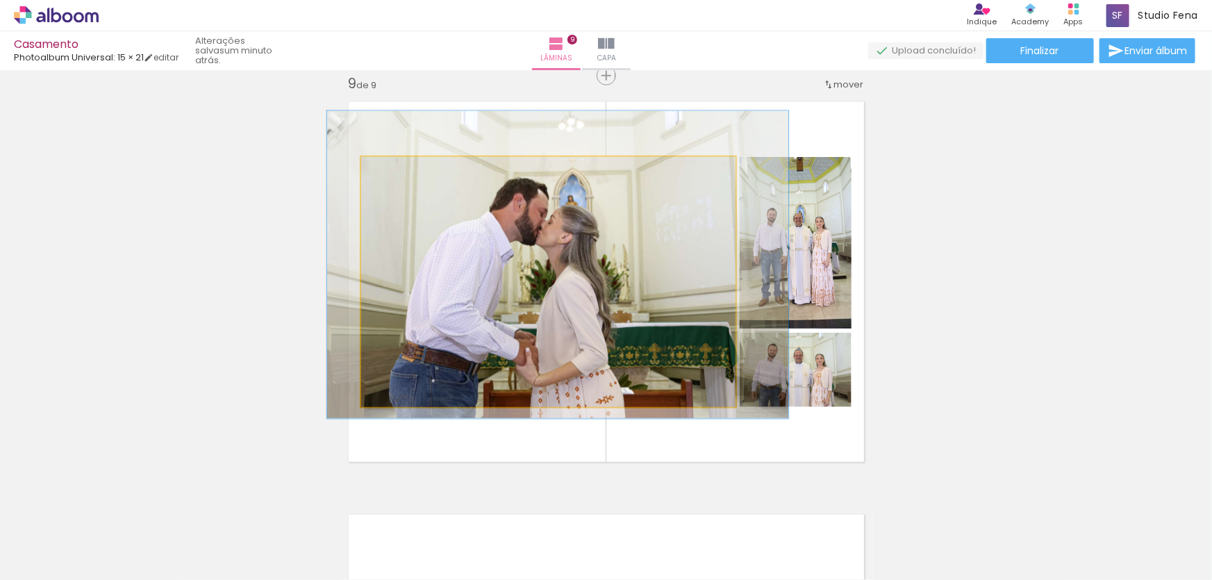
drag, startPoint x: 559, startPoint y: 338, endPoint x: 548, endPoint y: 337, distance: 11.1
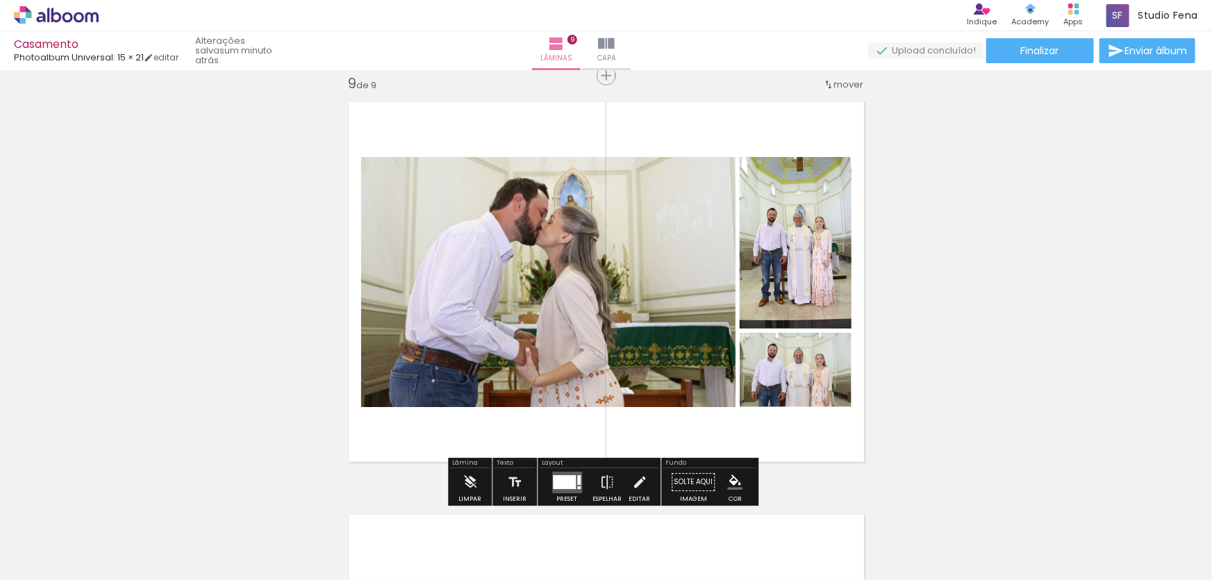
click at [638, 482] on iron-icon at bounding box center [639, 482] width 15 height 28
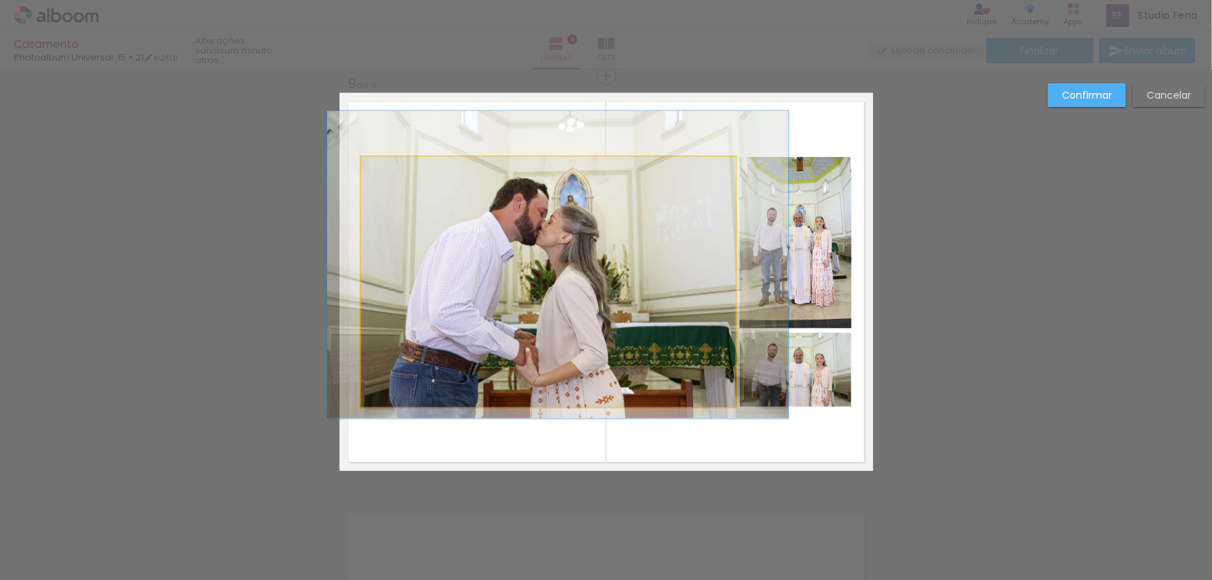
click at [701, 276] on quentale-photo at bounding box center [548, 282] width 374 height 250
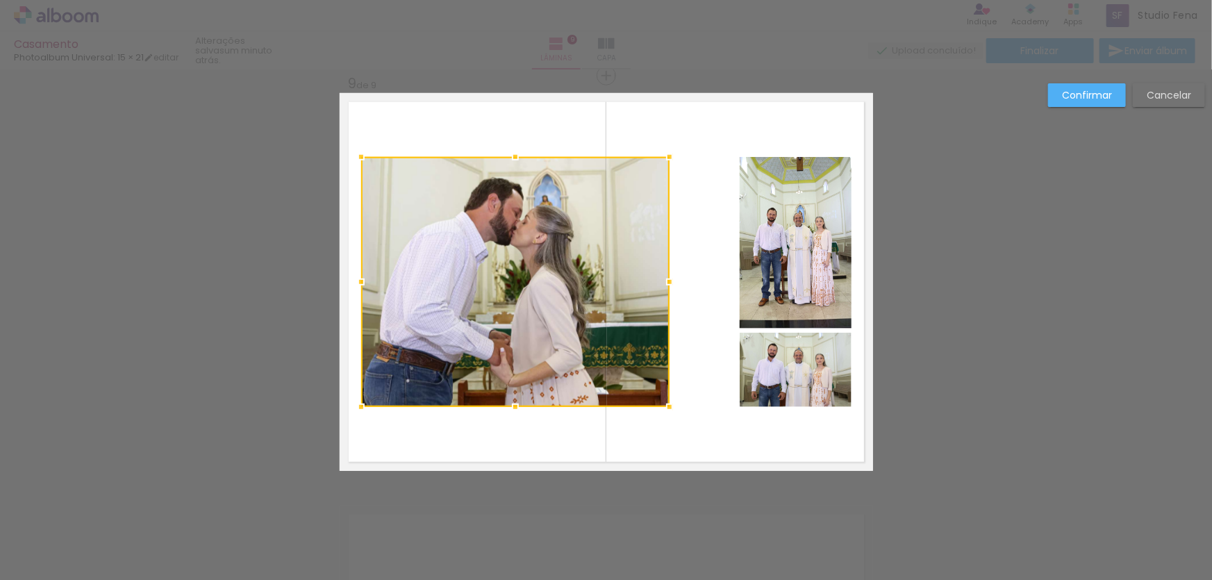
drag, startPoint x: 724, startPoint y: 281, endPoint x: 659, endPoint y: 292, distance: 66.2
click at [659, 292] on div at bounding box center [670, 282] width 28 height 28
click at [774, 246] on quentale-photo at bounding box center [796, 243] width 112 height 172
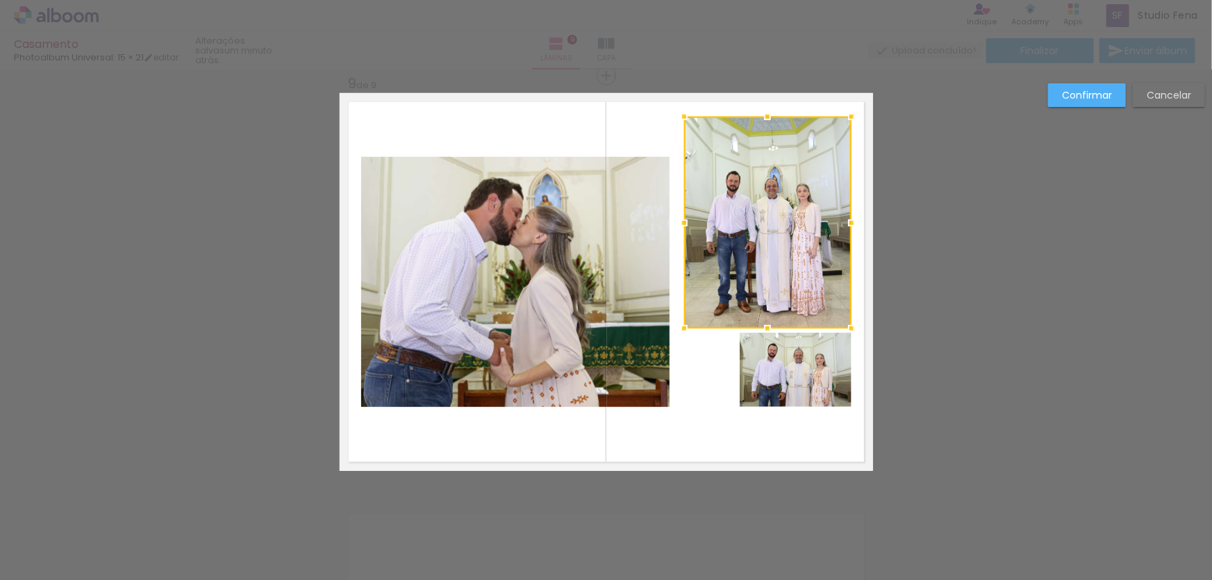
drag, startPoint x: 729, startPoint y: 156, endPoint x: 673, endPoint y: 115, distance: 68.6
click at [673, 115] on div at bounding box center [684, 117] width 28 height 28
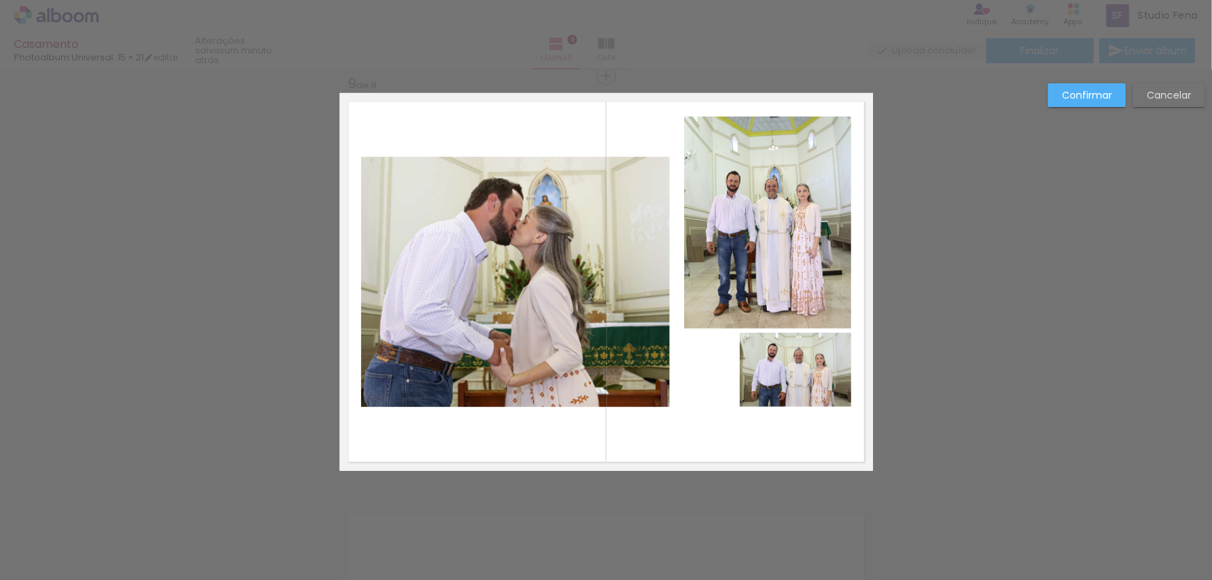
click at [785, 389] on quentale-photo at bounding box center [796, 370] width 112 height 74
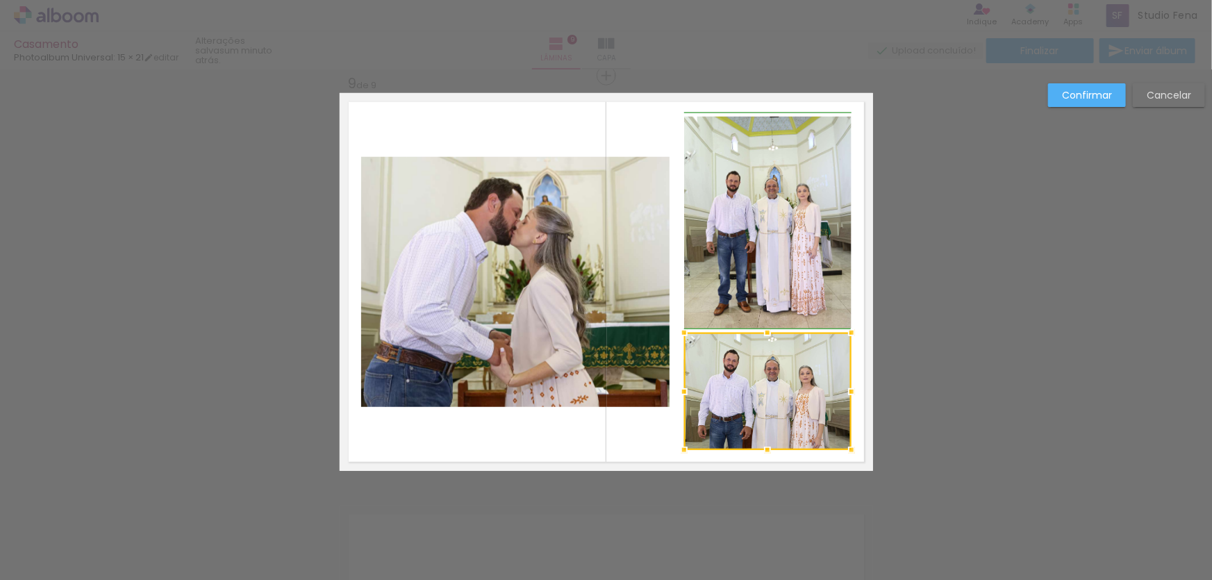
drag, startPoint x: 729, startPoint y: 409, endPoint x: 670, endPoint y: 451, distance: 72.7
click at [670, 451] on div at bounding box center [684, 450] width 28 height 28
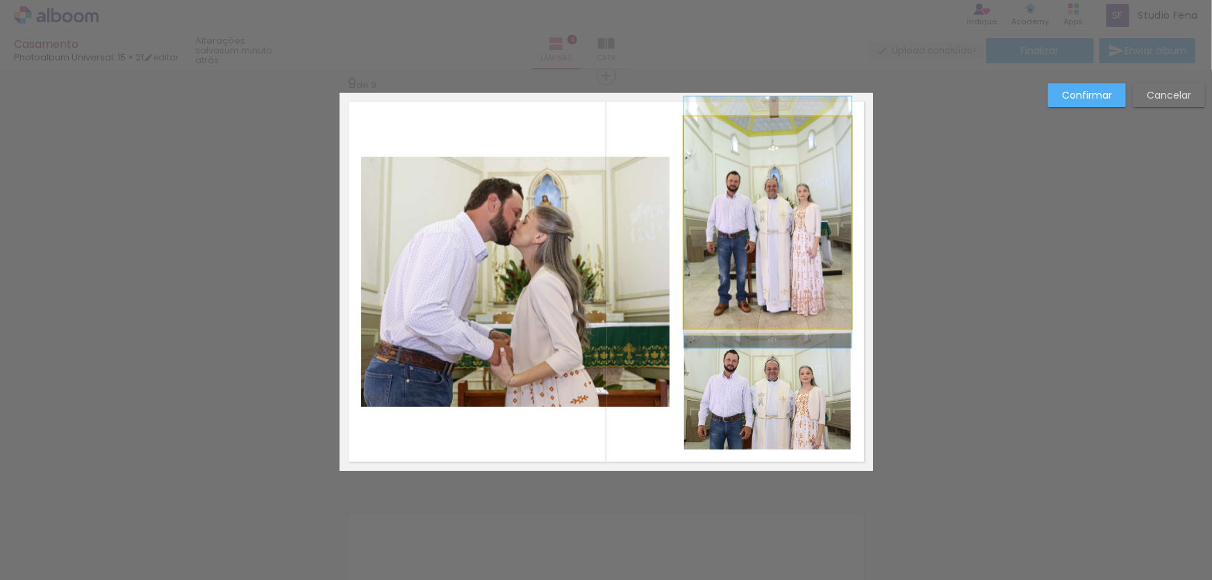
click at [773, 234] on quentale-photo at bounding box center [767, 223] width 167 height 212
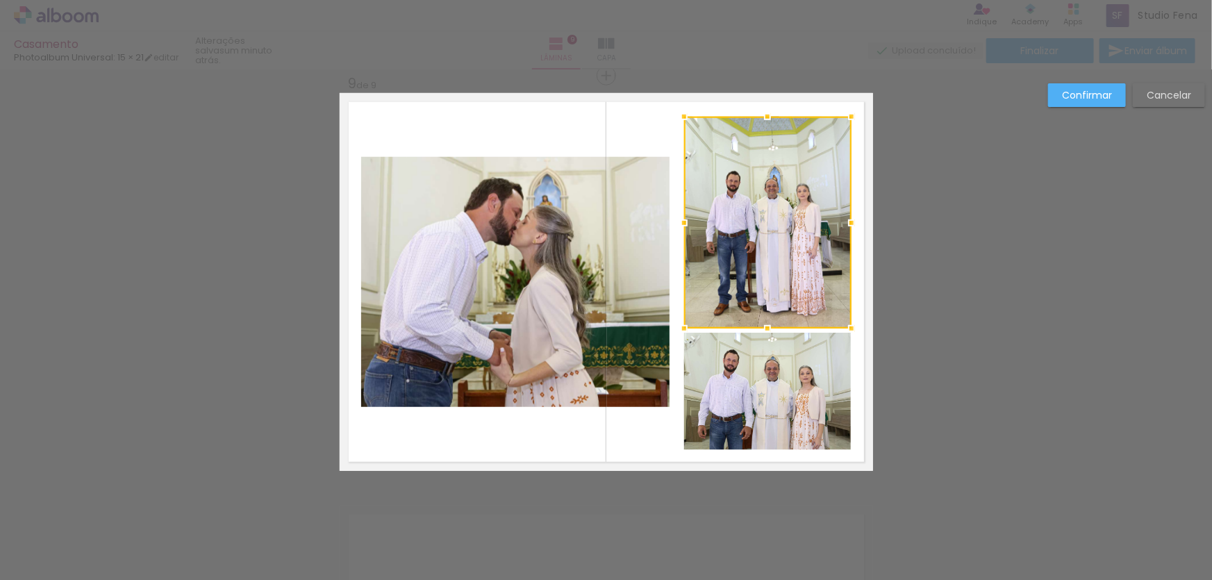
click at [617, 280] on quentale-photo at bounding box center [515, 282] width 308 height 250
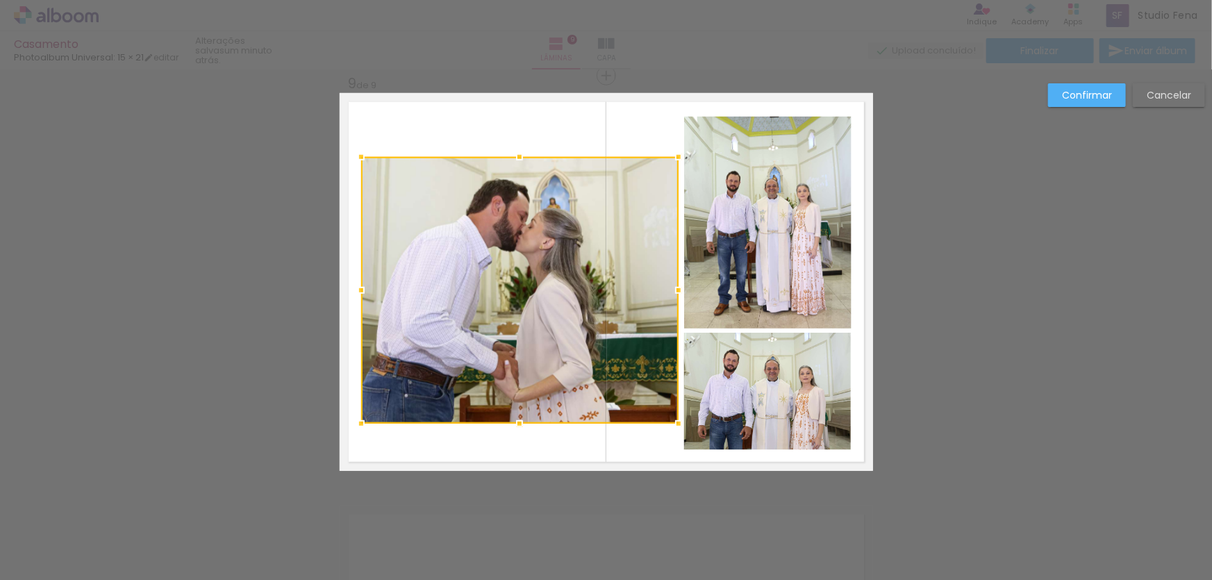
drag, startPoint x: 659, startPoint y: 408, endPoint x: 662, endPoint y: 390, distance: 18.3
click at [674, 424] on div at bounding box center [679, 424] width 28 height 28
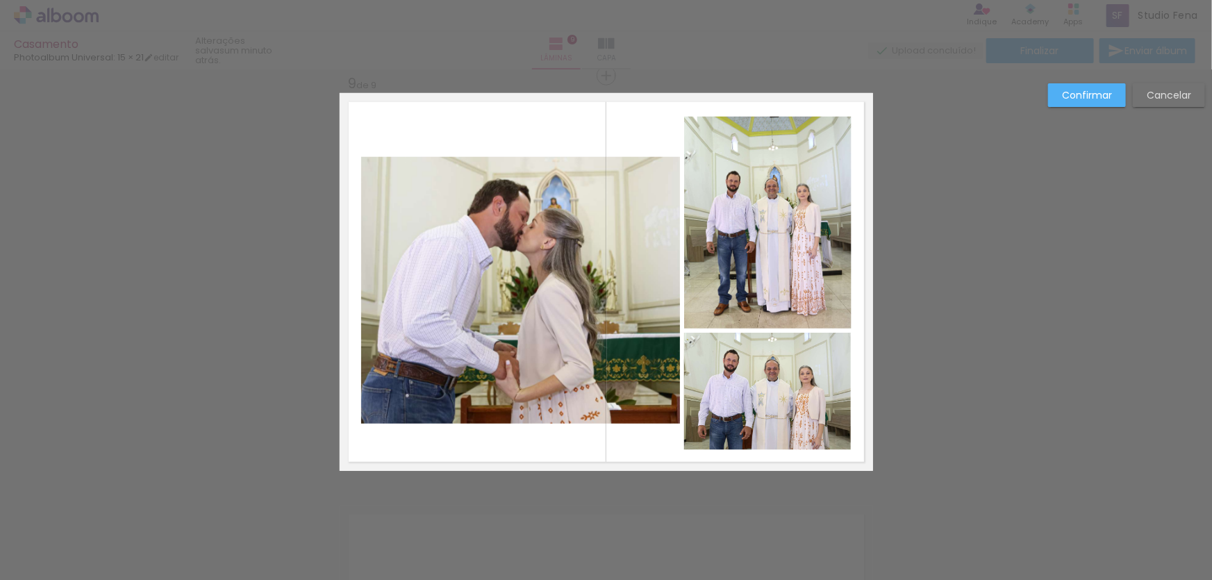
click at [0, 0] on slot "Confirmar" at bounding box center [0, 0] width 0 height 0
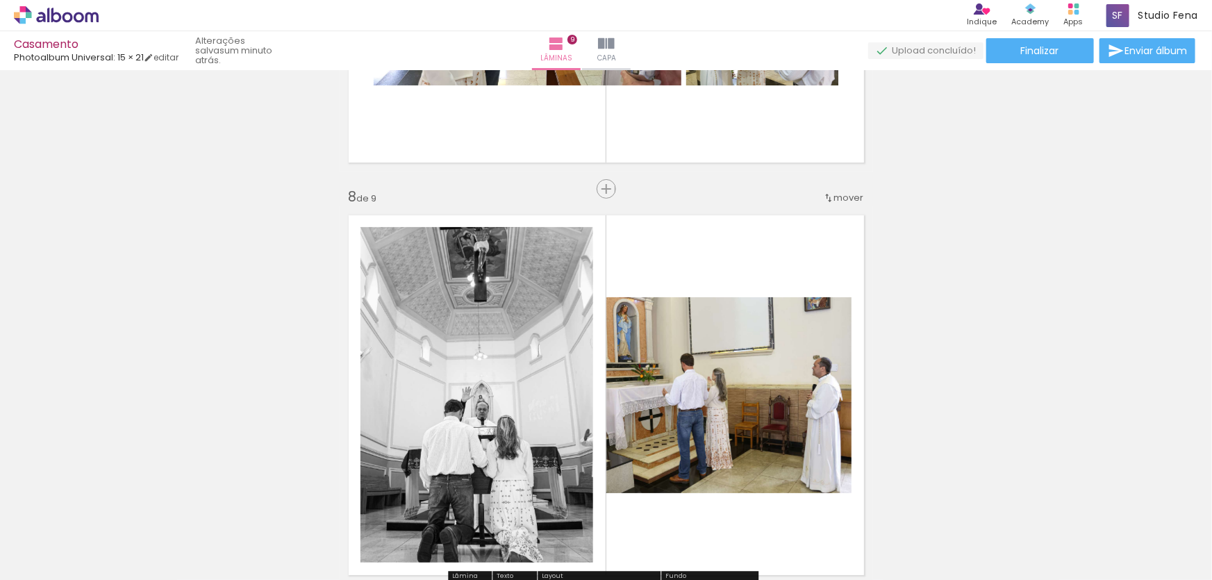
scroll to position [3002, 0]
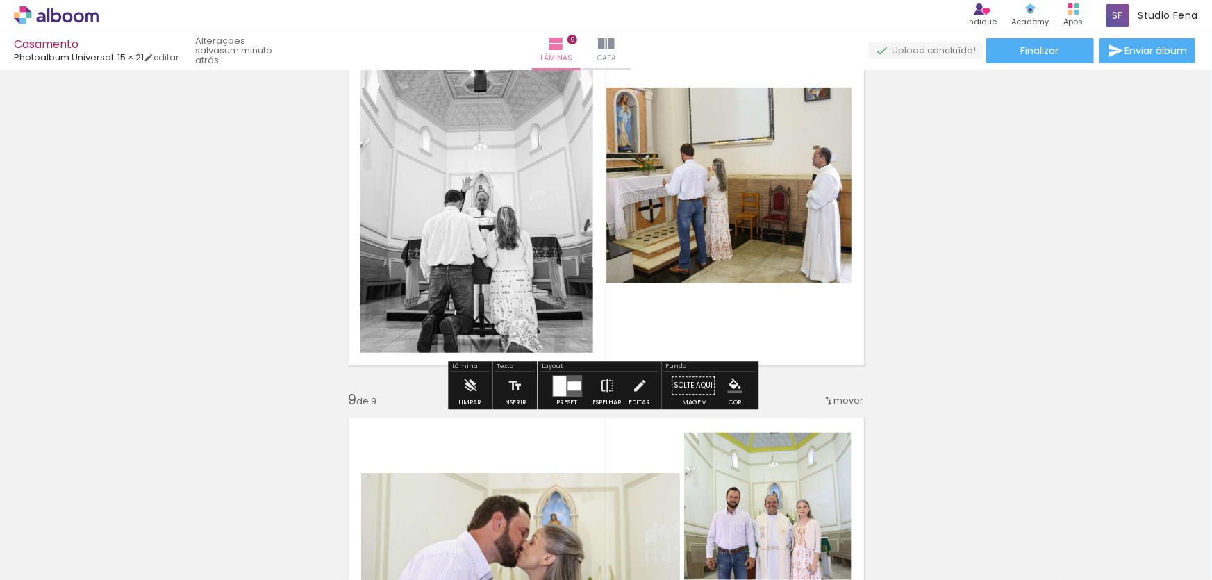
click at [633, 390] on iron-icon at bounding box center [639, 386] width 15 height 28
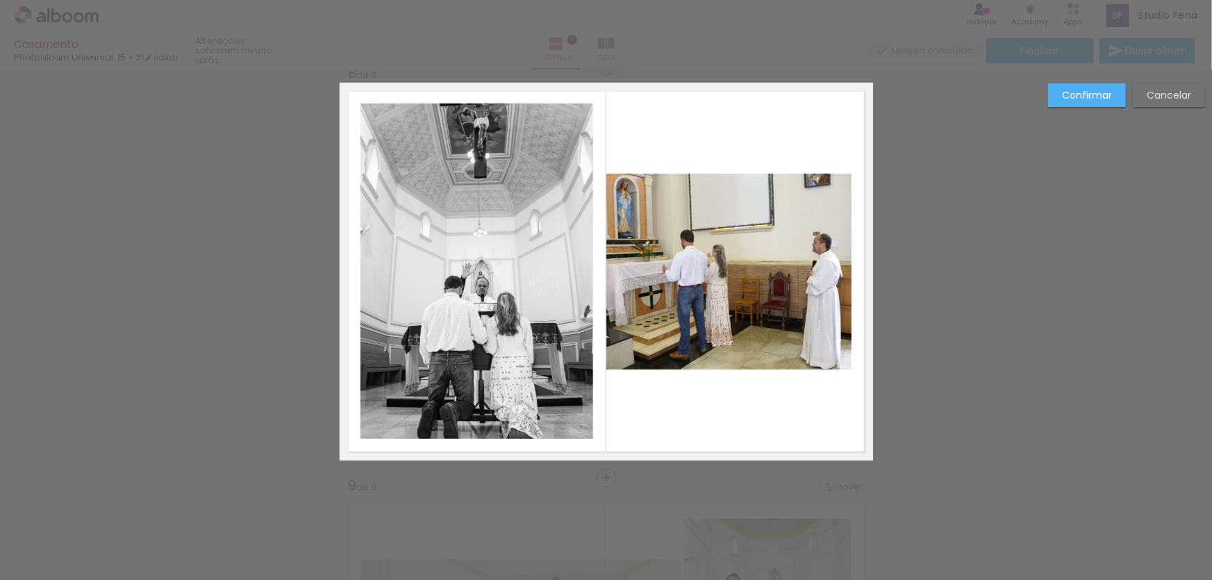
scroll to position [2905, 0]
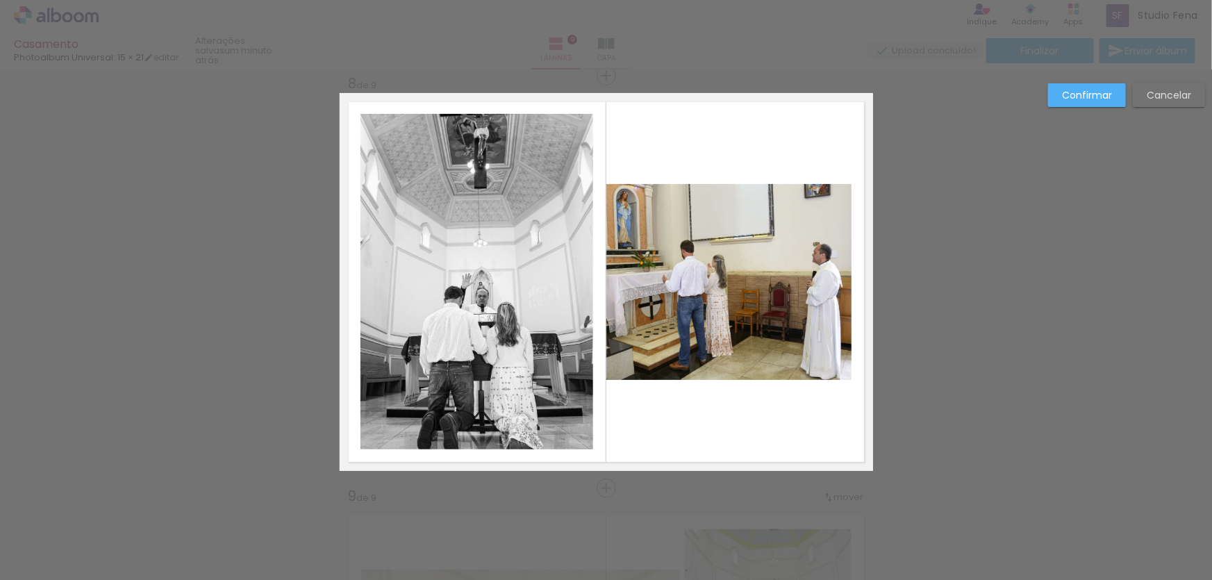
click at [779, 359] on quentale-photo at bounding box center [728, 282] width 245 height 197
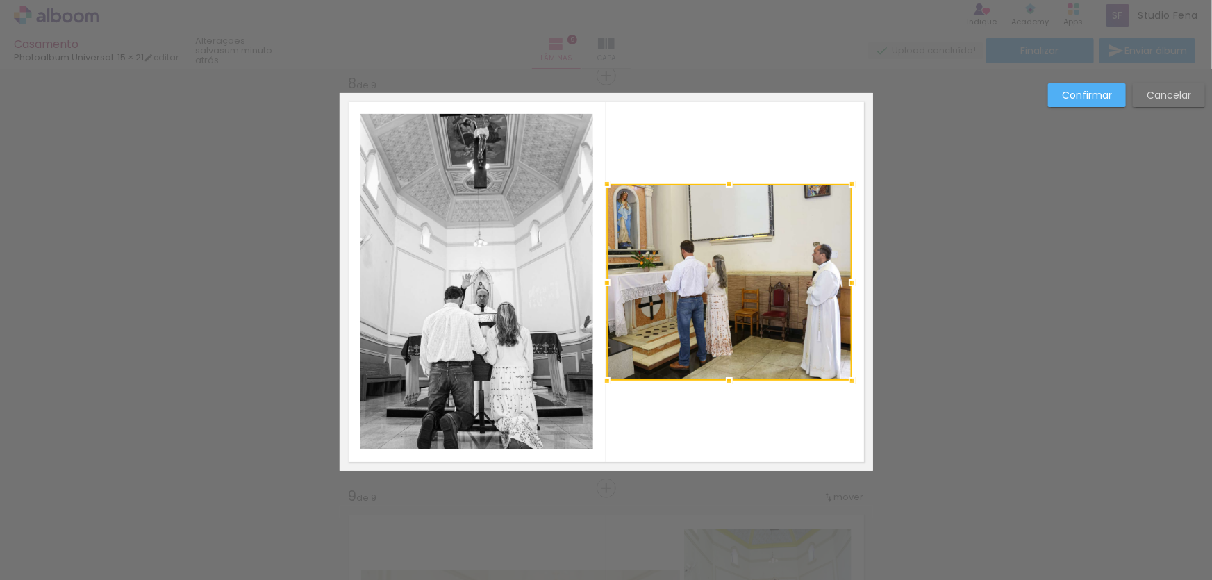
click at [1120, 95] on paper-button "Confirmar" at bounding box center [1087, 95] width 78 height 24
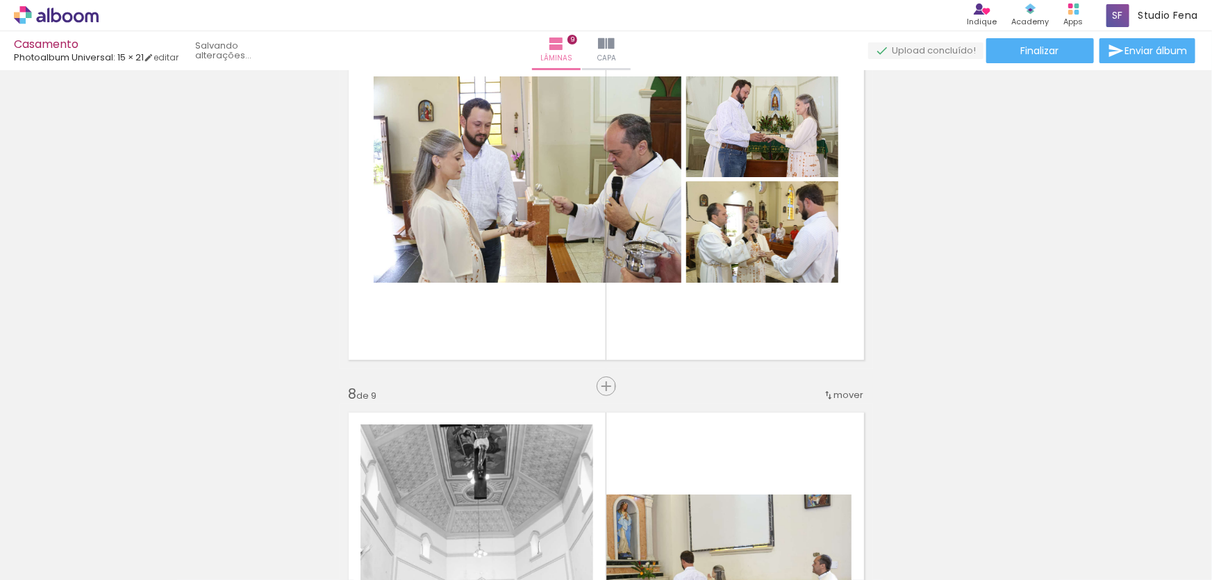
scroll to position [2484, 0]
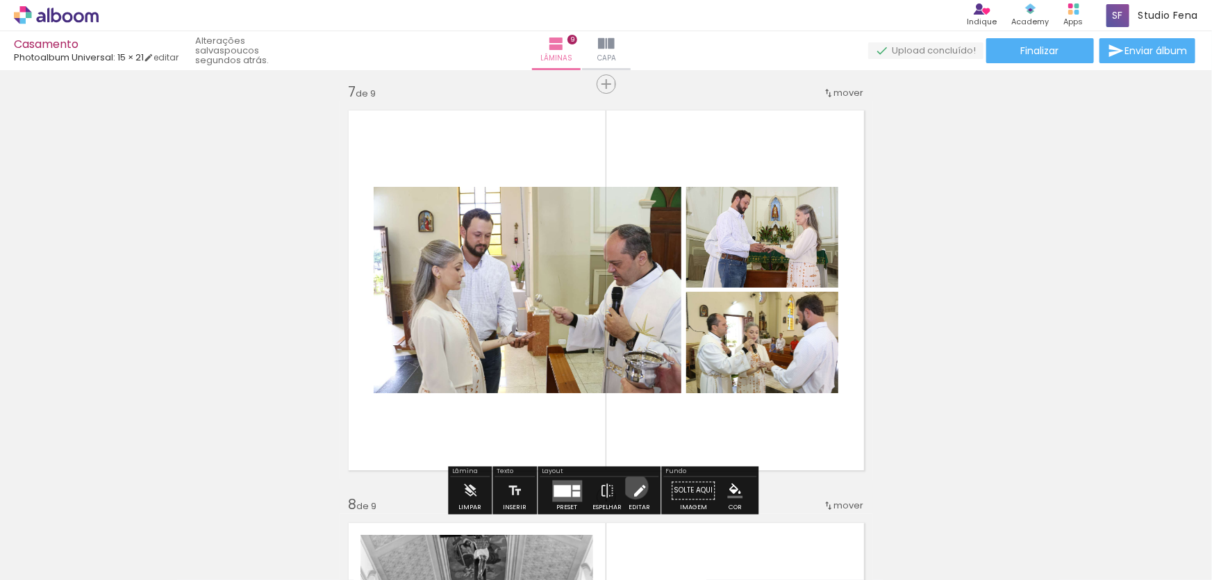
click at [632, 486] on iron-icon at bounding box center [639, 490] width 15 height 28
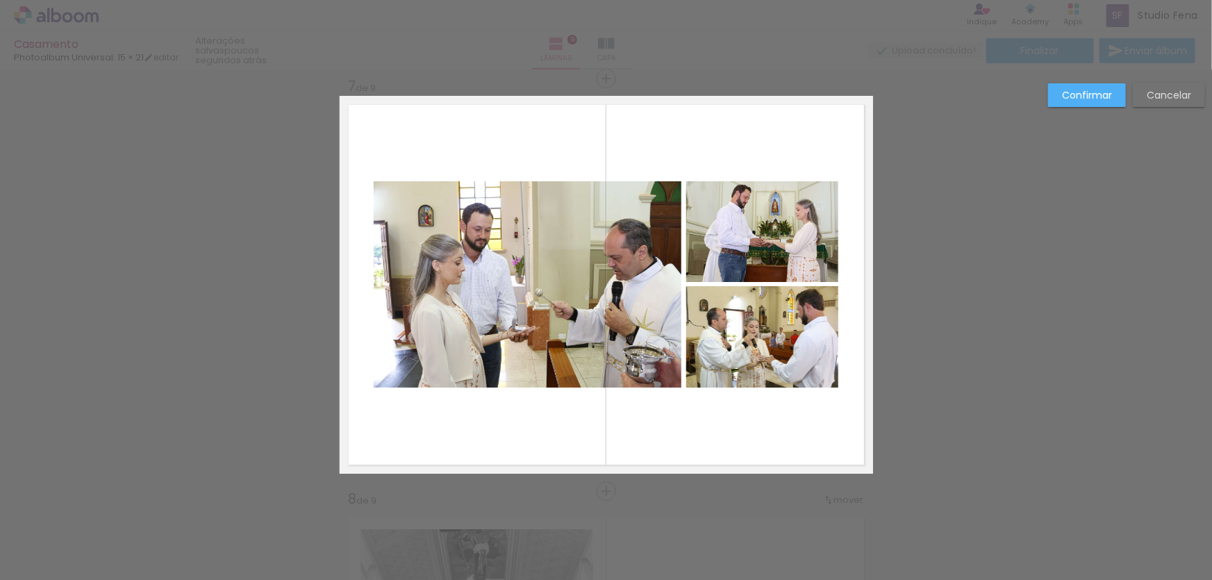
scroll to position [2493, 0]
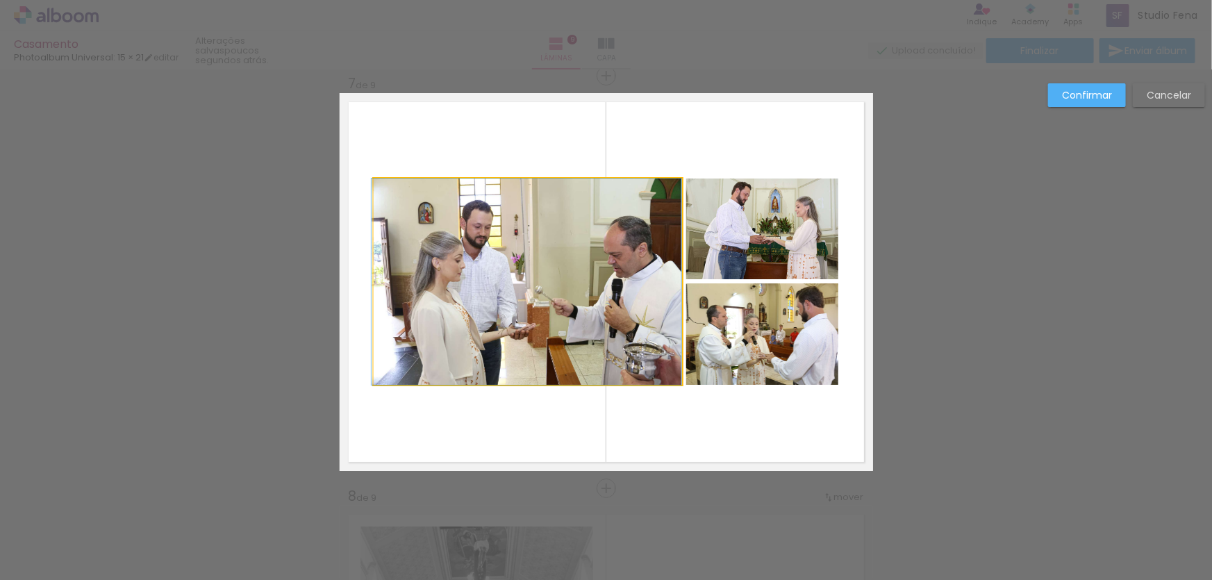
click at [463, 222] on quentale-photo at bounding box center [528, 281] width 308 height 206
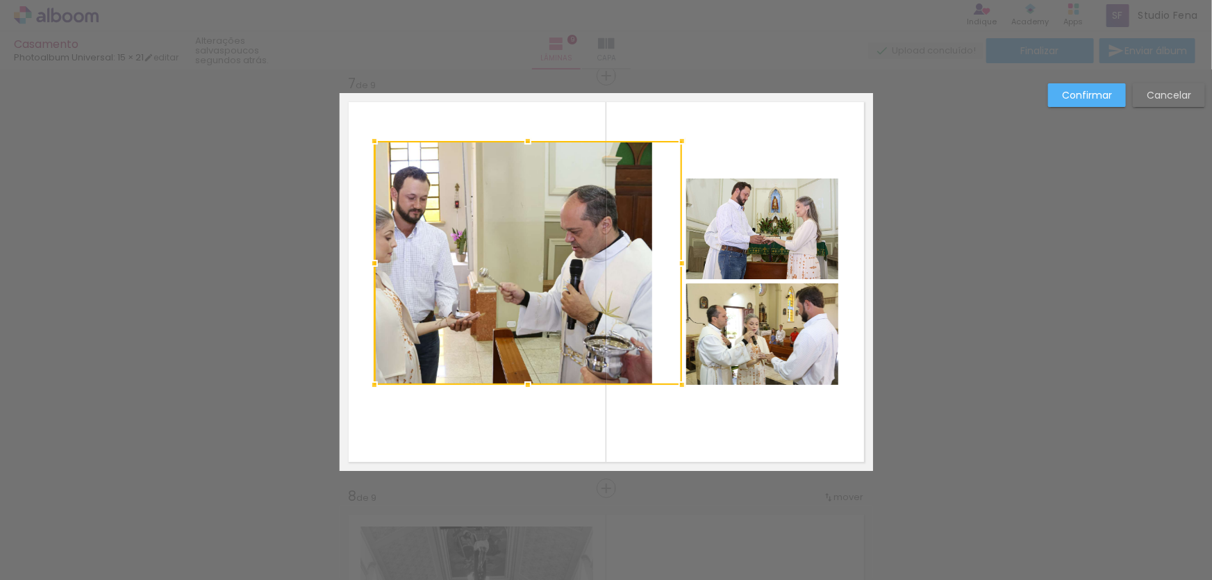
drag, startPoint x: 370, startPoint y: 182, endPoint x: 371, endPoint y: 145, distance: 36.8
click at [371, 145] on div at bounding box center [374, 141] width 28 height 28
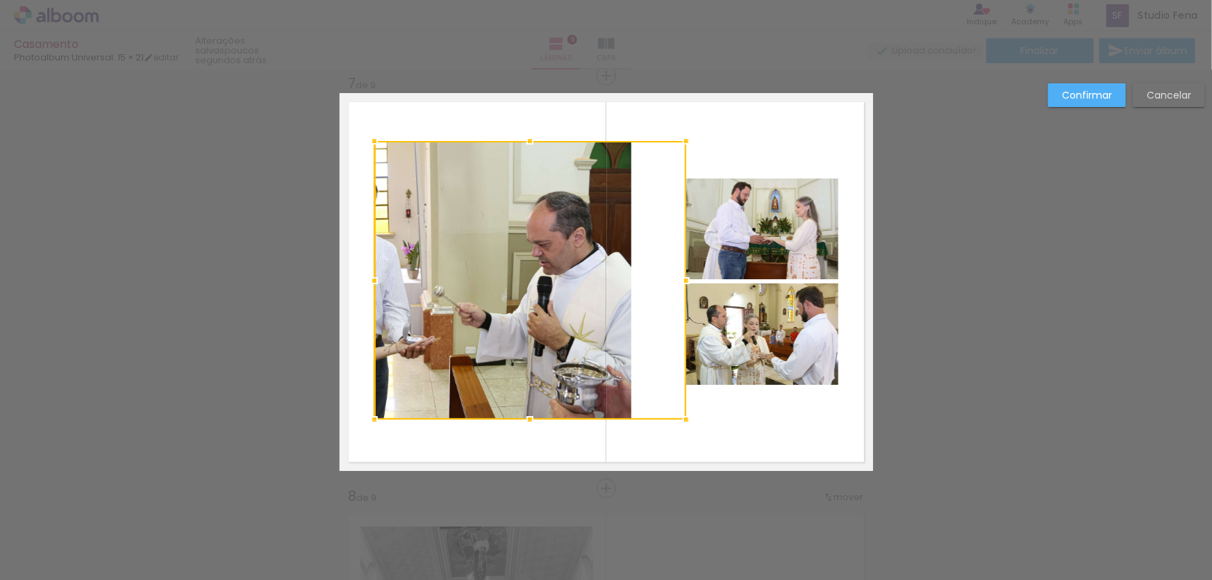
drag, startPoint x: 672, startPoint y: 386, endPoint x: 676, endPoint y: 421, distance: 35.0
click at [676, 421] on div at bounding box center [686, 420] width 28 height 28
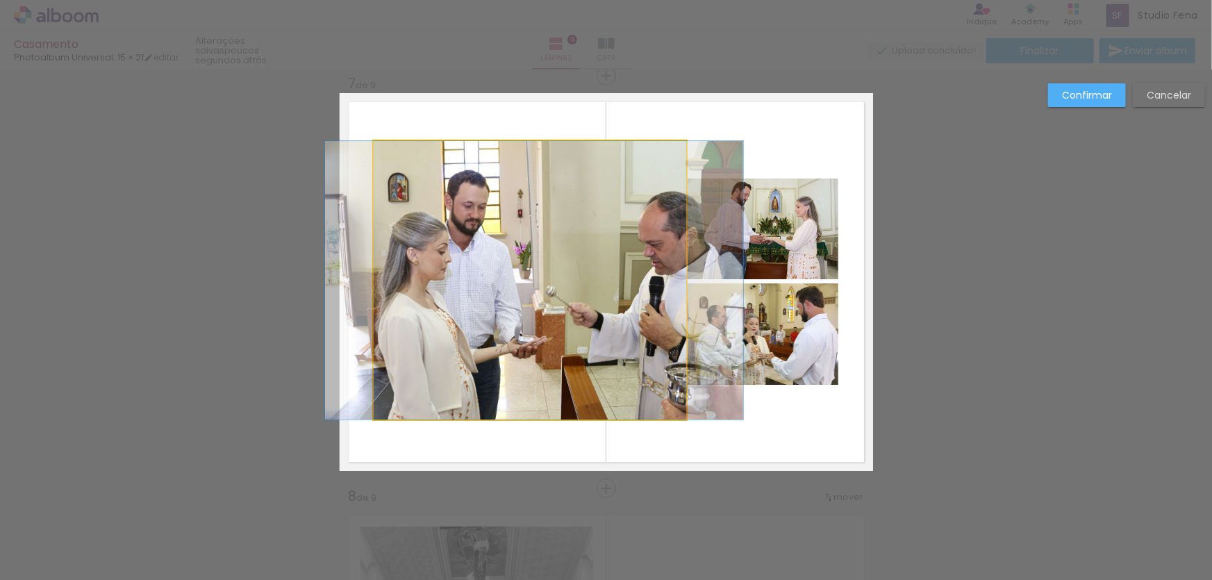
drag, startPoint x: 481, startPoint y: 278, endPoint x: 592, endPoint y: 288, distance: 112.3
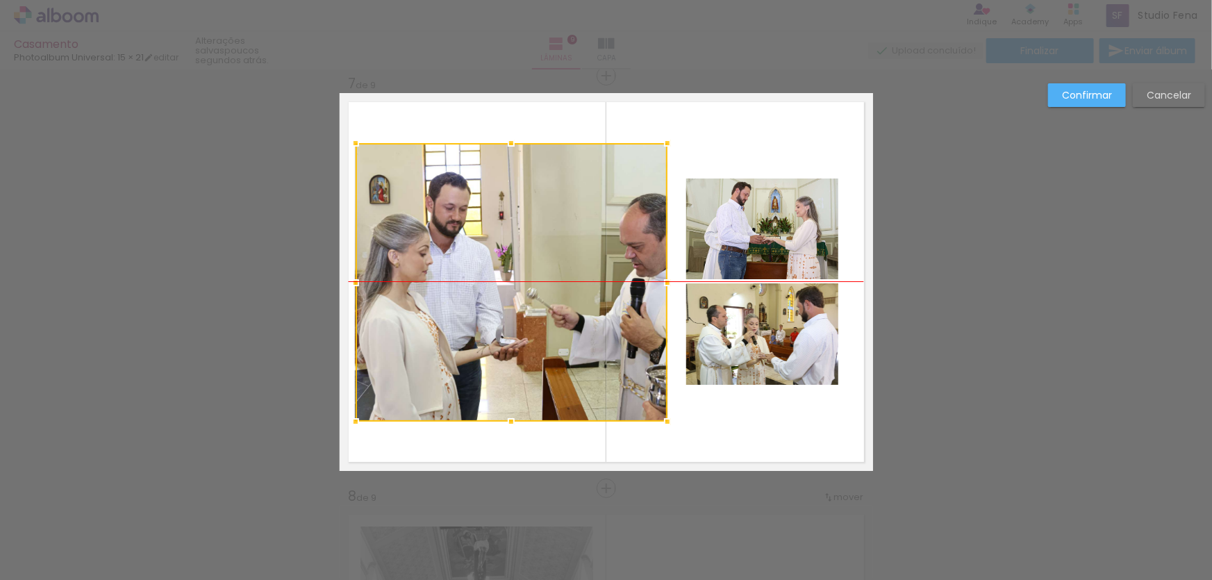
drag, startPoint x: 514, startPoint y: 363, endPoint x: 494, endPoint y: 367, distance: 19.8
click at [494, 367] on div at bounding box center [512, 282] width 312 height 278
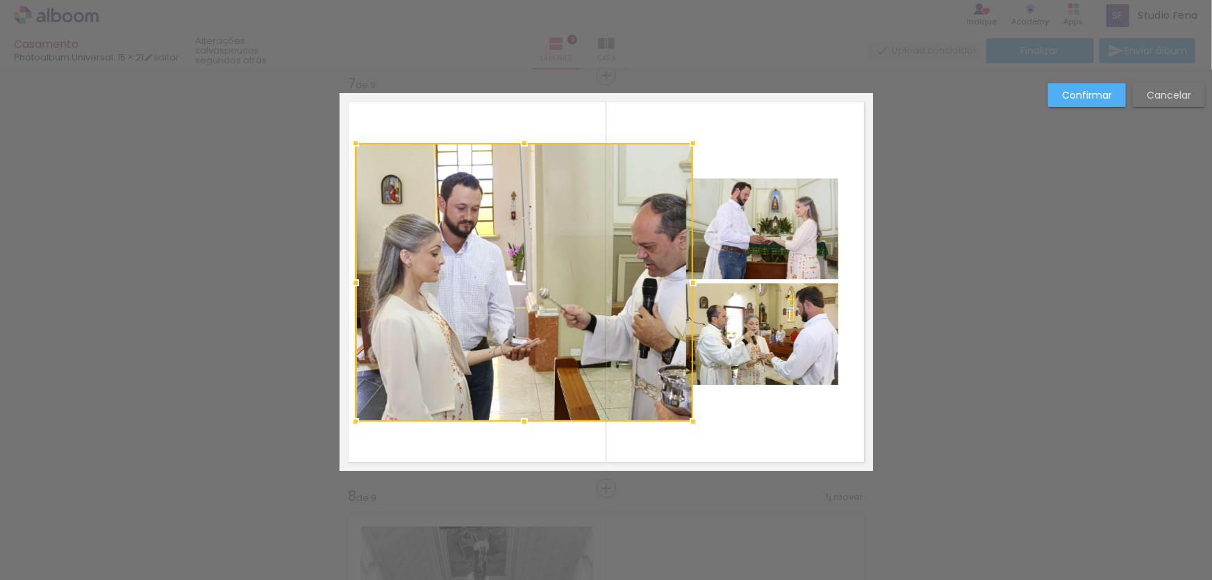
scroll to position [0, 1070]
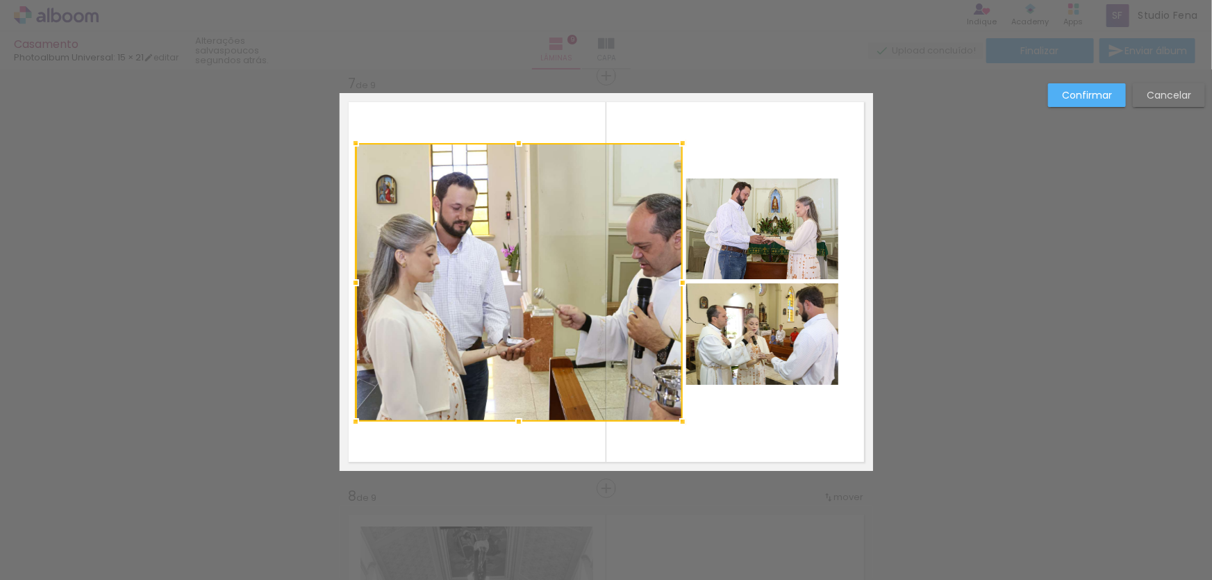
click at [678, 295] on div at bounding box center [683, 283] width 28 height 28
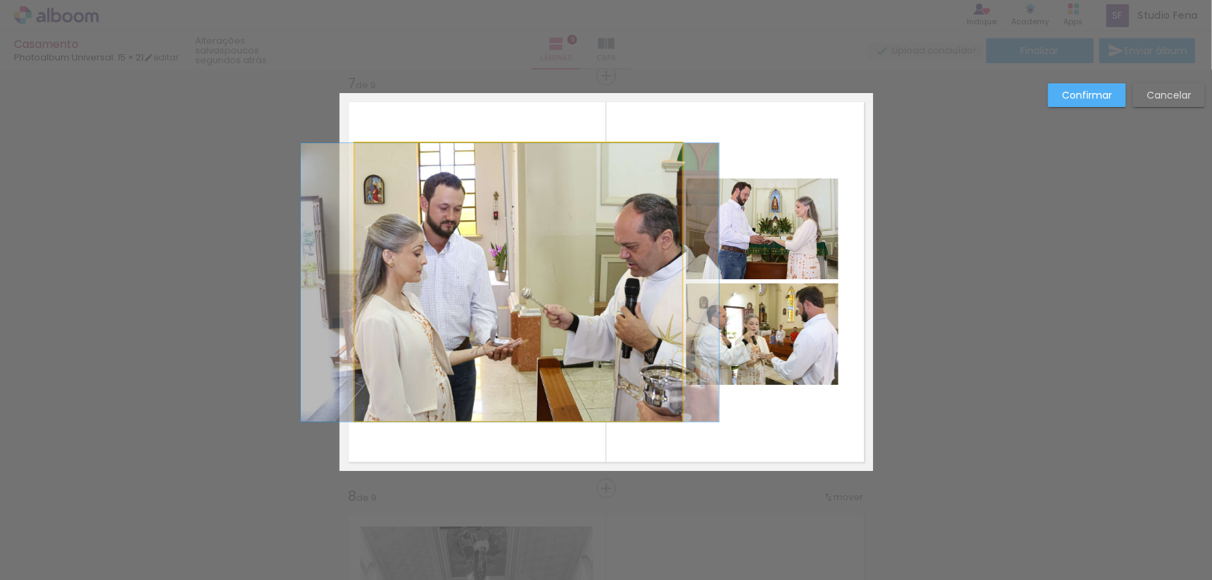
drag, startPoint x: 569, startPoint y: 344, endPoint x: 557, endPoint y: 344, distance: 12.5
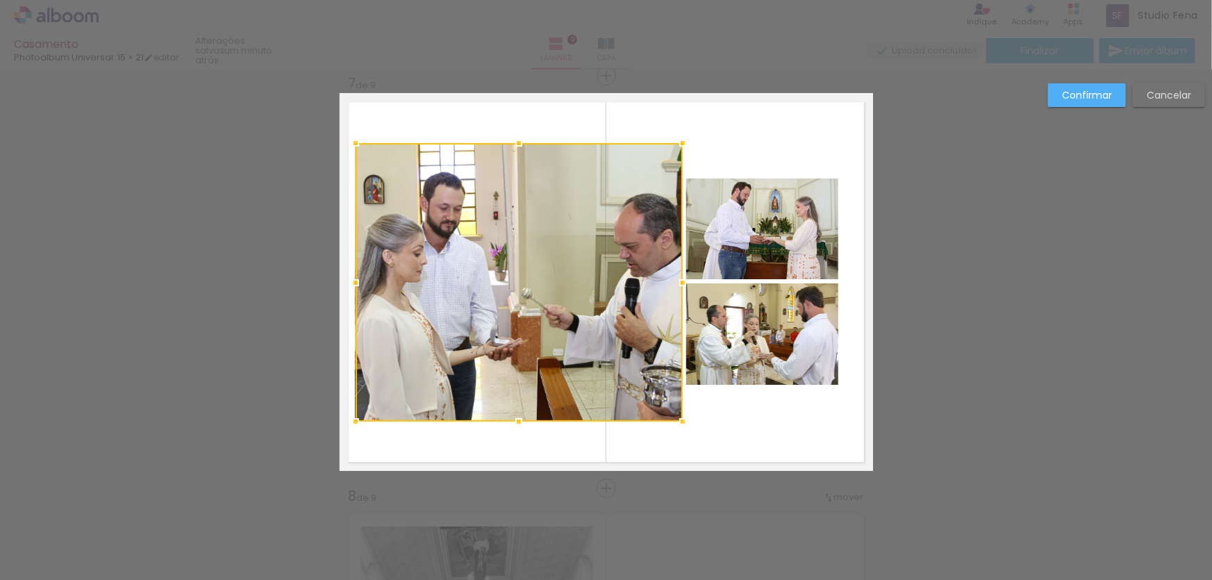
click at [798, 260] on quentale-photo at bounding box center [762, 228] width 152 height 101
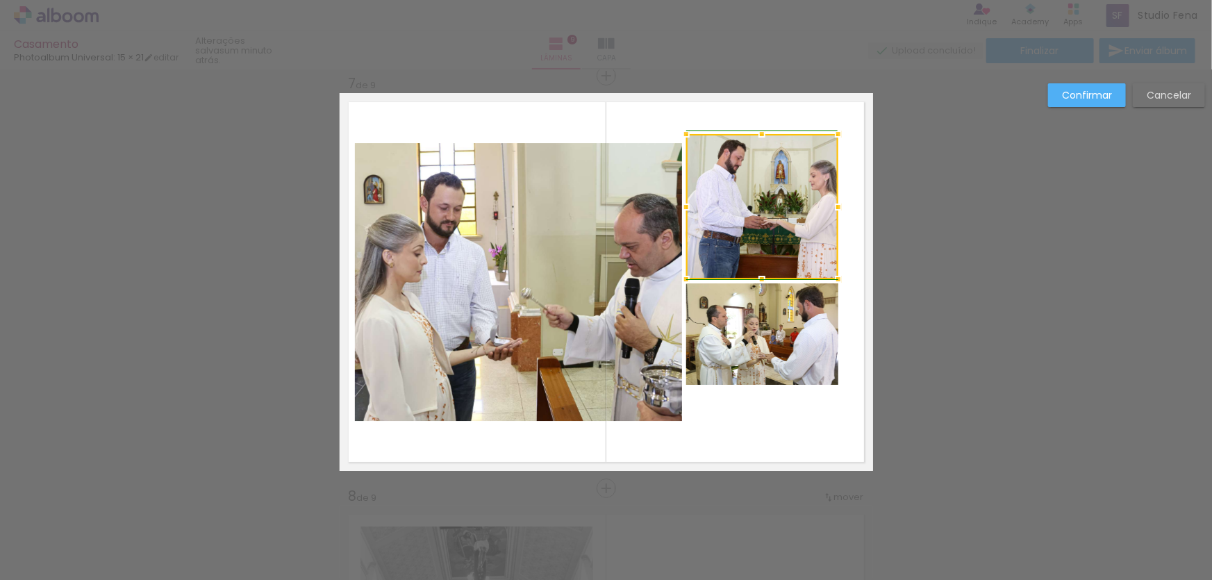
drag, startPoint x: 684, startPoint y: 181, endPoint x: 683, endPoint y: 136, distance: 44.5
click at [683, 136] on div at bounding box center [686, 134] width 28 height 28
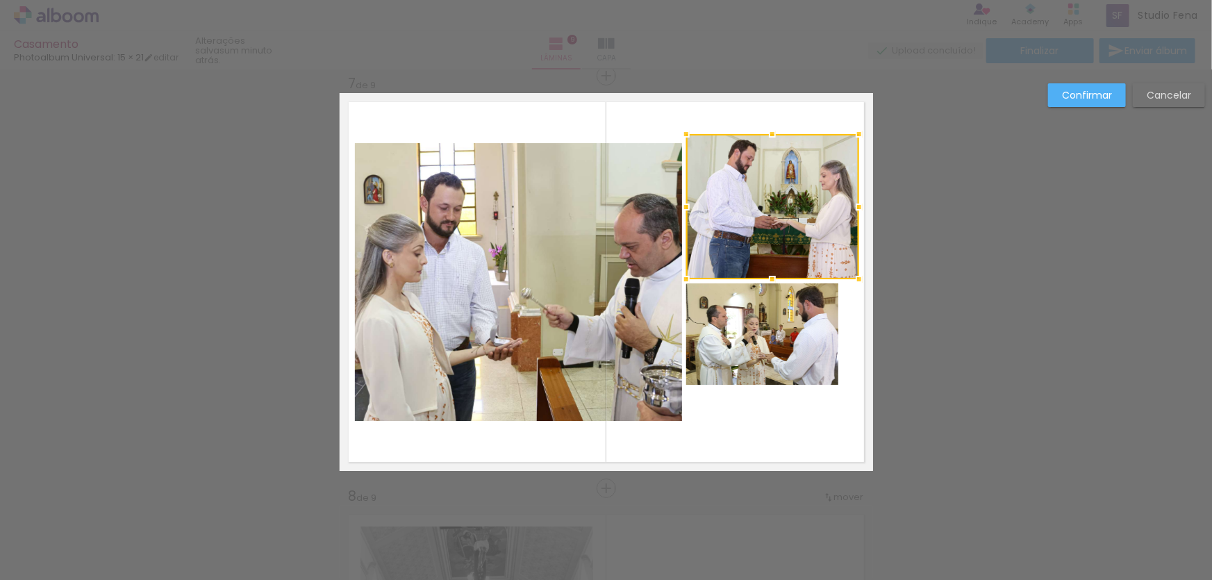
drag, startPoint x: 837, startPoint y: 206, endPoint x: 858, endPoint y: 207, distance: 21.6
click at [858, 207] on div at bounding box center [859, 207] width 28 height 28
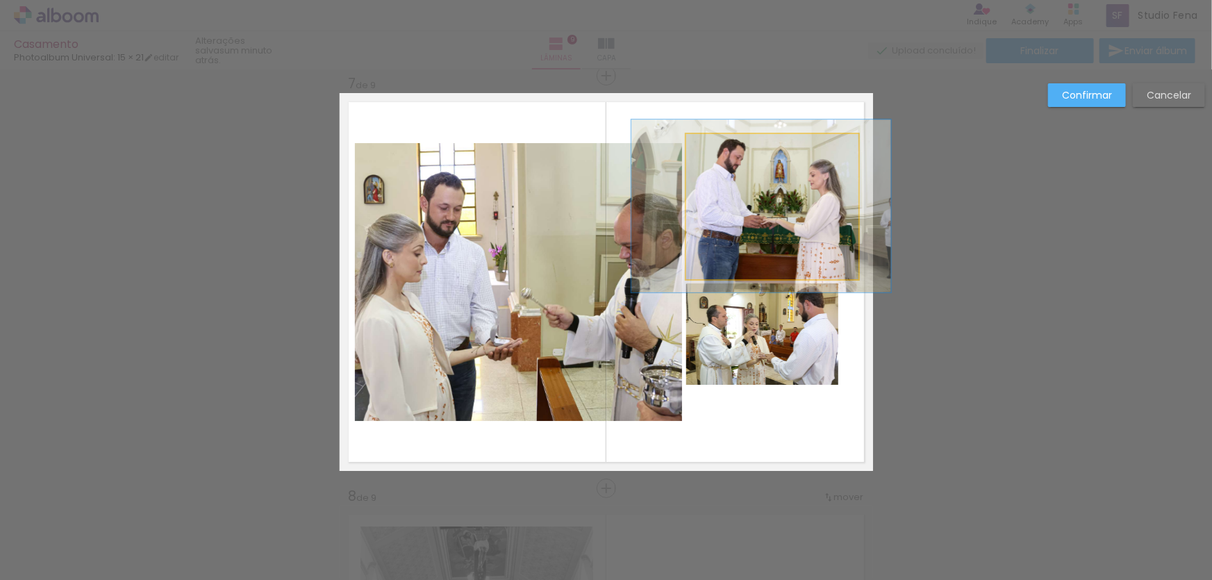
drag, startPoint x: 792, startPoint y: 238, endPoint x: 781, endPoint y: 238, distance: 11.1
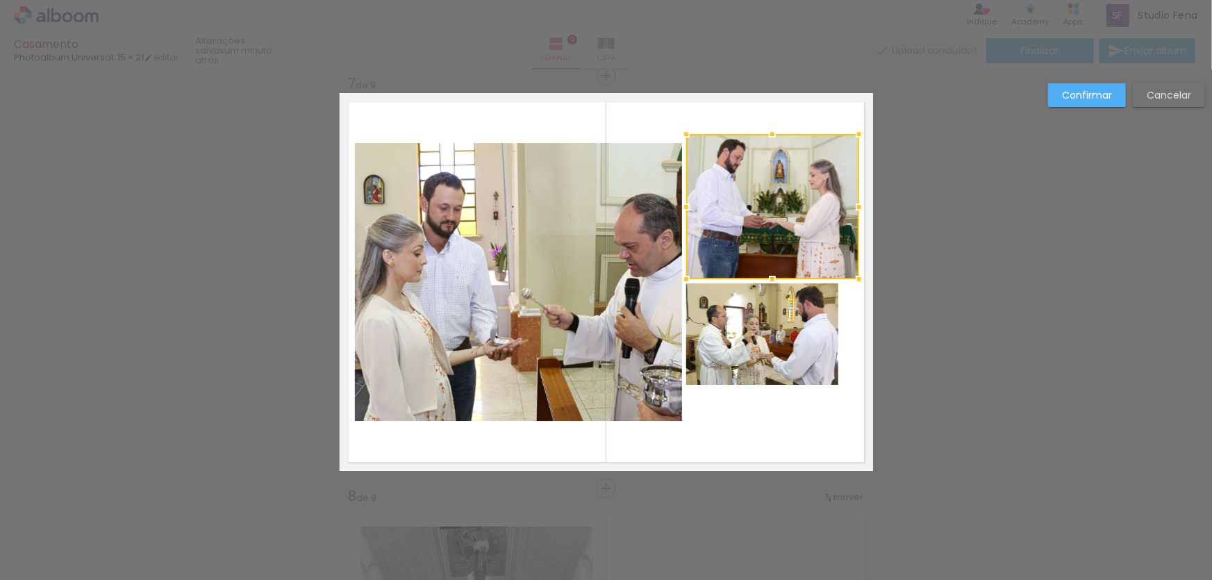
click at [758, 356] on quentale-photo at bounding box center [762, 333] width 152 height 101
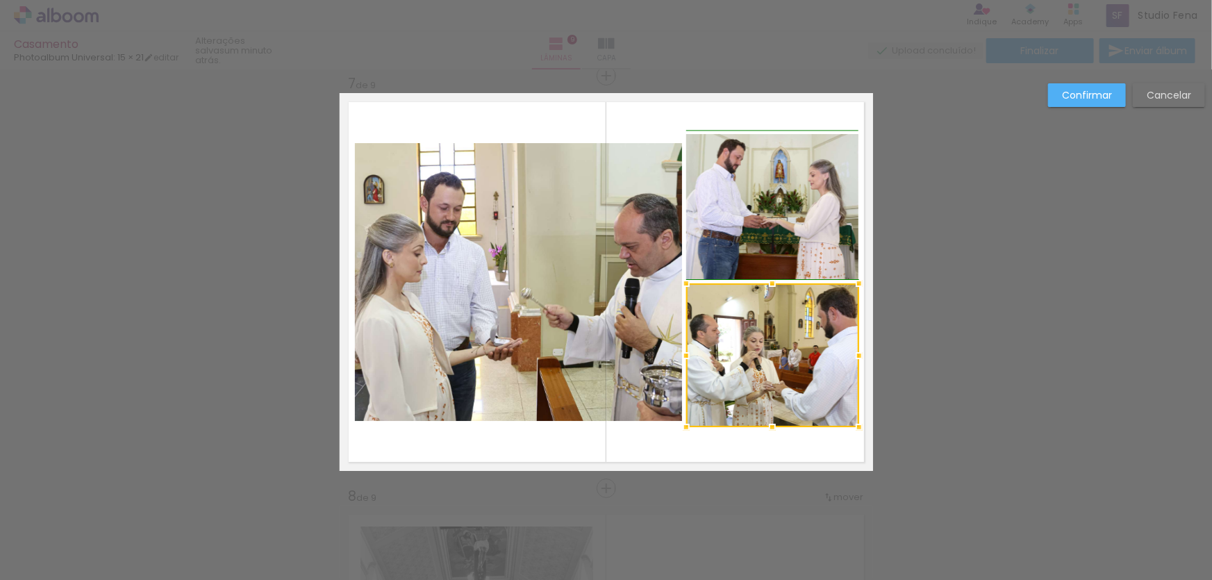
drag, startPoint x: 831, startPoint y: 383, endPoint x: 852, endPoint y: 425, distance: 47.2
click at [852, 425] on div at bounding box center [859, 427] width 28 height 28
click at [767, 373] on div at bounding box center [772, 355] width 173 height 144
click at [758, 339] on div at bounding box center [772, 355] width 173 height 144
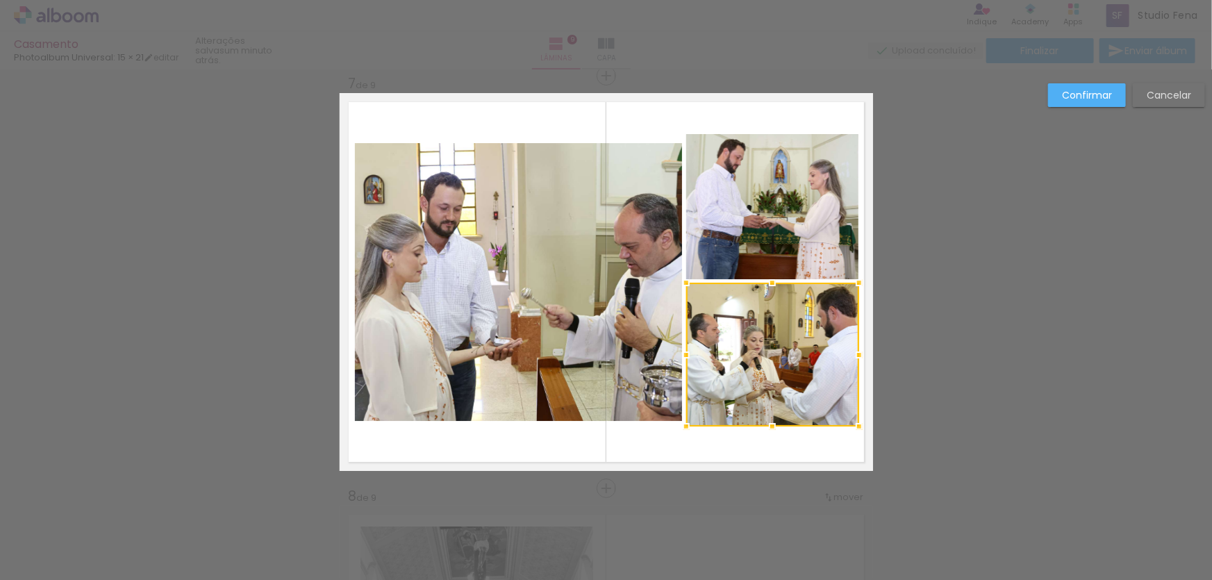
click at [750, 344] on div at bounding box center [772, 355] width 173 height 144
click at [745, 444] on quentale-layouter at bounding box center [606, 282] width 533 height 378
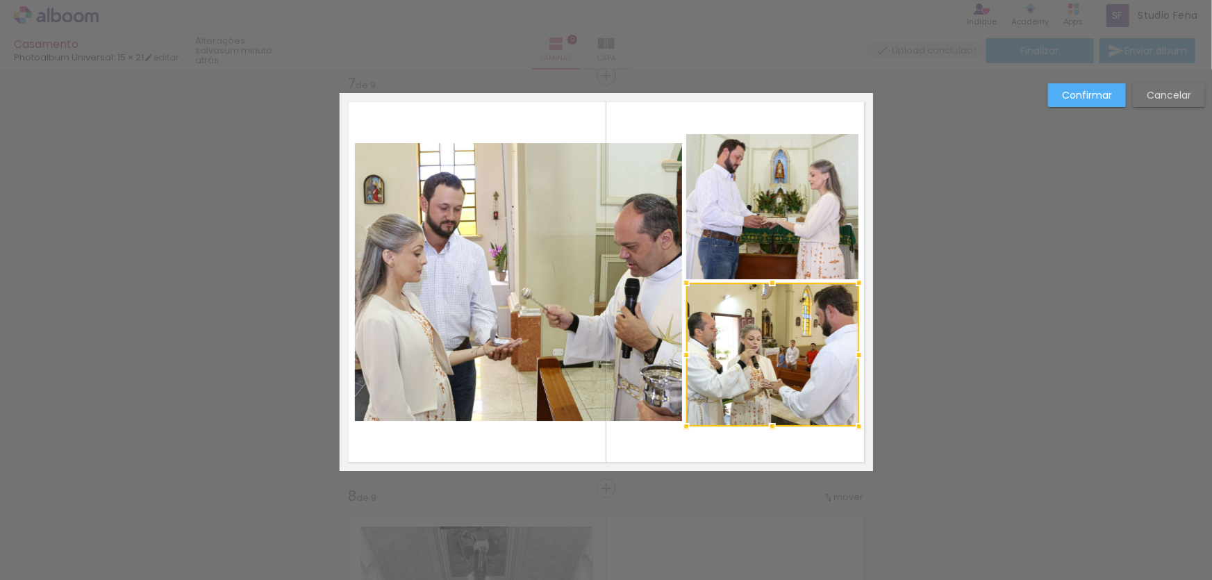
click at [806, 438] on quentale-layouter at bounding box center [606, 282] width 533 height 378
click at [0, 0] on slot "Confirmar" at bounding box center [0, 0] width 0 height 0
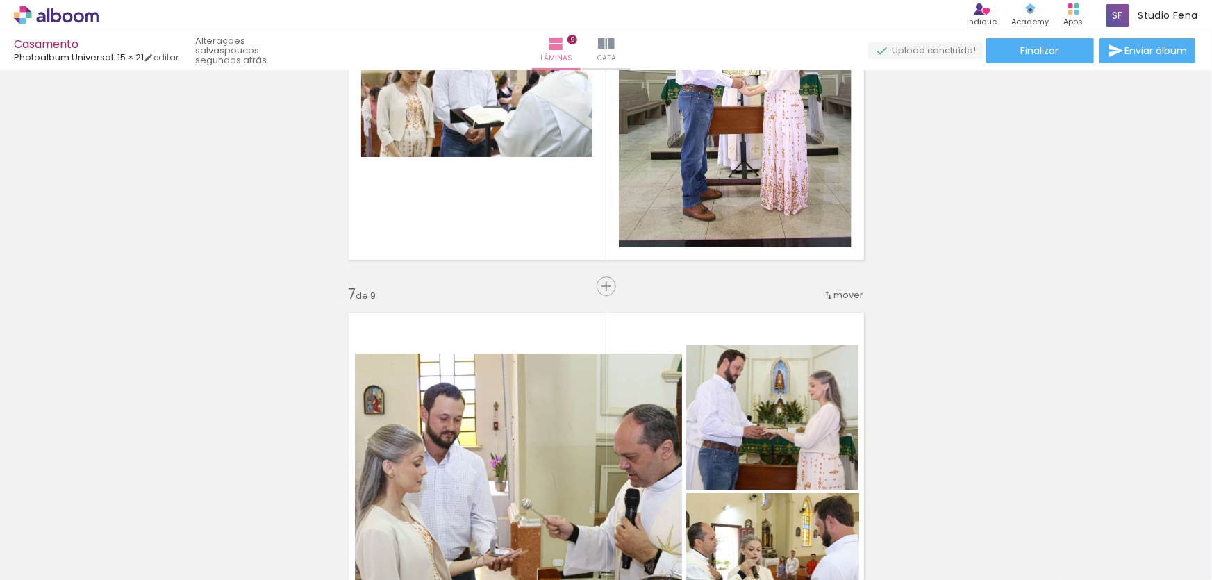
scroll to position [2072, 0]
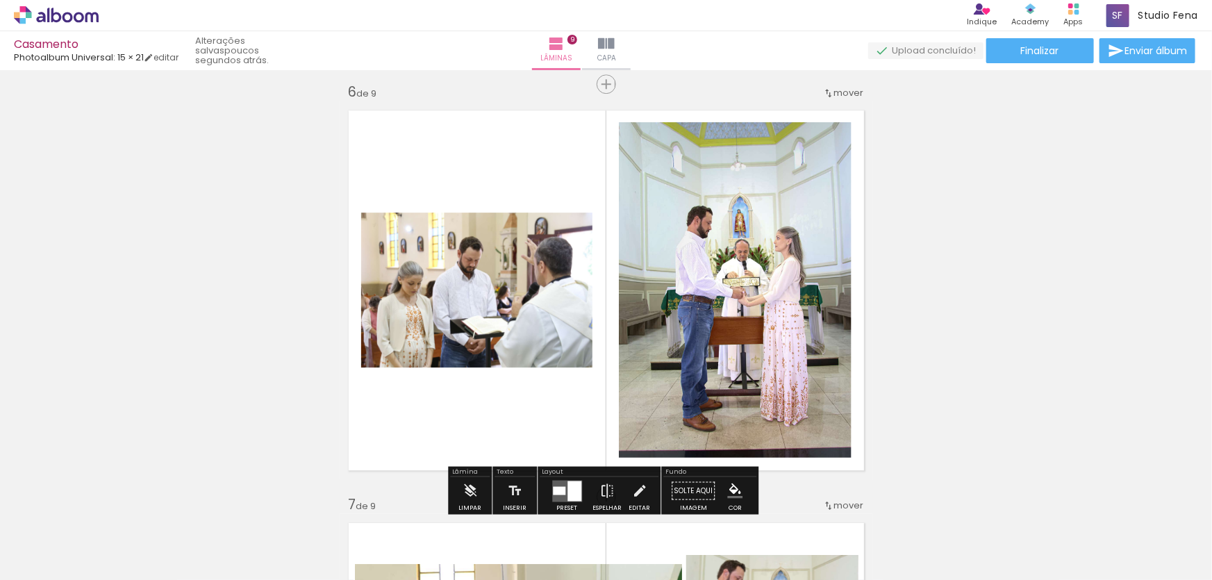
click at [517, 308] on quentale-photo at bounding box center [477, 290] width 232 height 155
click at [640, 486] on iron-icon at bounding box center [639, 491] width 15 height 28
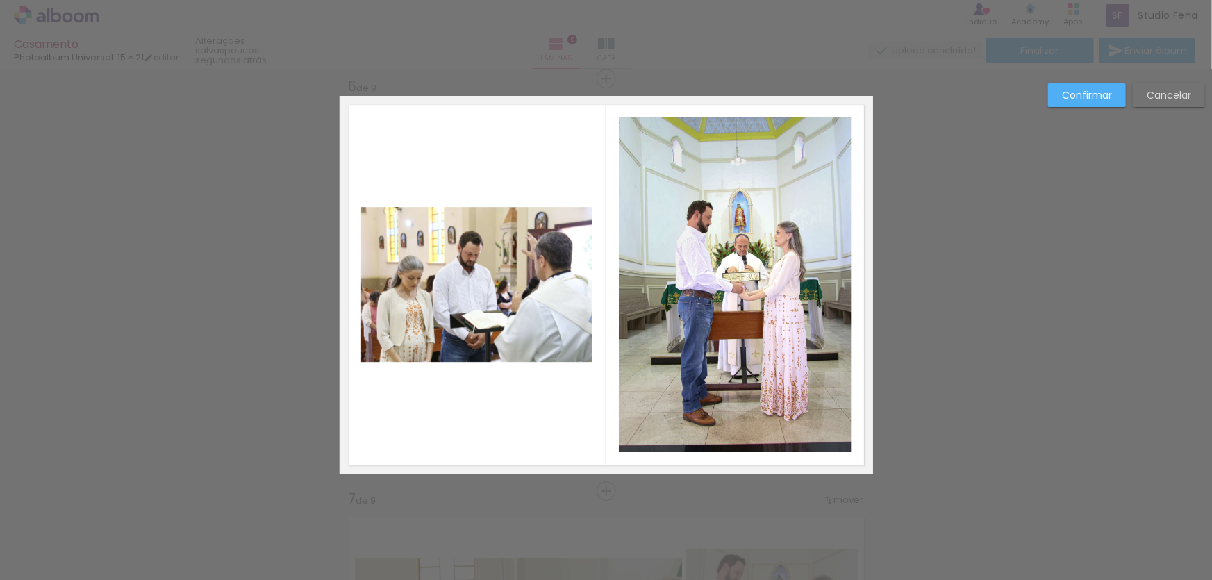
scroll to position [2080, 0]
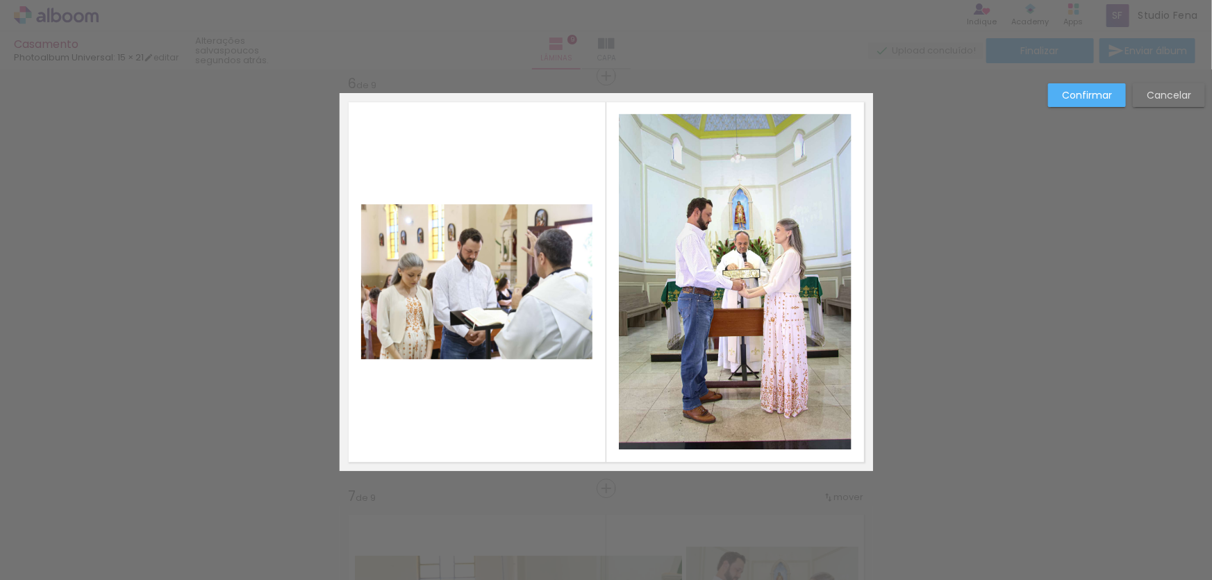
click at [559, 353] on quentale-photo at bounding box center [477, 281] width 232 height 155
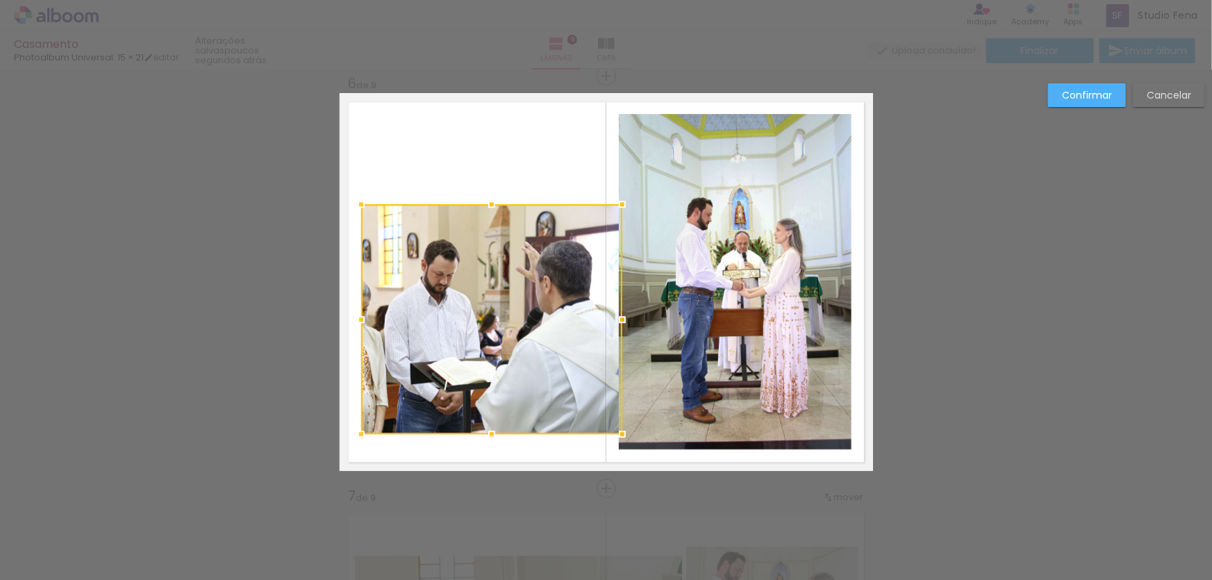
drag, startPoint x: 588, startPoint y: 361, endPoint x: 617, endPoint y: 435, distance: 79.8
click at [617, 435] on div at bounding box center [622, 434] width 28 height 28
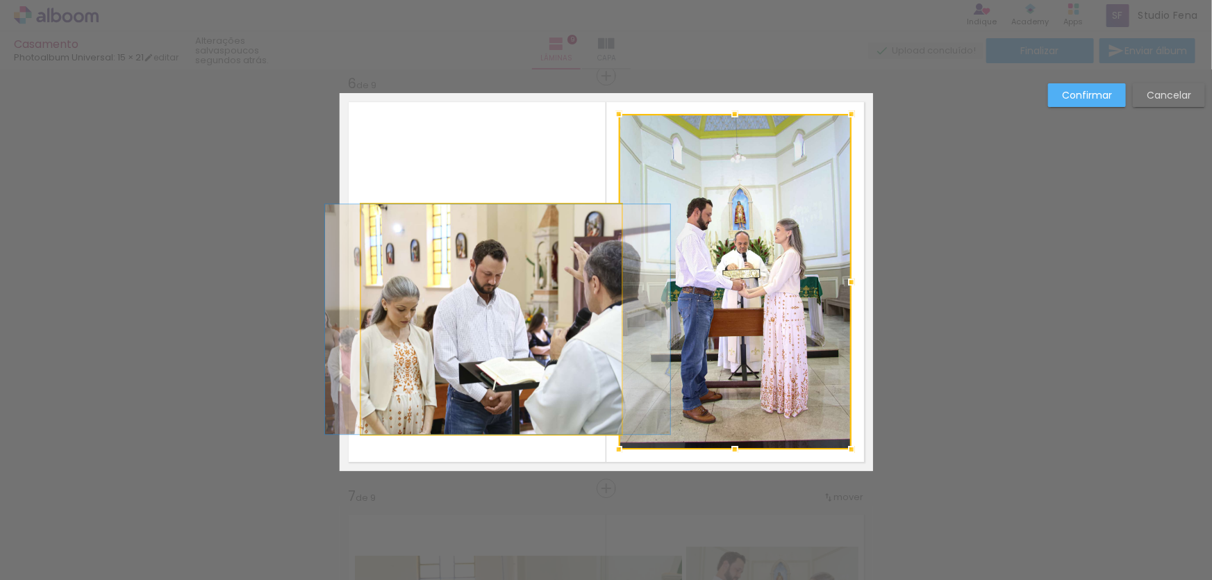
drag, startPoint x: 516, startPoint y: 373, endPoint x: 565, endPoint y: 360, distance: 50.2
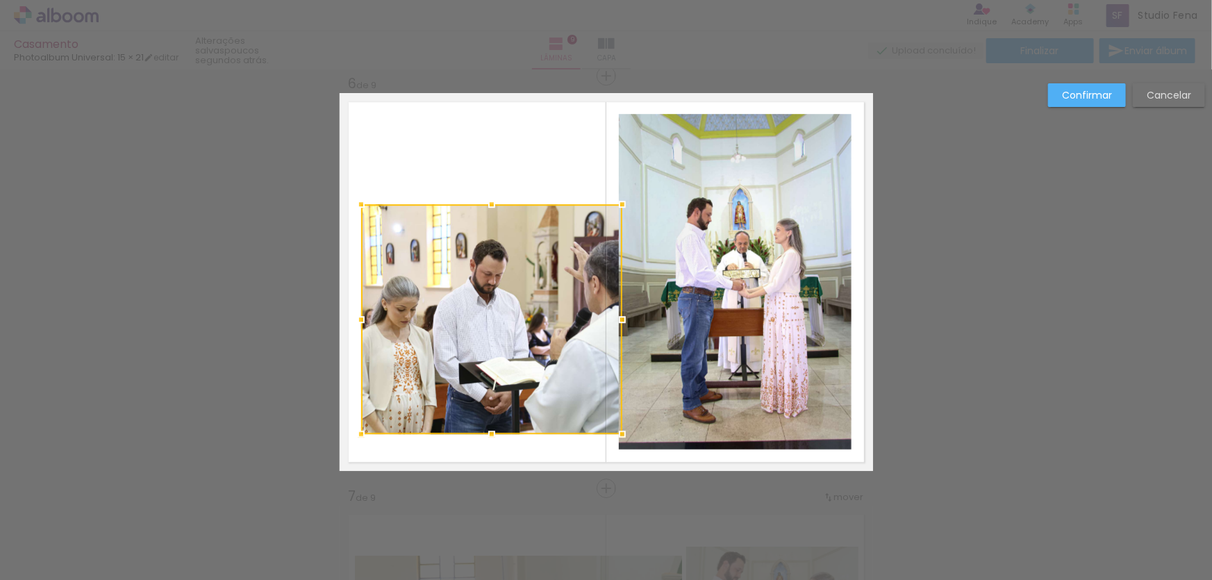
click at [454, 165] on quentale-layouter at bounding box center [606, 282] width 533 height 378
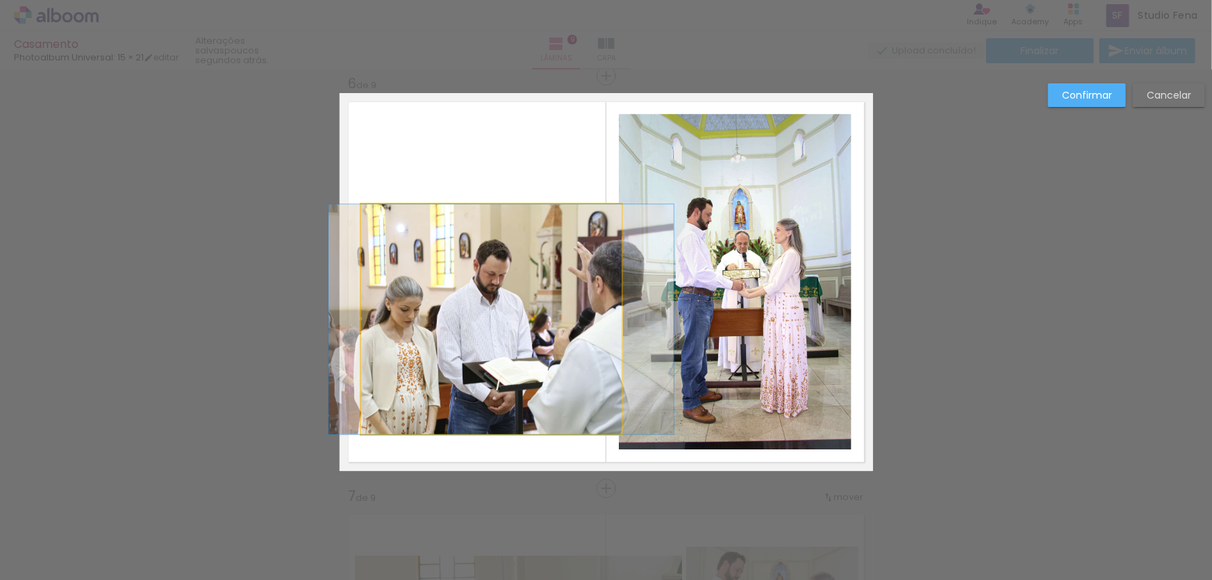
drag, startPoint x: 459, startPoint y: 324, endPoint x: 463, endPoint y: 295, distance: 29.4
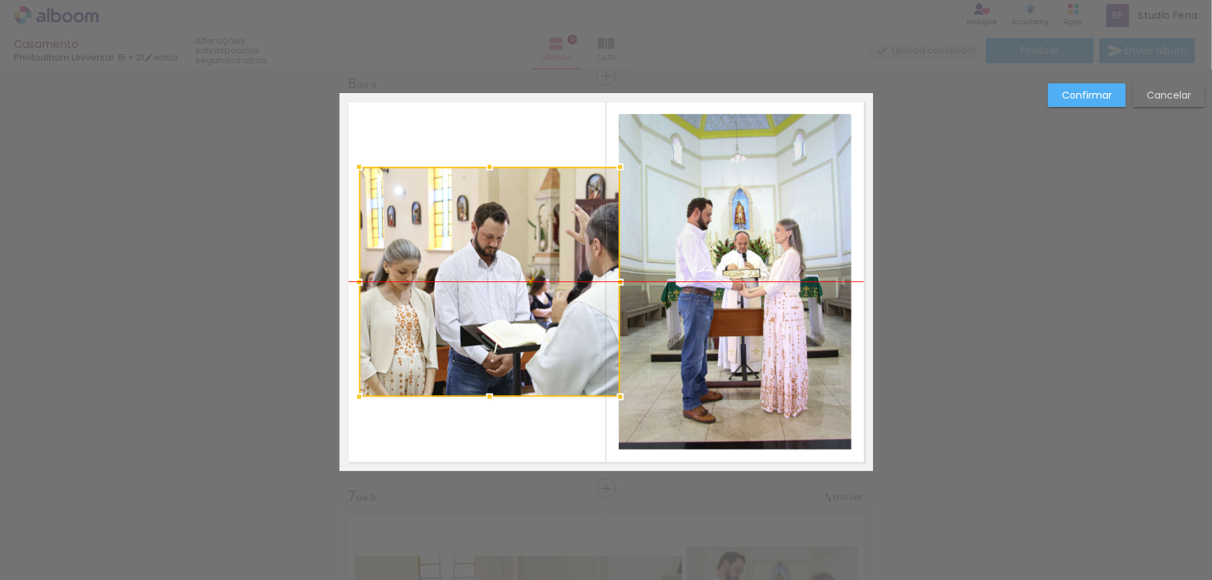
drag, startPoint x: 479, startPoint y: 364, endPoint x: 478, endPoint y: 327, distance: 36.8
click at [478, 327] on div at bounding box center [489, 282] width 261 height 230
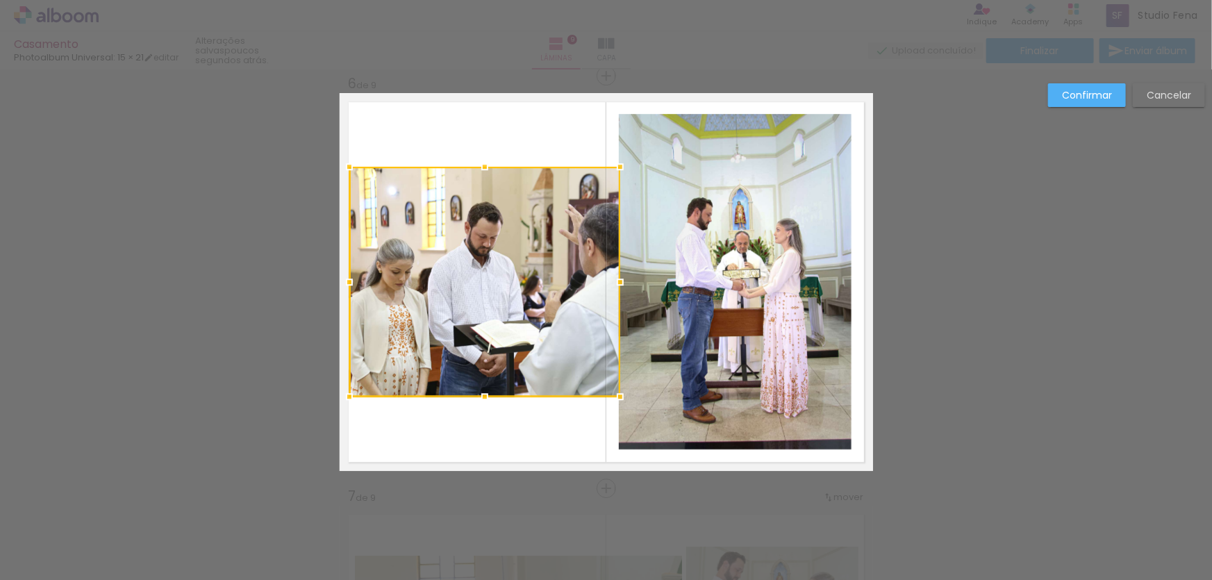
drag, startPoint x: 360, startPoint y: 277, endPoint x: 349, endPoint y: 279, distance: 10.6
click at [349, 279] on div at bounding box center [349, 282] width 28 height 28
click at [688, 369] on quentale-photo at bounding box center [735, 281] width 233 height 335
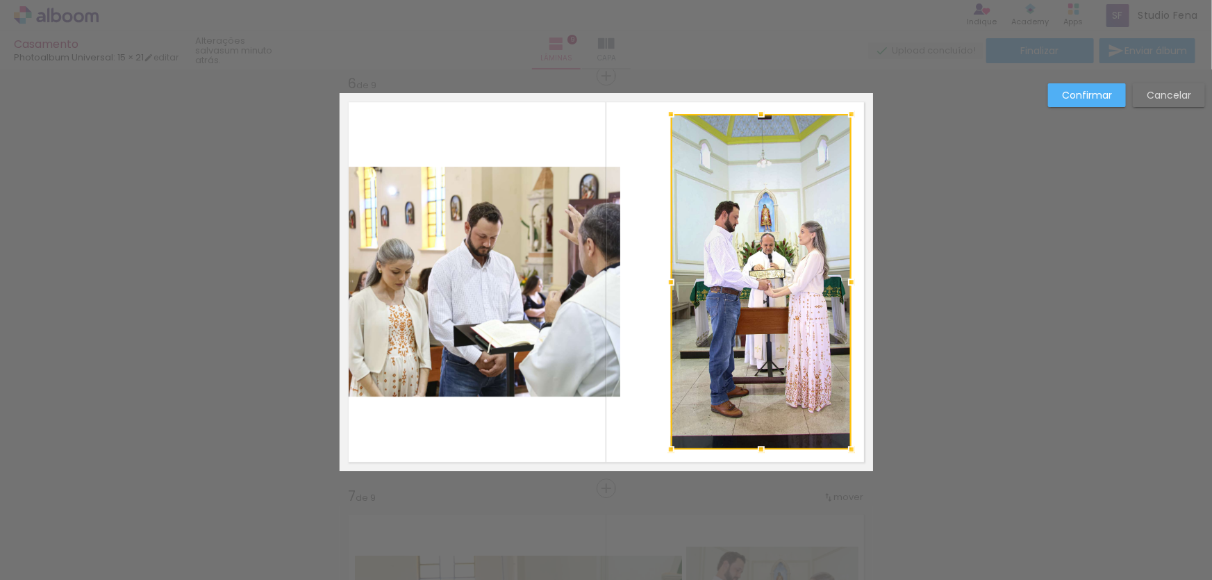
drag, startPoint x: 617, startPoint y: 283, endPoint x: 669, endPoint y: 291, distance: 52.7
click at [669, 291] on div at bounding box center [671, 282] width 28 height 28
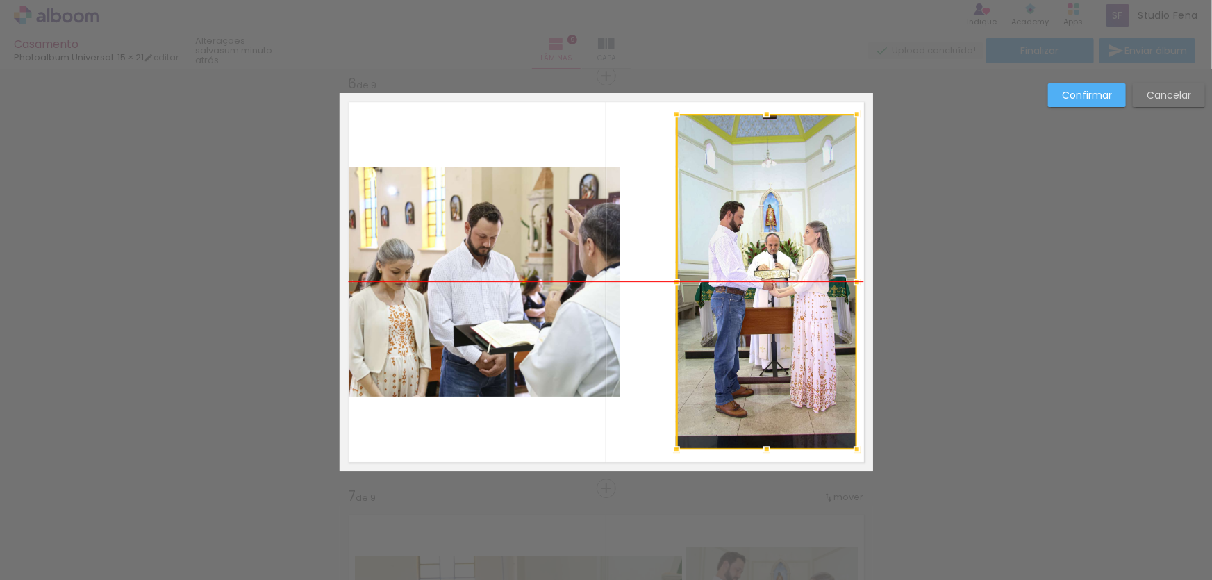
click at [741, 219] on div at bounding box center [766, 281] width 181 height 335
click at [505, 276] on quentale-photo at bounding box center [484, 282] width 271 height 230
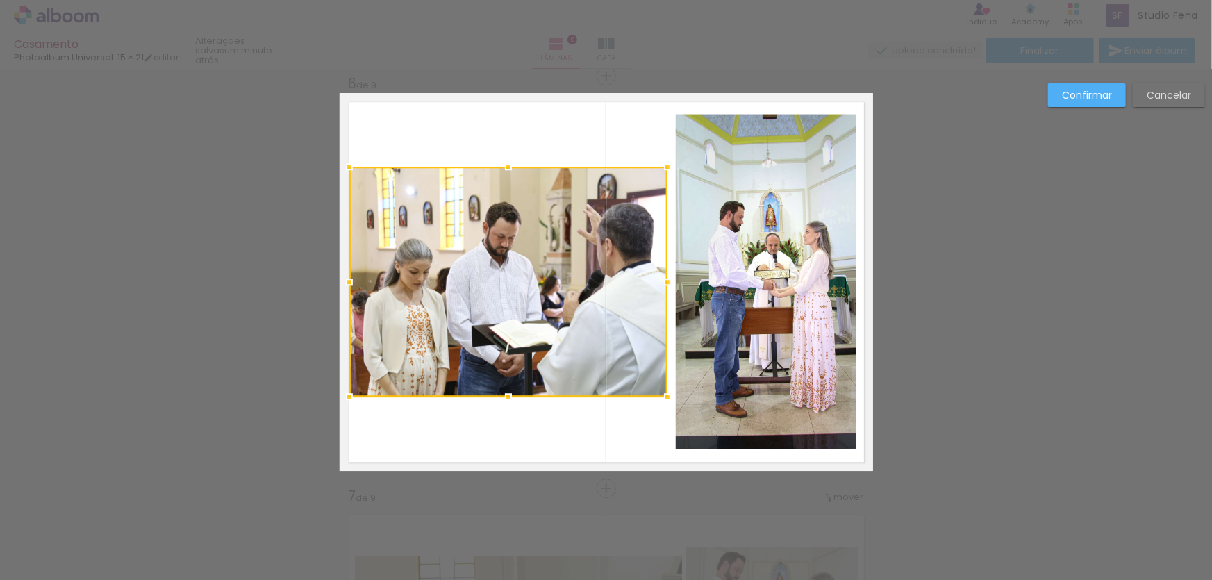
drag, startPoint x: 619, startPoint y: 281, endPoint x: 666, endPoint y: 286, distance: 46.9
click at [666, 286] on div at bounding box center [668, 282] width 28 height 28
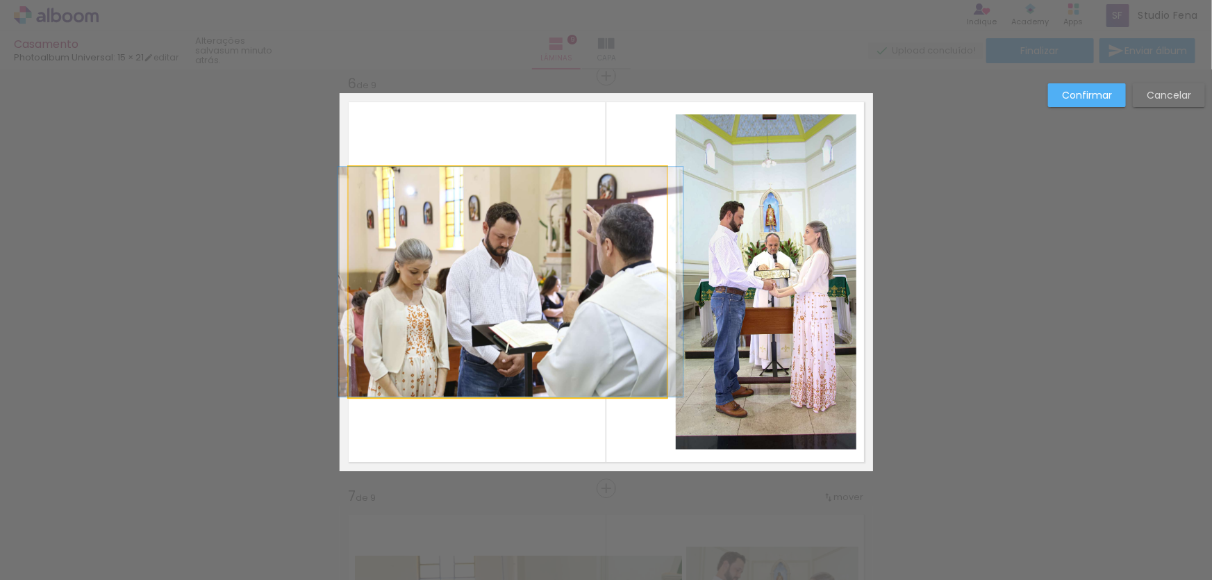
click at [517, 391] on quentale-photo at bounding box center [508, 282] width 318 height 230
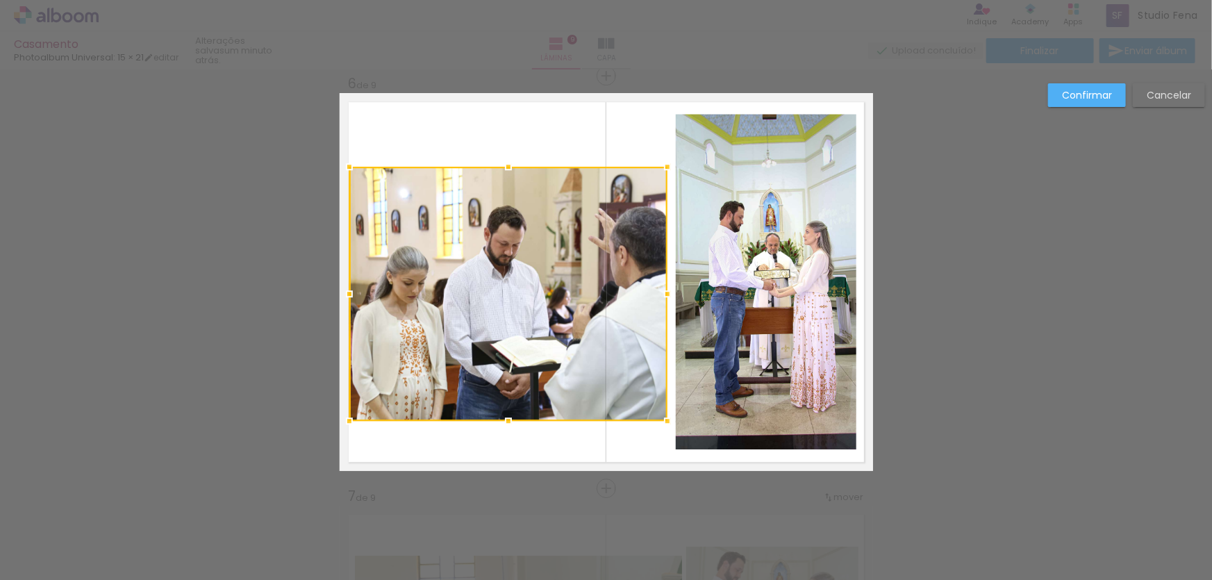
drag, startPoint x: 505, startPoint y: 396, endPoint x: 506, endPoint y: 420, distance: 24.3
click at [506, 420] on div at bounding box center [508, 421] width 28 height 28
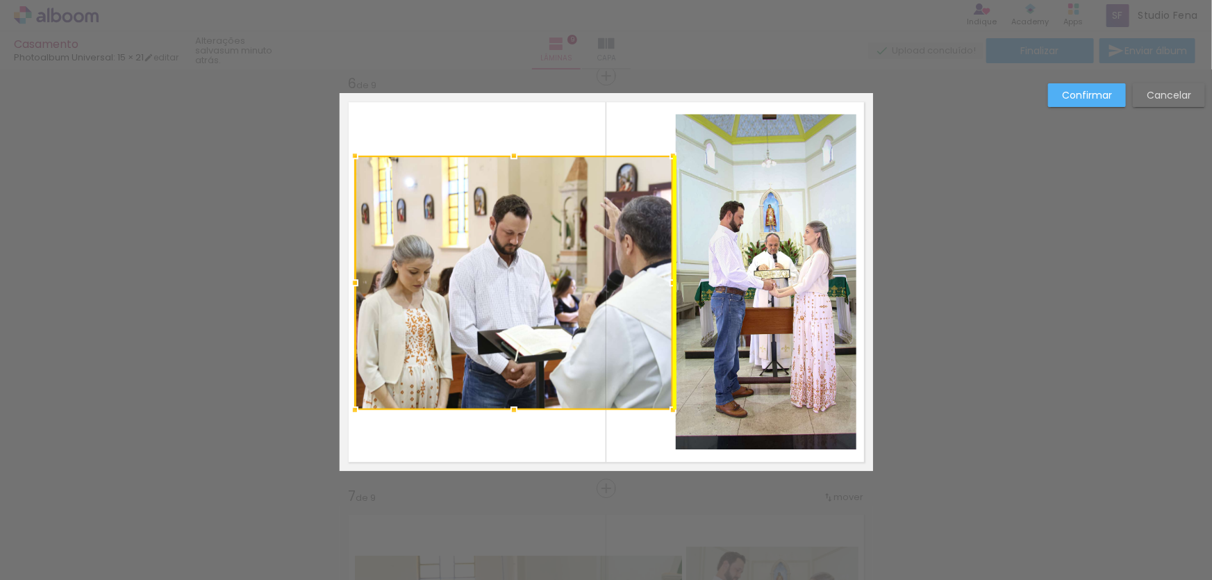
drag, startPoint x: 515, startPoint y: 352, endPoint x: 511, endPoint y: 361, distance: 9.7
click at [511, 361] on div at bounding box center [514, 283] width 318 height 254
click at [985, 306] on div "Confirmar Cancelar" at bounding box center [606, 69] width 1212 height 4159
click at [0, 0] on slot "Confirmar" at bounding box center [0, 0] width 0 height 0
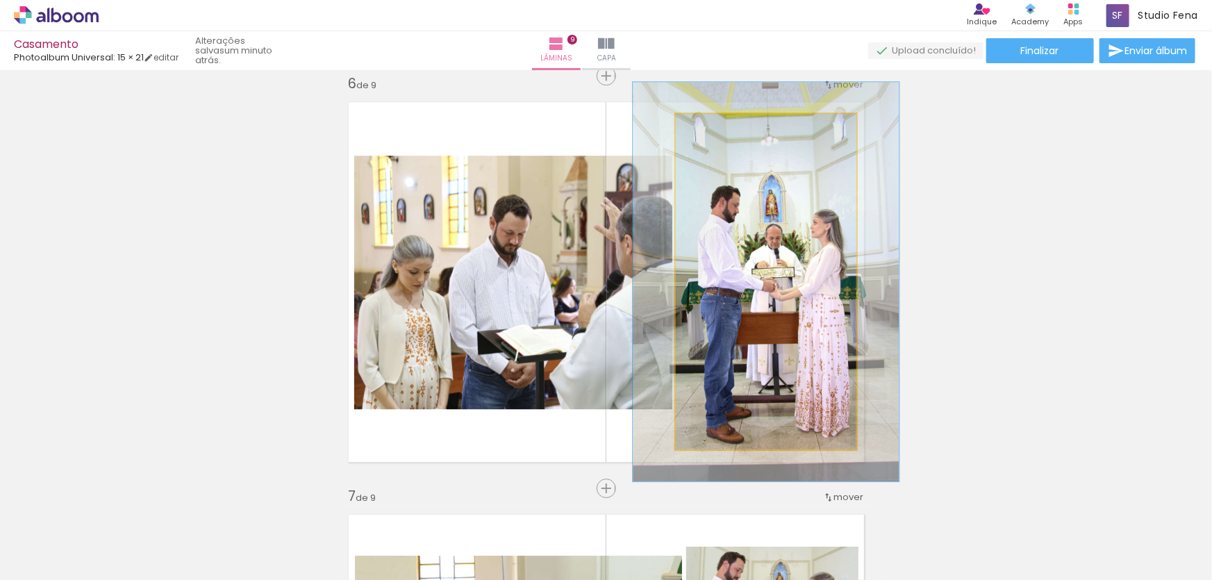
drag, startPoint x: 713, startPoint y: 131, endPoint x: 722, endPoint y: 133, distance: 9.3
type paper-slider "119"
click at [722, 133] on div at bounding box center [717, 128] width 22 height 22
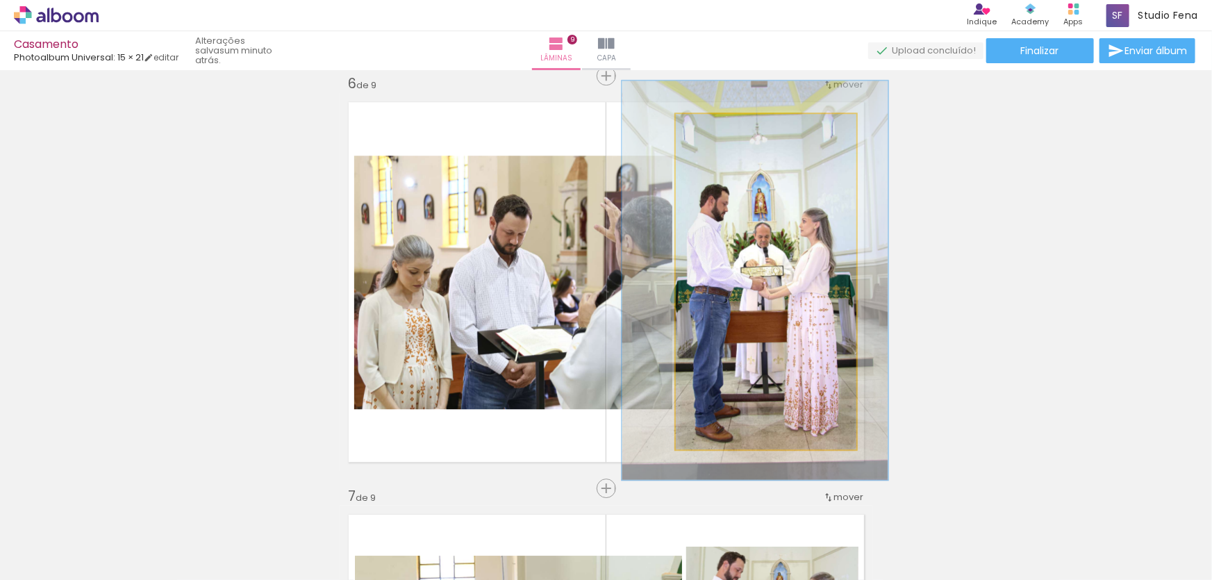
drag, startPoint x: 808, startPoint y: 328, endPoint x: 797, endPoint y: 326, distance: 11.2
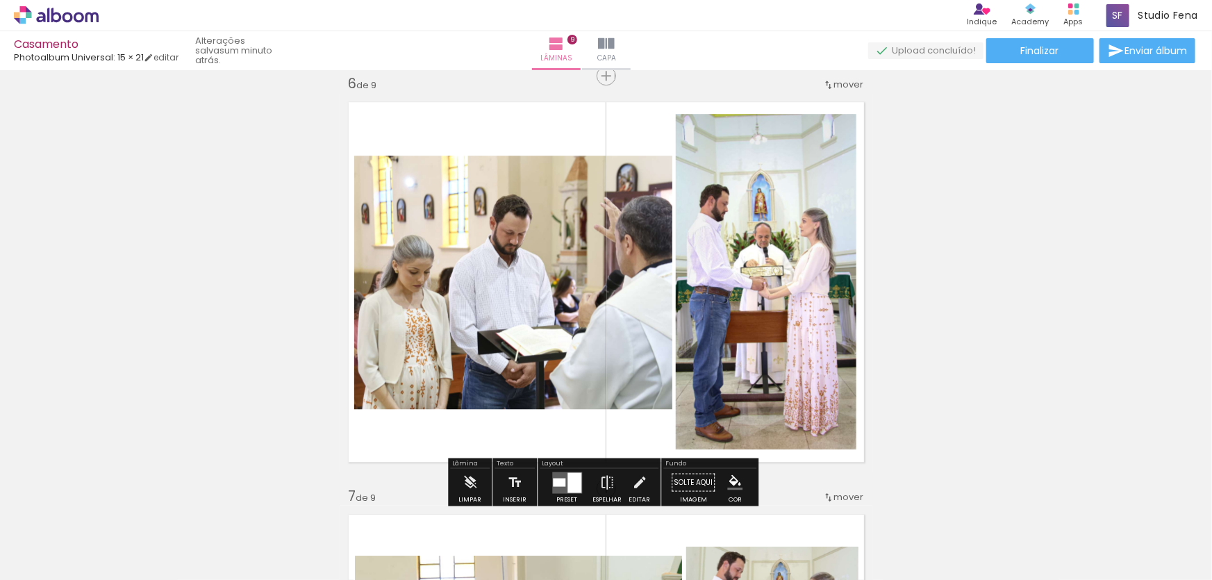
click at [968, 349] on div "Inserir lâmina 1 de 9 Inserir lâmina 2 de 9 Inserir lâmina 3 de 9 Inserir lâmin…" at bounding box center [606, 58] width 1212 height 4126
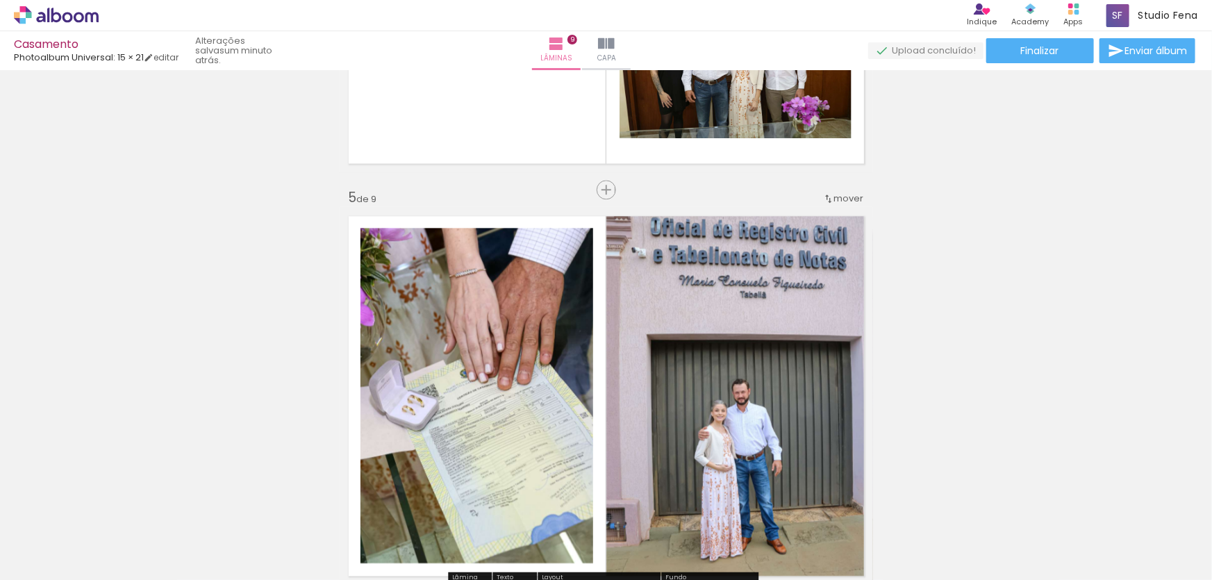
scroll to position [1343, 0]
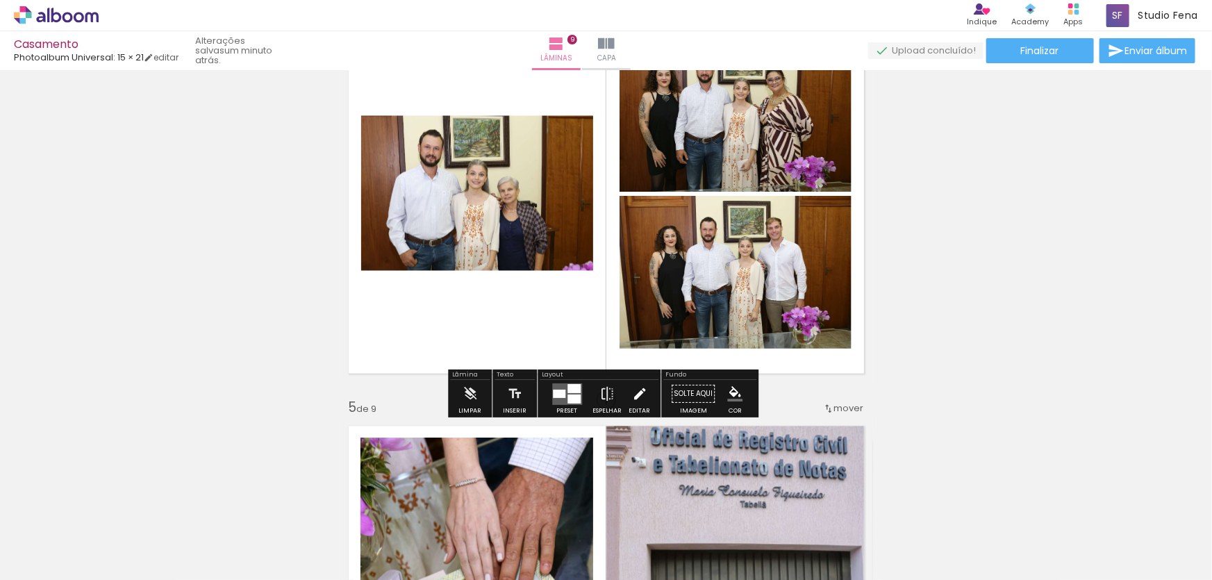
click at [632, 399] on iron-icon at bounding box center [639, 395] width 15 height 28
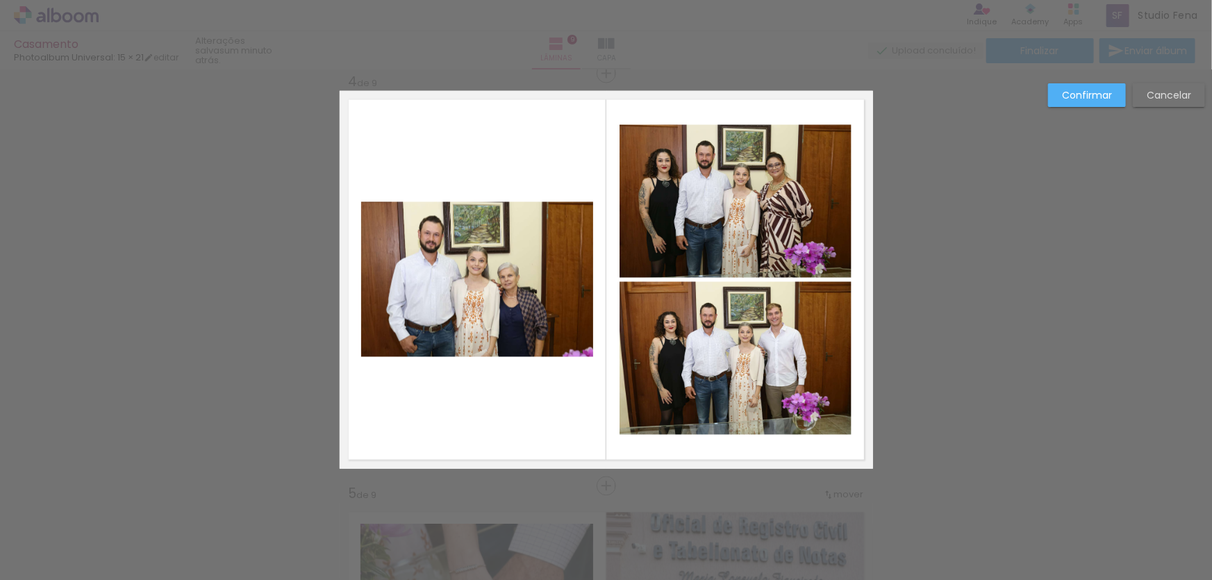
scroll to position [1255, 0]
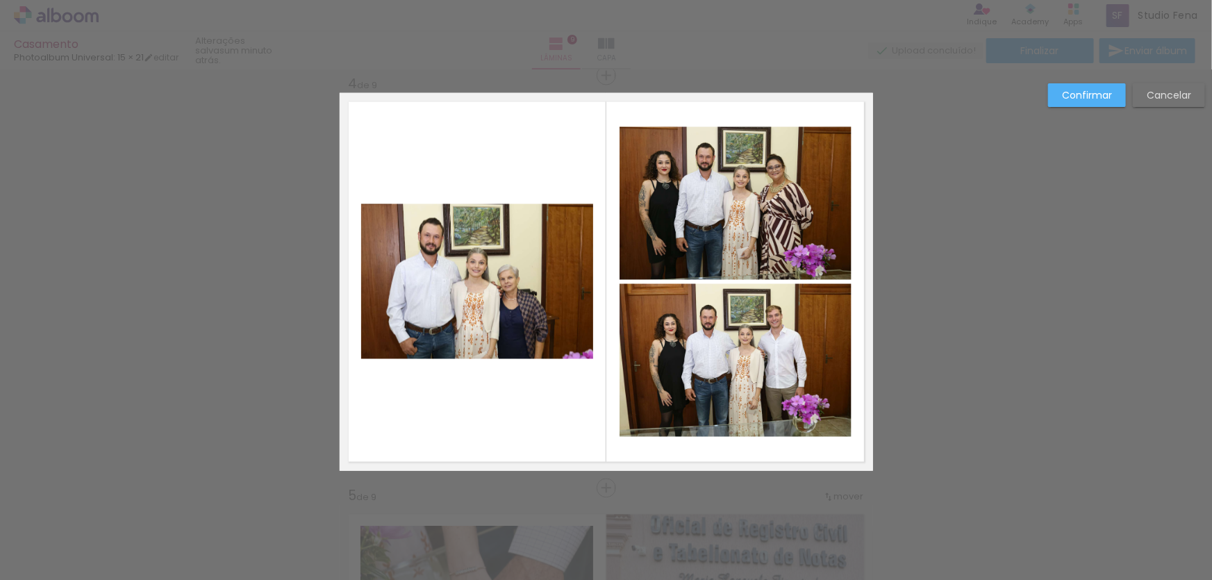
click at [524, 296] on quentale-photo at bounding box center [477, 281] width 232 height 155
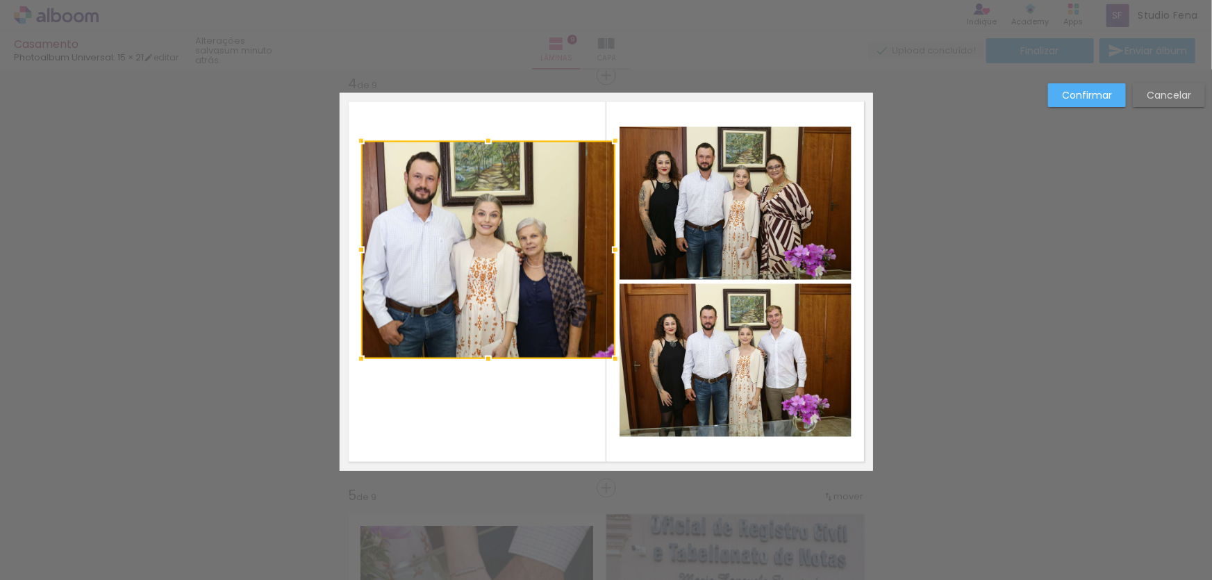
drag, startPoint x: 585, startPoint y: 204, endPoint x: 617, endPoint y: 119, distance: 90.6
click at [617, 119] on album-spread "4 de 9" at bounding box center [606, 282] width 533 height 378
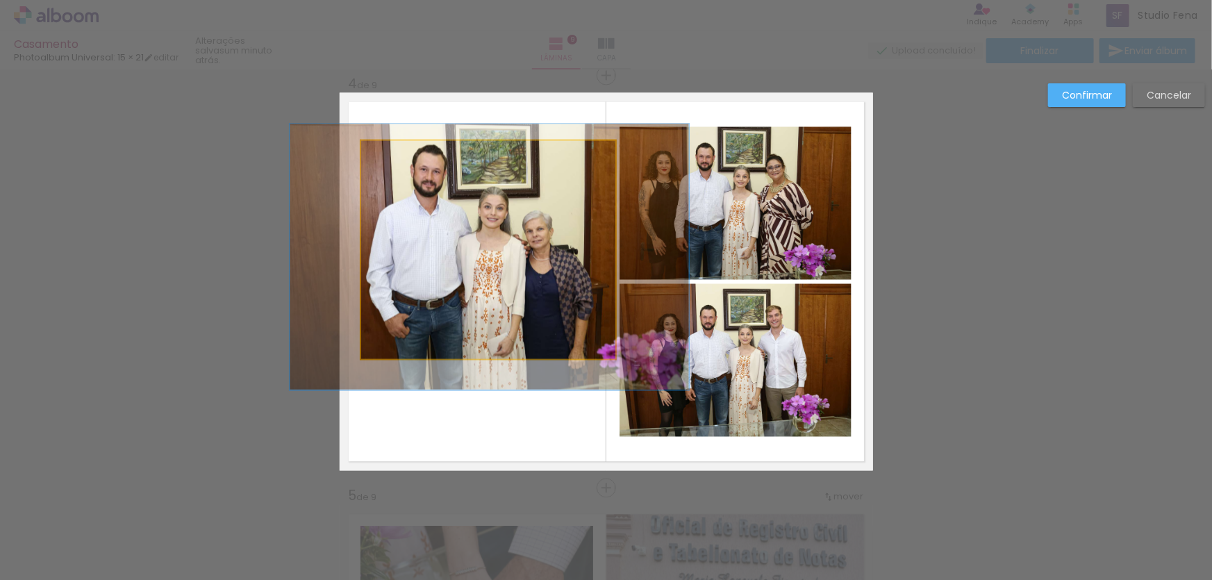
drag, startPoint x: 490, startPoint y: 303, endPoint x: 497, endPoint y: 296, distance: 9.3
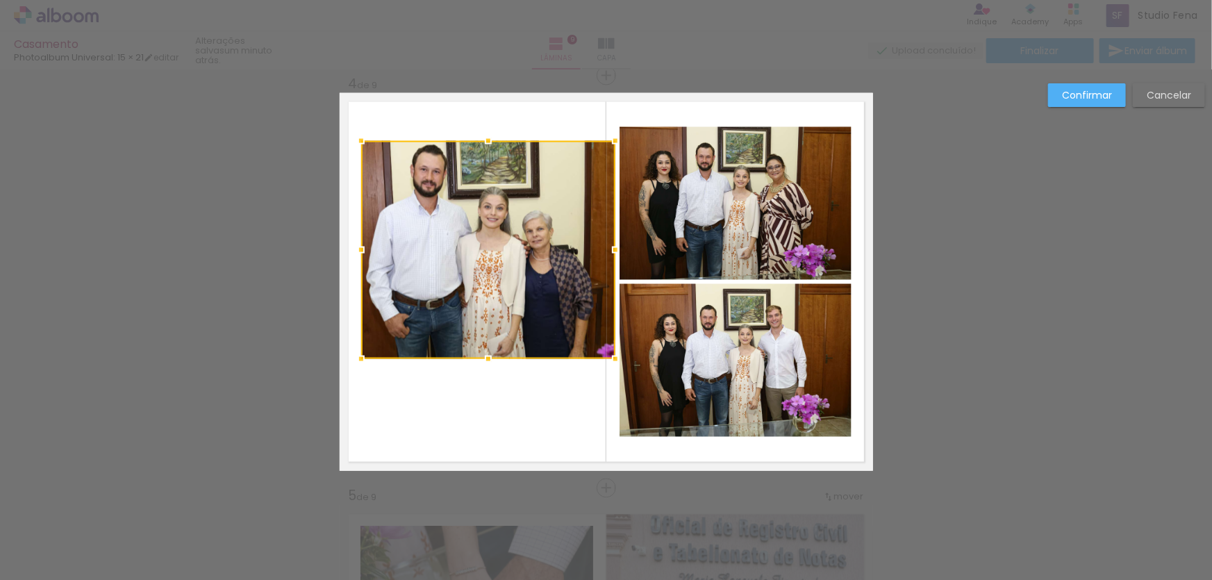
click at [479, 424] on quentale-layouter at bounding box center [606, 282] width 533 height 378
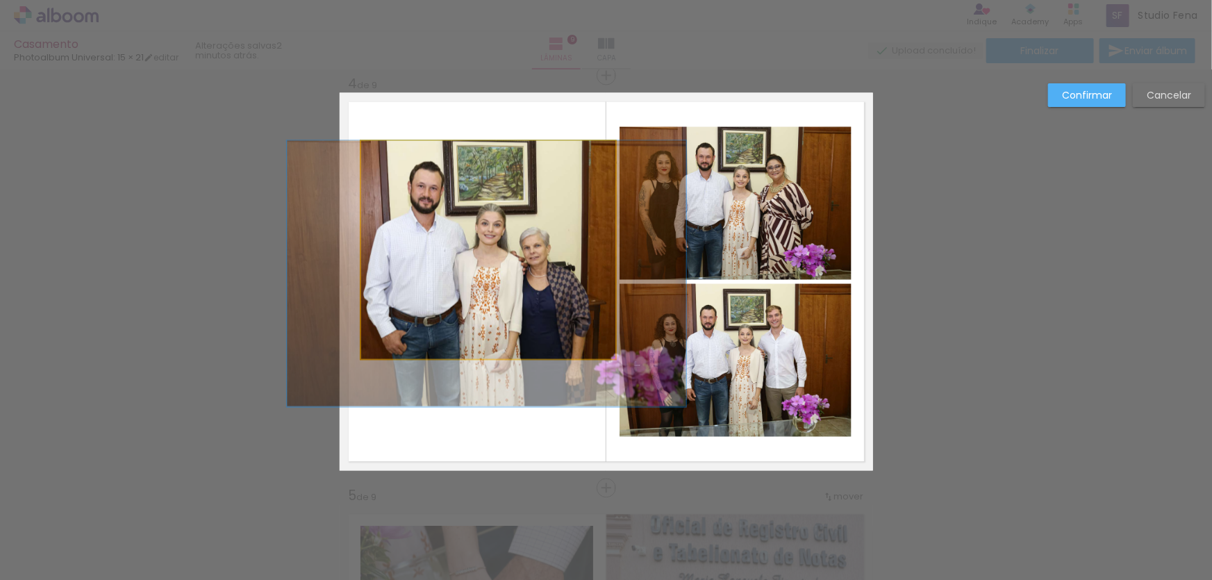
drag, startPoint x: 508, startPoint y: 333, endPoint x: 501, endPoint y: 334, distance: 7.0
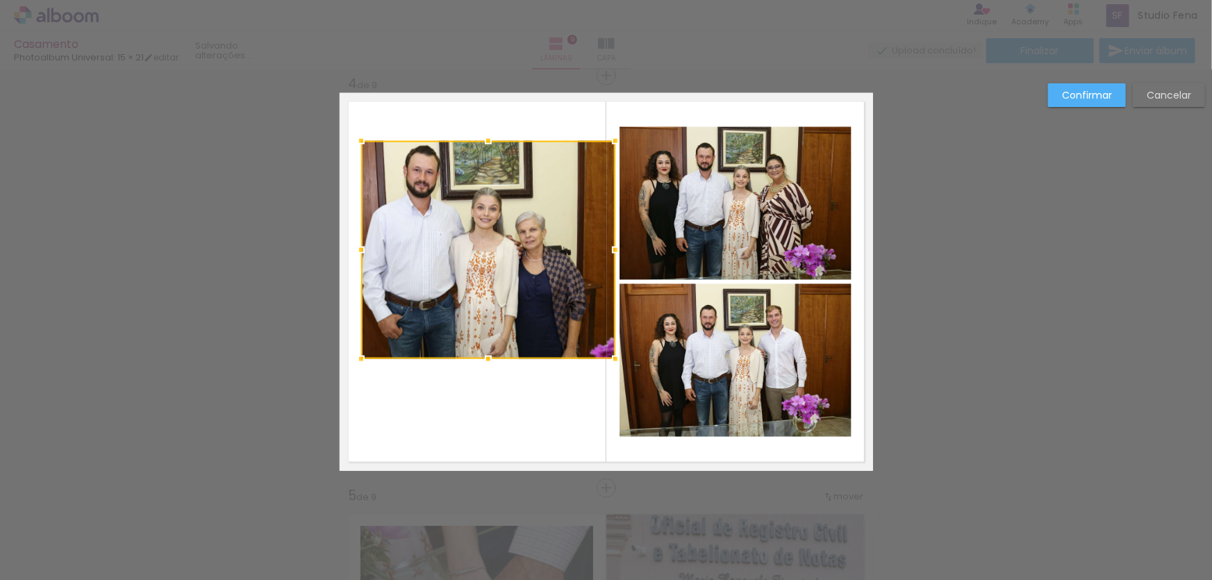
click at [497, 417] on quentale-layouter at bounding box center [606, 282] width 533 height 378
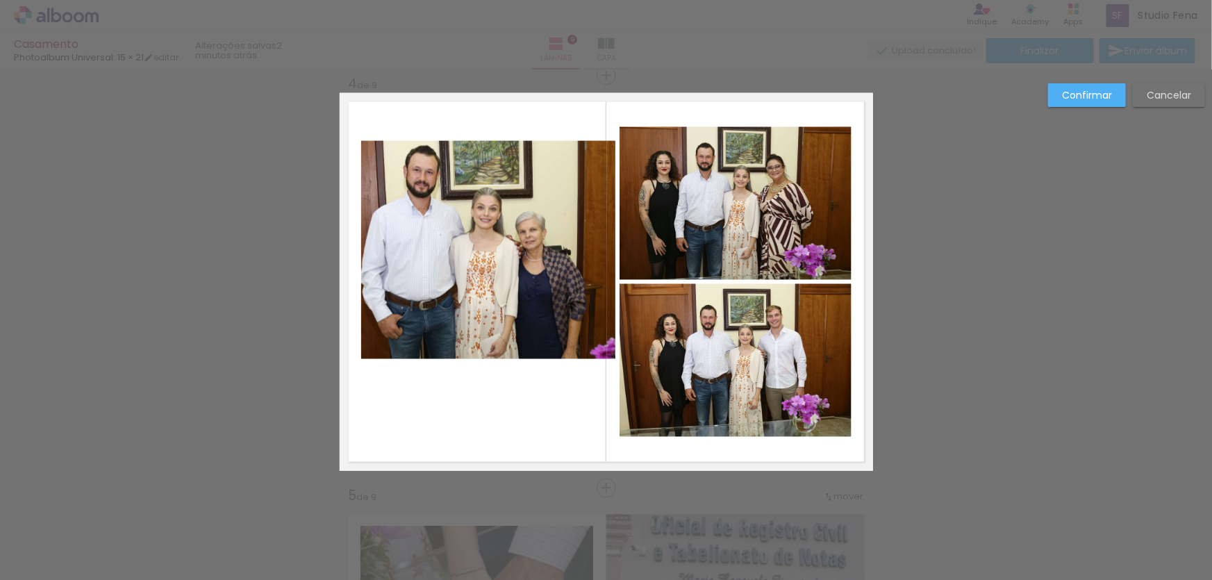
click at [501, 297] on quentale-photo at bounding box center [488, 250] width 254 height 218
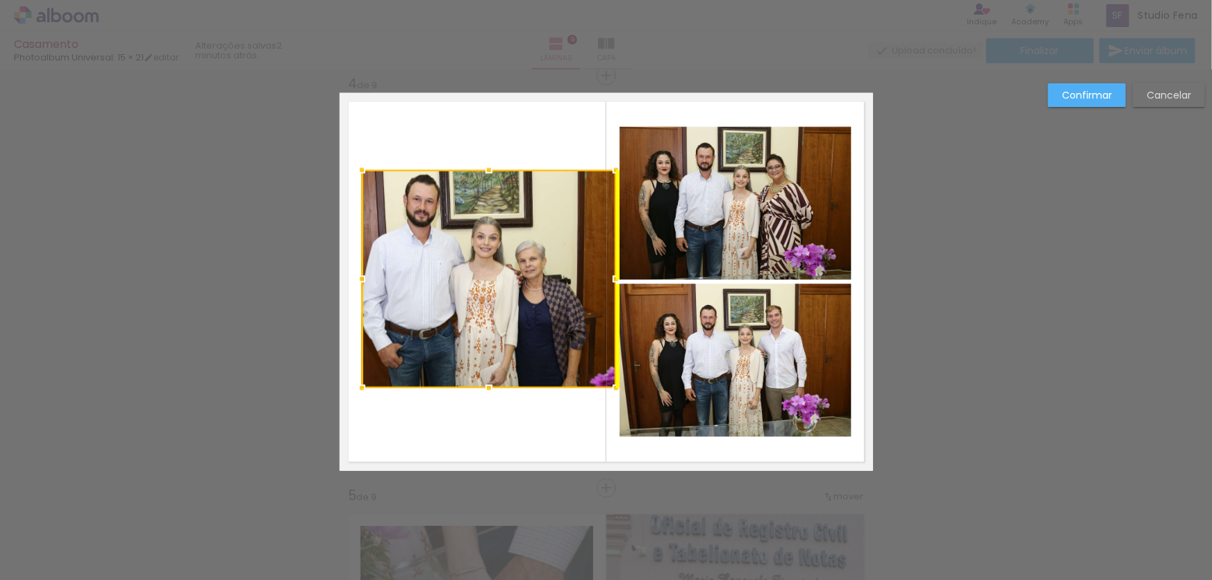
drag, startPoint x: 516, startPoint y: 319, endPoint x: 515, endPoint y: 347, distance: 28.5
click at [515, 347] on div at bounding box center [489, 279] width 254 height 218
click at [560, 117] on quentale-layouter at bounding box center [606, 282] width 533 height 378
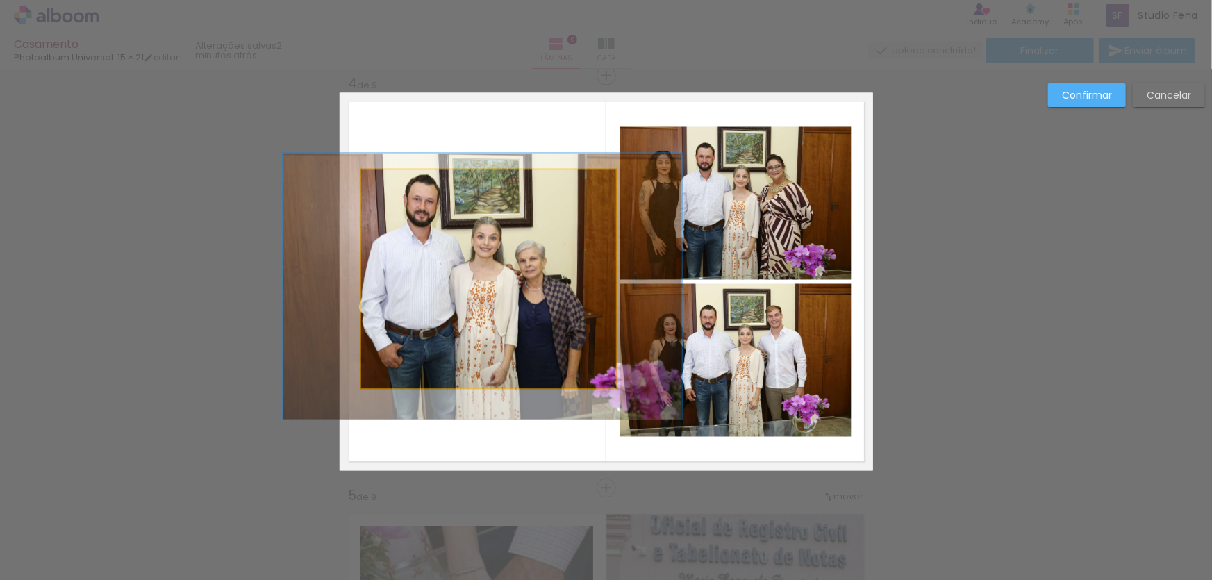
click at [479, 325] on quentale-photo at bounding box center [488, 279] width 254 height 218
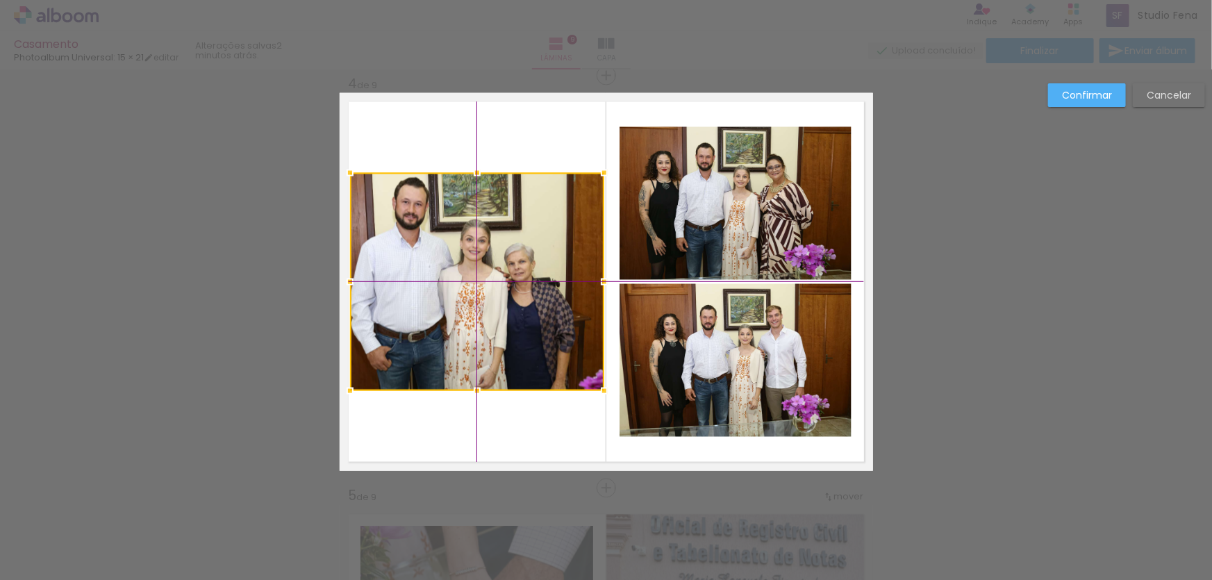
click at [474, 318] on div at bounding box center [477, 282] width 254 height 218
click at [491, 306] on div at bounding box center [477, 282] width 254 height 218
click at [467, 146] on quentale-layouter at bounding box center [606, 282] width 533 height 378
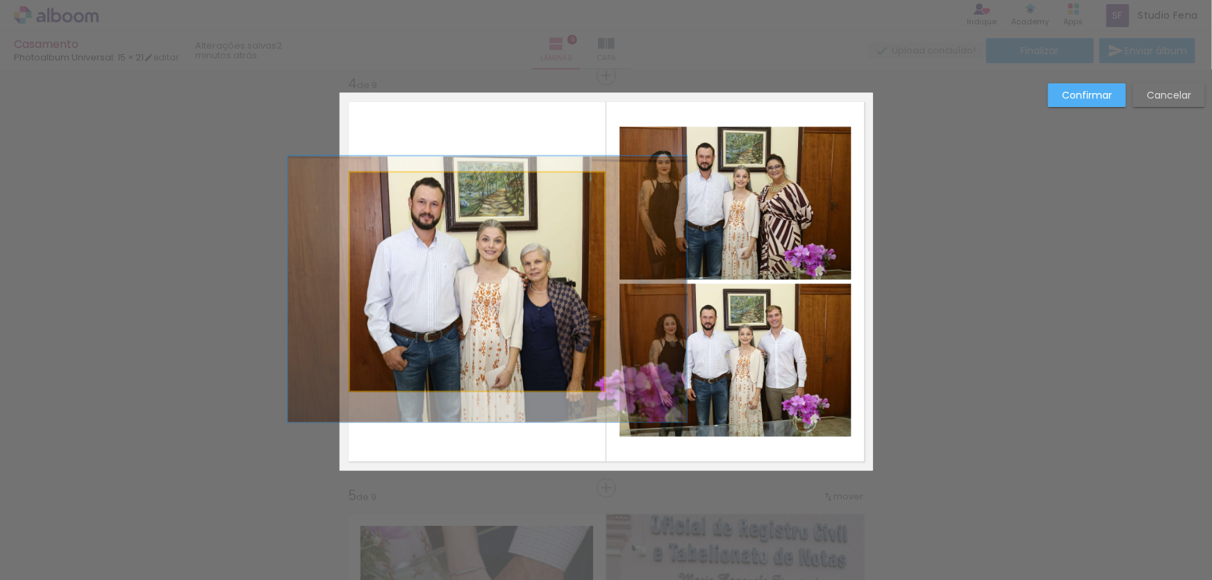
drag, startPoint x: 449, startPoint y: 226, endPoint x: 465, endPoint y: 226, distance: 16.0
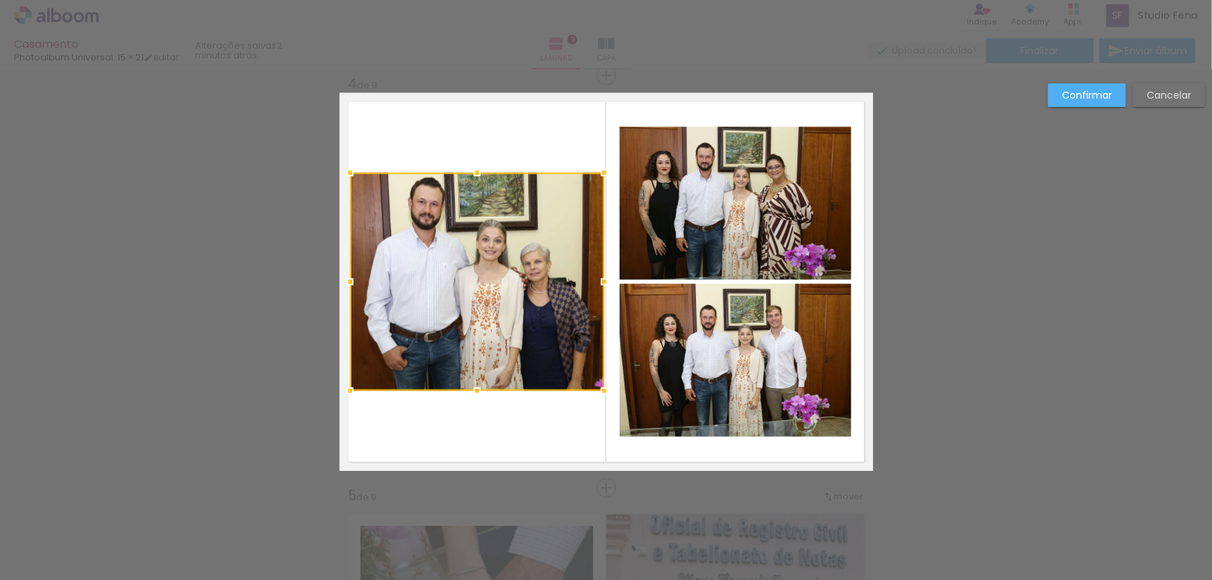
click at [474, 419] on quentale-layouter at bounding box center [606, 282] width 533 height 378
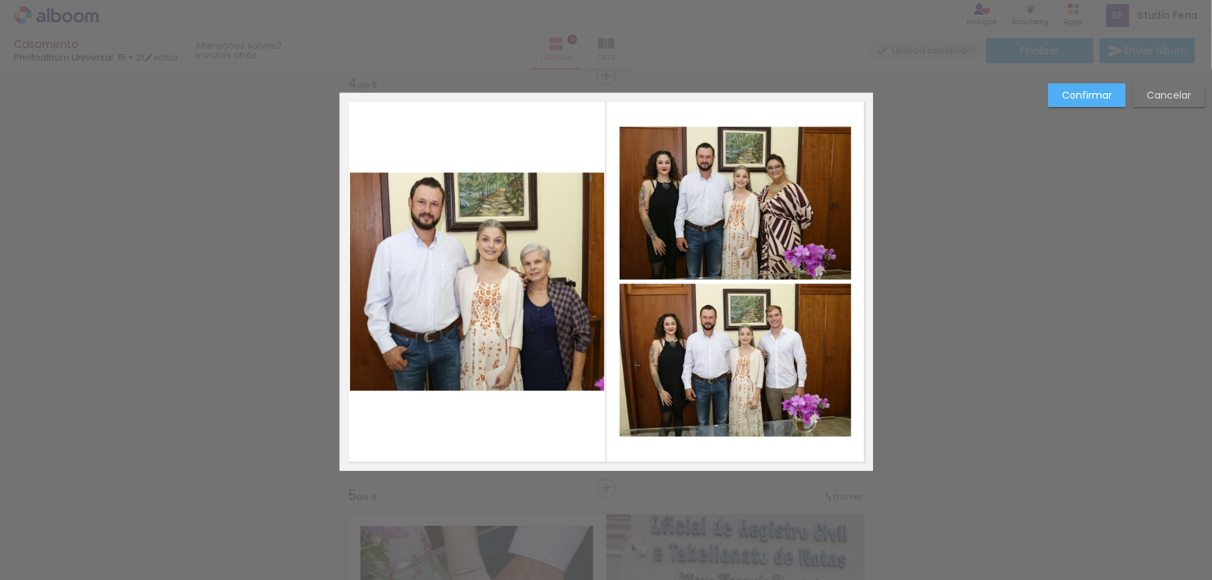
click at [665, 246] on quentale-photo at bounding box center [735, 203] width 232 height 153
click at [0, 0] on slot "Confirmar" at bounding box center [0, 0] width 0 height 0
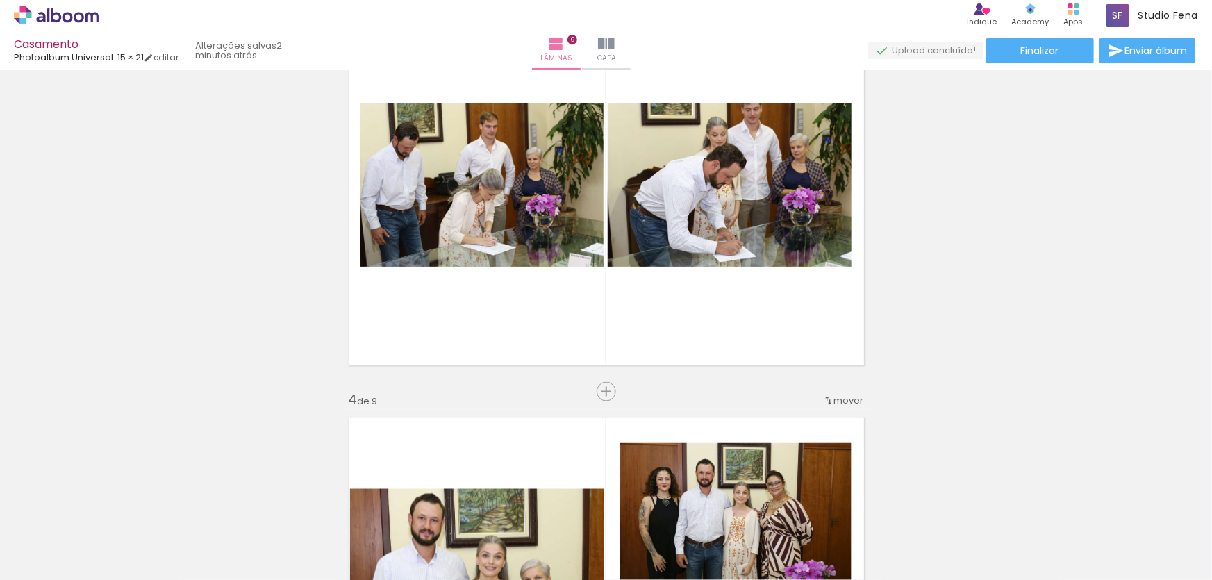
scroll to position [833, 0]
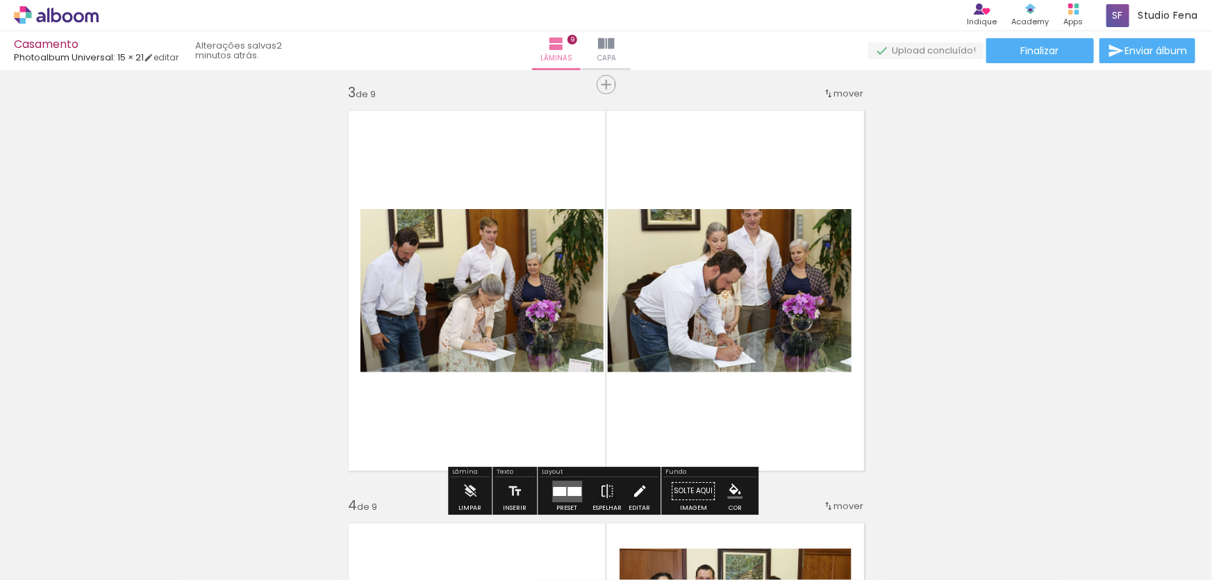
click at [633, 486] on iron-icon at bounding box center [639, 492] width 15 height 28
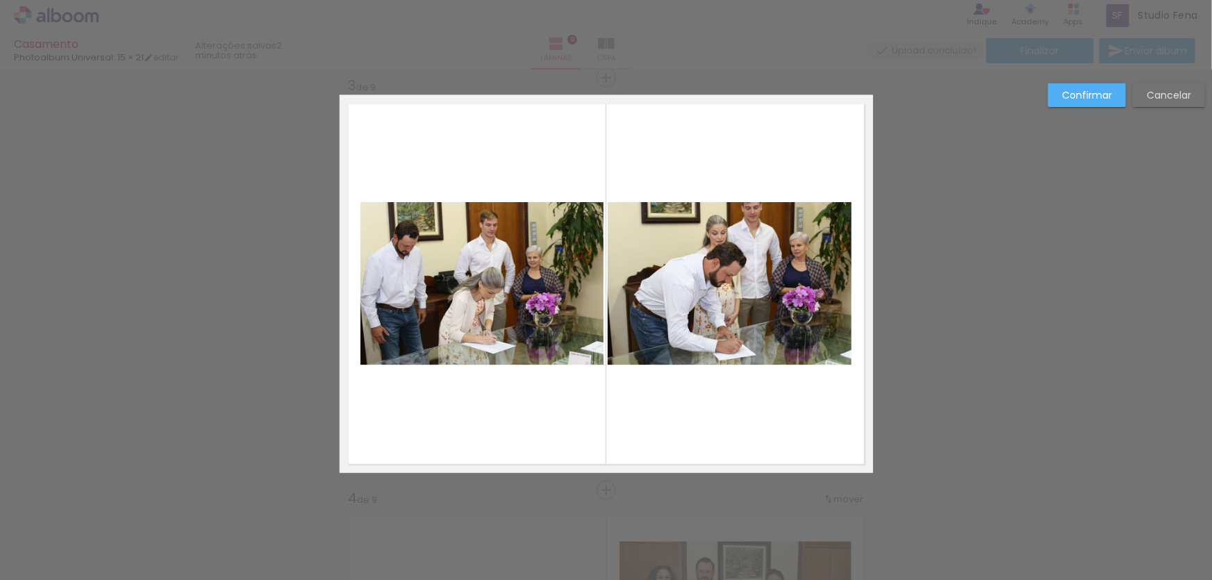
scroll to position [842, 0]
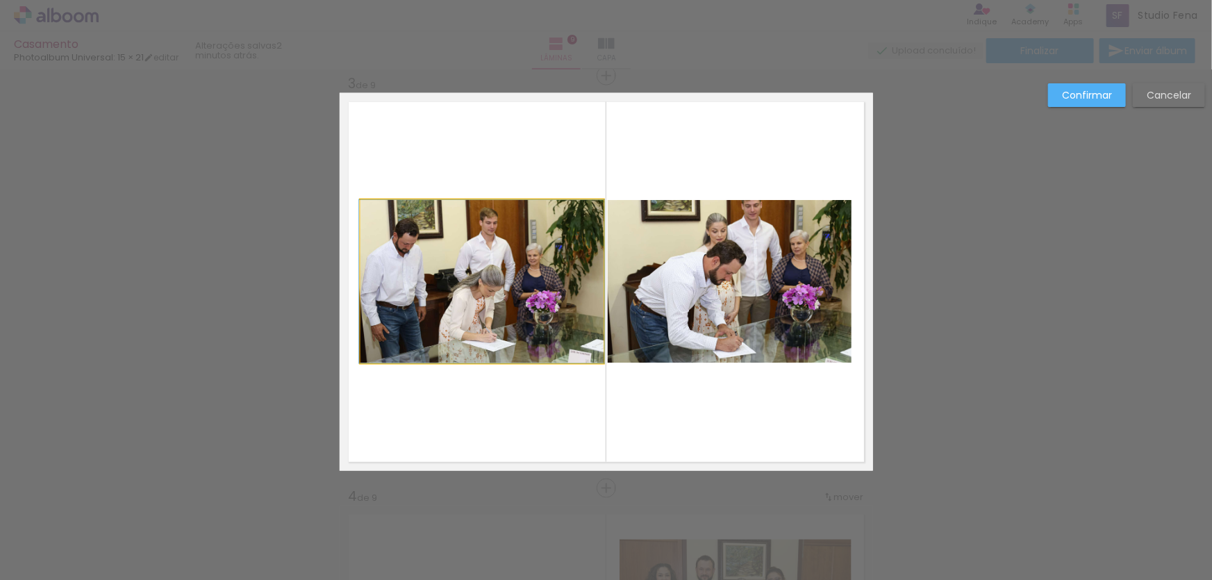
click at [390, 234] on quentale-photo at bounding box center [481, 281] width 243 height 163
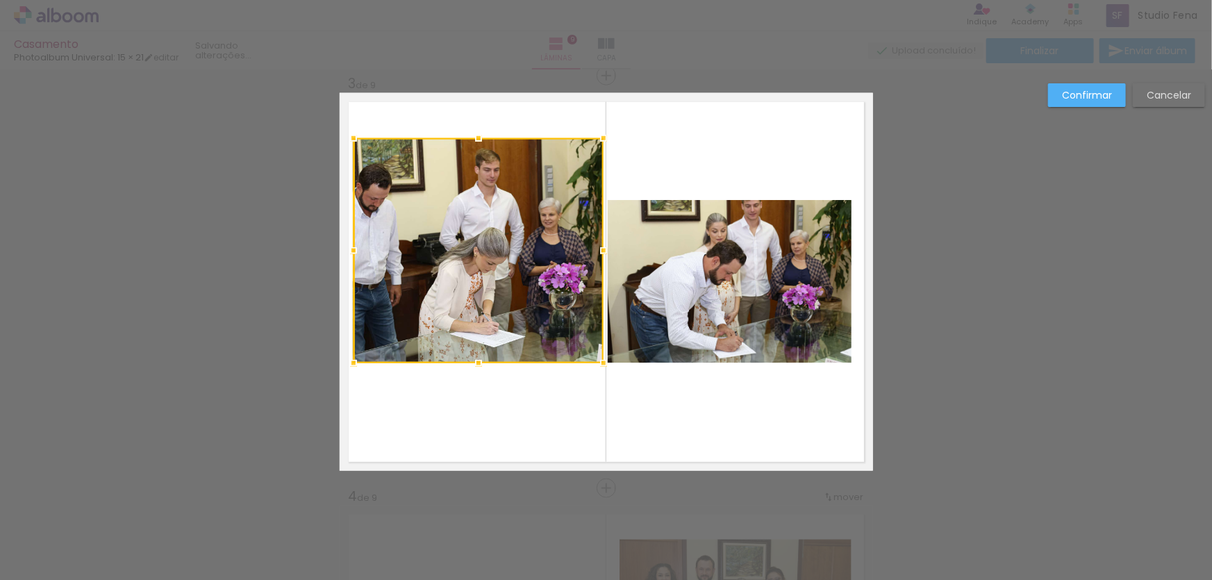
drag, startPoint x: 350, startPoint y: 193, endPoint x: 338, endPoint y: 135, distance: 59.7
click at [340, 135] on div at bounding box center [354, 138] width 28 height 28
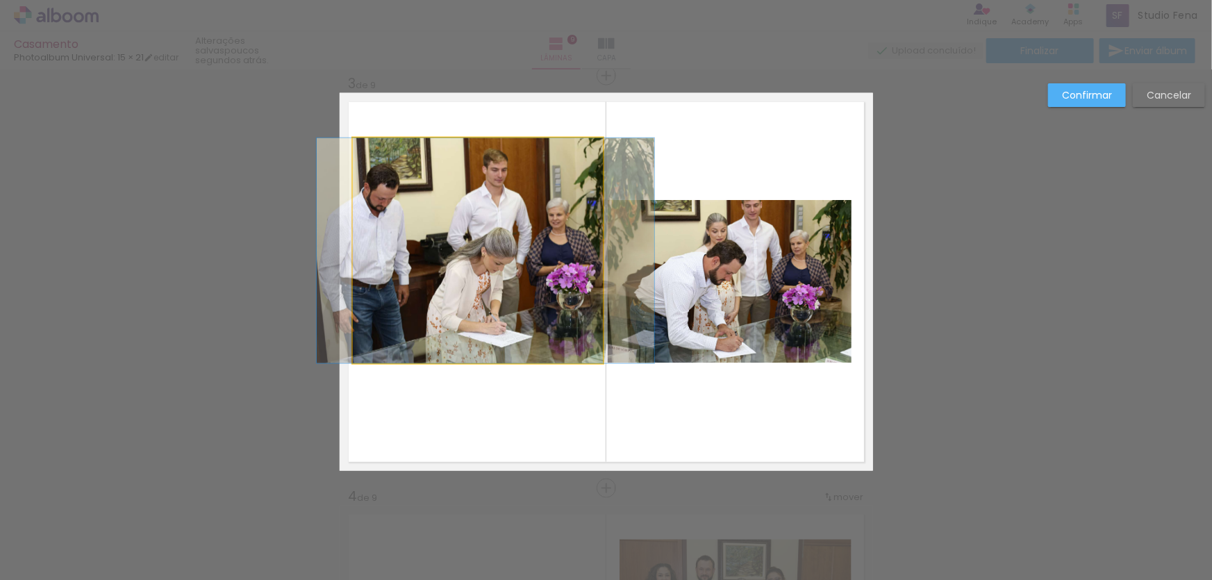
drag, startPoint x: 466, startPoint y: 286, endPoint x: 474, endPoint y: 335, distance: 49.9
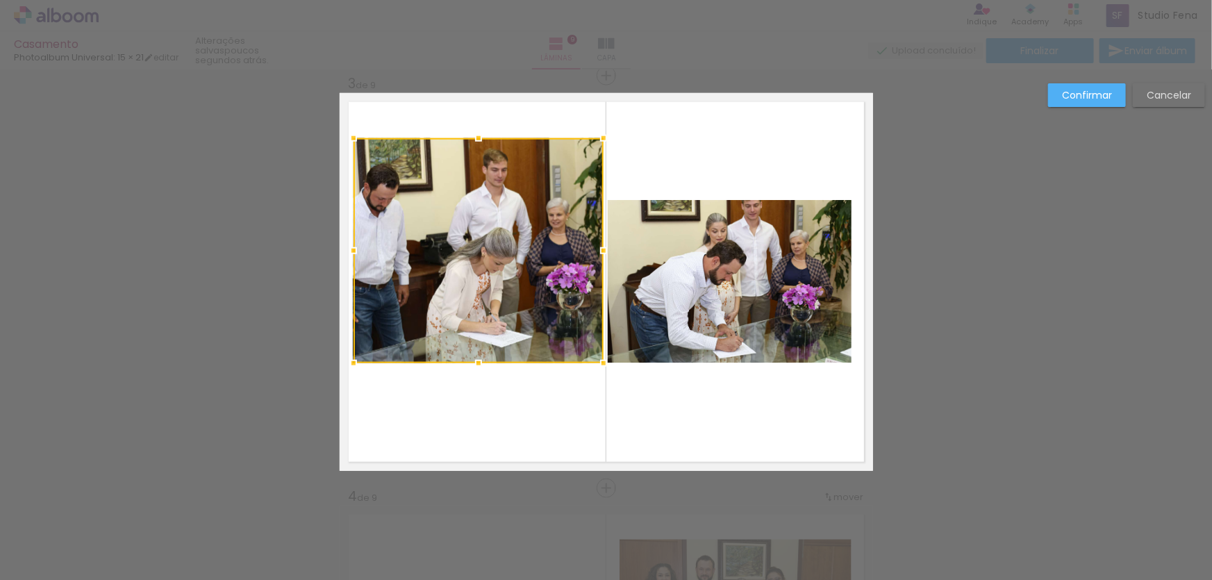
click at [488, 293] on div at bounding box center [478, 250] width 250 height 225
click at [492, 381] on quentale-layouter at bounding box center [606, 282] width 533 height 378
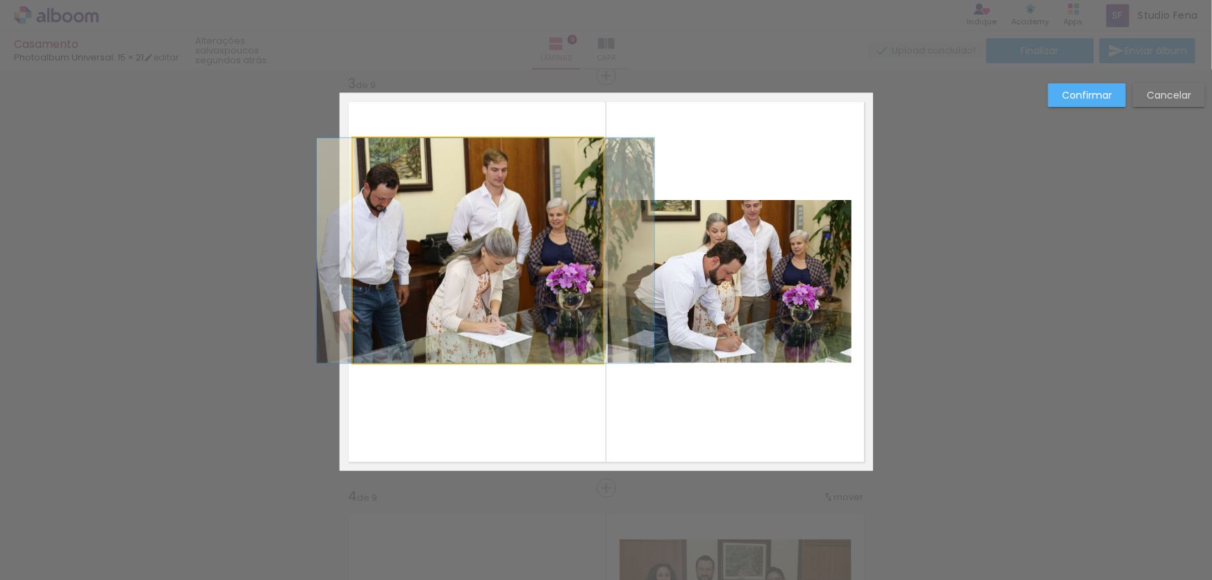
drag, startPoint x: 499, startPoint y: 298, endPoint x: 498, endPoint y: 349, distance: 50.7
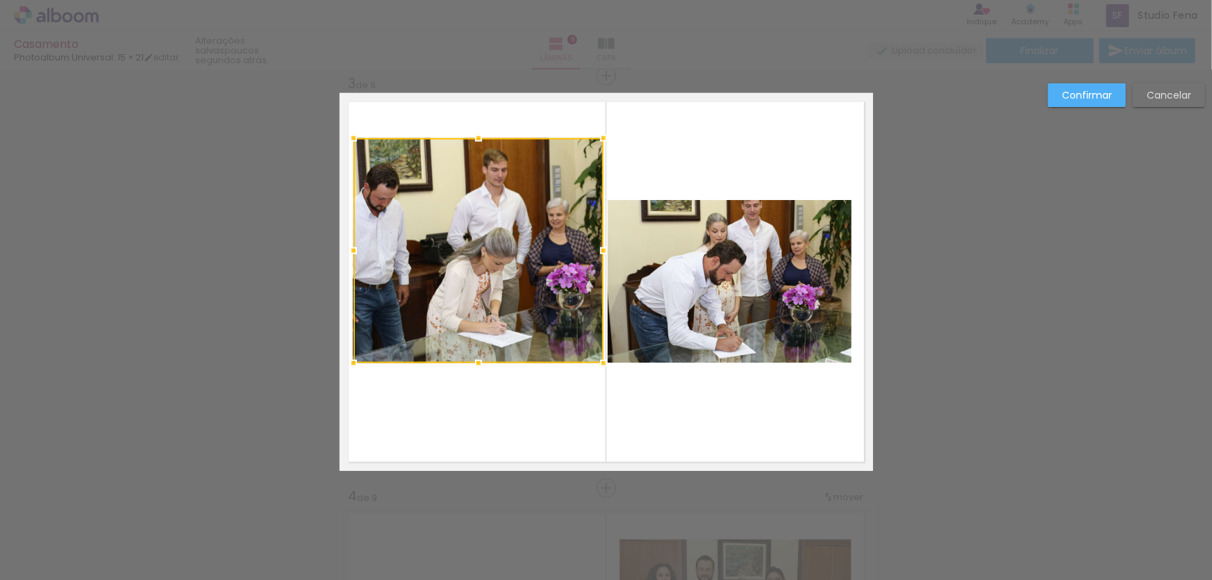
click at [490, 407] on quentale-layouter at bounding box center [606, 282] width 533 height 378
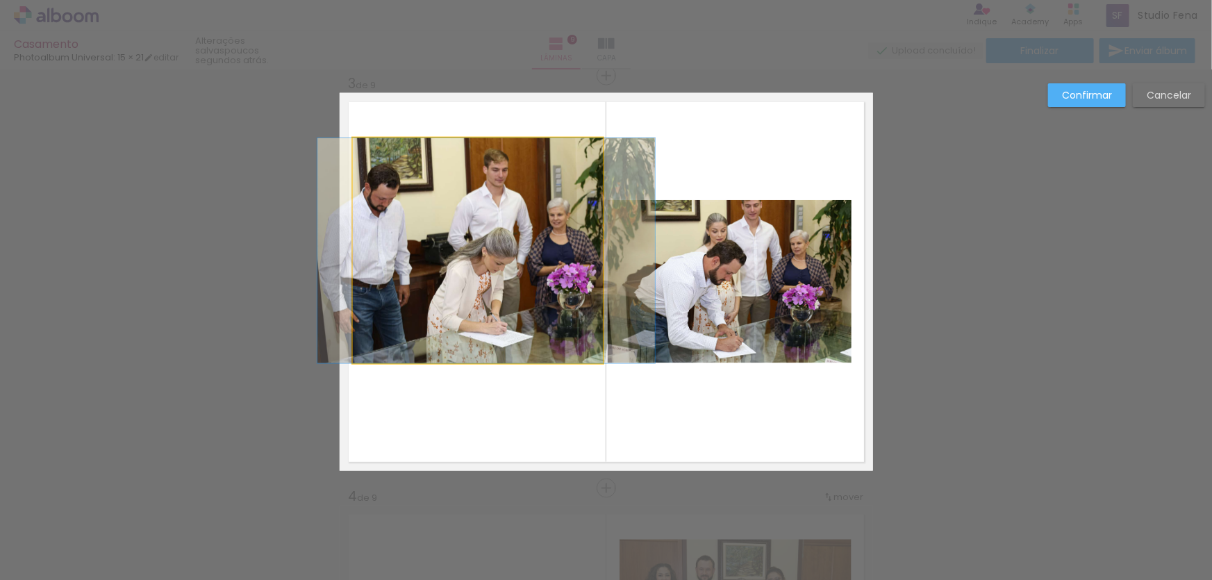
drag, startPoint x: 502, startPoint y: 301, endPoint x: 503, endPoint y: 330, distance: 29.2
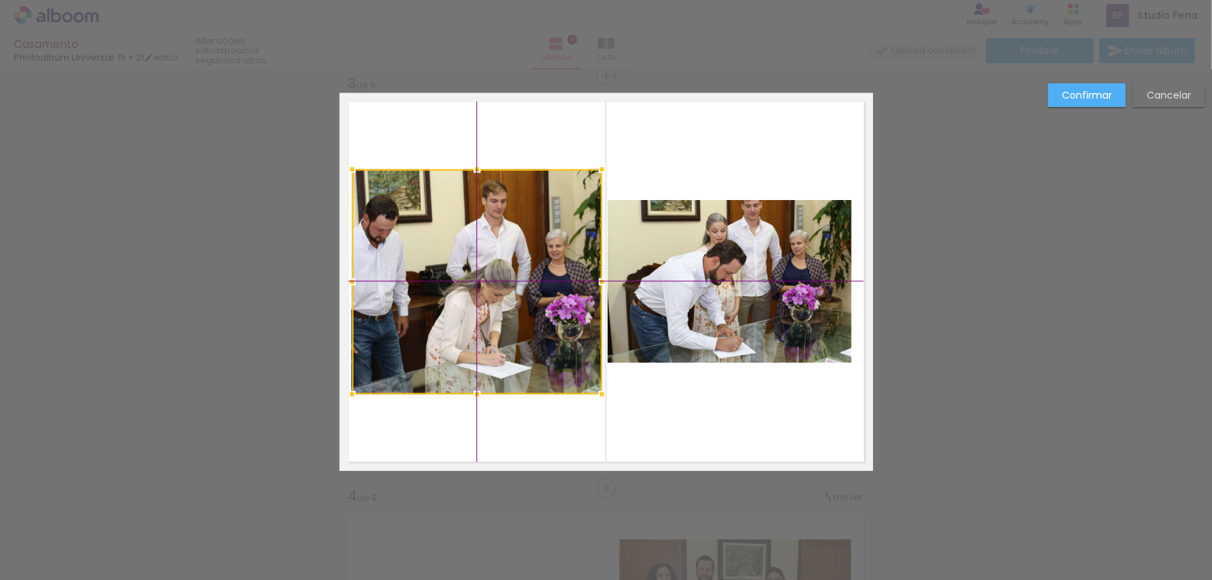
drag, startPoint x: 506, startPoint y: 285, endPoint x: 508, endPoint y: 312, distance: 27.2
click at [508, 312] on div at bounding box center [477, 281] width 250 height 225
click at [733, 409] on quentale-layouter at bounding box center [606, 282] width 533 height 378
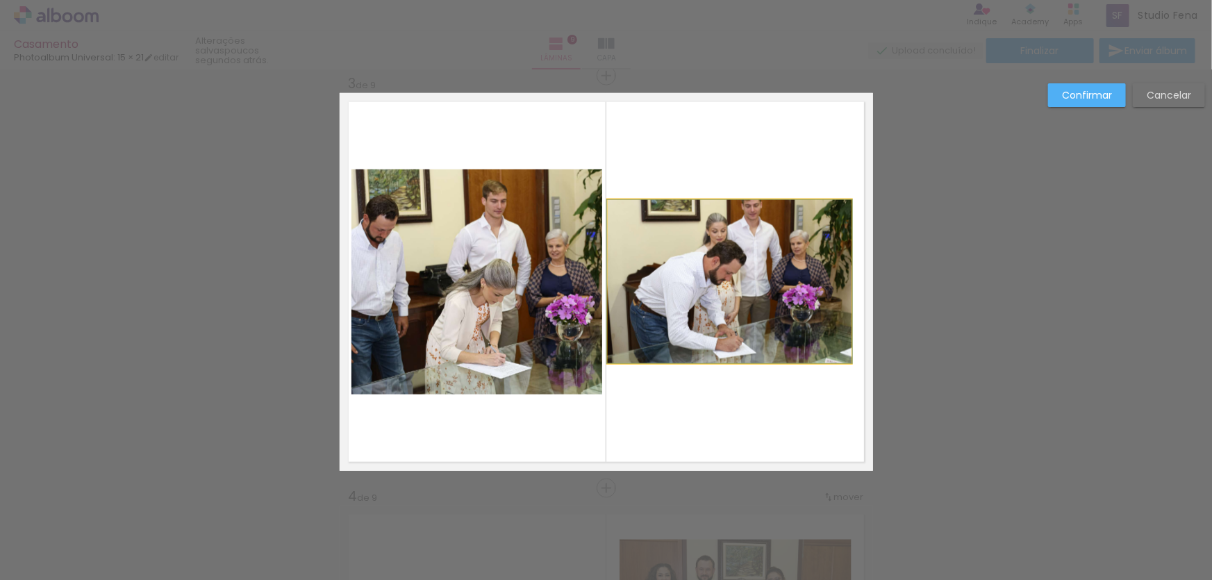
click at [701, 329] on quentale-photo at bounding box center [730, 281] width 244 height 163
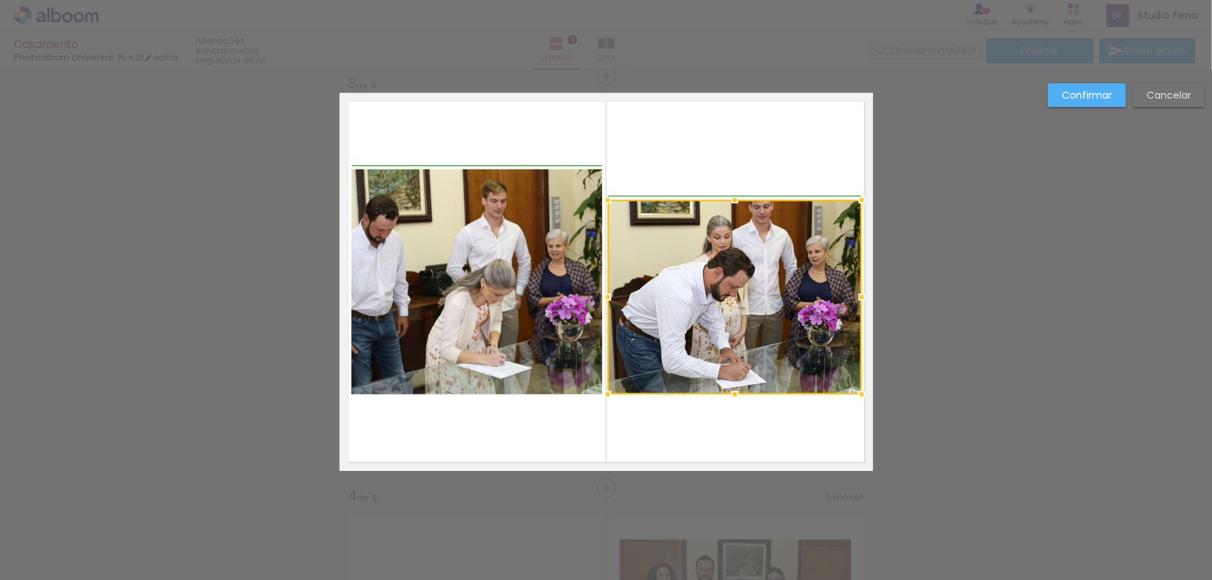
drag, startPoint x: 847, startPoint y: 367, endPoint x: 854, endPoint y: 403, distance: 36.1
click at [854, 403] on div at bounding box center [862, 395] width 28 height 28
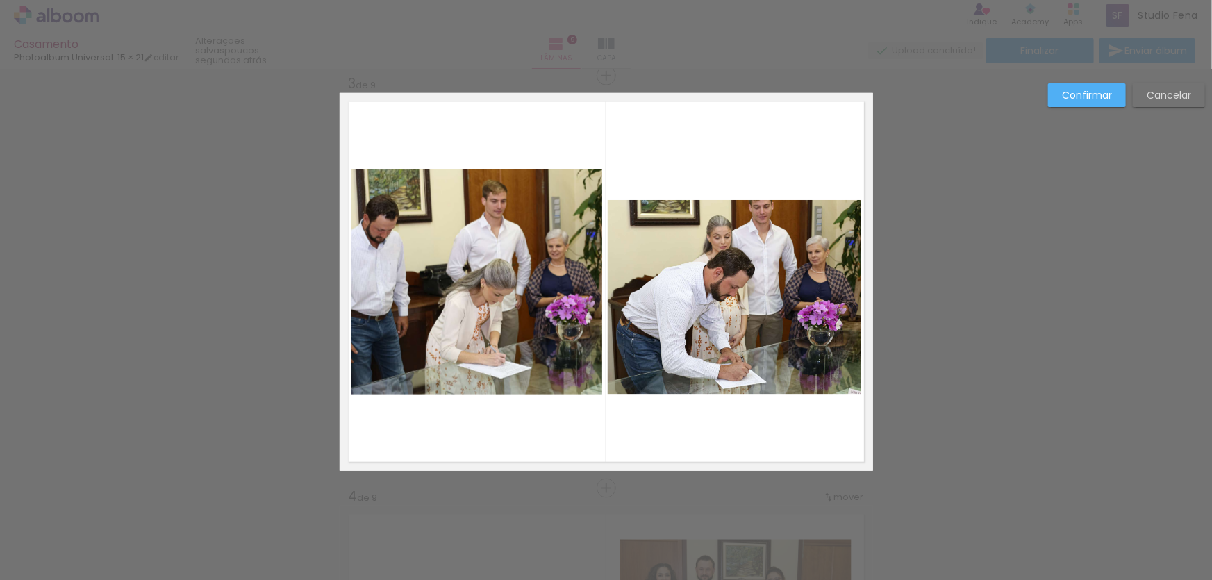
click at [767, 244] on quentale-photo at bounding box center [735, 297] width 254 height 194
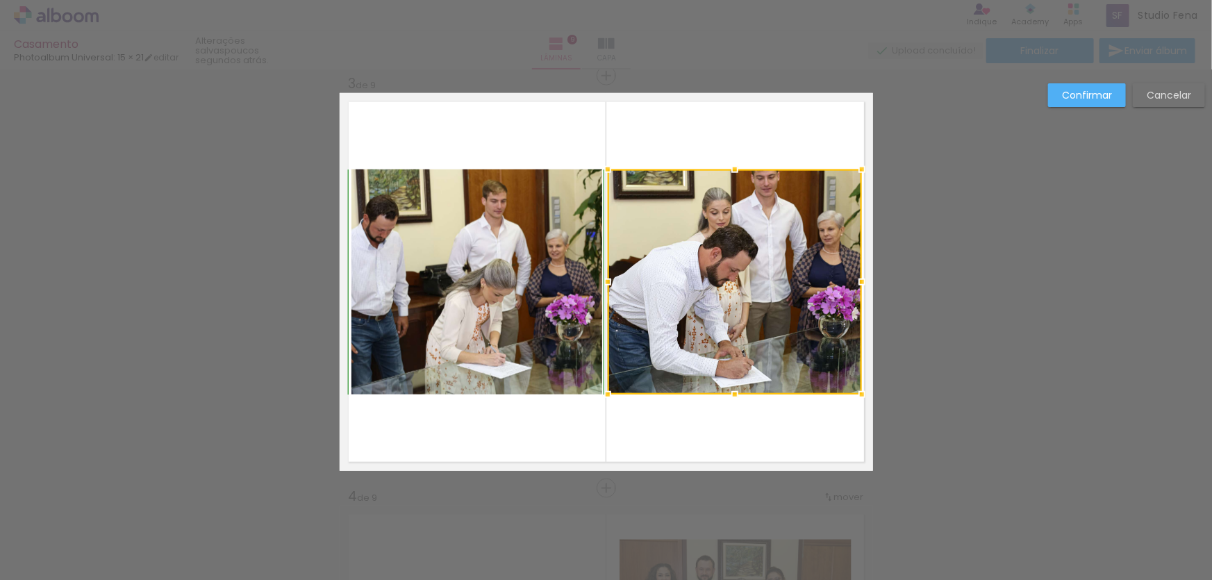
drag, startPoint x: 734, startPoint y: 196, endPoint x: 733, endPoint y: 165, distance: 31.3
click at [733, 165] on div at bounding box center [735, 170] width 28 height 28
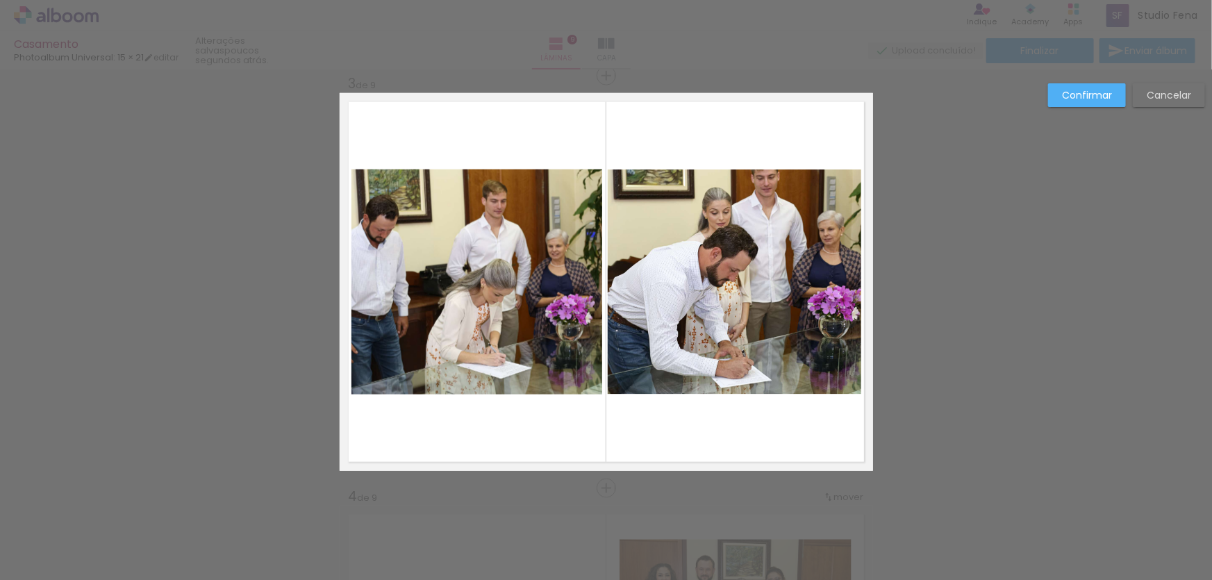
click at [688, 431] on quentale-layouter at bounding box center [606, 282] width 533 height 378
click at [0, 0] on slot "Confirmar" at bounding box center [0, 0] width 0 height 0
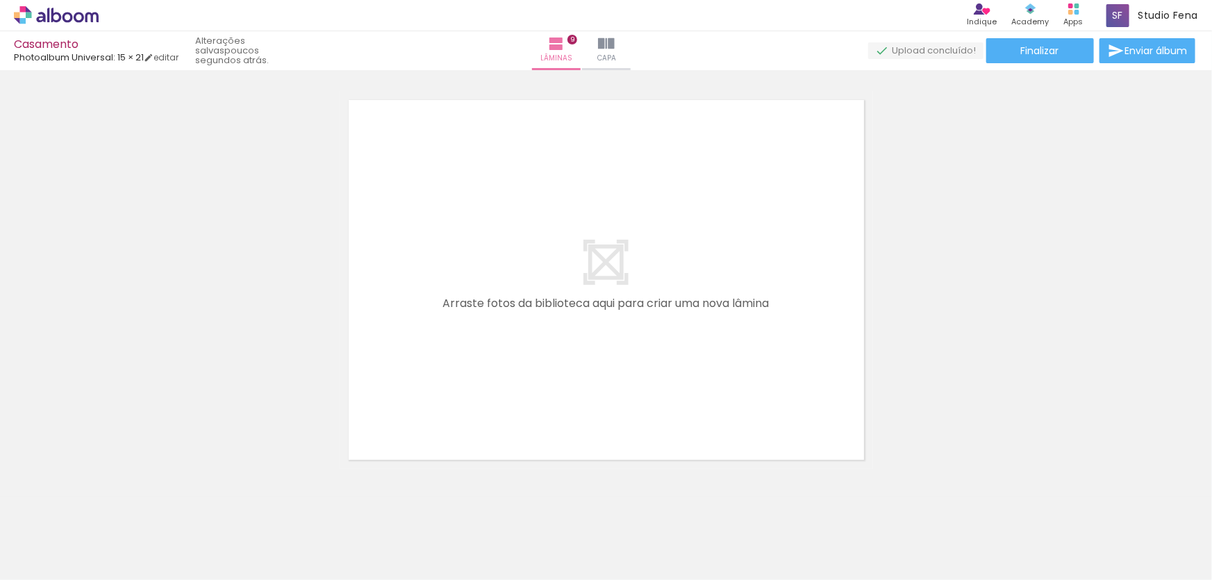
scroll to position [3756, 0]
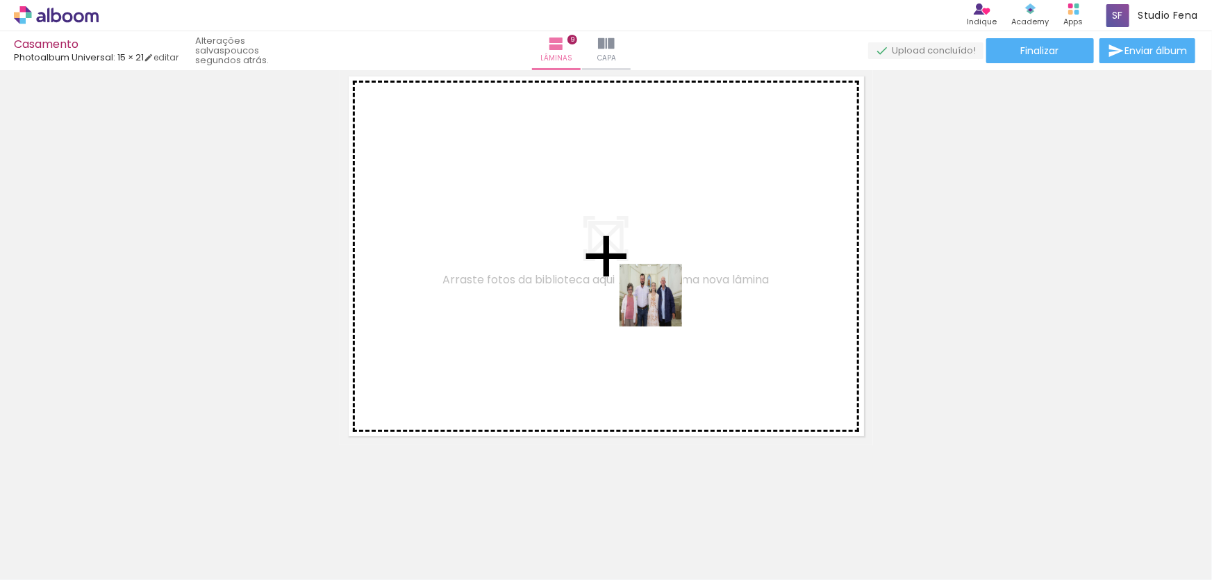
drag, startPoint x: 727, startPoint y: 529, endPoint x: 808, endPoint y: 526, distance: 80.6
click at [656, 298] on quentale-workspace at bounding box center [606, 290] width 1212 height 580
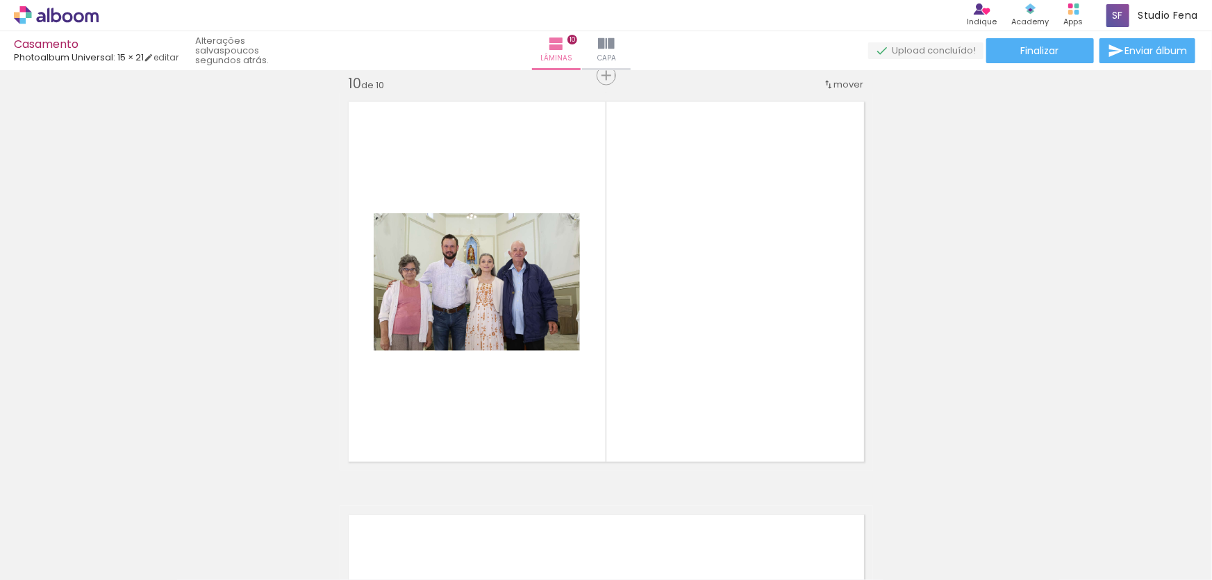
scroll to position [3729, 0]
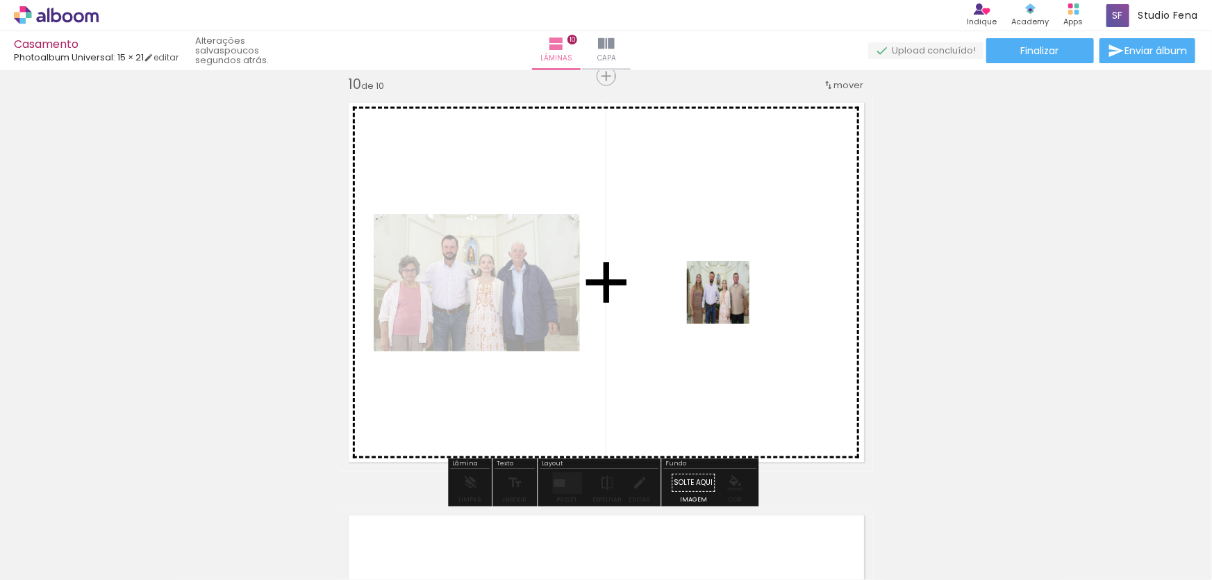
drag, startPoint x: 806, startPoint y: 528, endPoint x: 729, endPoint y: 303, distance: 238.1
click at [729, 303] on quentale-workspace at bounding box center [606, 290] width 1212 height 580
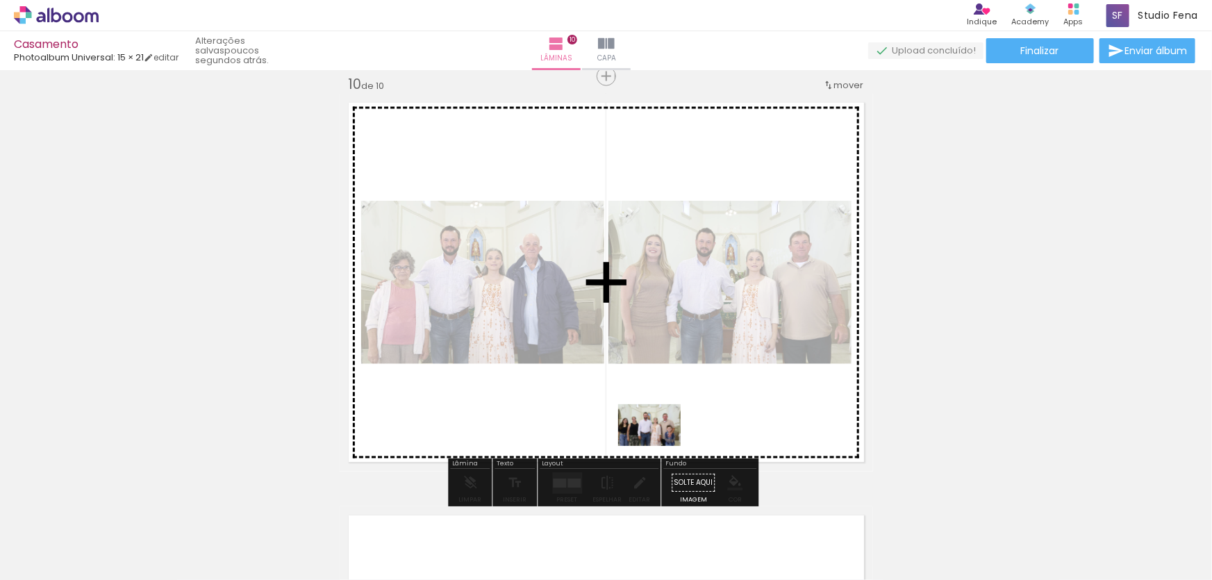
drag, startPoint x: 875, startPoint y: 534, endPoint x: 797, endPoint y: 499, distance: 85.8
click at [645, 451] on quentale-workspace at bounding box center [606, 290] width 1212 height 580
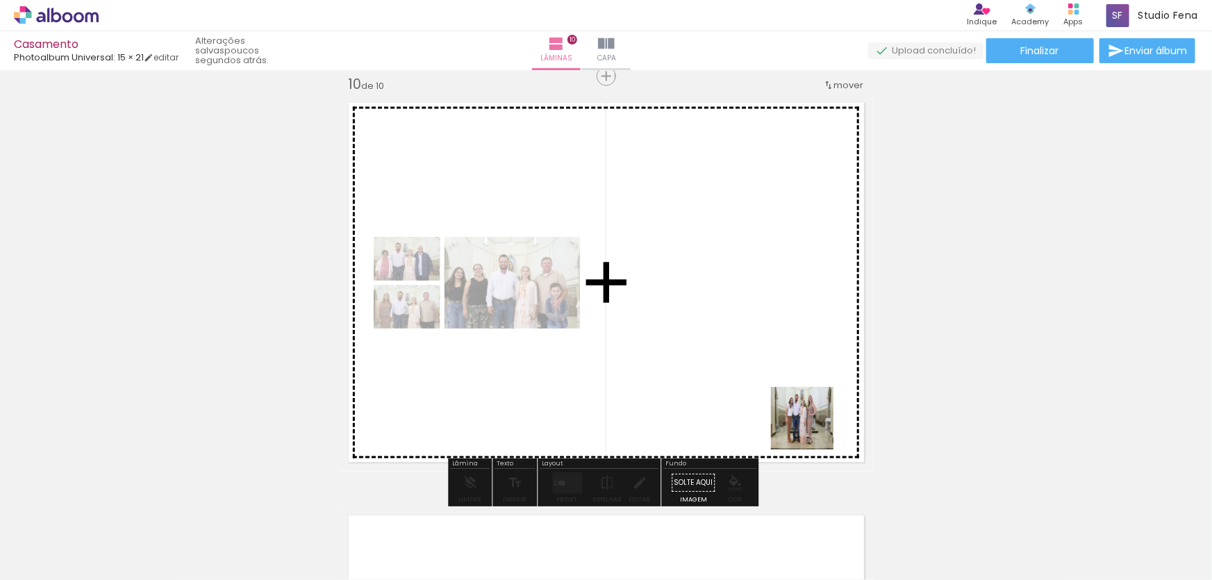
drag, startPoint x: 956, startPoint y: 549, endPoint x: 792, endPoint y: 415, distance: 212.3
click at [792, 415] on quentale-workspace at bounding box center [606, 290] width 1212 height 580
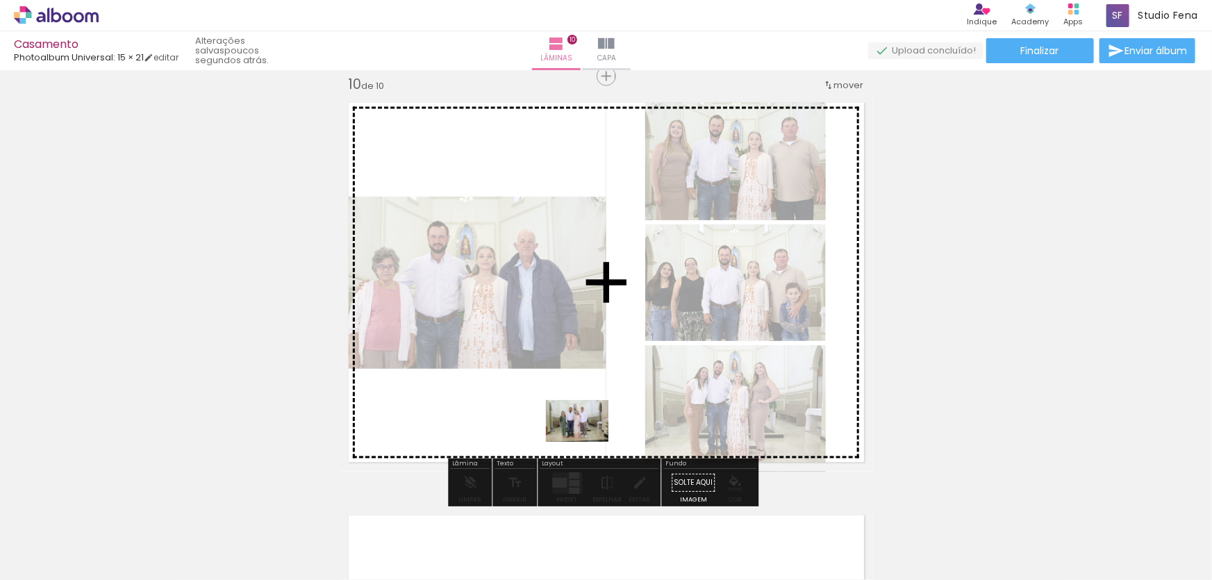
drag, startPoint x: 599, startPoint y: 453, endPoint x: 582, endPoint y: 438, distance: 23.1
click at [582, 438] on quentale-workspace at bounding box center [606, 290] width 1212 height 580
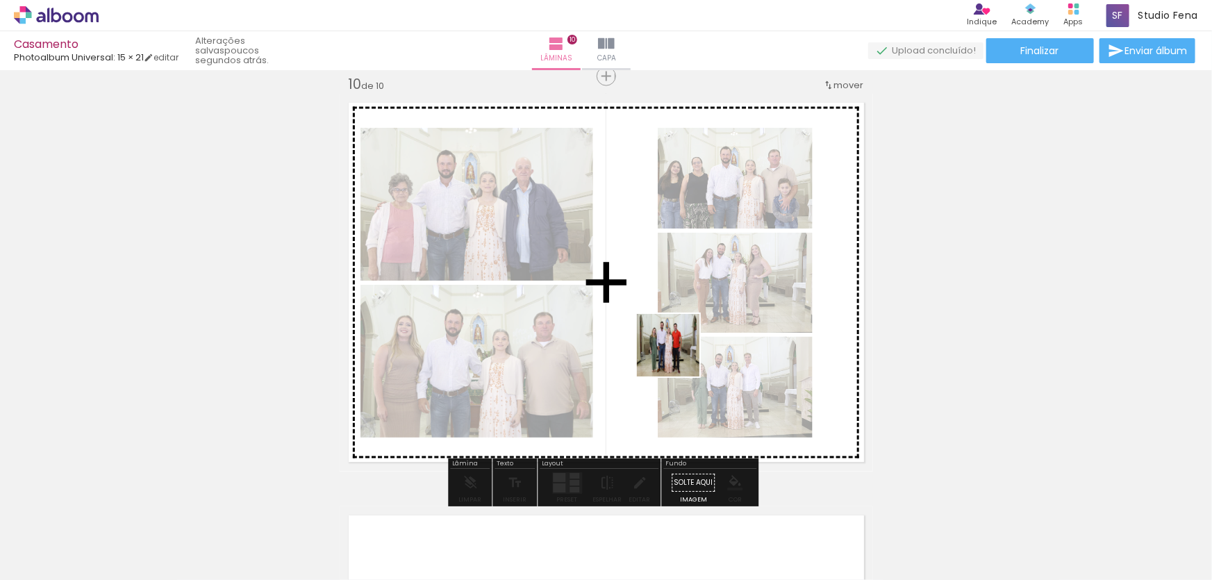
drag, startPoint x: 1100, startPoint y: 540, endPoint x: 663, endPoint y: 347, distance: 478.5
click at [663, 347] on quentale-workspace at bounding box center [606, 290] width 1212 height 580
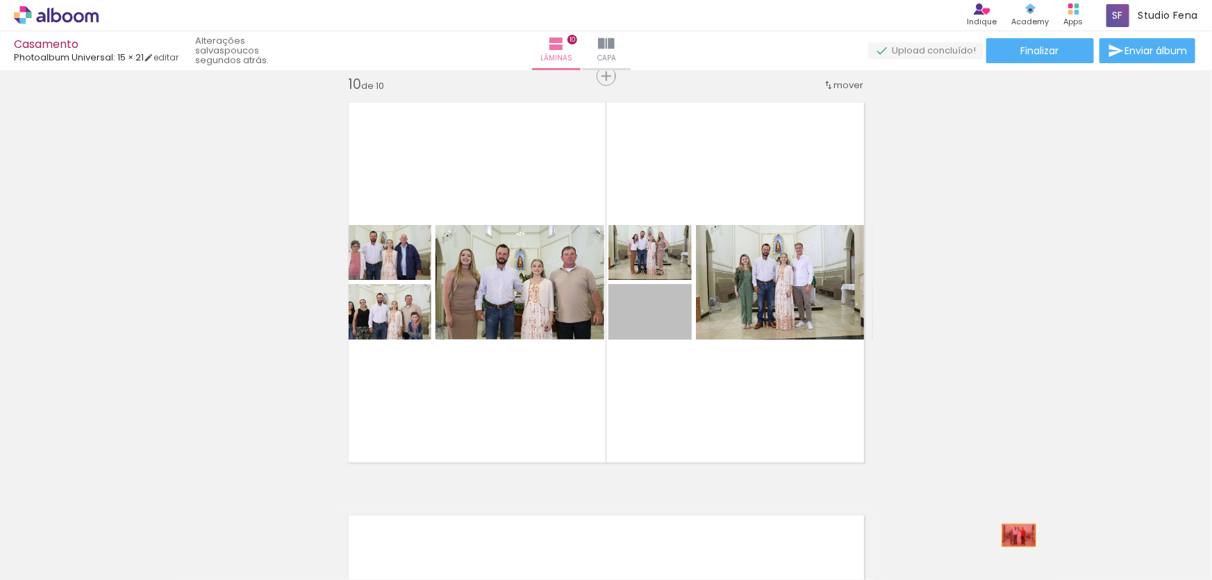
drag, startPoint x: 670, startPoint y: 333, endPoint x: 1027, endPoint y: 541, distance: 413.3
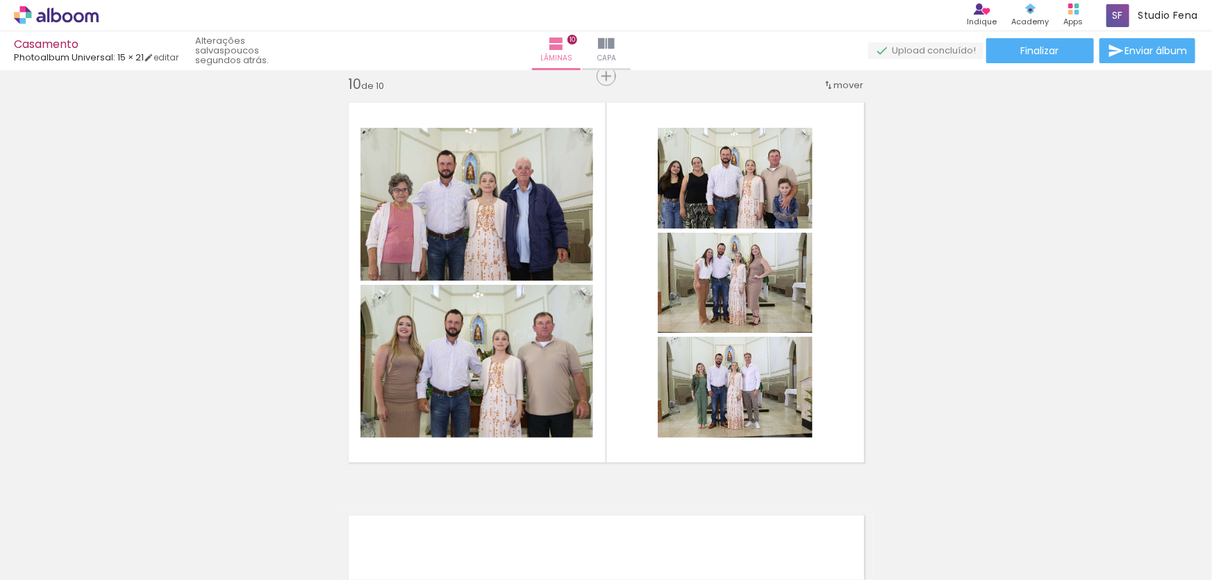
scroll to position [0, 1372]
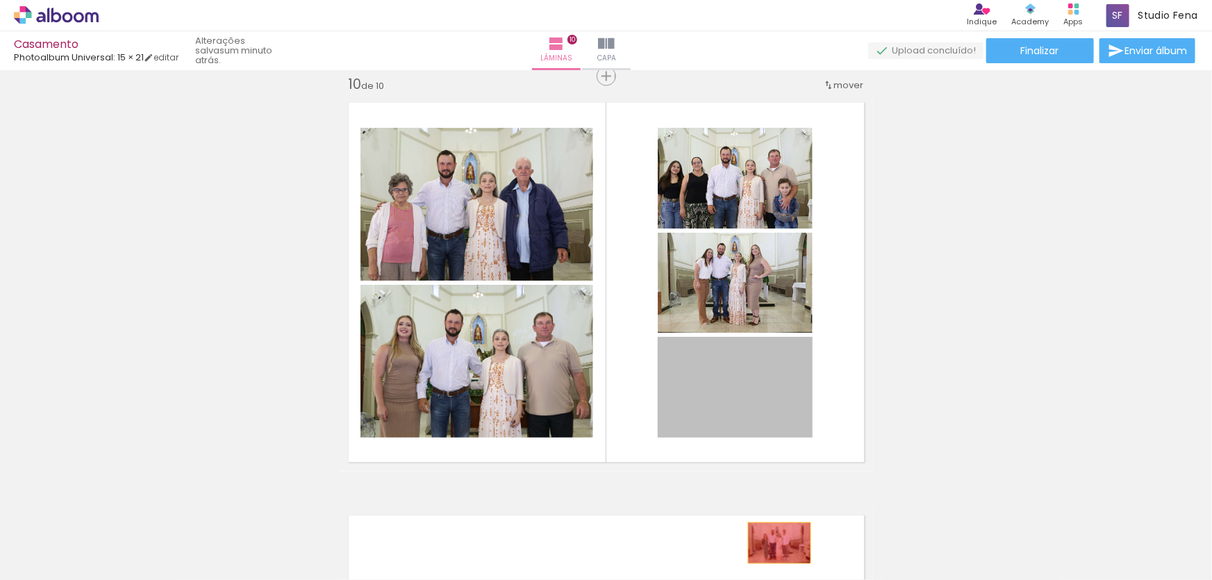
drag, startPoint x: 749, startPoint y: 398, endPoint x: 778, endPoint y: 550, distance: 154.7
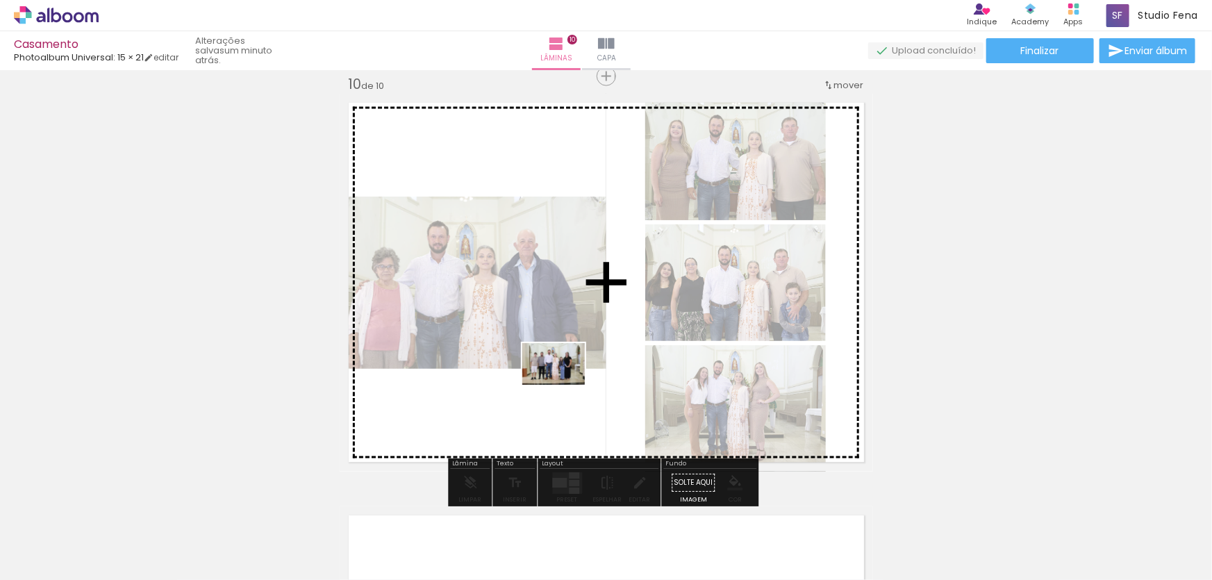
drag, startPoint x: 1165, startPoint y: 539, endPoint x: 564, endPoint y: 385, distance: 620.2
click at [564, 385] on quentale-workspace at bounding box center [606, 290] width 1212 height 580
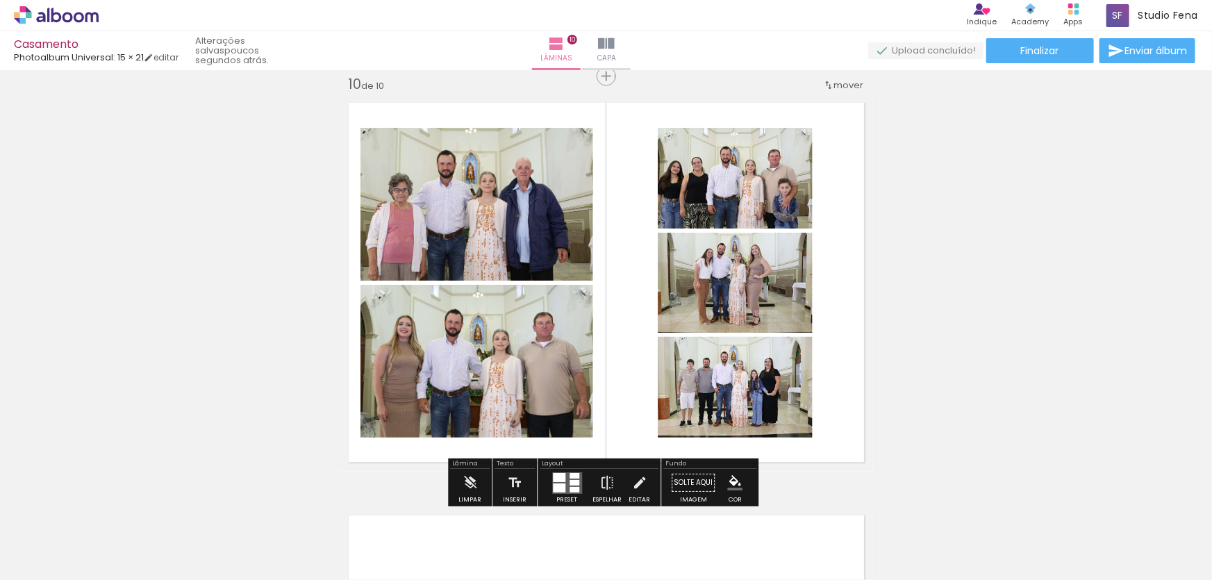
click at [674, 189] on quentale-photo at bounding box center [735, 178] width 155 height 101
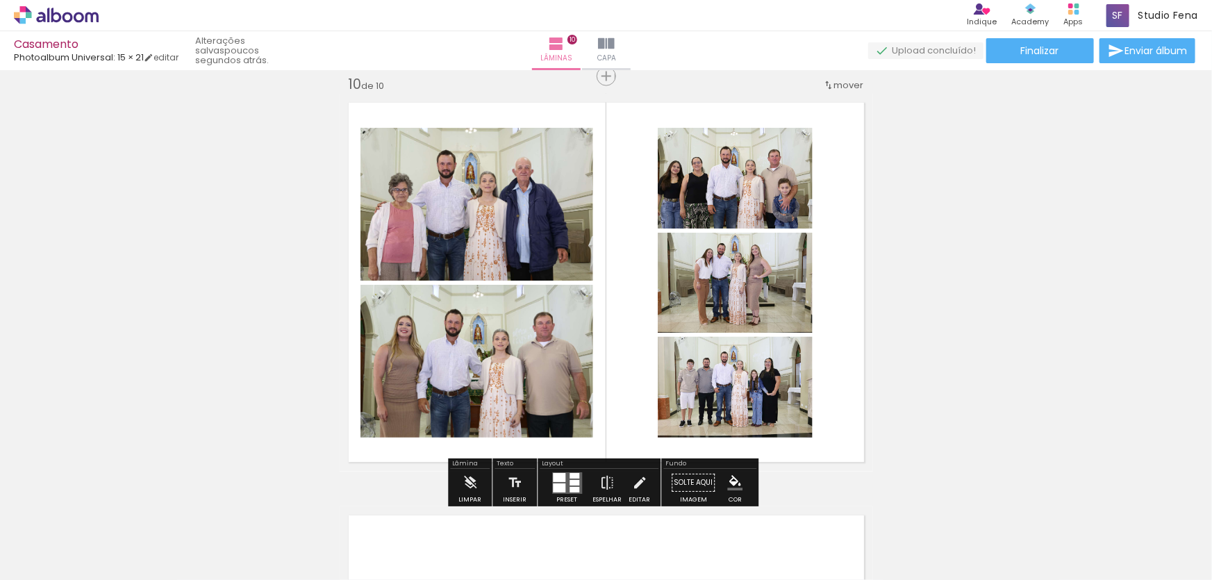
scroll to position [0, 1372]
click at [640, 478] on iron-icon at bounding box center [639, 483] width 15 height 28
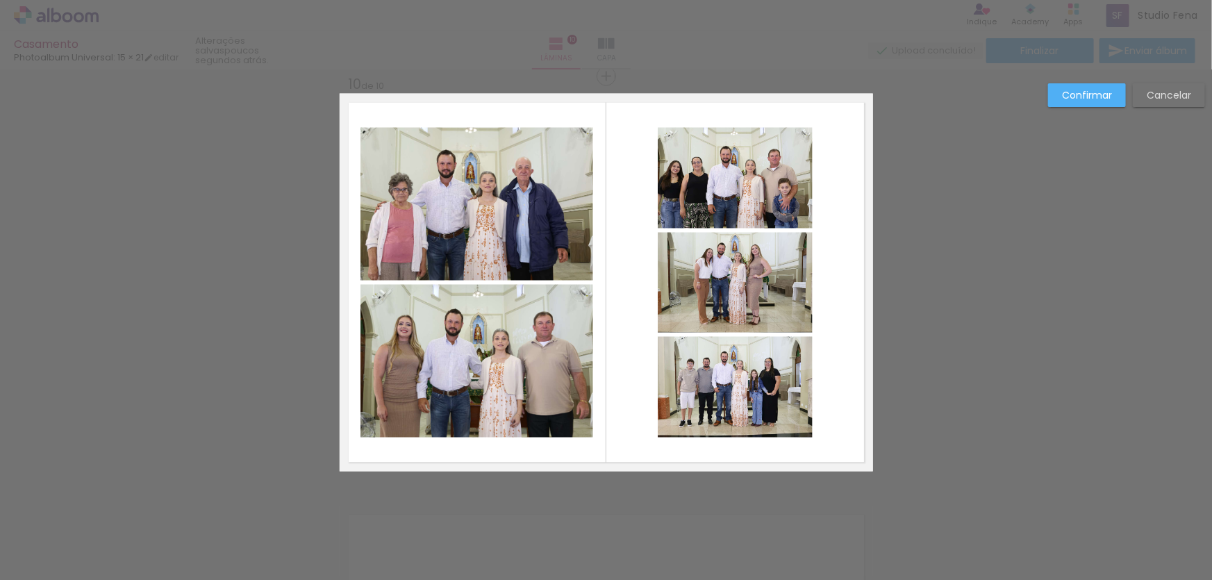
click at [662, 176] on quentale-photo at bounding box center [735, 178] width 155 height 101
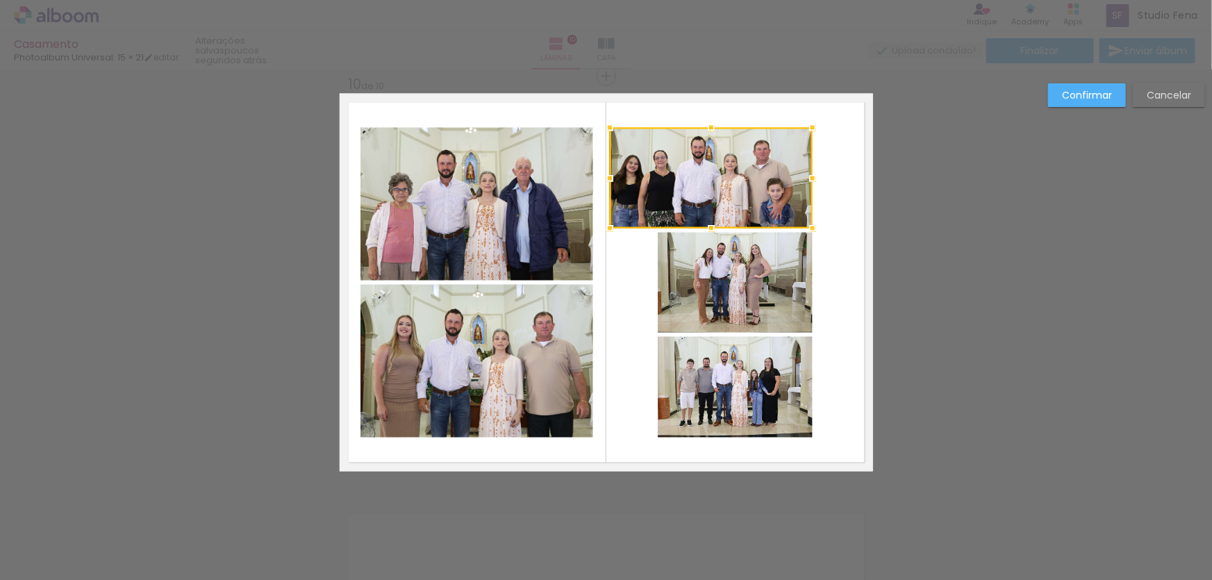
drag, startPoint x: 649, startPoint y: 181, endPoint x: 601, endPoint y: 181, distance: 47.9
click at [601, 181] on div at bounding box center [610, 179] width 28 height 28
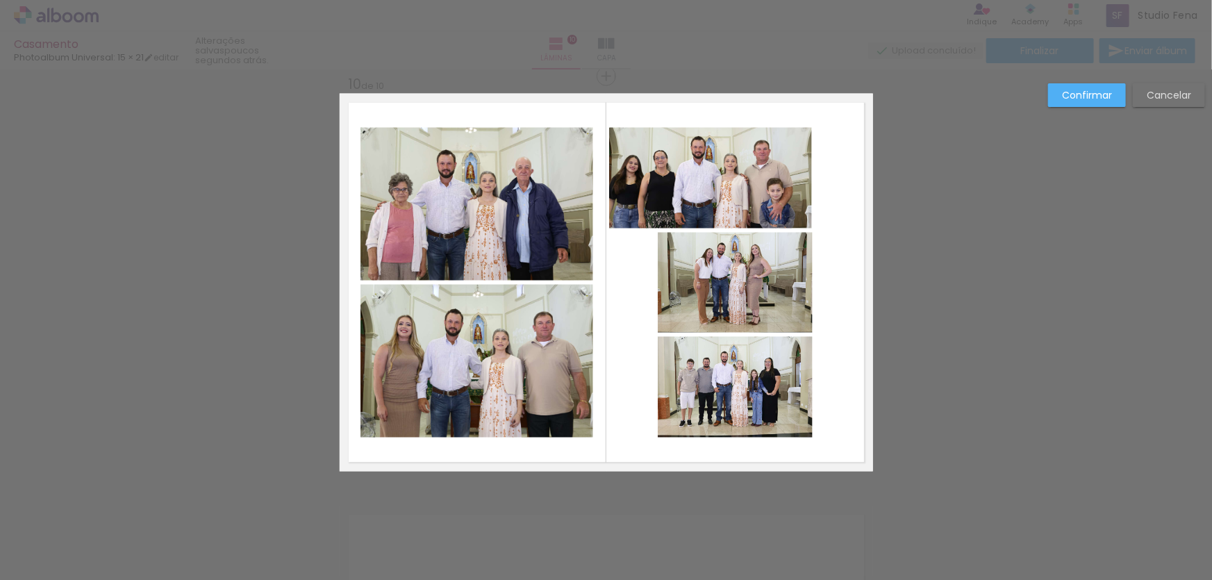
click at [704, 137] on quentale-photo at bounding box center [710, 178] width 203 height 101
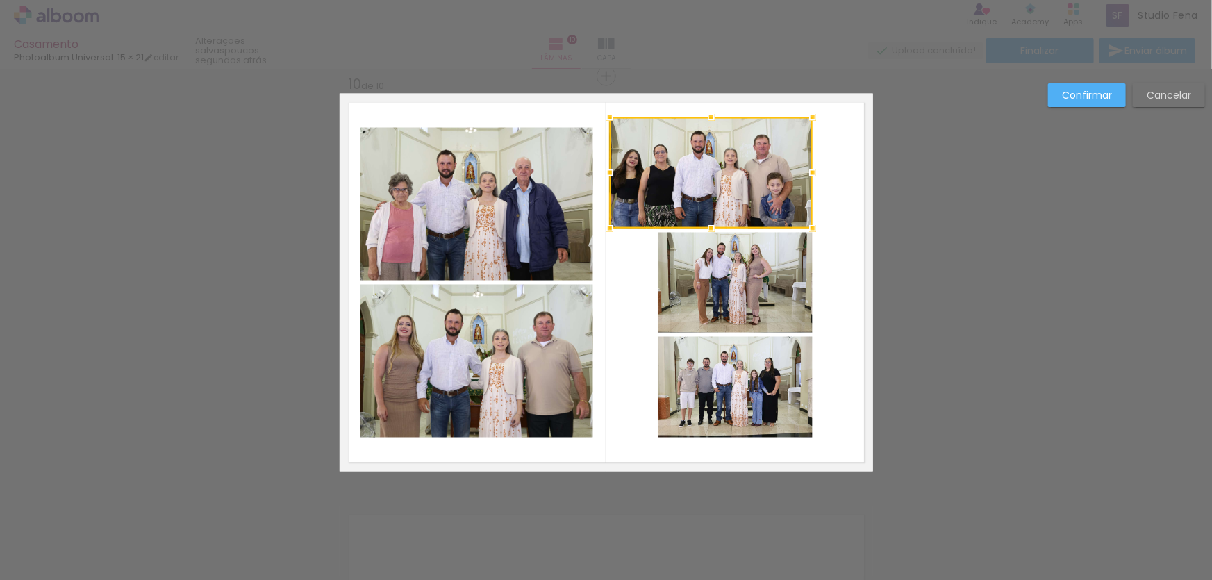
drag, startPoint x: 707, startPoint y: 130, endPoint x: 708, endPoint y: 119, distance: 11.1
click at [708, 119] on div at bounding box center [711, 117] width 28 height 28
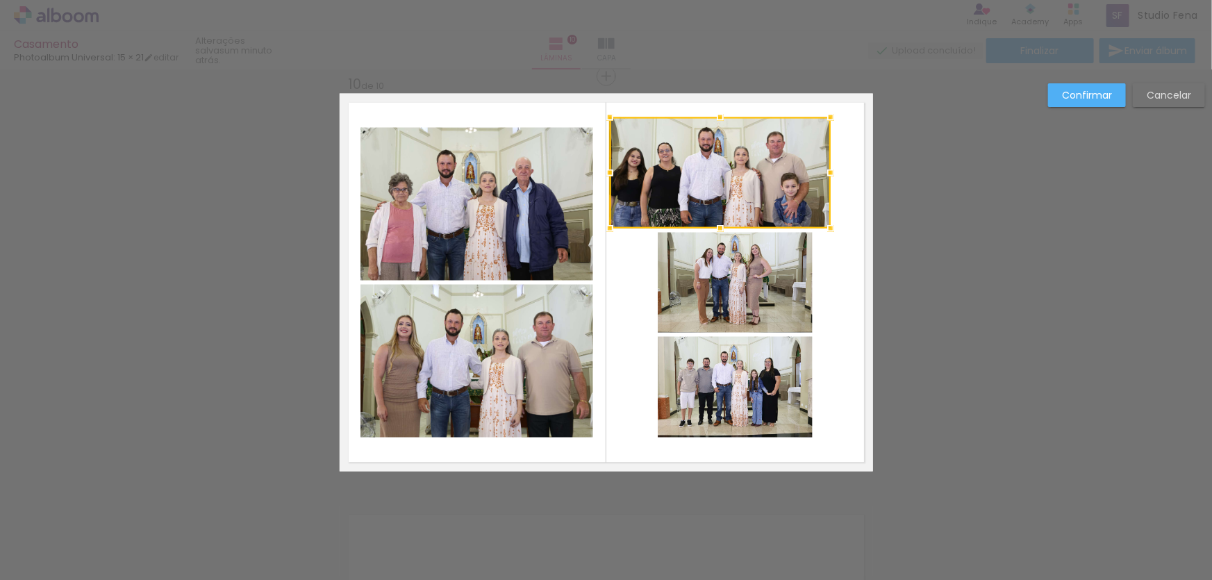
drag, startPoint x: 807, startPoint y: 174, endPoint x: 826, endPoint y: 181, distance: 19.8
click at [826, 181] on div at bounding box center [831, 173] width 28 height 28
click at [758, 292] on quentale-photo at bounding box center [735, 283] width 155 height 100
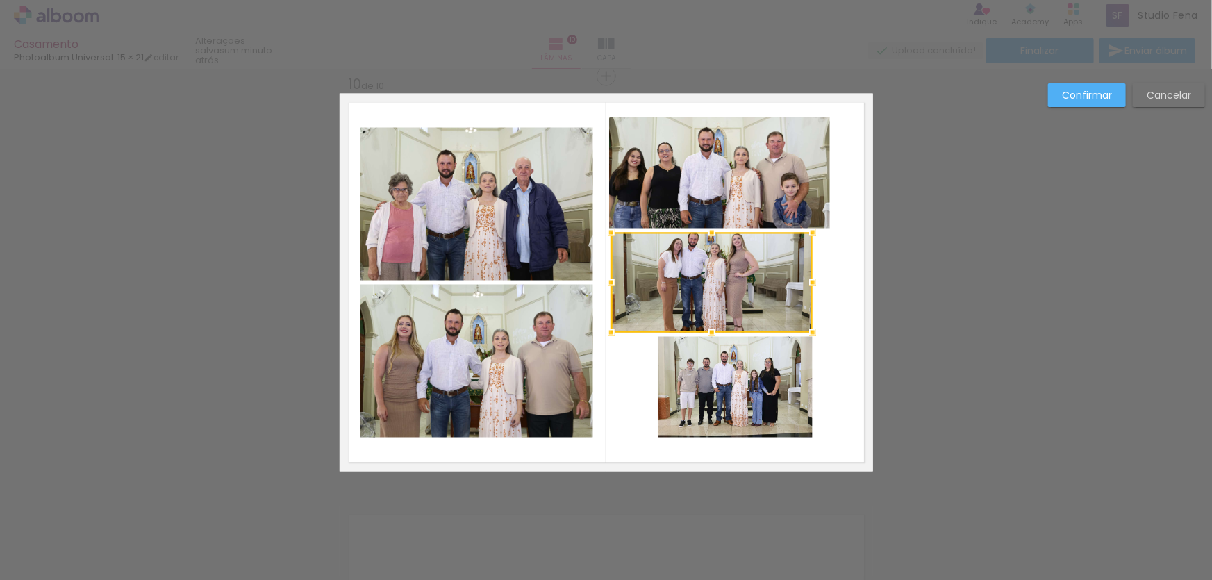
drag, startPoint x: 653, startPoint y: 283, endPoint x: 606, endPoint y: 292, distance: 47.4
click at [606, 292] on div at bounding box center [611, 283] width 28 height 28
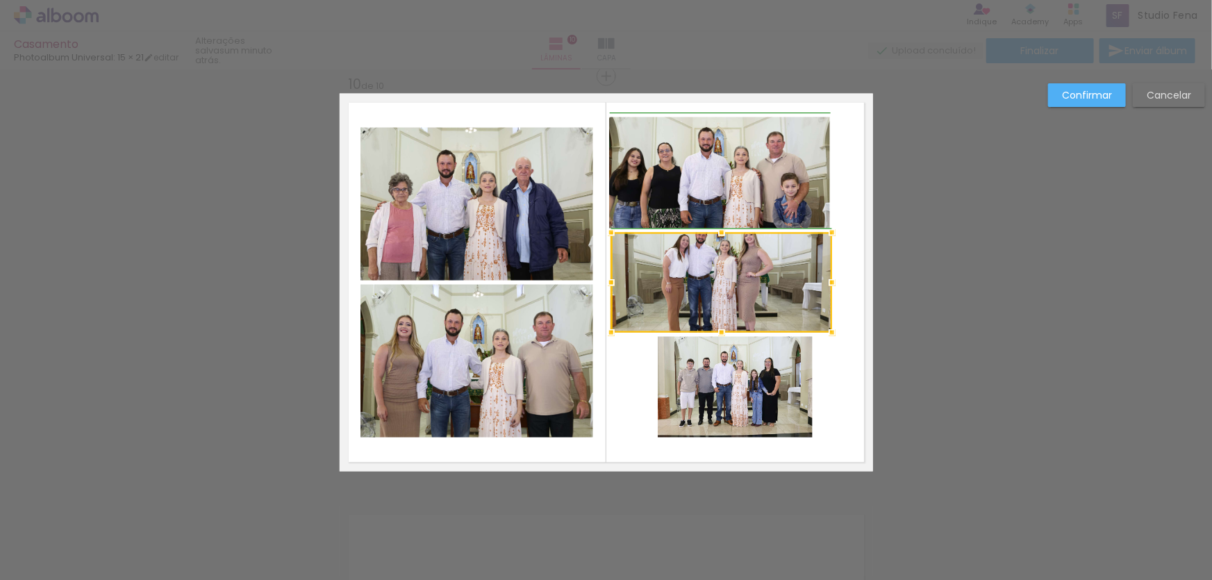
drag, startPoint x: 806, startPoint y: 286, endPoint x: 820, endPoint y: 283, distance: 14.2
click at [820, 283] on div at bounding box center [832, 283] width 28 height 28
click at [695, 283] on div at bounding box center [721, 283] width 221 height 100
click at [843, 280] on quentale-layouter at bounding box center [606, 283] width 533 height 378
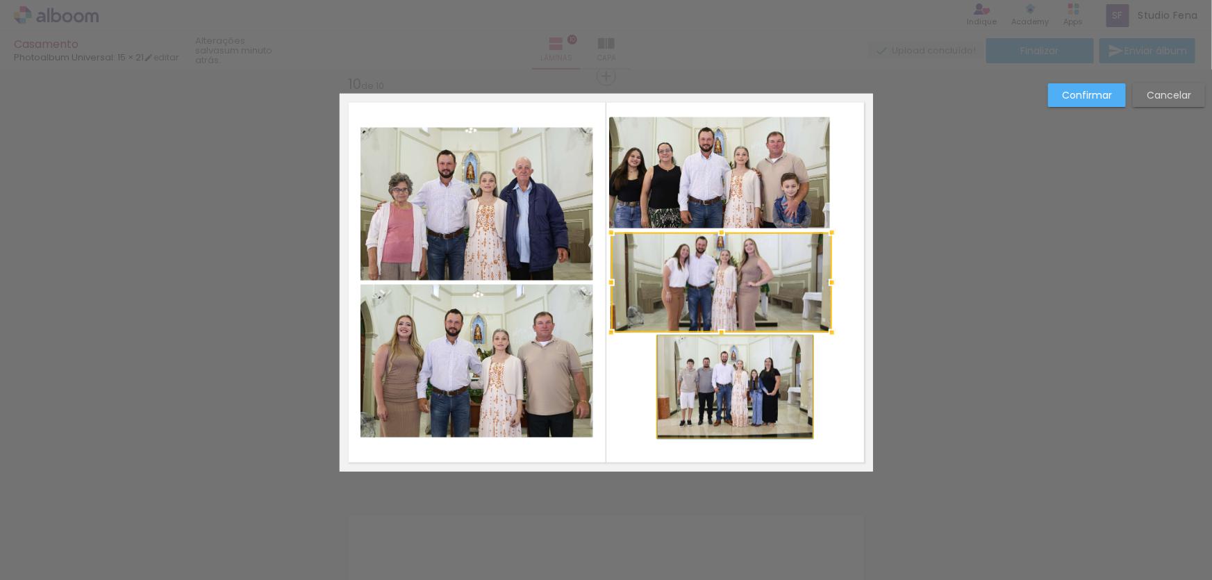
click at [746, 409] on quentale-photo at bounding box center [735, 387] width 155 height 101
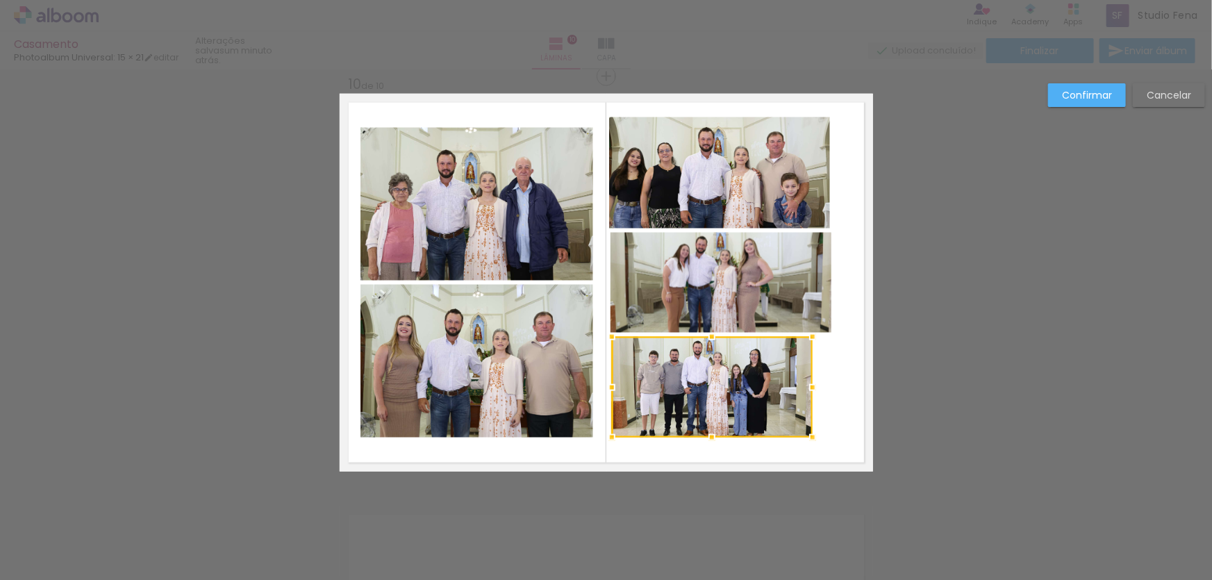
drag, startPoint x: 650, startPoint y: 383, endPoint x: 609, endPoint y: 394, distance: 42.5
click at [609, 394] on div at bounding box center [612, 388] width 28 height 28
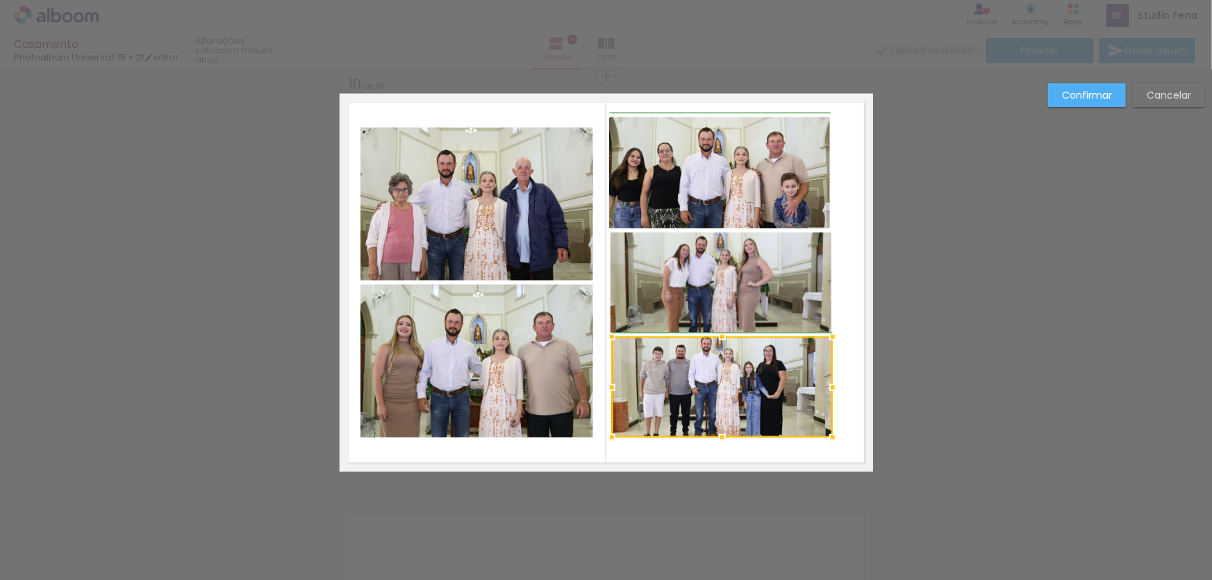
drag, startPoint x: 812, startPoint y: 391, endPoint x: 827, endPoint y: 395, distance: 15.8
click at [827, 395] on div at bounding box center [833, 388] width 28 height 28
click at [838, 406] on quentale-layouter at bounding box center [606, 283] width 533 height 378
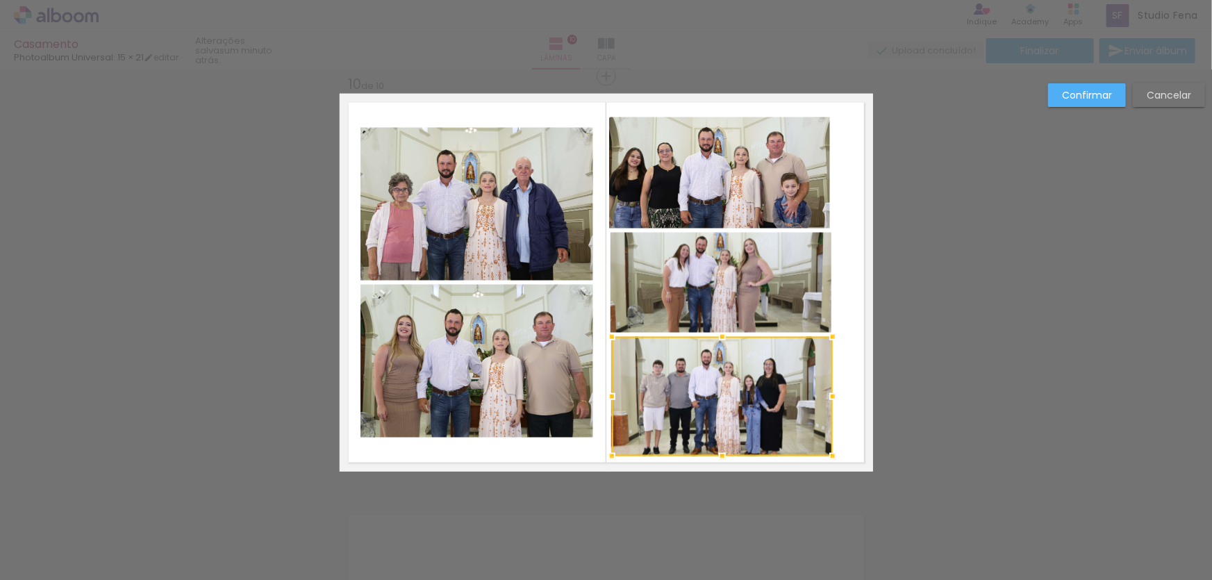
drag, startPoint x: 720, startPoint y: 438, endPoint x: 717, endPoint y: 457, distance: 19.8
click at [717, 457] on div at bounding box center [722, 456] width 28 height 28
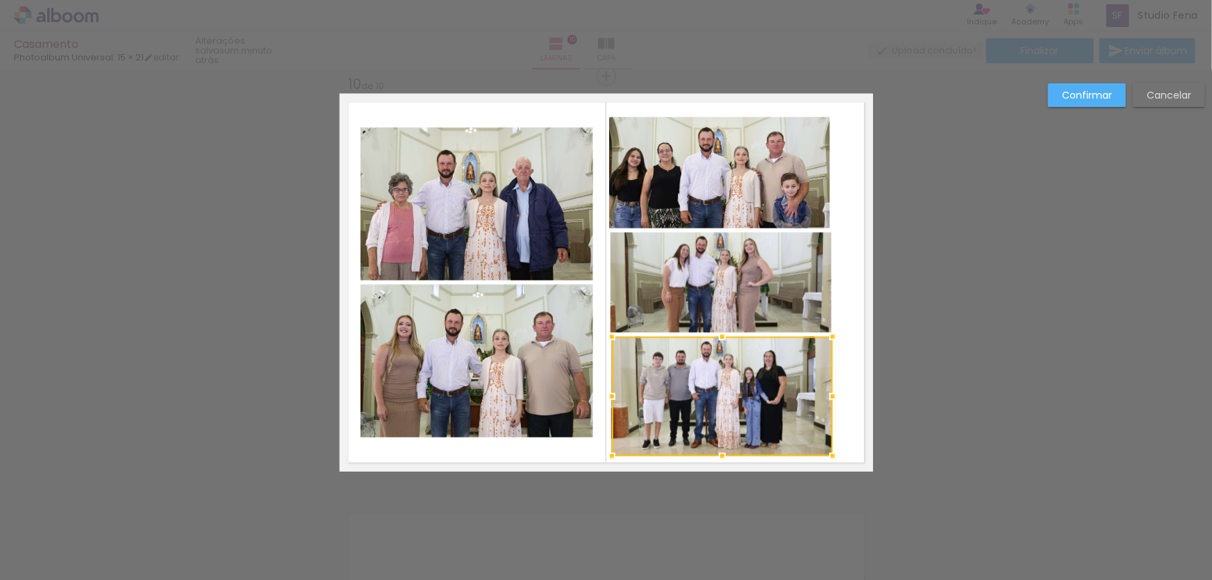
click at [867, 272] on quentale-layouter at bounding box center [606, 283] width 533 height 378
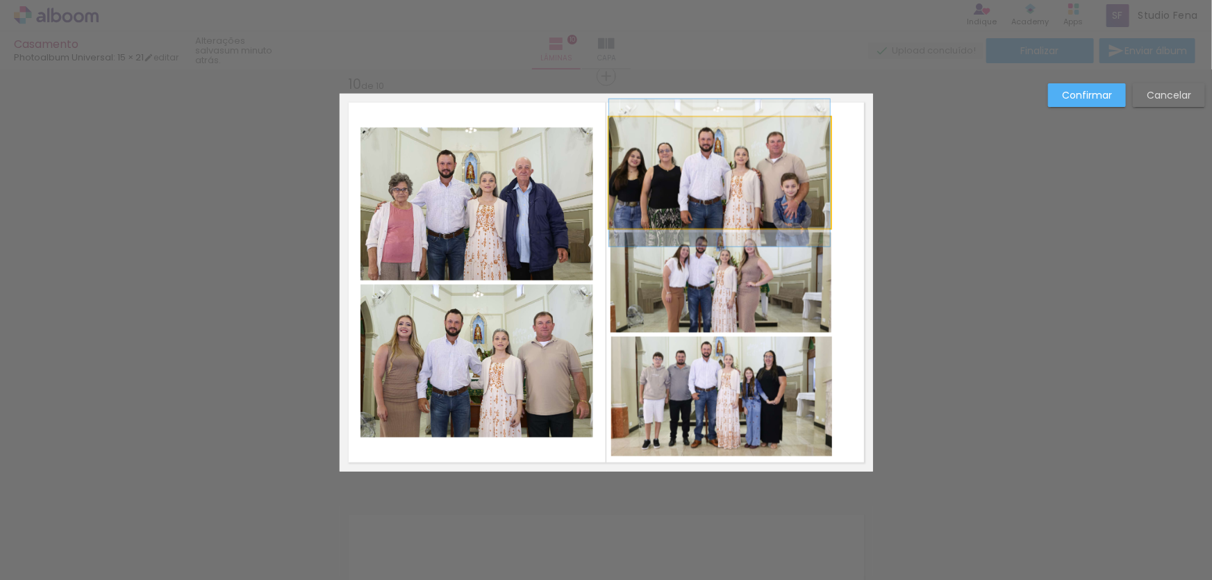
click at [768, 190] on quentale-photo at bounding box center [719, 172] width 221 height 111
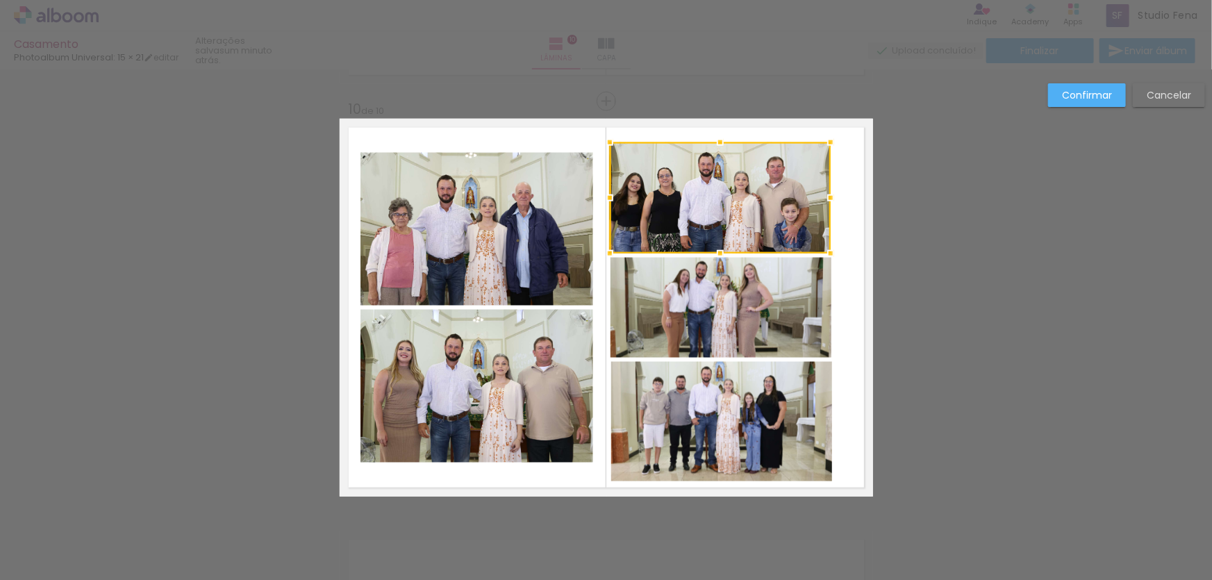
scroll to position [3679, 0]
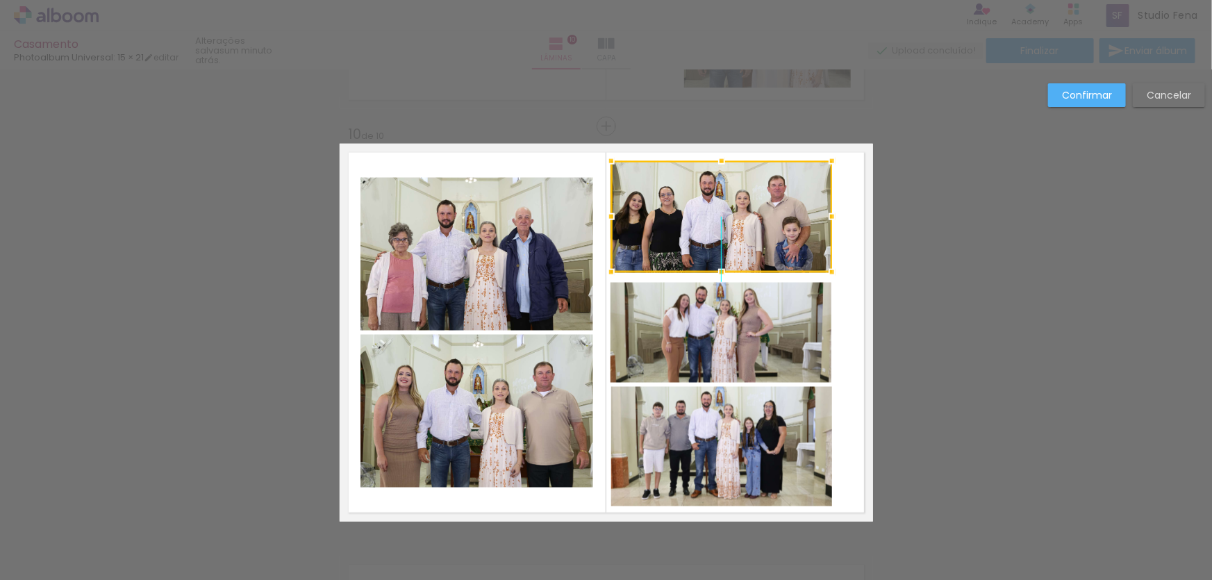
click at [772, 199] on div at bounding box center [721, 216] width 221 height 111
click at [744, 323] on quentale-photo at bounding box center [720, 333] width 221 height 100
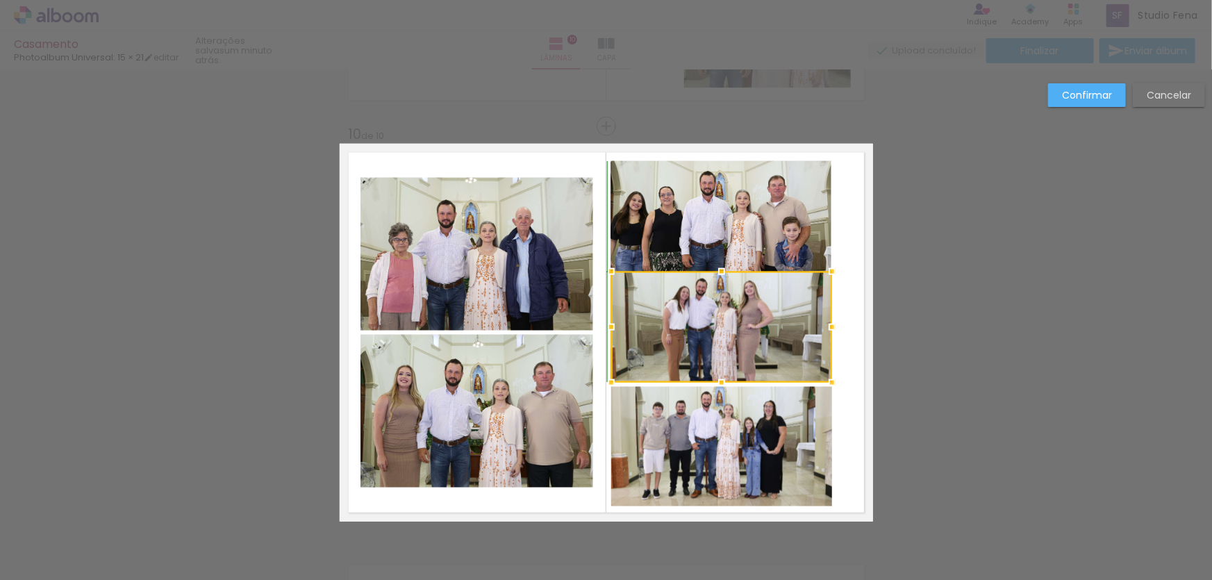
drag, startPoint x: 718, startPoint y: 285, endPoint x: 717, endPoint y: 278, distance: 7.7
click at [717, 278] on div at bounding box center [722, 272] width 28 height 28
click at [738, 333] on div at bounding box center [721, 327] width 221 height 111
click at [854, 331] on quentale-layouter at bounding box center [606, 333] width 533 height 378
drag, startPoint x: 717, startPoint y: 384, endPoint x: 717, endPoint y: 392, distance: 8.3
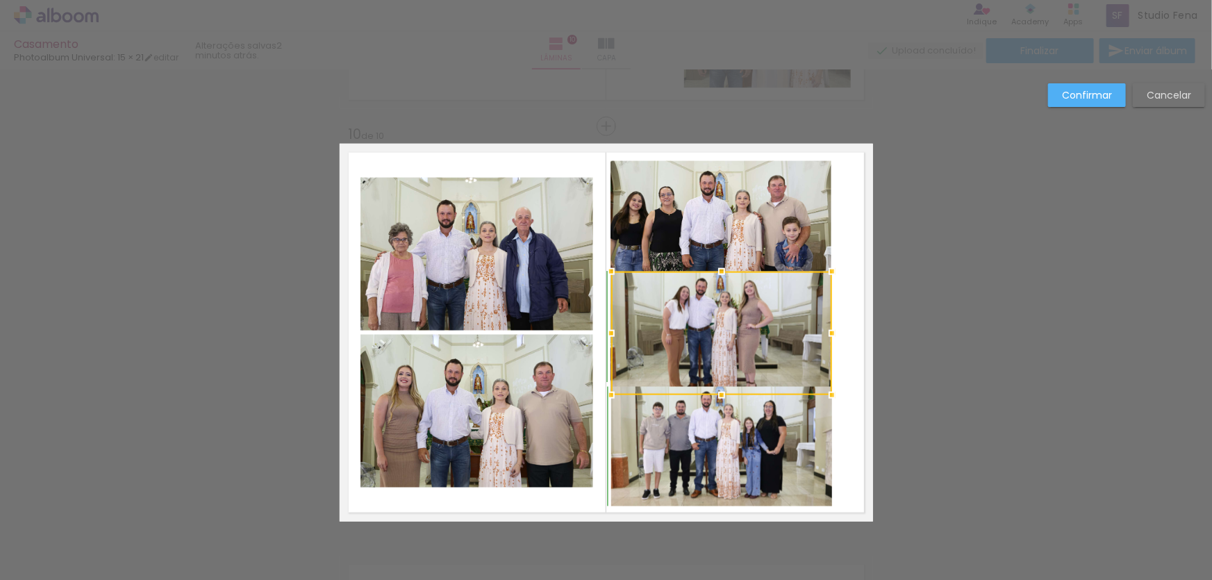
click at [717, 392] on div at bounding box center [722, 395] width 28 height 28
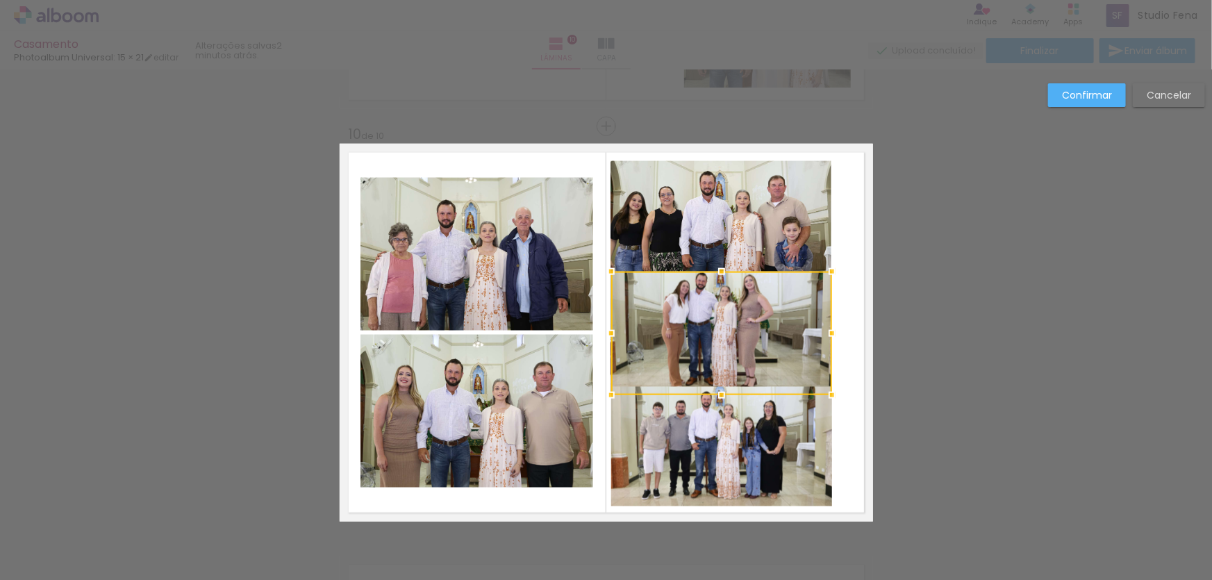
click at [840, 319] on quentale-layouter at bounding box center [606, 333] width 533 height 378
click at [765, 460] on quentale-photo at bounding box center [721, 446] width 221 height 119
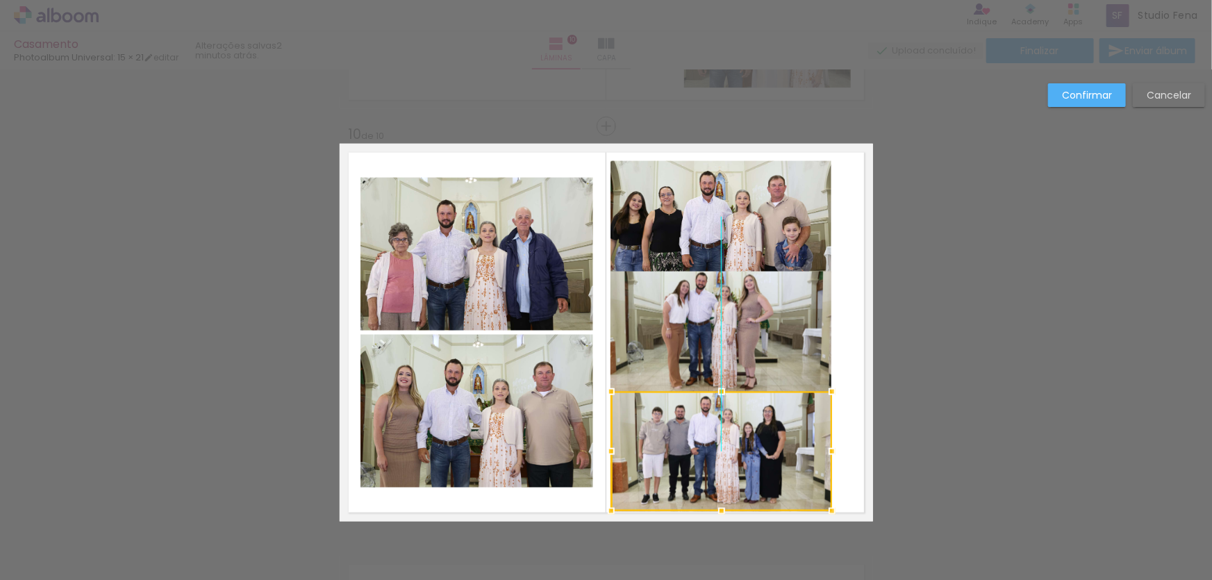
scroll to position [0, 1372]
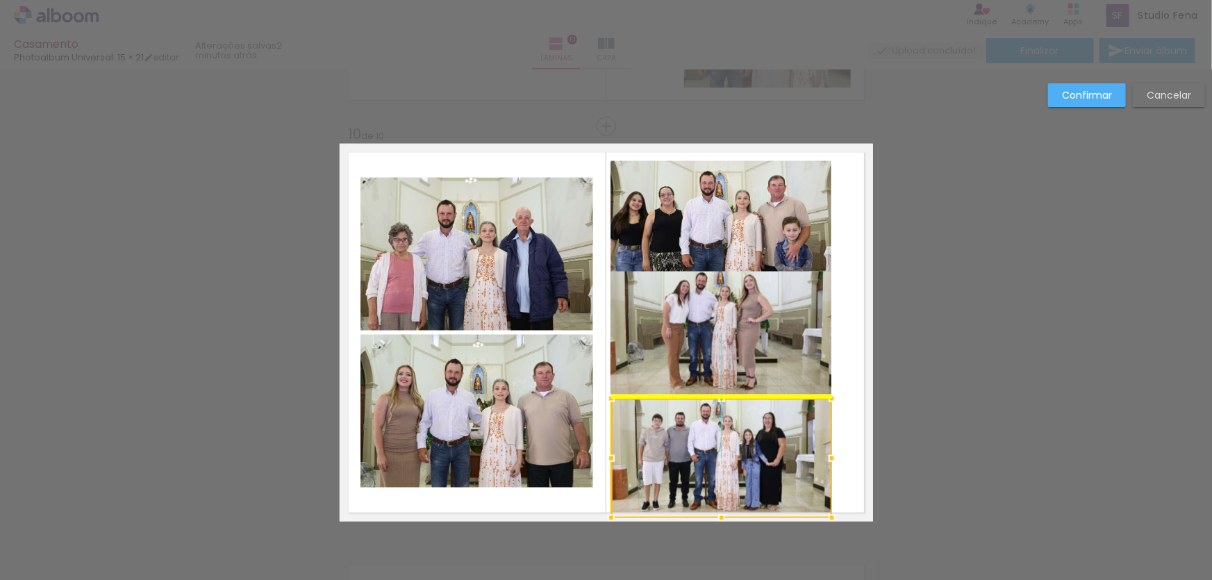
click at [729, 437] on div at bounding box center [721, 458] width 221 height 119
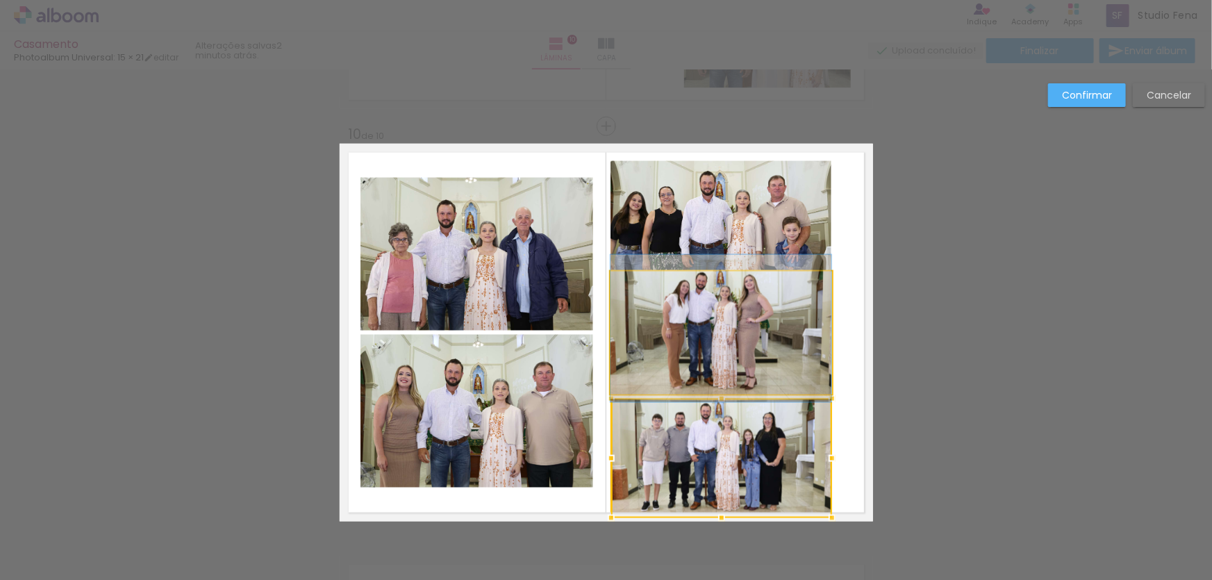
click at [735, 369] on quentale-photo at bounding box center [720, 334] width 221 height 124
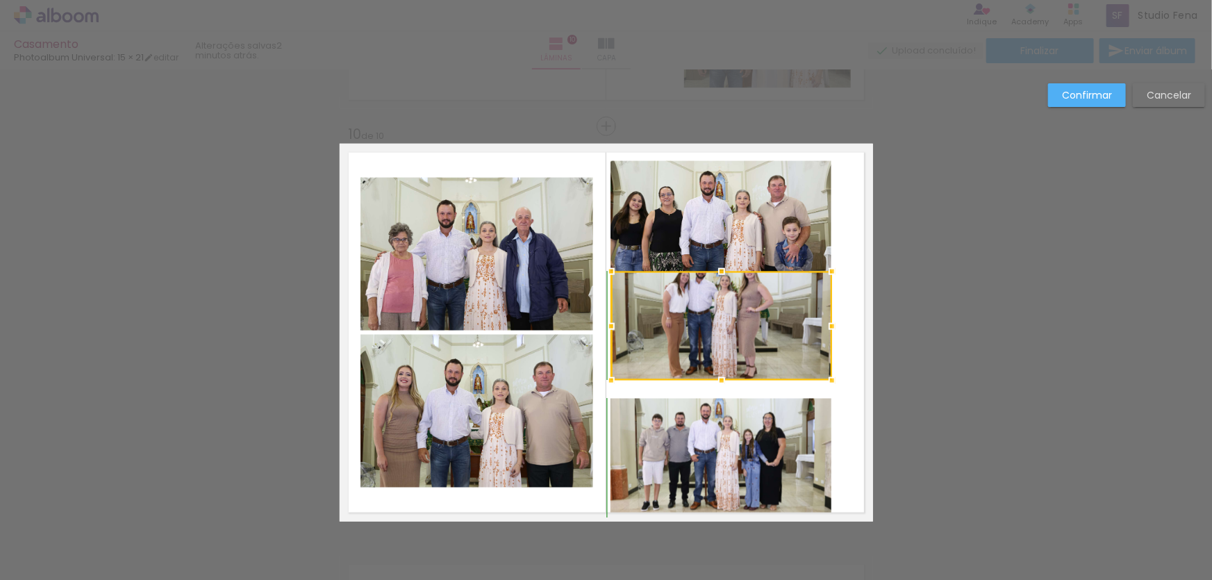
click at [713, 391] on div at bounding box center [722, 381] width 28 height 28
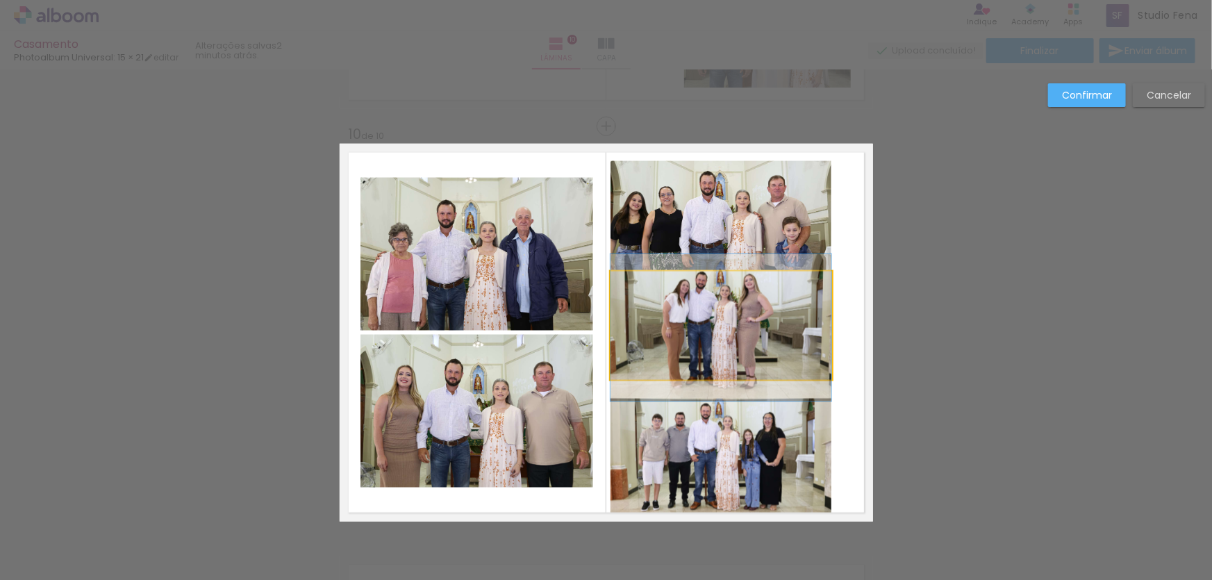
drag, startPoint x: 760, startPoint y: 324, endPoint x: 762, endPoint y: 334, distance: 10.5
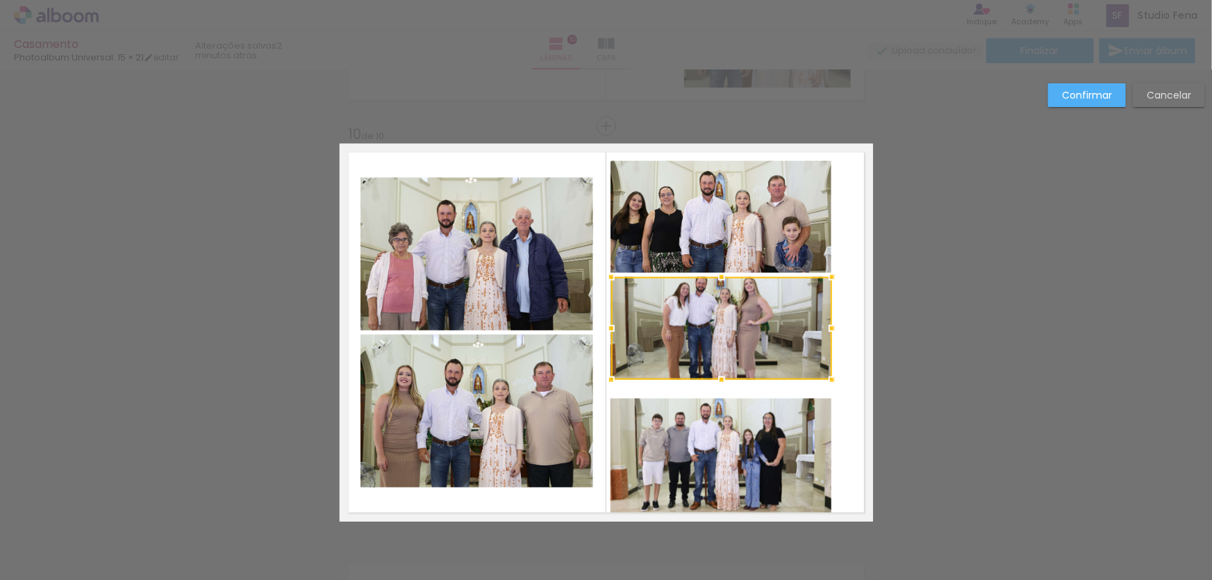
click at [717, 276] on div at bounding box center [722, 277] width 28 height 28
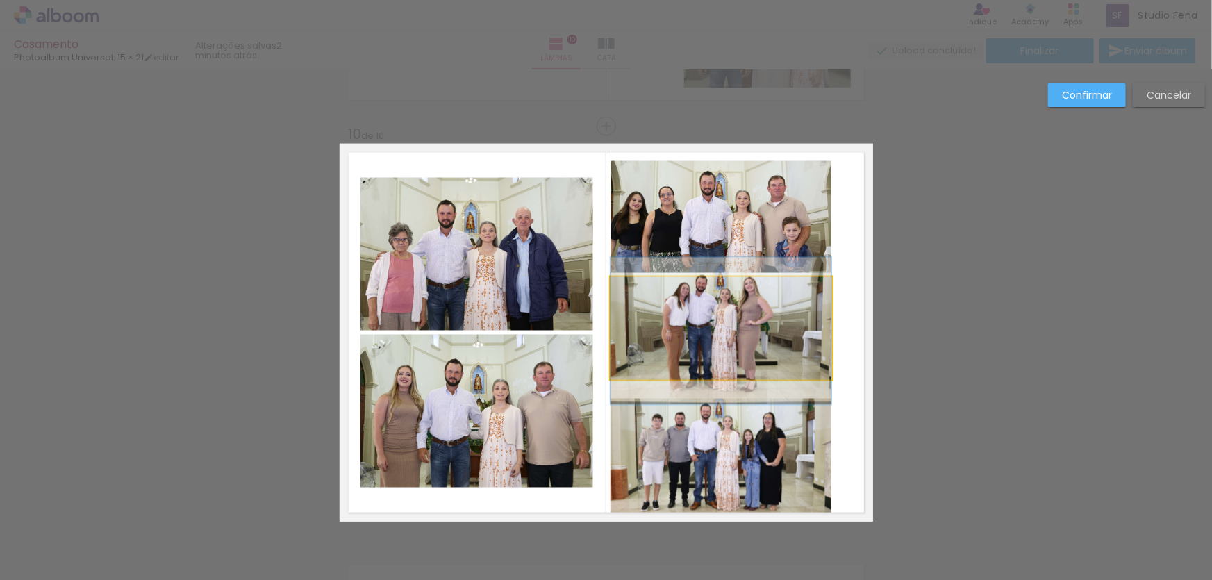
click at [726, 367] on quentale-photo at bounding box center [720, 328] width 221 height 103
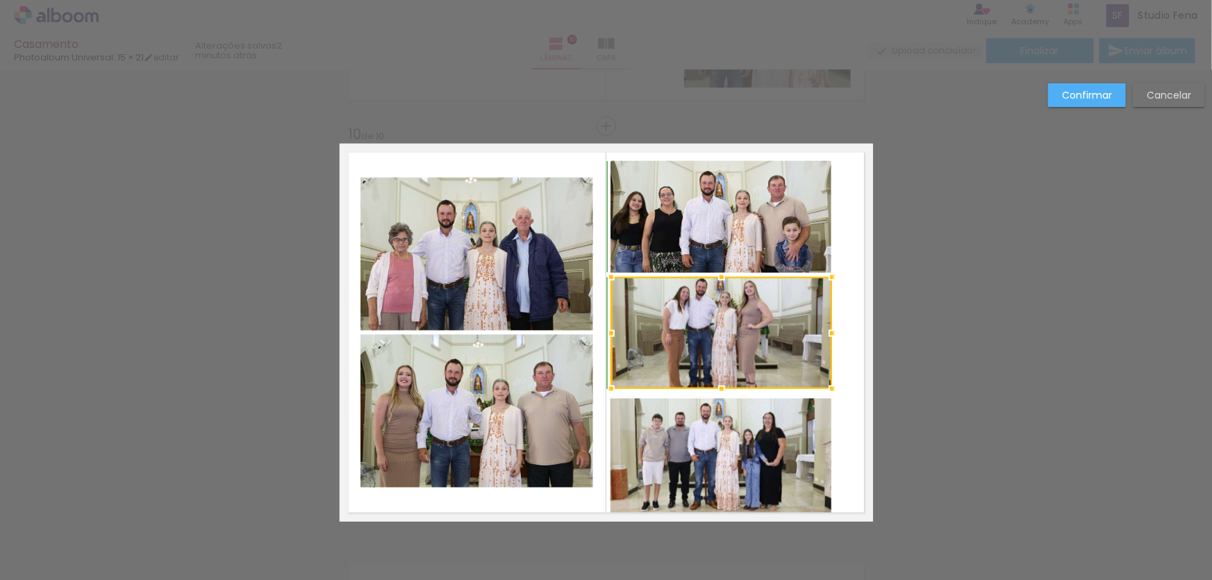
drag, startPoint x: 719, startPoint y: 380, endPoint x: 715, endPoint y: 387, distance: 8.1
click at [715, 387] on div at bounding box center [722, 389] width 28 height 28
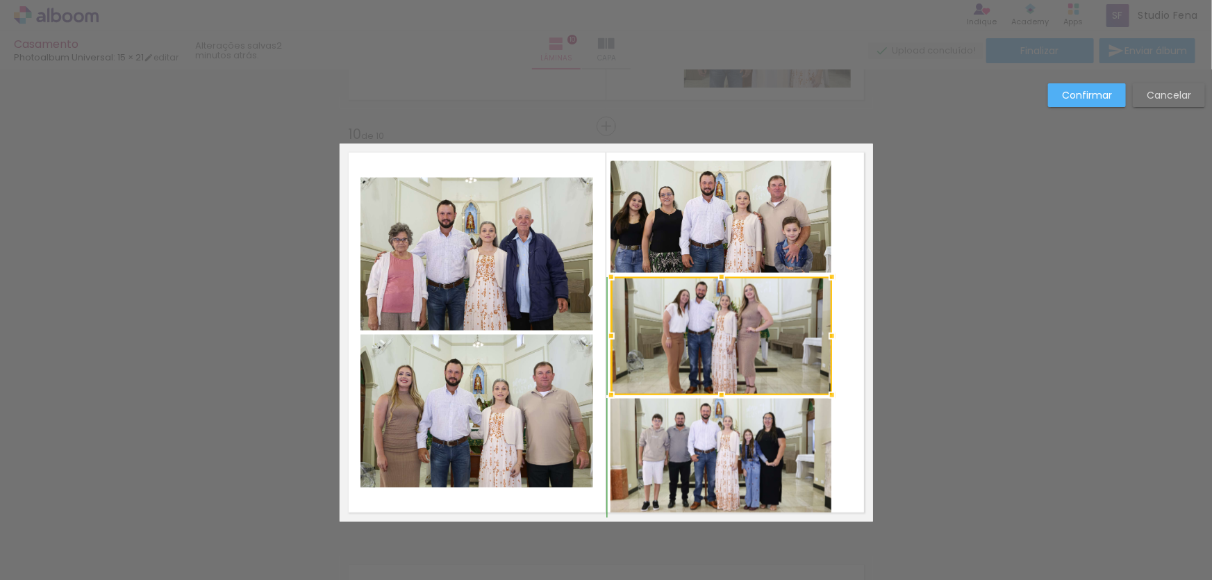
click at [719, 392] on div at bounding box center [722, 395] width 28 height 28
click at [743, 356] on div at bounding box center [721, 336] width 221 height 118
click at [631, 324] on div at bounding box center [721, 336] width 221 height 118
click at [715, 326] on div at bounding box center [721, 336] width 221 height 118
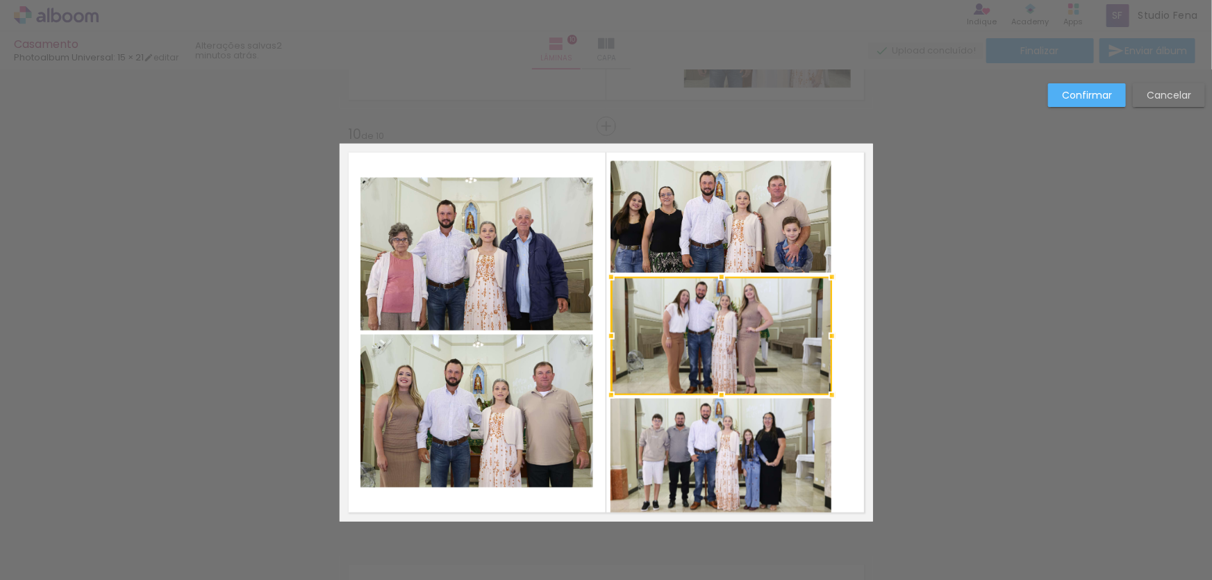
click at [847, 294] on quentale-layouter at bounding box center [606, 333] width 533 height 378
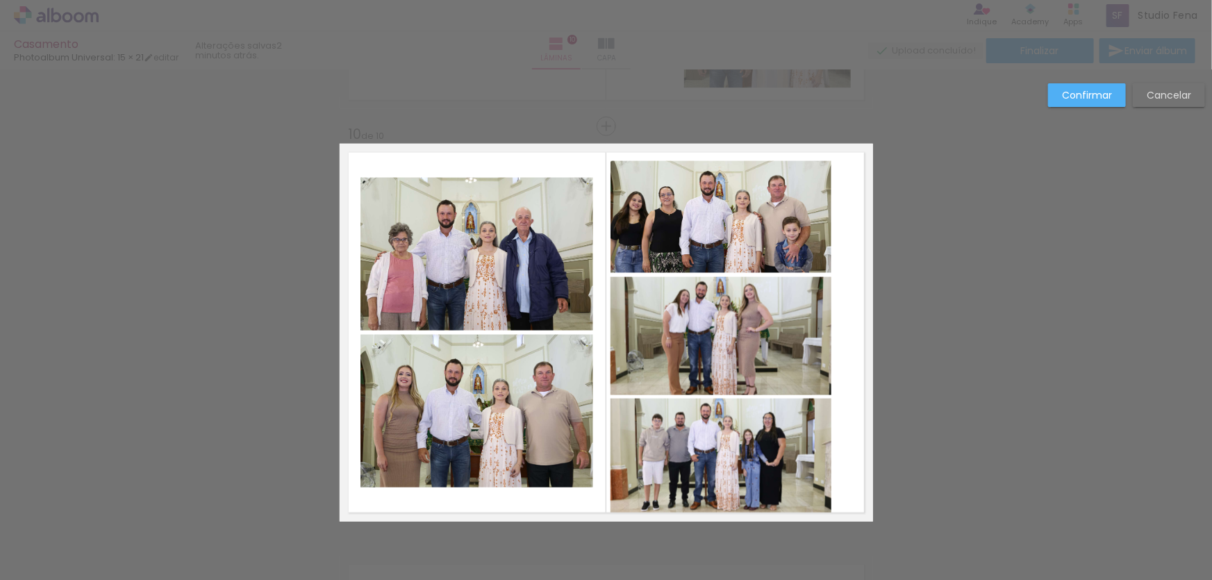
click at [747, 321] on quentale-photo at bounding box center [720, 336] width 221 height 118
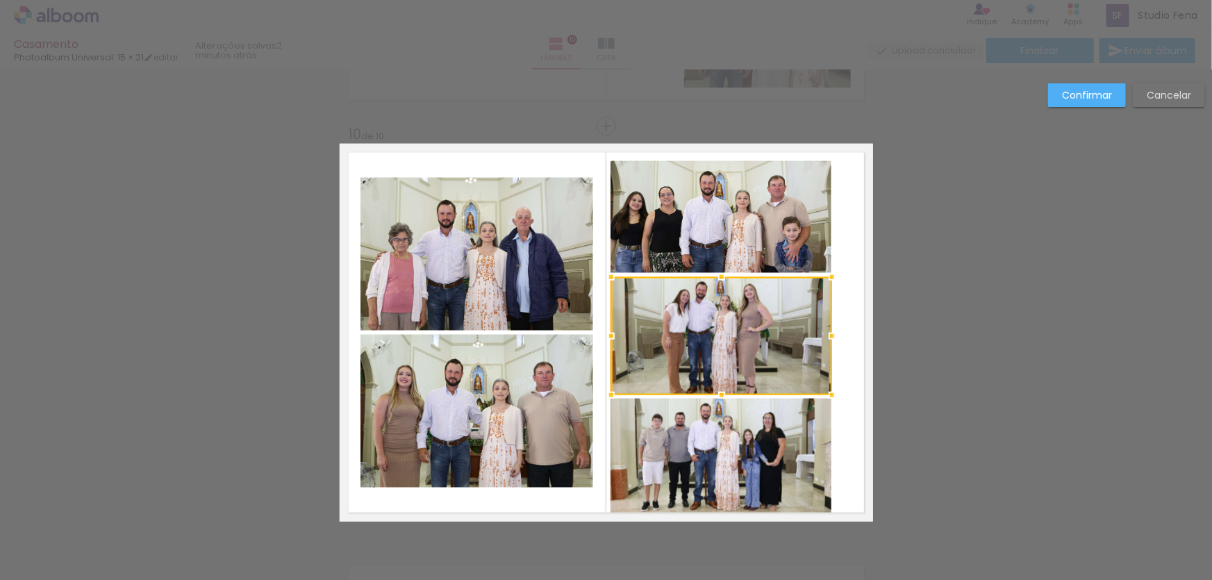
click at [747, 321] on div at bounding box center [721, 336] width 221 height 118
click at [843, 286] on quentale-layouter at bounding box center [606, 333] width 533 height 378
click at [854, 284] on quentale-layouter at bounding box center [606, 333] width 533 height 378
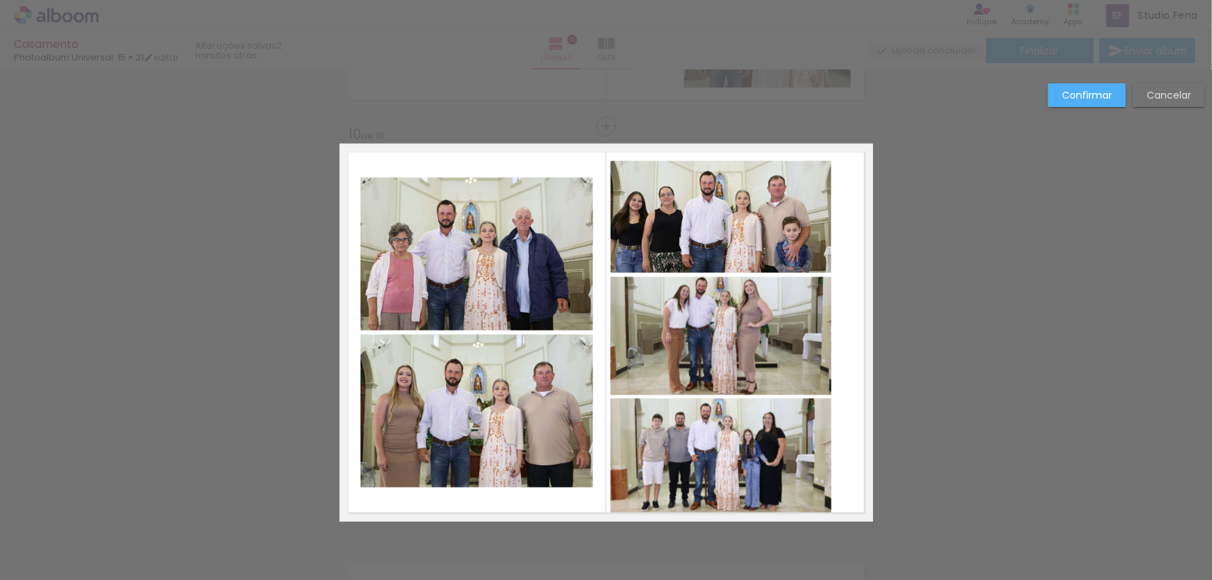
click at [719, 371] on quentale-photo at bounding box center [720, 336] width 221 height 118
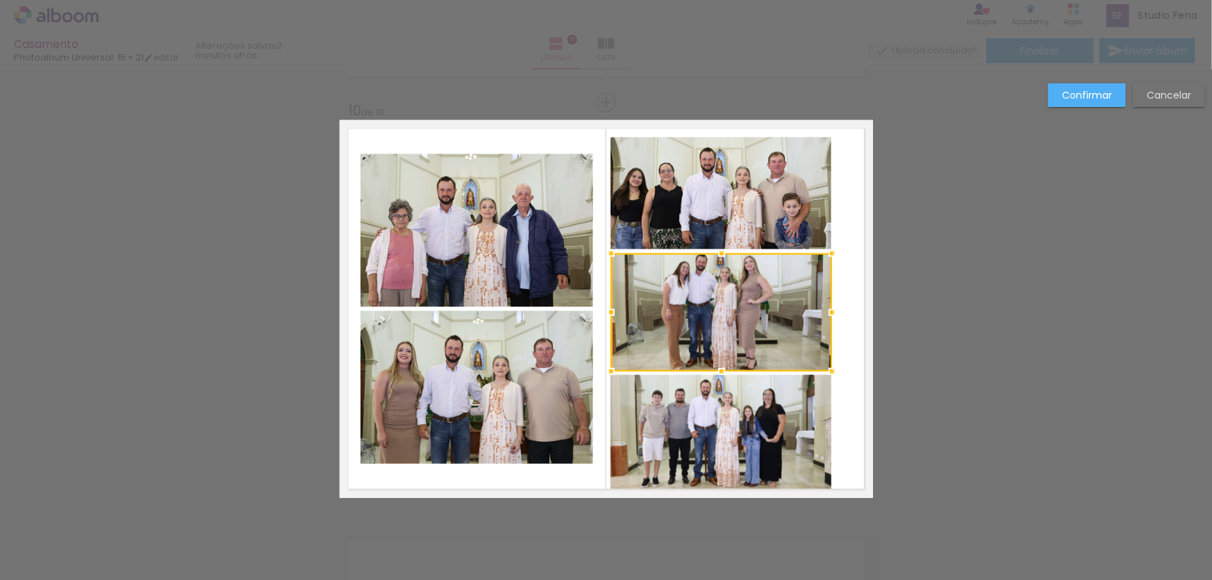
scroll to position [3734, 0]
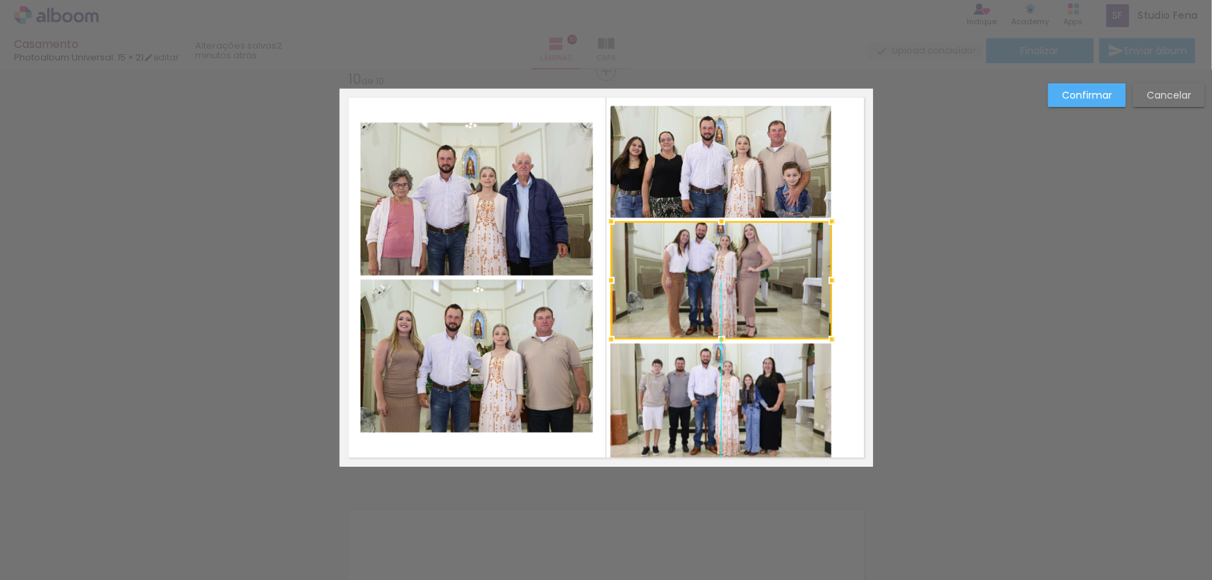
click at [680, 254] on div at bounding box center [721, 281] width 221 height 118
click at [846, 244] on quentale-layouter at bounding box center [606, 278] width 533 height 378
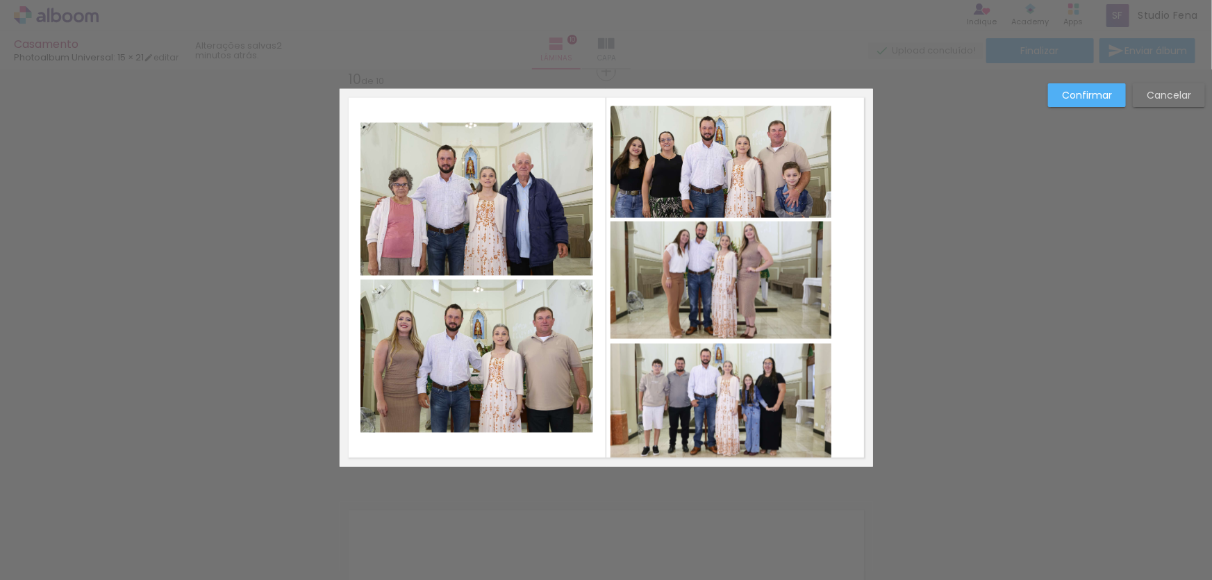
drag, startPoint x: 608, startPoint y: 81, endPoint x: 785, endPoint y: 449, distance: 407.8
click at [646, 388] on quentale-photo at bounding box center [720, 403] width 221 height 119
click at [674, 286] on quentale-photo at bounding box center [720, 281] width 221 height 118
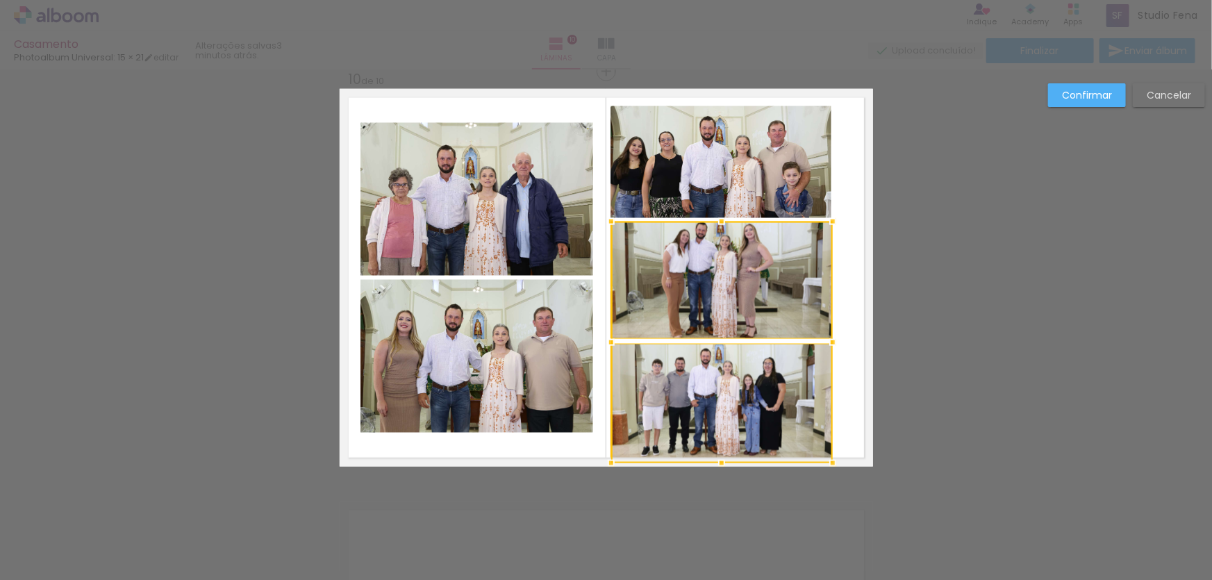
click at [690, 197] on quentale-photo at bounding box center [720, 161] width 221 height 111
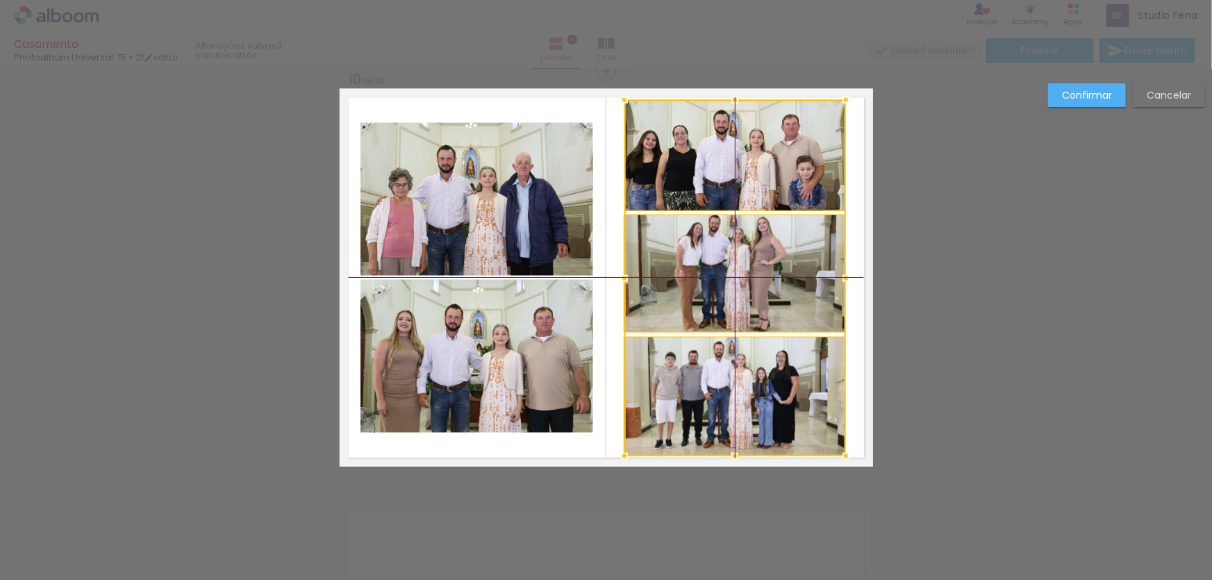
drag, startPoint x: 722, startPoint y: 306, endPoint x: 753, endPoint y: 306, distance: 30.6
click at [753, 306] on div at bounding box center [735, 278] width 222 height 356
click at [856, 358] on quentale-layouter at bounding box center [606, 278] width 533 height 378
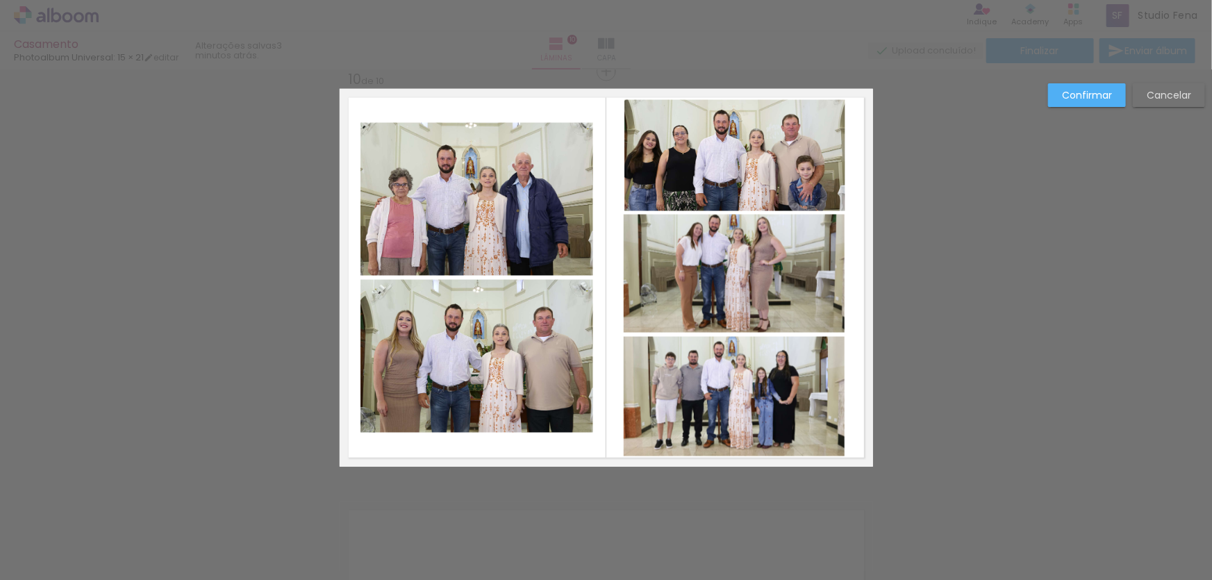
click at [547, 351] on quentale-photo at bounding box center [476, 356] width 233 height 153
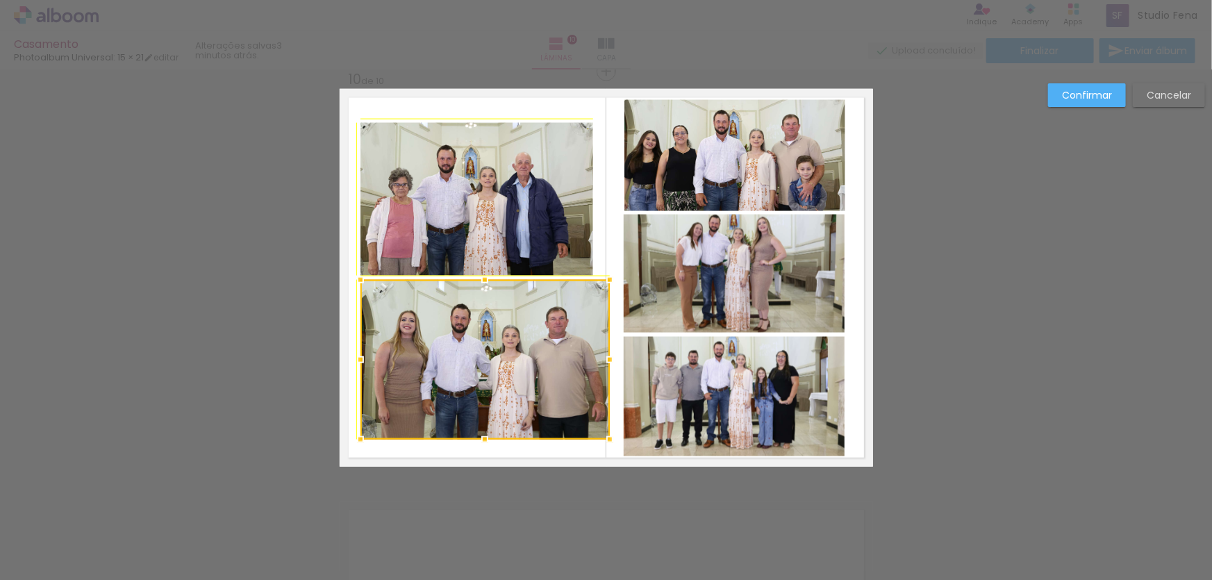
drag, startPoint x: 590, startPoint y: 433, endPoint x: 583, endPoint y: 439, distance: 9.3
click at [583, 439] on album-spread "10 de 10" at bounding box center [606, 278] width 533 height 378
click at [474, 211] on quentale-photo at bounding box center [476, 199] width 233 height 153
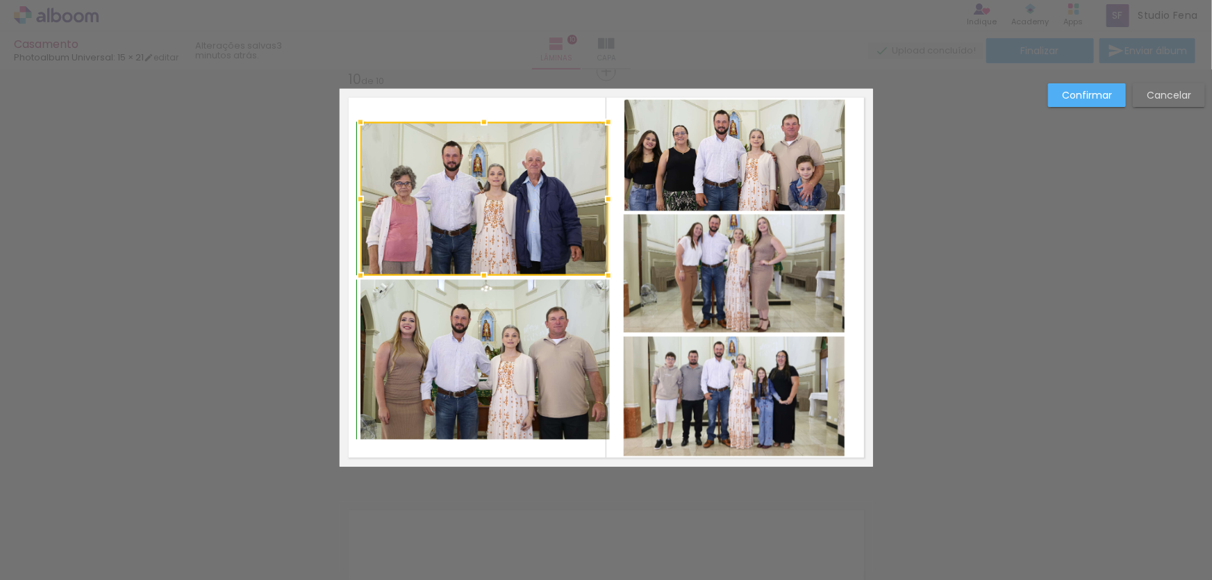
drag, startPoint x: 588, startPoint y: 125, endPoint x: 610, endPoint y: 119, distance: 23.1
click at [610, 119] on div at bounding box center [608, 122] width 28 height 28
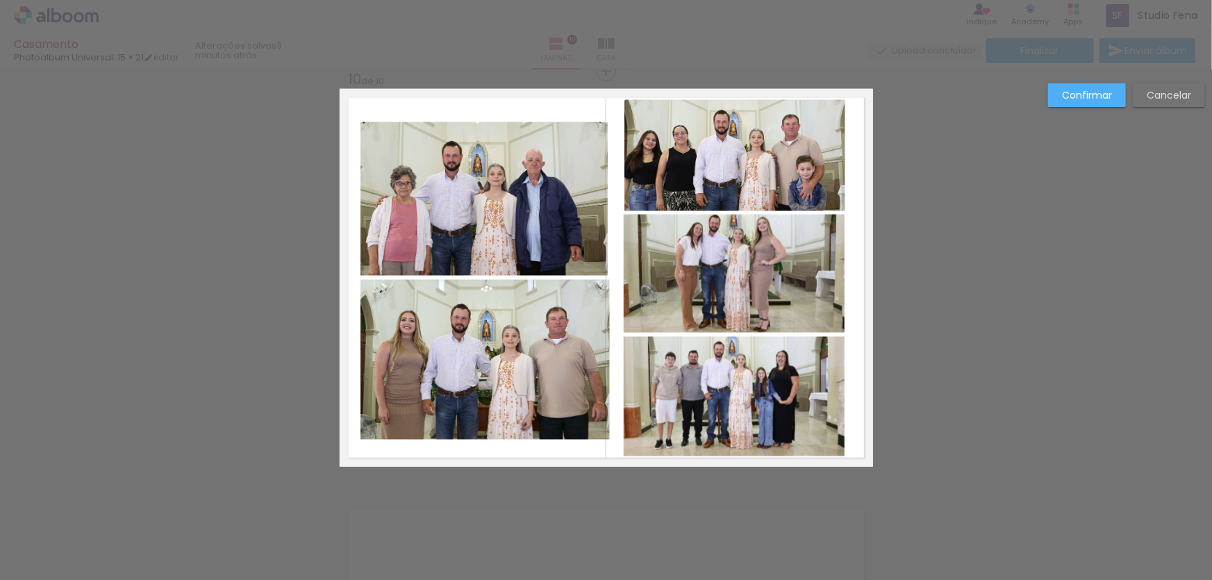
click at [406, 176] on quentale-photo at bounding box center [484, 198] width 248 height 153
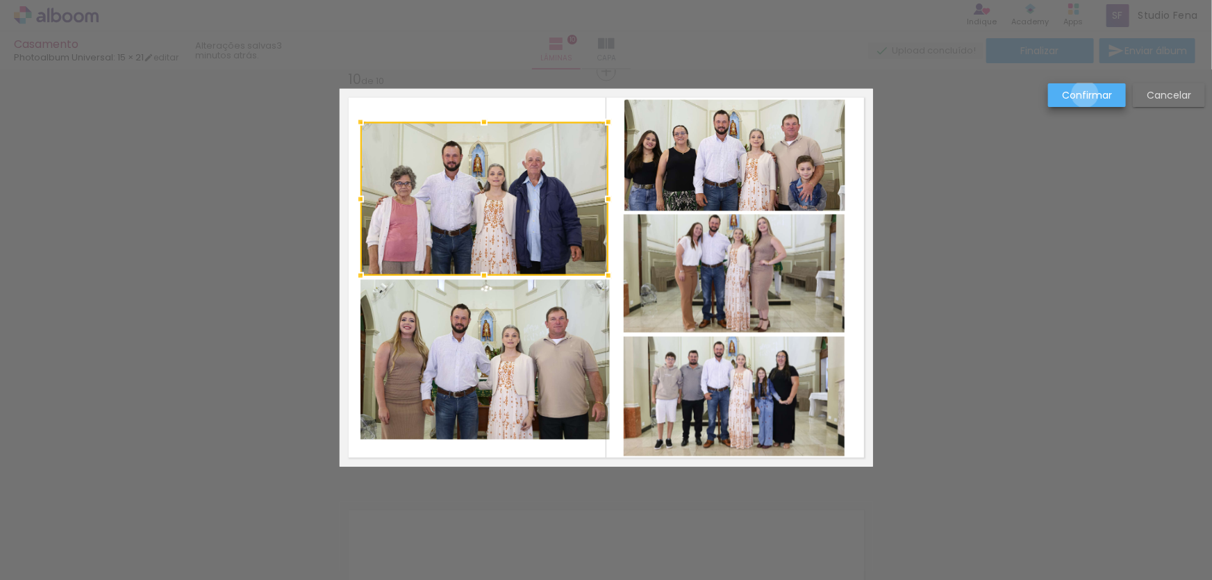
click at [0, 0] on slot "Confirmar" at bounding box center [0, 0] width 0 height 0
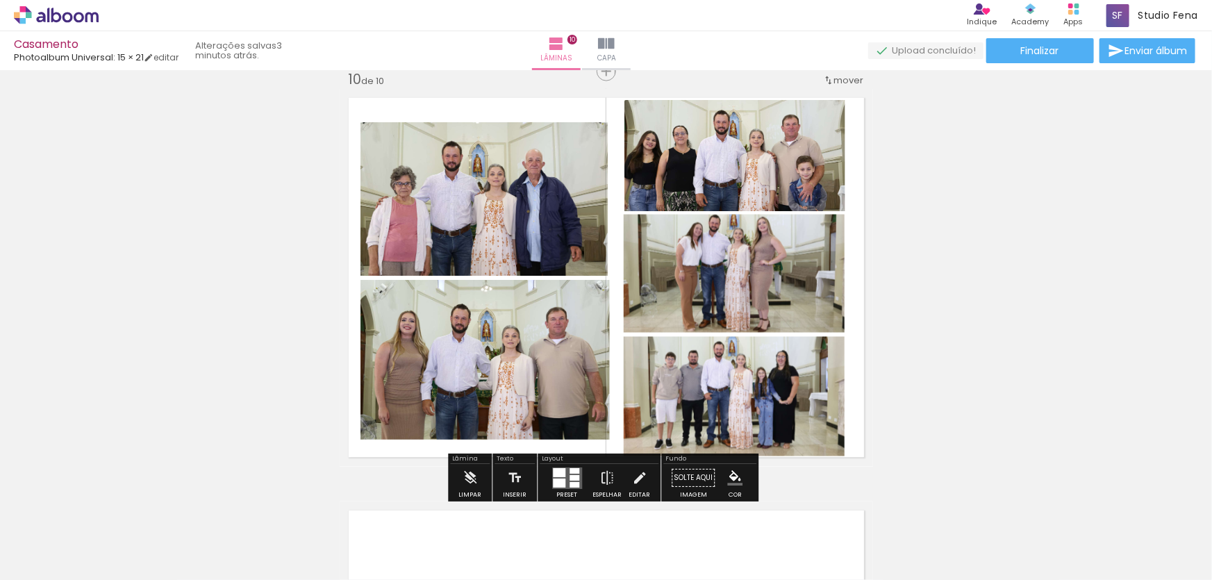
click at [499, 219] on quentale-photo at bounding box center [484, 198] width 248 height 153
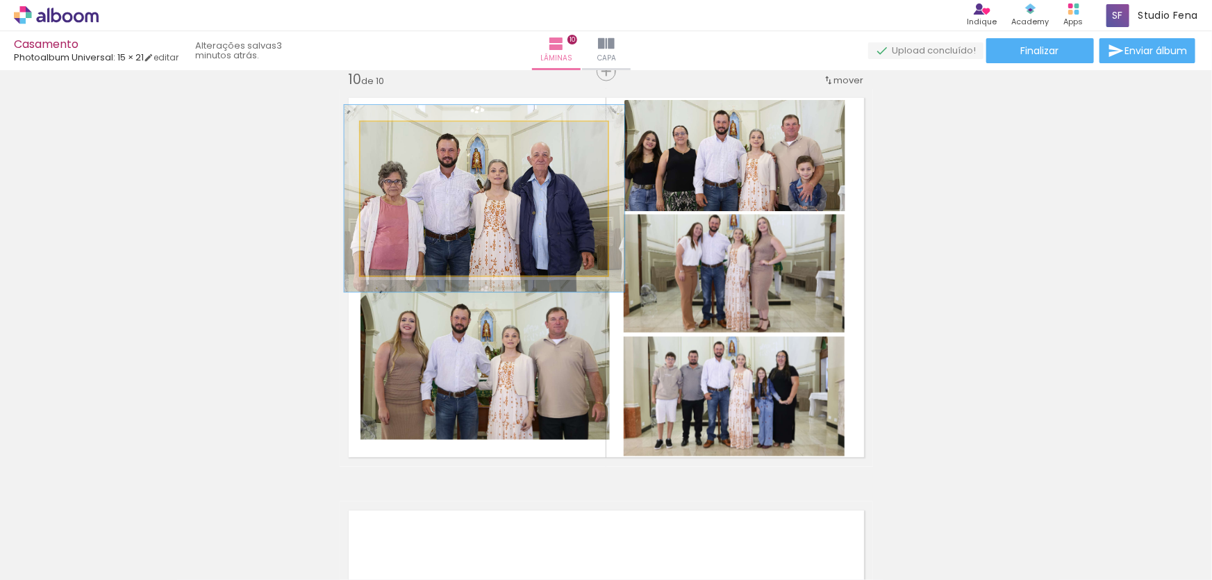
type paper-slider "113"
click at [396, 135] on div at bounding box center [398, 137] width 13 height 13
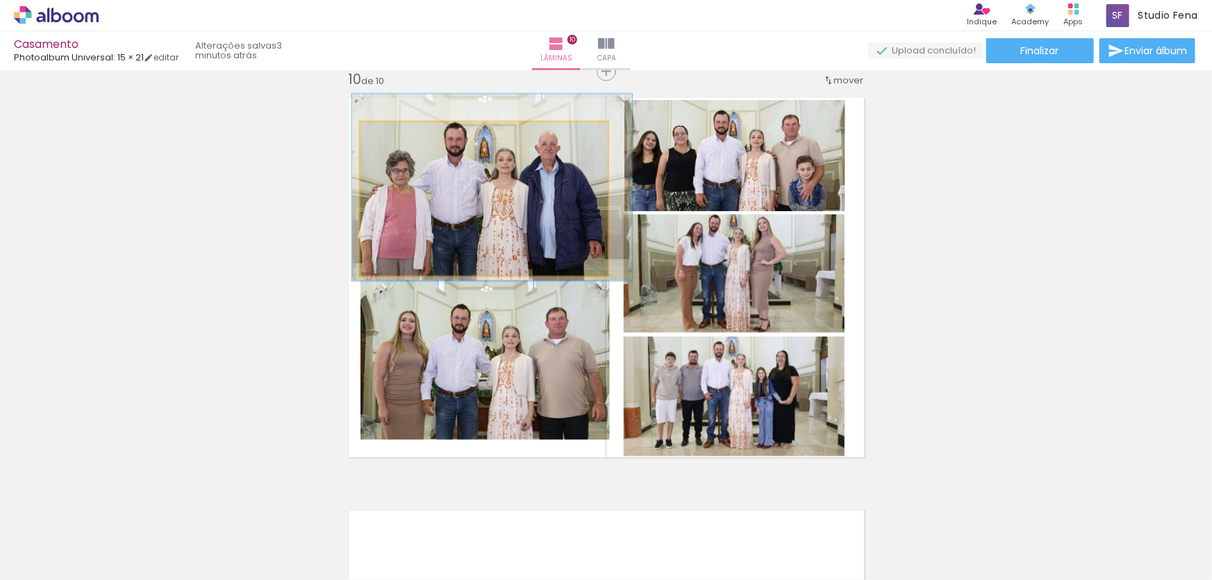
drag, startPoint x: 513, startPoint y: 232, endPoint x: 521, endPoint y: 221, distance: 13.5
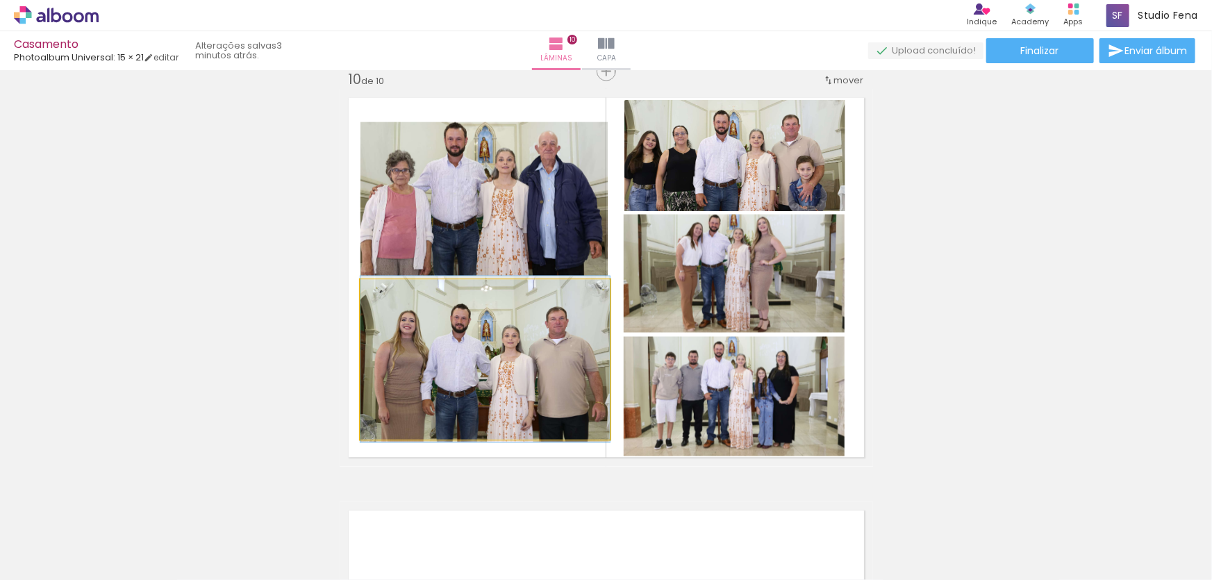
click at [496, 353] on quentale-photo at bounding box center [484, 360] width 249 height 160
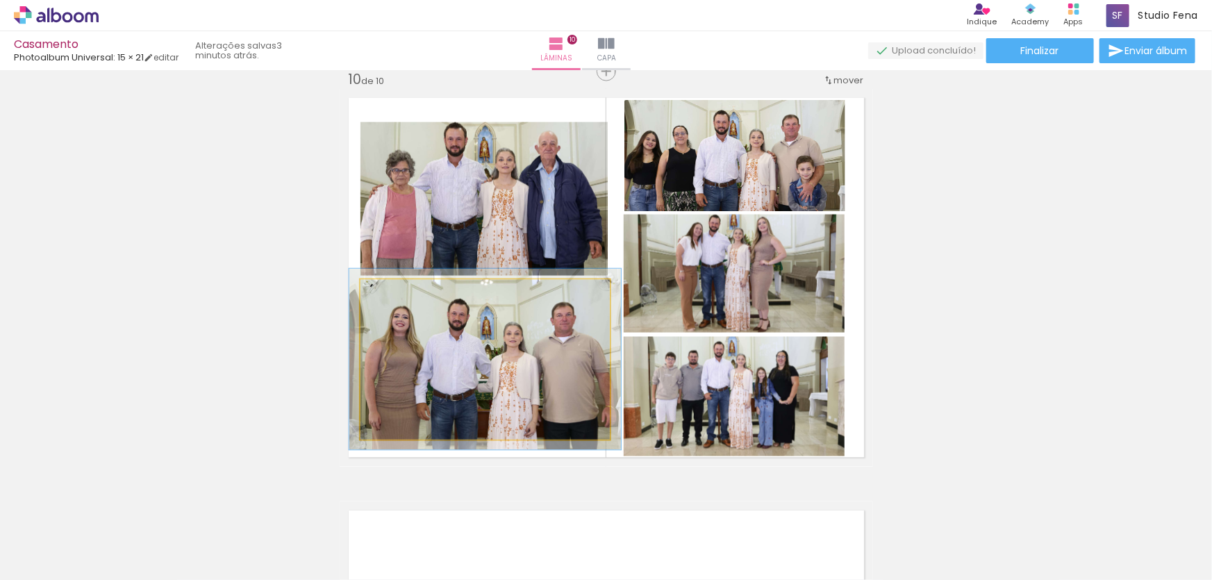
type paper-slider "109"
click at [399, 299] on div at bounding box center [397, 294] width 22 height 22
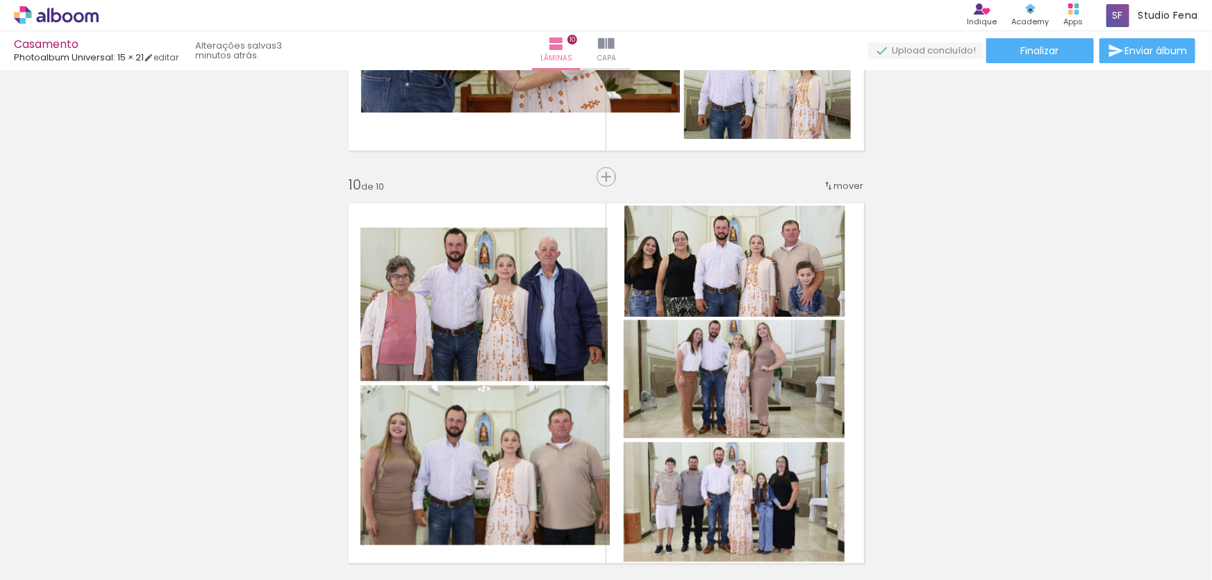
scroll to position [0, 1372]
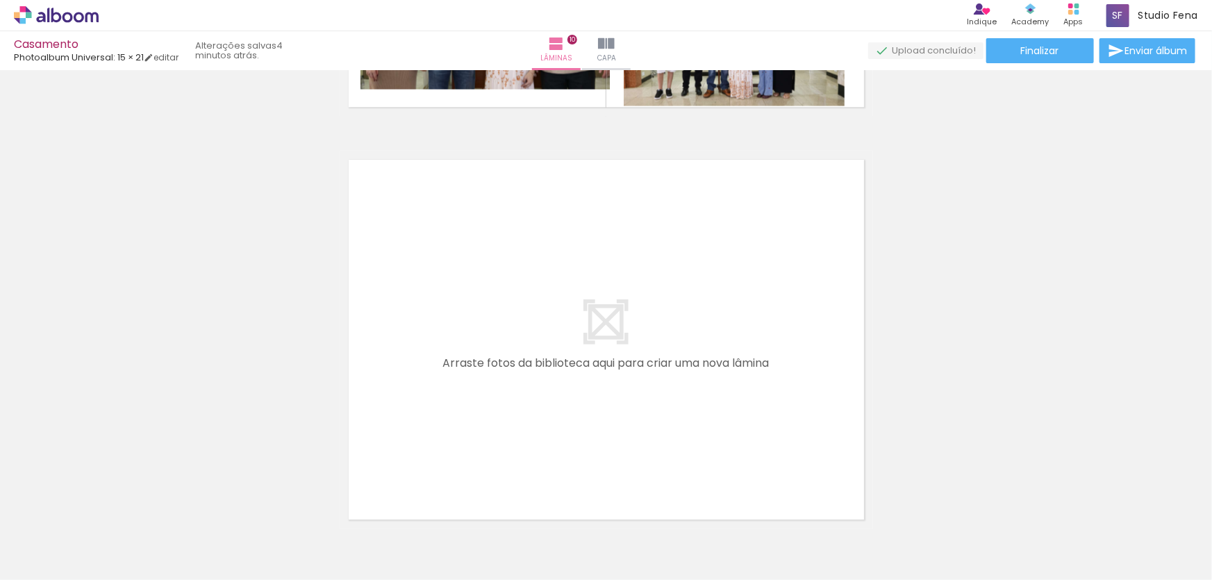
scroll to position [4154, 0]
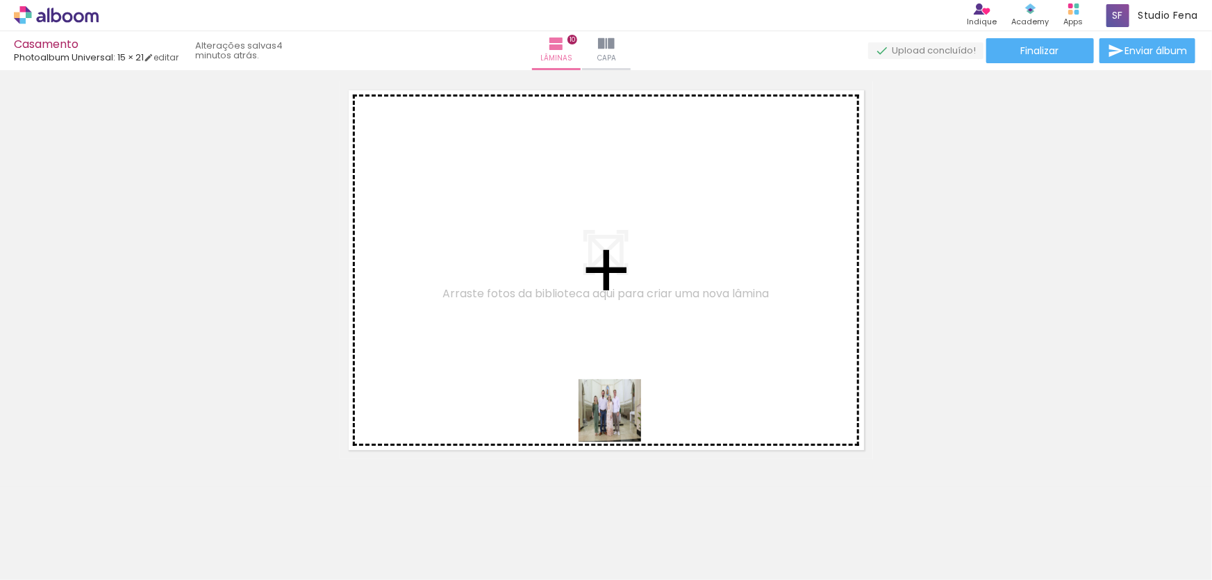
drag, startPoint x: 729, startPoint y: 534, endPoint x: 524, endPoint y: 263, distance: 339.6
click at [524, 263] on quentale-workspace at bounding box center [606, 290] width 1212 height 580
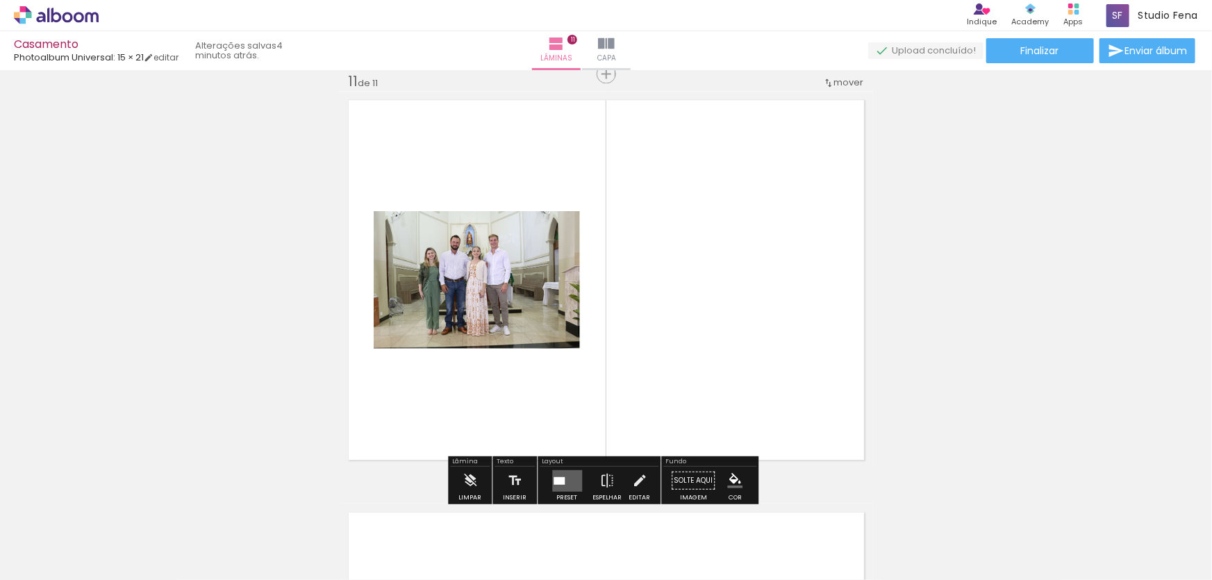
scroll to position [4143, 0]
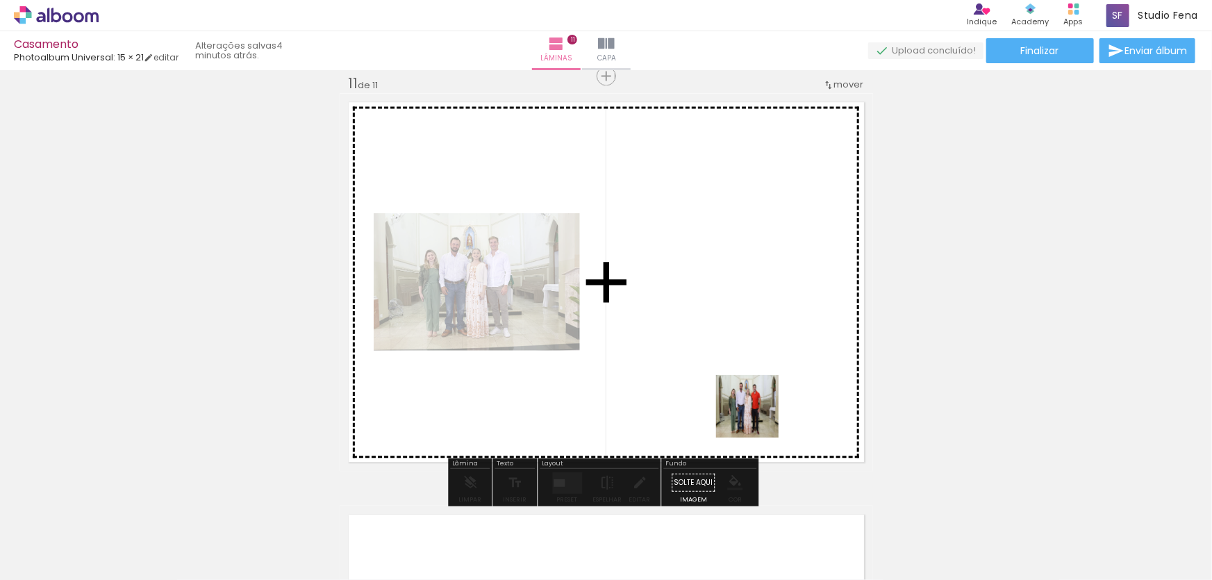
drag, startPoint x: 792, startPoint y: 519, endPoint x: 734, endPoint y: 328, distance: 200.2
click at [734, 328] on quentale-workspace at bounding box center [606, 290] width 1212 height 580
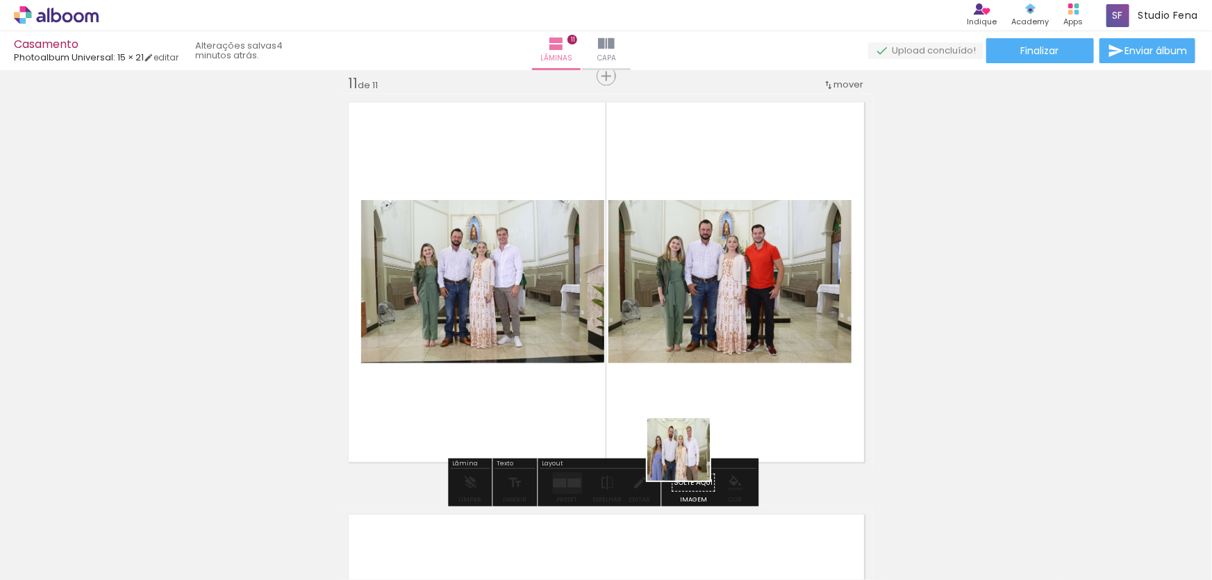
drag, startPoint x: 1035, startPoint y: 553, endPoint x: 640, endPoint y: 433, distance: 413.0
click at [617, 433] on quentale-workspace at bounding box center [606, 290] width 1212 height 580
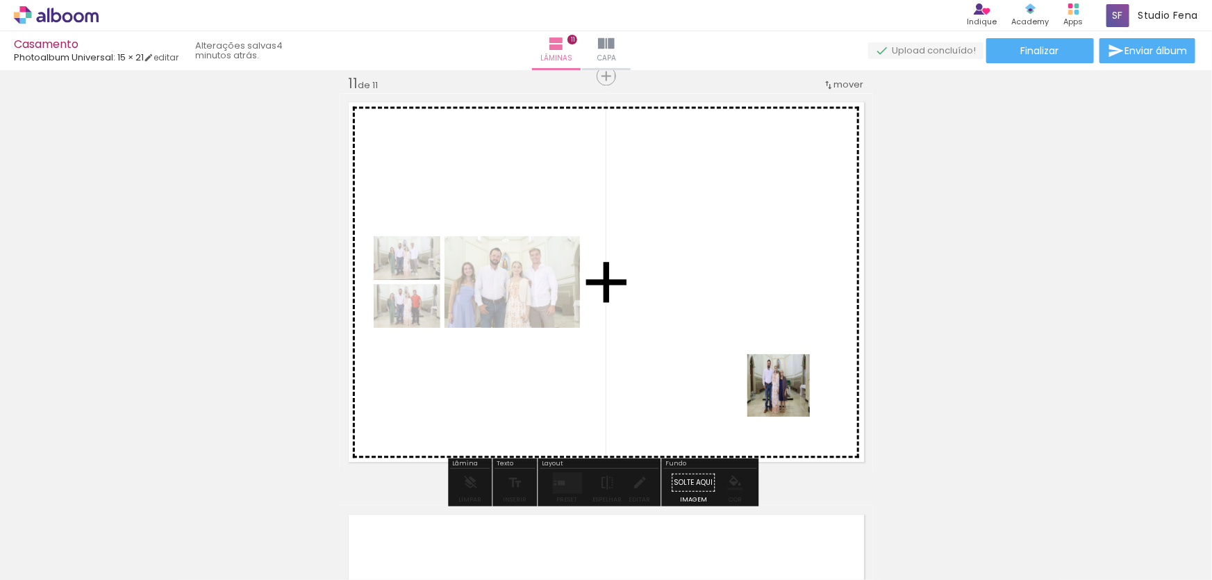
drag, startPoint x: 875, startPoint y: 546, endPoint x: 747, endPoint y: 341, distance: 241.5
click at [747, 341] on quentale-workspace at bounding box center [606, 290] width 1212 height 580
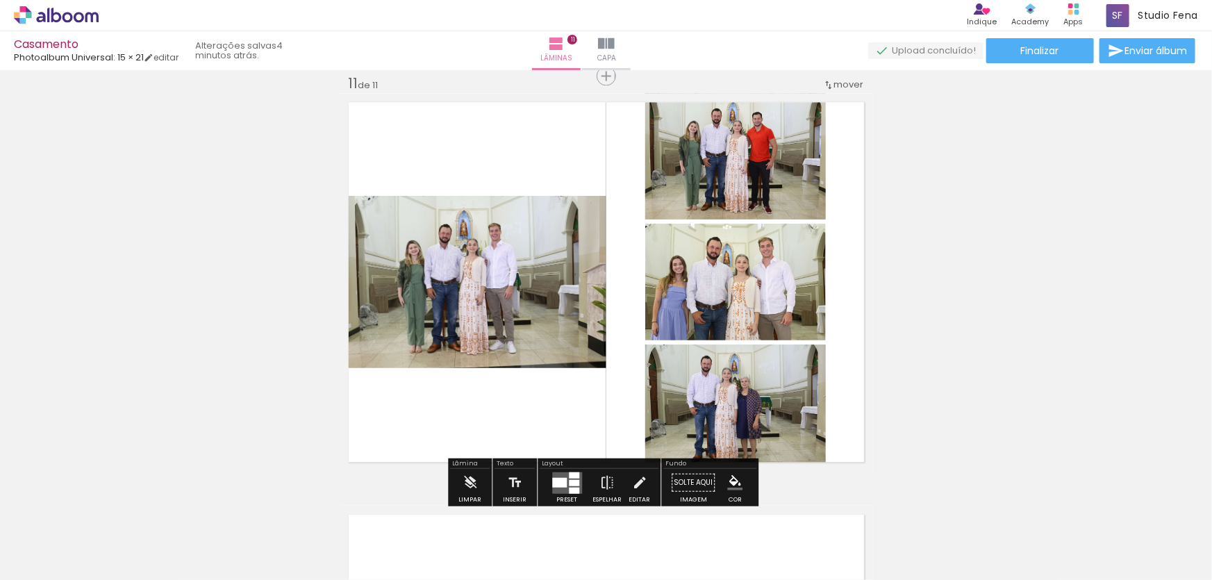
click at [554, 481] on div at bounding box center [559, 482] width 15 height 10
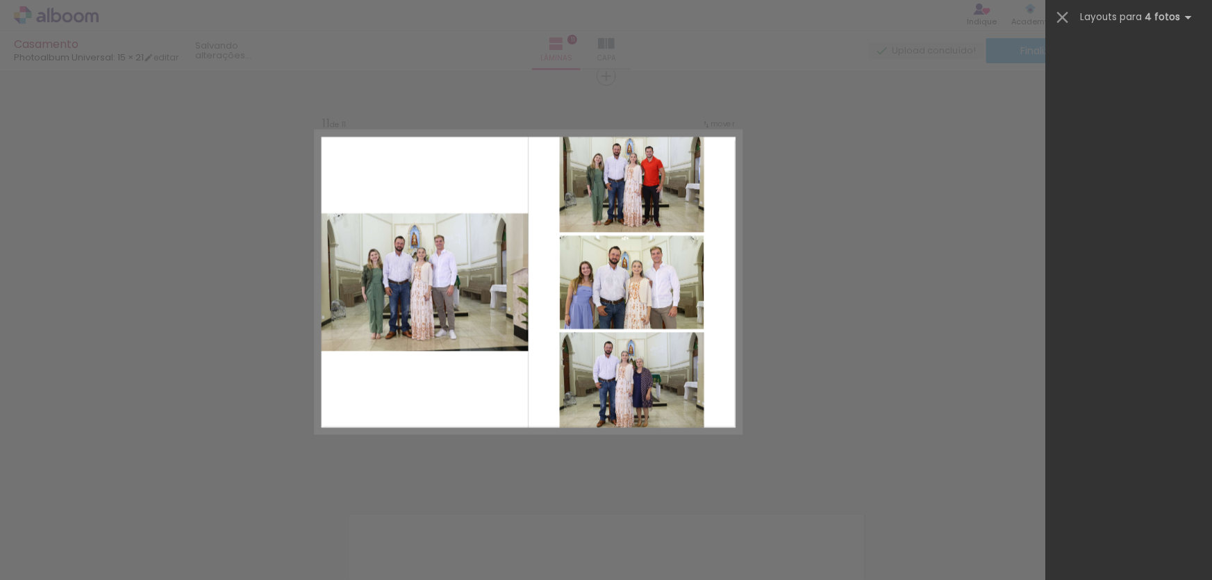
scroll to position [0, 0]
